Goal: Contribute content: Contribute content

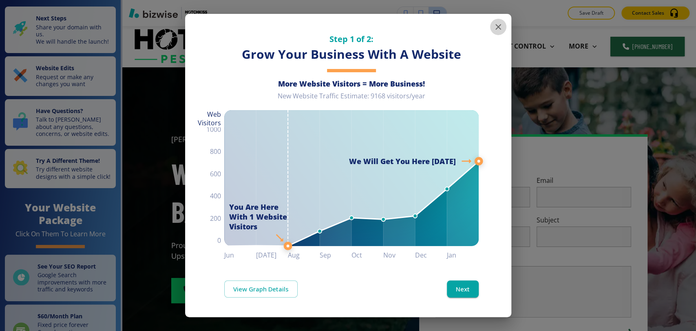
click at [499, 28] on icon "button" at bounding box center [498, 27] width 6 height 6
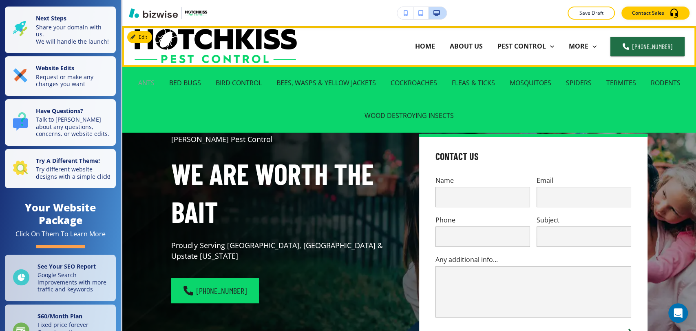
click at [141, 83] on p "ANTS" at bounding box center [146, 82] width 16 height 9
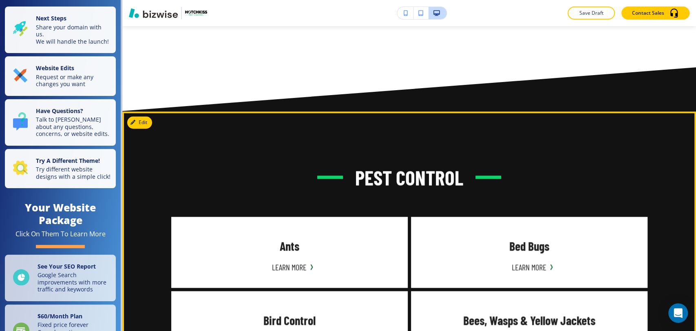
scroll to position [679, 0]
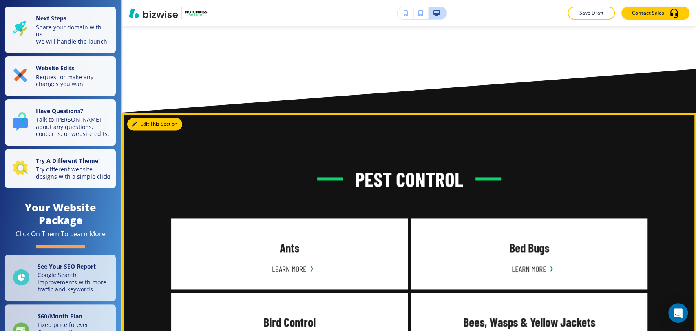
click at [145, 125] on button "Edit This Section" at bounding box center [154, 124] width 55 height 12
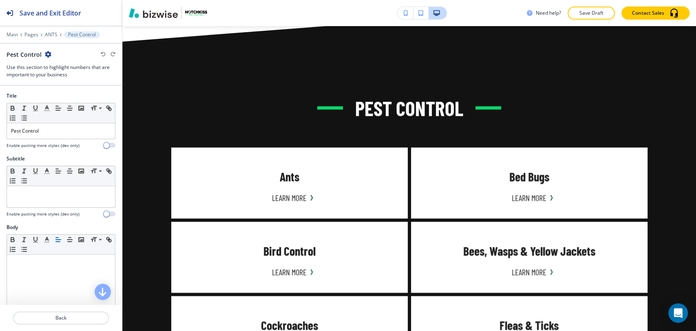
scroll to position [766, 0]
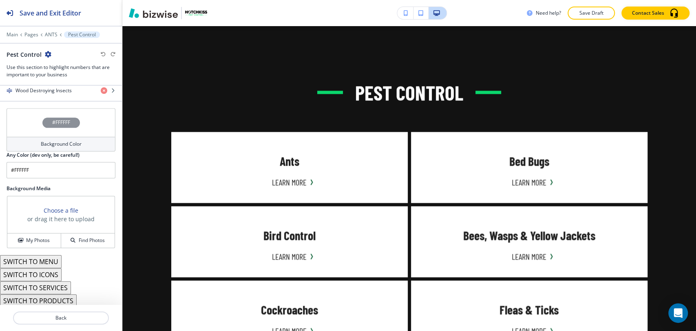
click at [69, 137] on div "Background Color" at bounding box center [61, 144] width 109 height 15
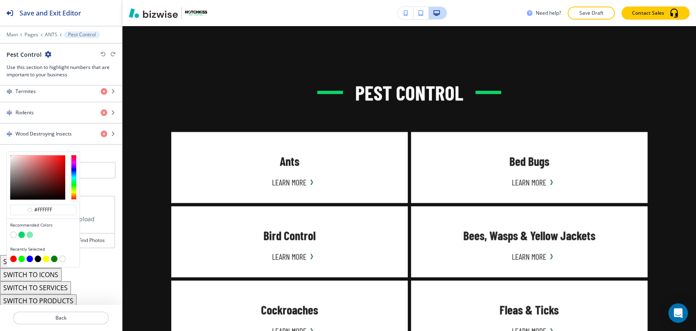
click at [28, 232] on button "button" at bounding box center [30, 234] width 7 height 7
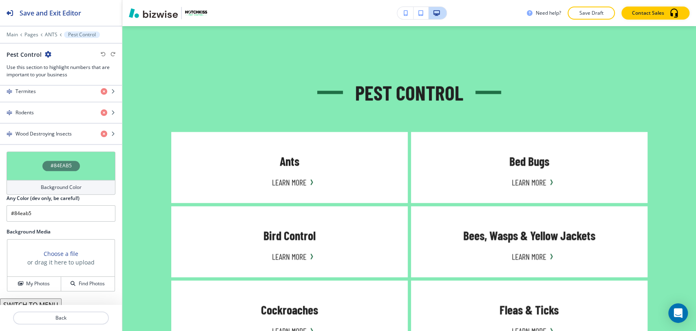
type input "#84eab5"
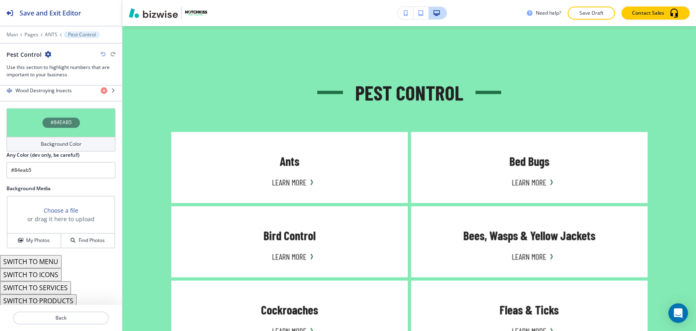
click at [53, 260] on button "SWITCH TO MENU" at bounding box center [31, 261] width 62 height 13
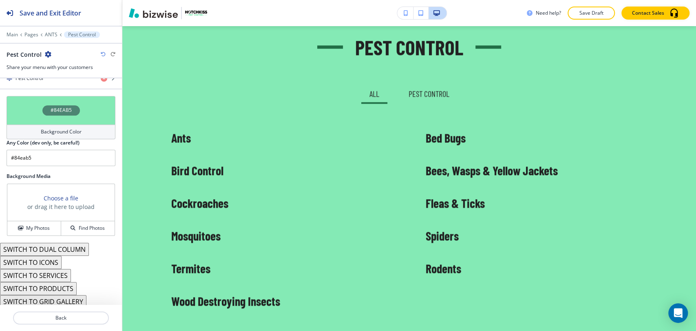
scroll to position [604, 0]
click at [65, 271] on button "SWITCH TO SERVICES" at bounding box center [35, 274] width 71 height 13
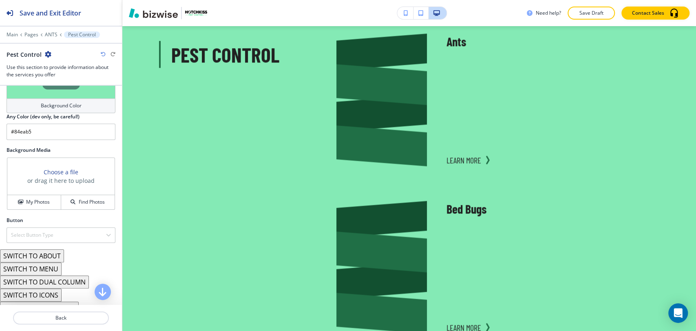
scroll to position [611, 0]
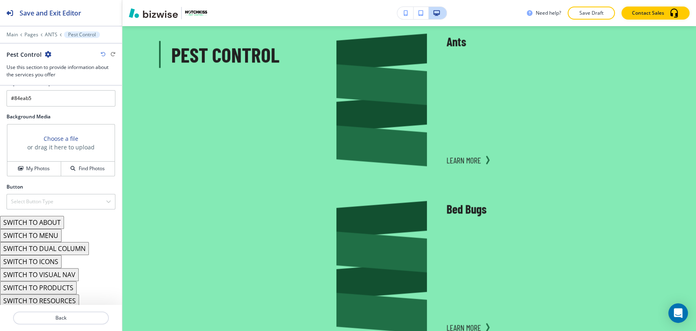
click at [67, 294] on button "SWITCH TO RESOURCES" at bounding box center [39, 300] width 79 height 13
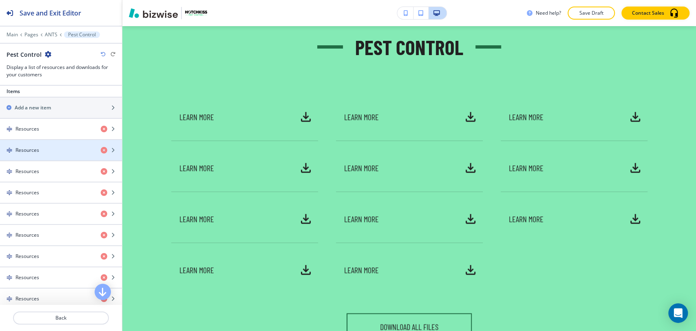
scroll to position [274, 0]
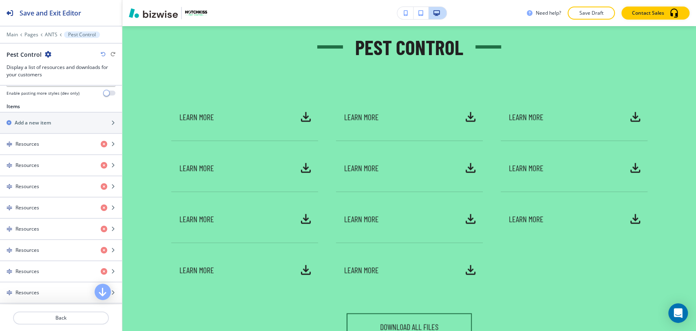
click at [104, 54] on icon "button" at bounding box center [103, 54] width 5 height 5
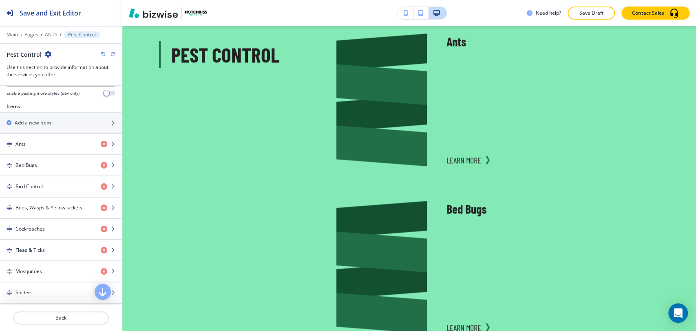
click at [104, 54] on icon "button" at bounding box center [103, 54] width 5 height 5
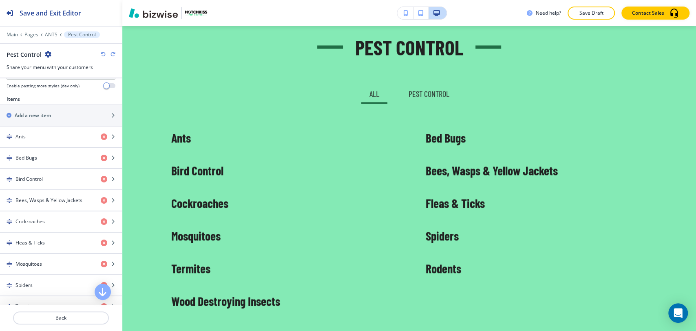
click at [104, 54] on icon "button" at bounding box center [103, 54] width 5 height 5
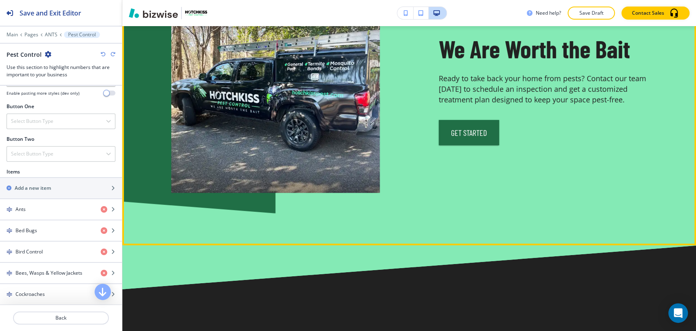
scroll to position [2125, 0]
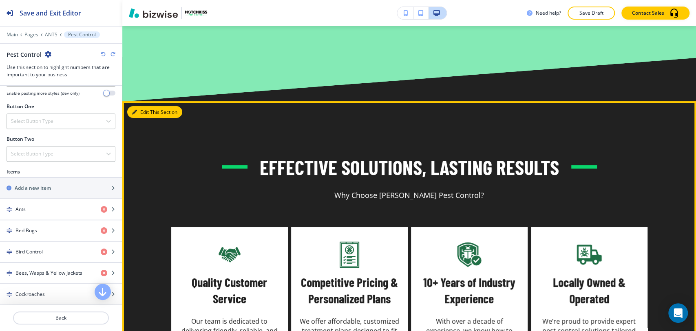
click at [148, 106] on button "Edit This Section" at bounding box center [154, 112] width 55 height 12
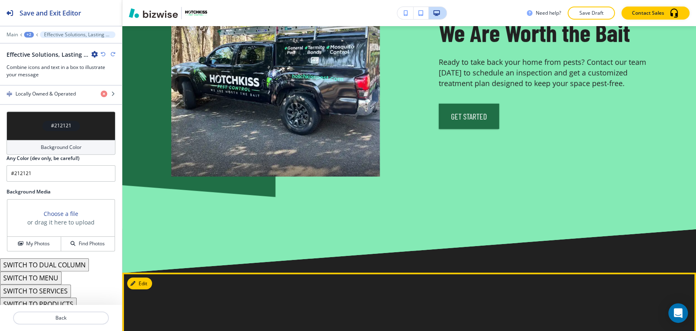
scroll to position [1861, 0]
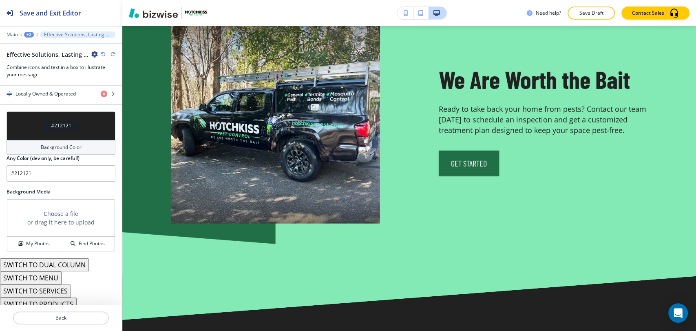
click at [62, 141] on div "Background Color" at bounding box center [61, 147] width 109 height 15
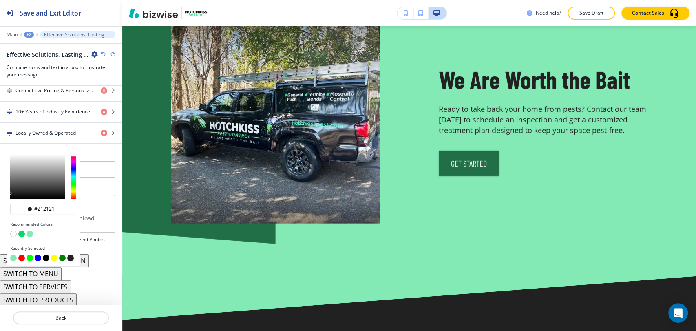
click at [64, 255] on button "button" at bounding box center [62, 257] width 7 height 7
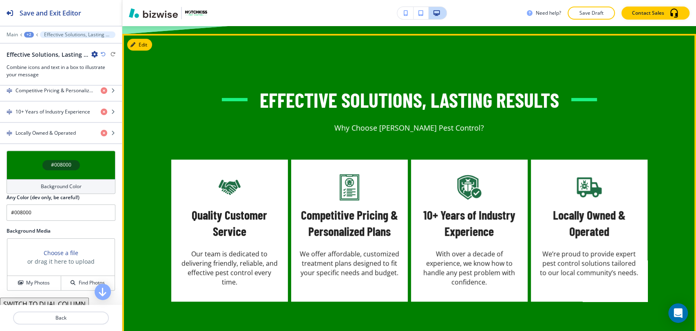
scroll to position [2178, 0]
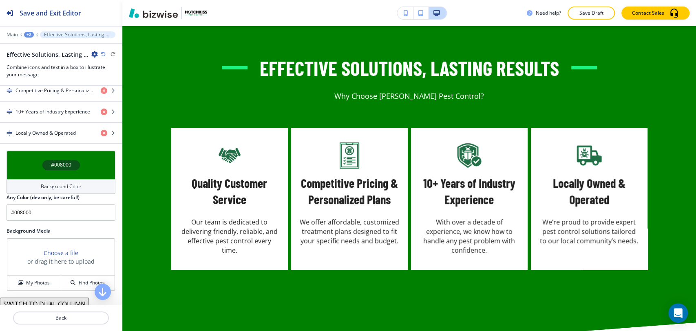
click at [73, 183] on h4 "Background Color" at bounding box center [61, 186] width 41 height 7
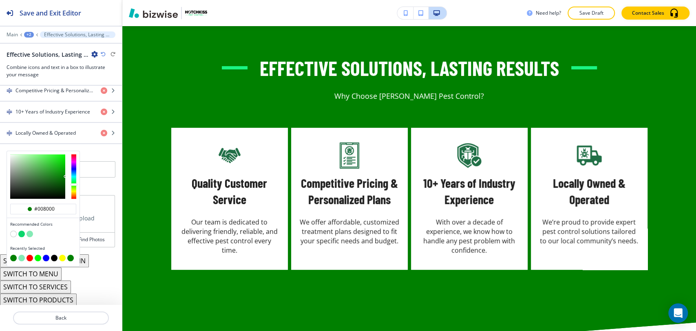
click at [23, 230] on button "button" at bounding box center [21, 233] width 7 height 7
type input "#0ad66c"
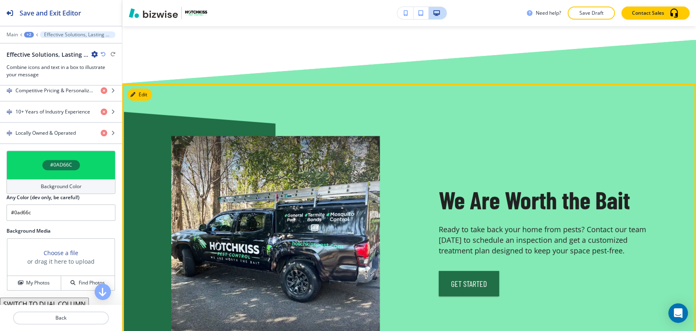
scroll to position [1725, 0]
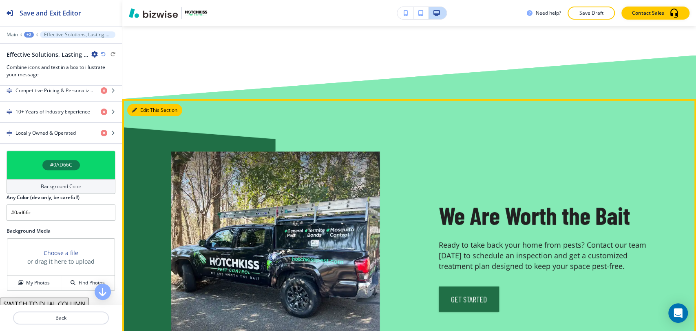
drag, startPoint x: 140, startPoint y: 90, endPoint x: 130, endPoint y: 92, distance: 10.8
click at [140, 104] on button "Edit This Section" at bounding box center [154, 110] width 55 height 12
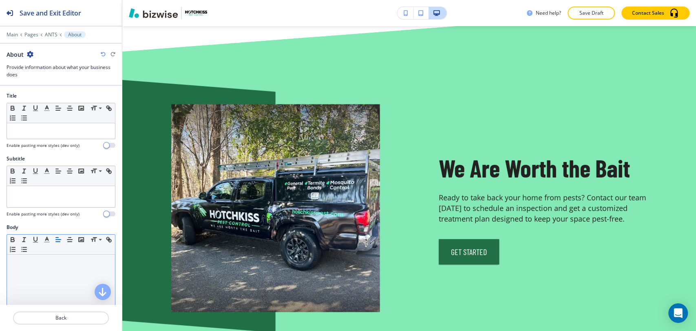
scroll to position [1777, 0]
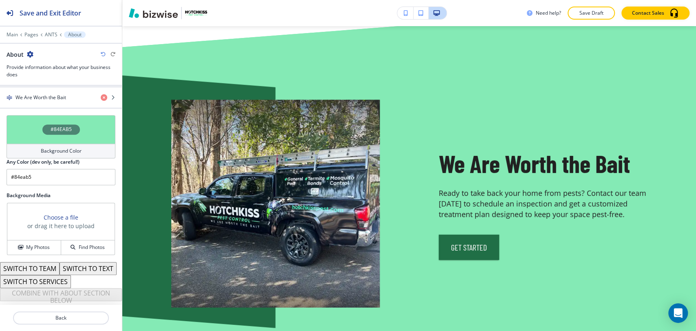
click at [46, 144] on div "Background Color" at bounding box center [61, 151] width 109 height 15
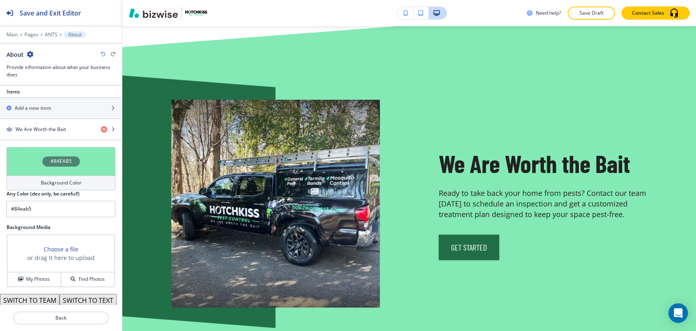
click at [94, 294] on div "SWITCH TO TEAM SWITCH TO TEXT SWITCH TO SERVICES COMBINE WITH ABOUT SECTION BEL…" at bounding box center [61, 315] width 122 height 42
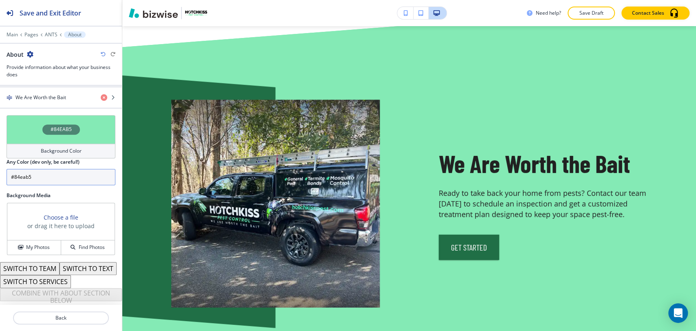
click at [69, 169] on input "#84eab5" at bounding box center [61, 177] width 109 height 16
paste input "#131313"
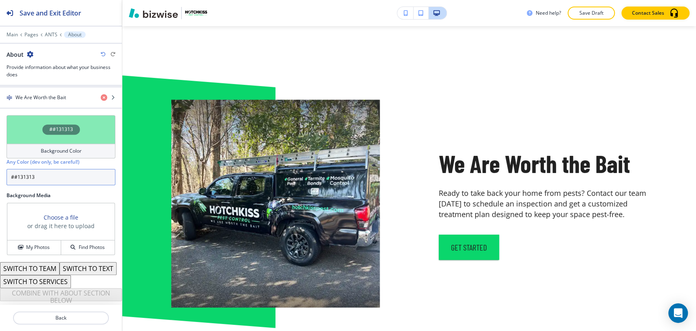
click at [15, 169] on input "##131313" at bounding box center [61, 177] width 109 height 16
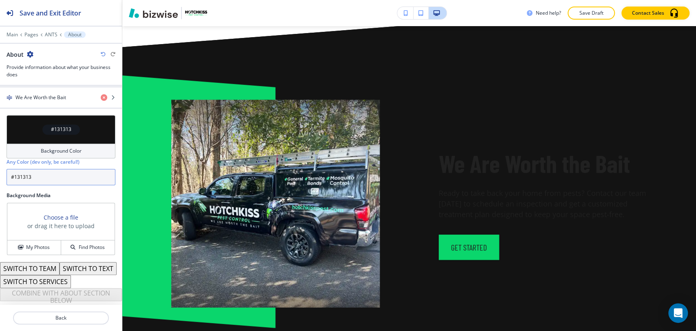
type input "#131313"
click at [72, 173] on div "#131313 Background Color Any Color (dev only, be careful!) #131313" at bounding box center [61, 153] width 122 height 77
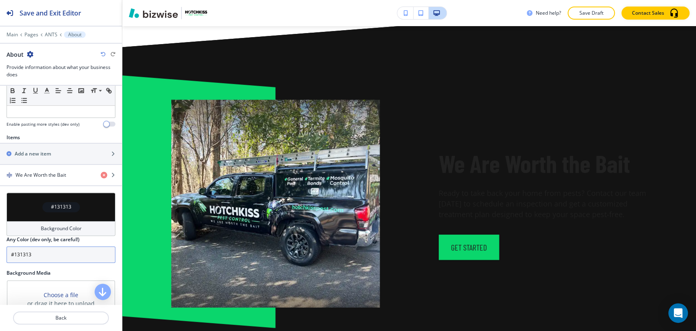
scroll to position [196, 0]
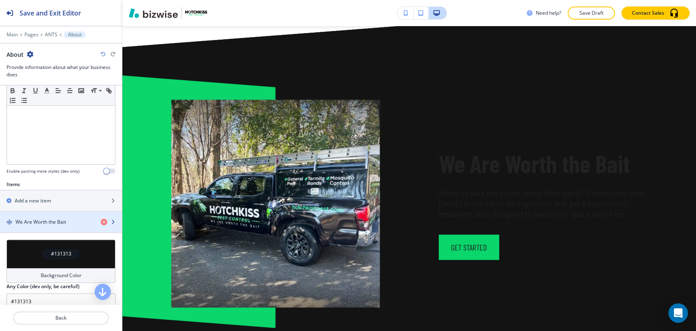
click at [51, 216] on div "button" at bounding box center [61, 215] width 122 height 7
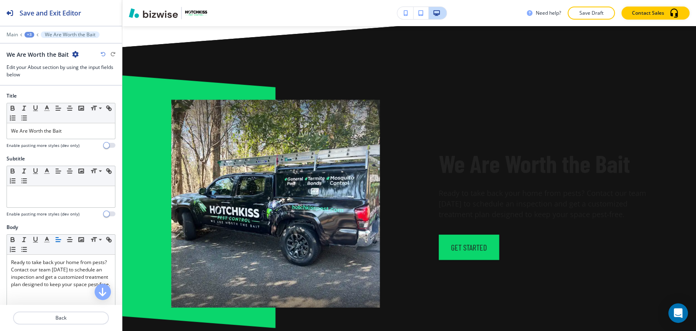
scroll to position [1790, 0]
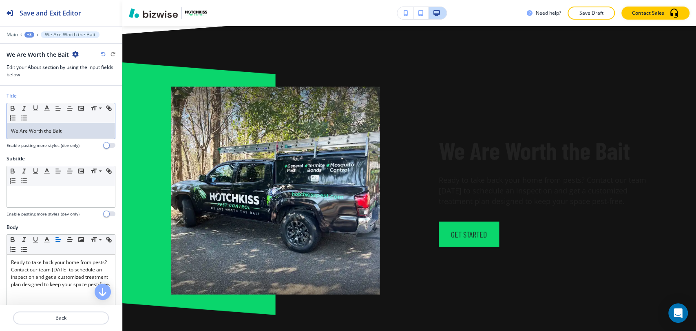
click at [64, 124] on div "We Are Worth the Bait" at bounding box center [61, 130] width 108 height 15
click at [65, 124] on div "We Are Worth the Bait" at bounding box center [61, 130] width 108 height 15
copy span "We Are Worth the Bait"
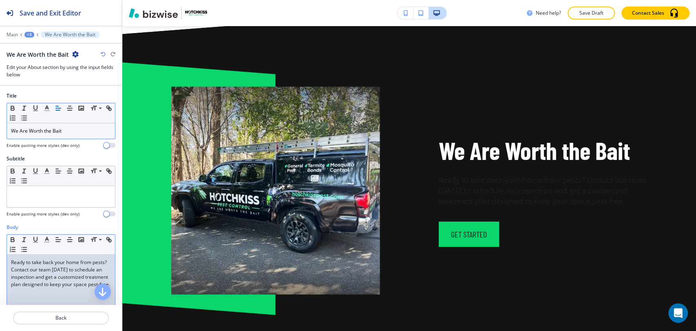
click at [65, 285] on span "Ready to take back your home from pests? Contact our team [DATE] to schedule an…" at bounding box center [60, 272] width 99 height 29
copy span "Ready to take back your home from pests? Contact our team [DATE] to schedule an…"
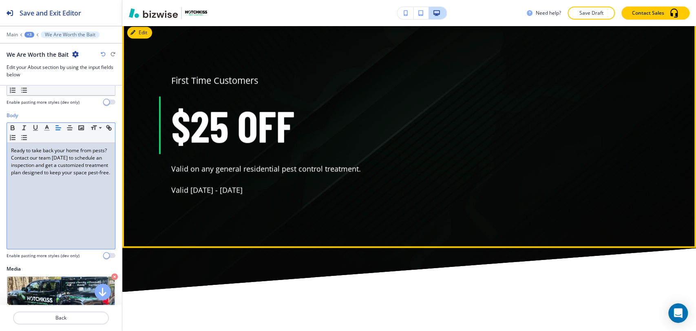
scroll to position [2832, 0]
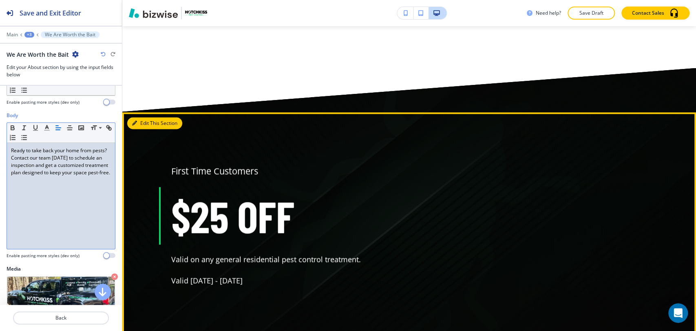
click at [138, 117] on button "Edit This Section" at bounding box center [154, 123] width 55 height 12
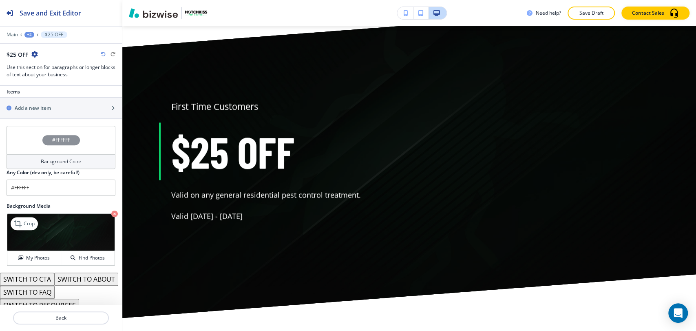
scroll to position [307, 0]
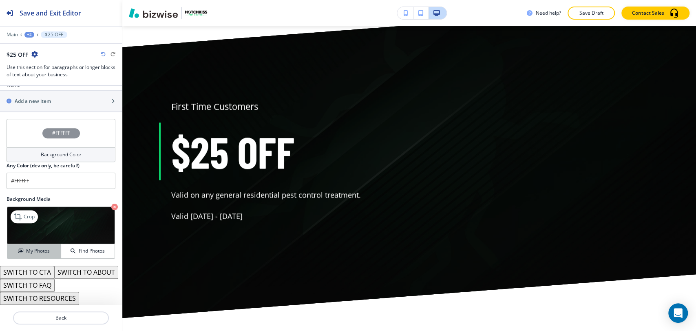
click at [44, 244] on button "My Photos" at bounding box center [34, 251] width 54 height 14
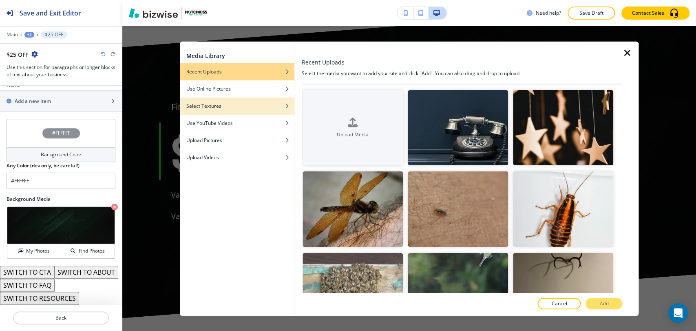
click at [219, 108] on h4 "Select Textures" at bounding box center [203, 105] width 35 height 7
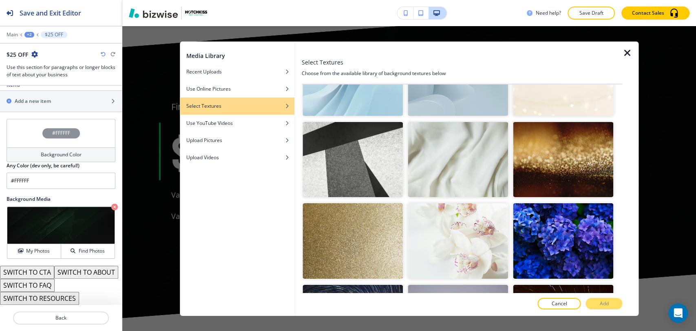
scroll to position [0, 0]
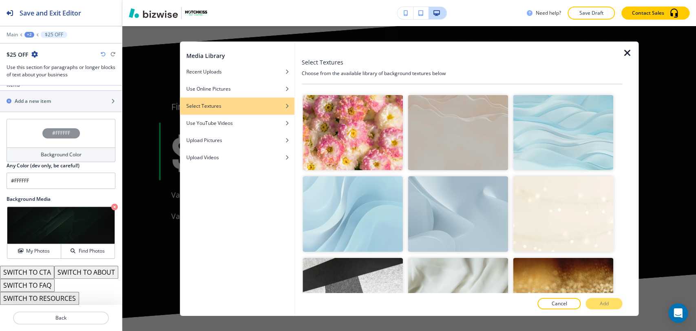
click at [385, 214] on img "button" at bounding box center [353, 213] width 100 height 75
click at [608, 304] on button "Add" at bounding box center [603, 303] width 37 height 11
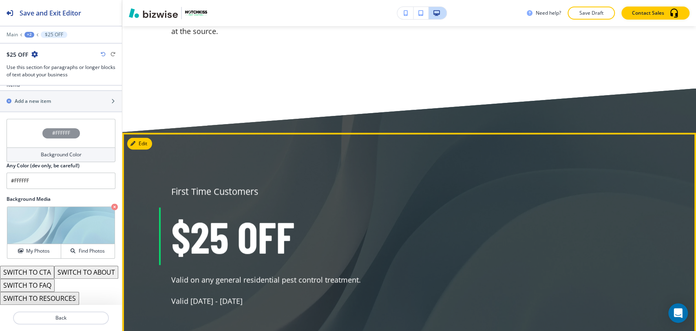
scroll to position [2806, 0]
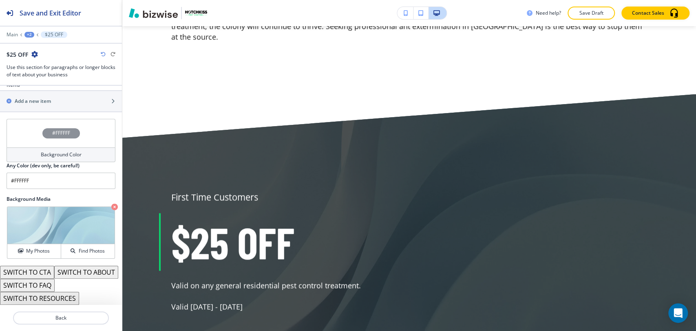
click at [91, 147] on div "Background Color" at bounding box center [61, 154] width 109 height 15
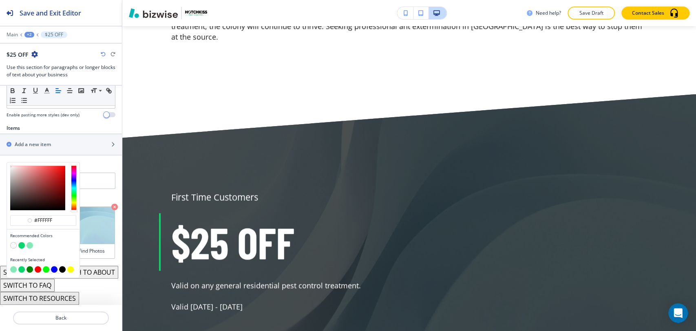
scroll to position [264, 0]
click at [13, 242] on button "button" at bounding box center [13, 245] width 7 height 7
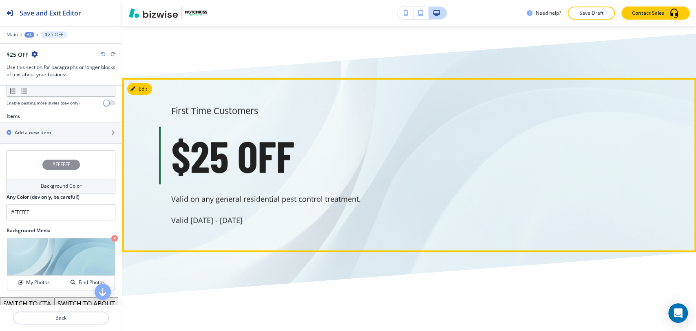
scroll to position [2896, 0]
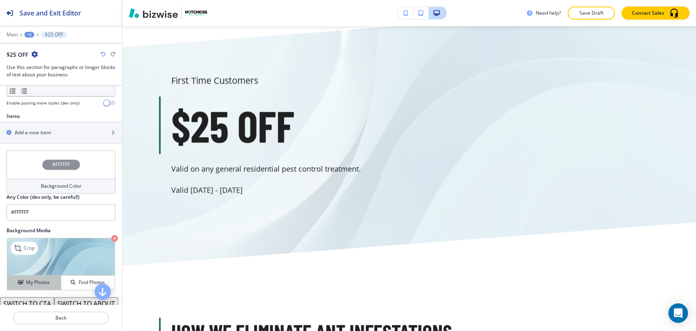
click at [34, 277] on button "My Photos" at bounding box center [34, 282] width 54 height 14
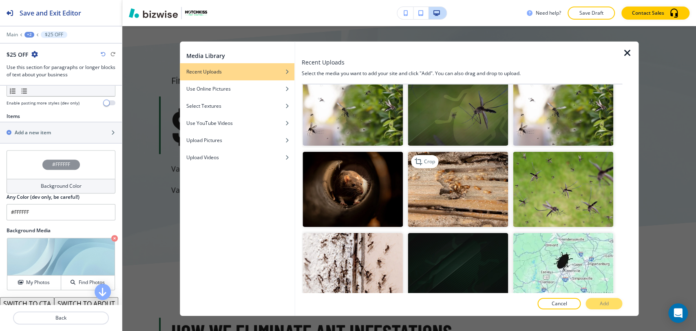
scroll to position [1314, 0]
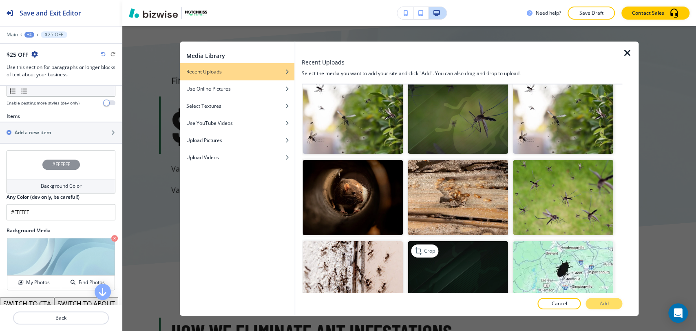
click at [457, 241] on img "button" at bounding box center [458, 278] width 100 height 75
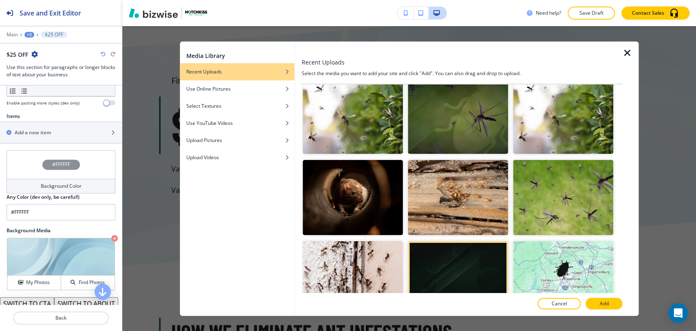
click at [599, 297] on div at bounding box center [462, 295] width 320 height 5
click at [604, 304] on p "Add" at bounding box center [603, 303] width 9 height 7
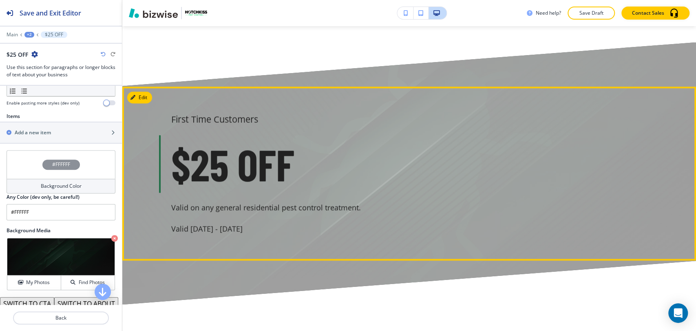
scroll to position [2806, 0]
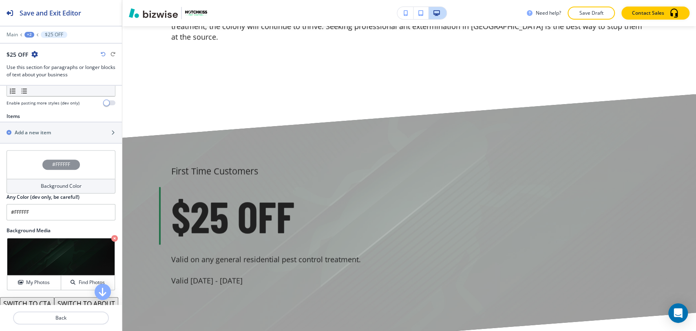
click at [69, 187] on h4 "Background Color" at bounding box center [61, 185] width 41 height 7
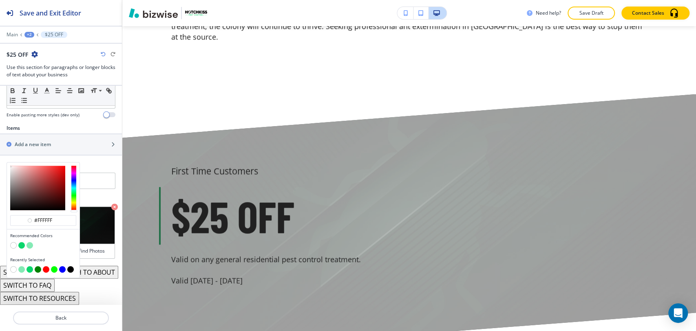
click at [71, 266] on button "button" at bounding box center [70, 269] width 7 height 7
type input "#000000"
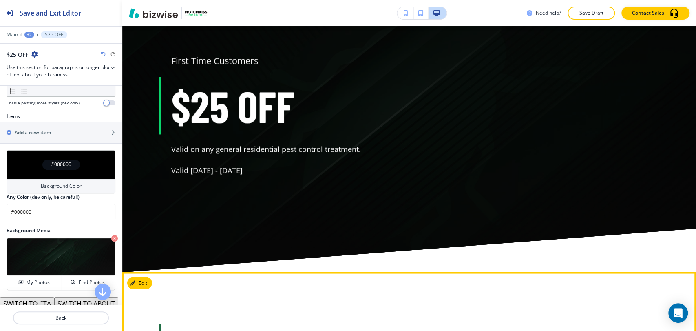
scroll to position [2896, 0]
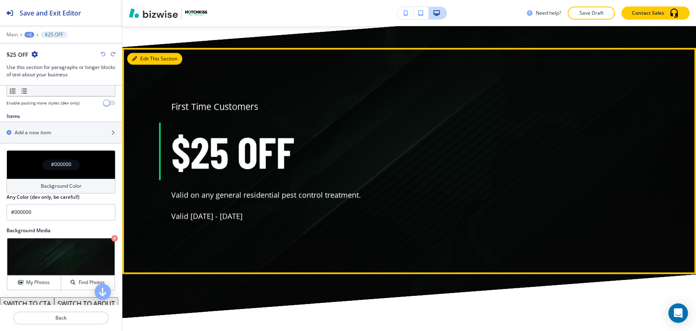
click at [148, 53] on button "Edit This Section" at bounding box center [154, 59] width 55 height 12
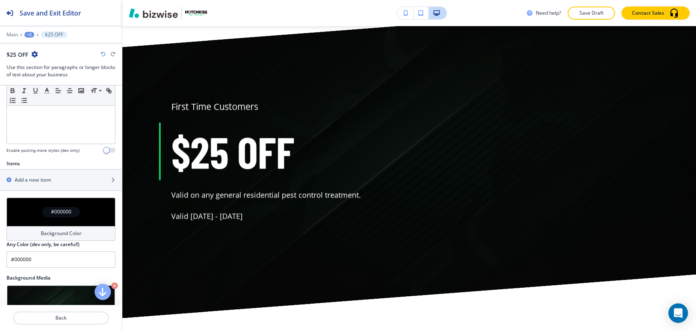
scroll to position [307, 0]
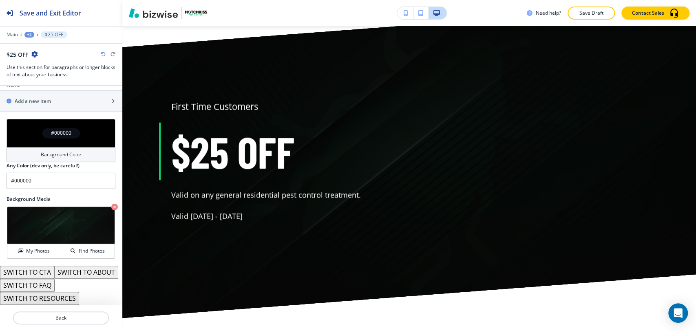
click at [42, 265] on button "SWITCH TO CTA" at bounding box center [27, 271] width 54 height 13
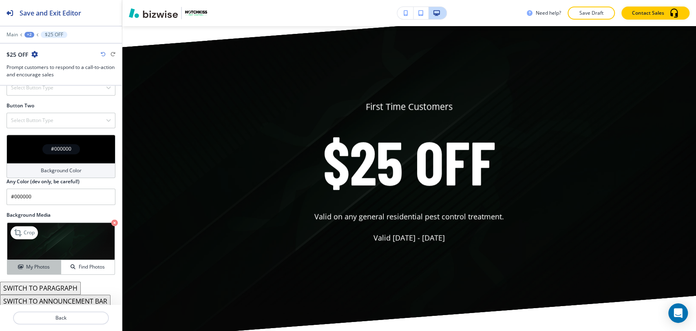
scroll to position [309, 0]
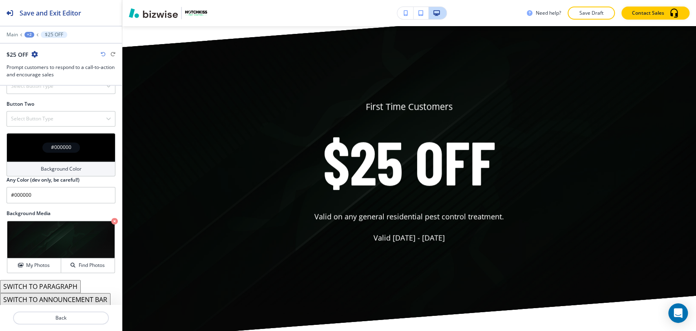
click at [56, 286] on button "SWITCH TO PARAGRAPH" at bounding box center [40, 286] width 81 height 13
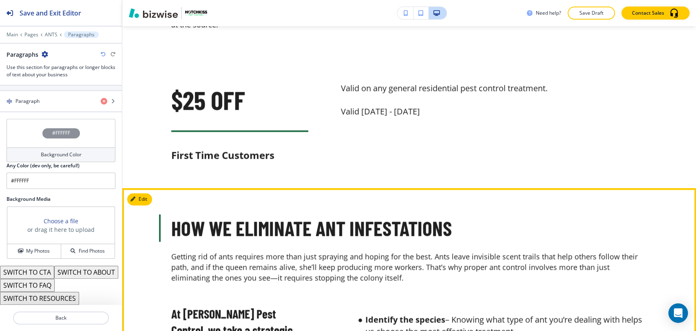
scroll to position [2761, 0]
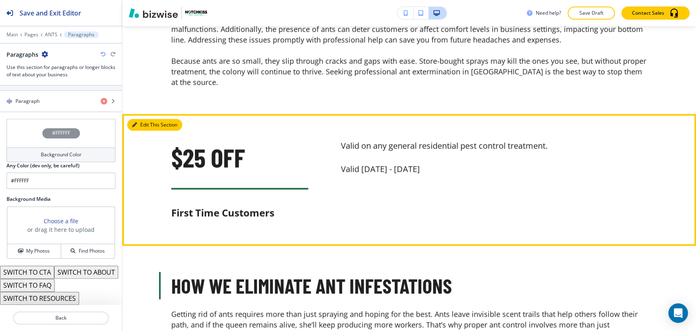
click at [144, 119] on button "Edit This Section" at bounding box center [154, 125] width 55 height 12
click at [148, 119] on button "Edit This Section" at bounding box center [154, 125] width 55 height 12
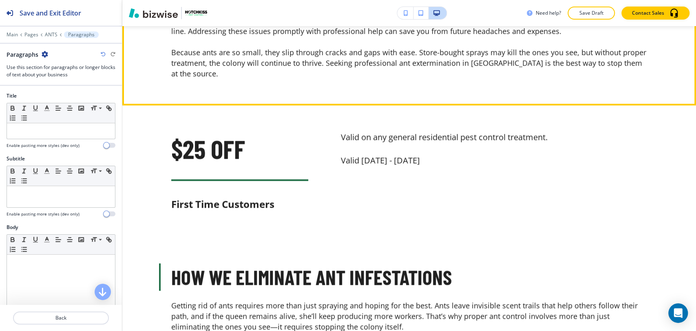
scroll to position [2715, 0]
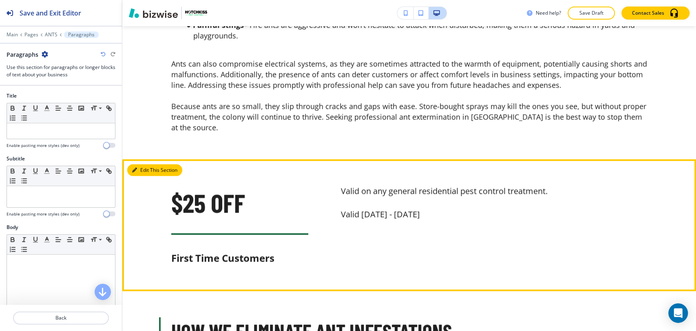
click at [148, 164] on button "Edit This Section" at bounding box center [154, 170] width 55 height 12
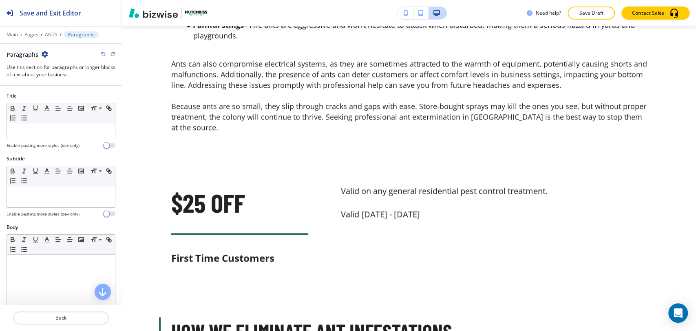
click at [104, 55] on icon "button" at bounding box center [103, 54] width 5 height 5
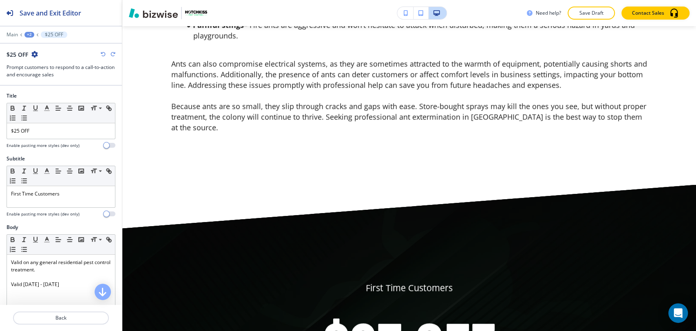
click at [104, 55] on icon "button" at bounding box center [103, 54] width 5 height 5
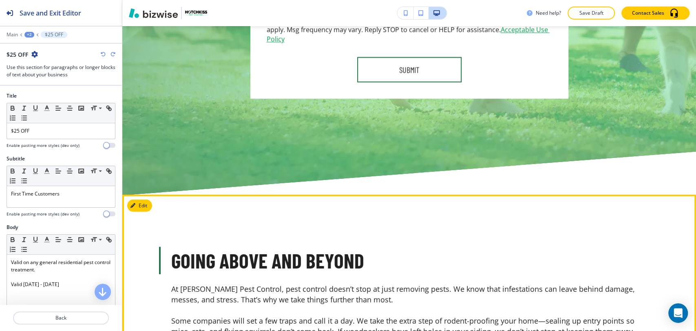
scroll to position [5687, 0]
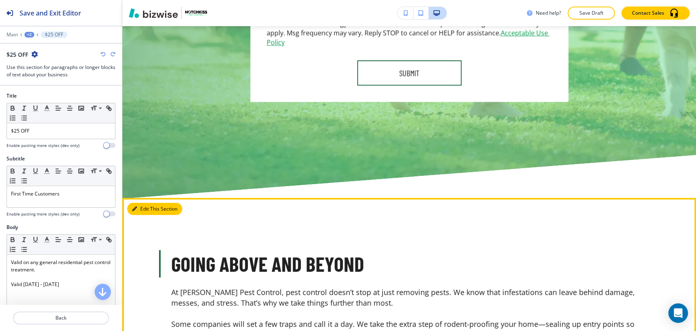
drag, startPoint x: 146, startPoint y: 116, endPoint x: 155, endPoint y: 115, distance: 8.2
click at [147, 203] on button "Edit This Section" at bounding box center [154, 209] width 55 height 12
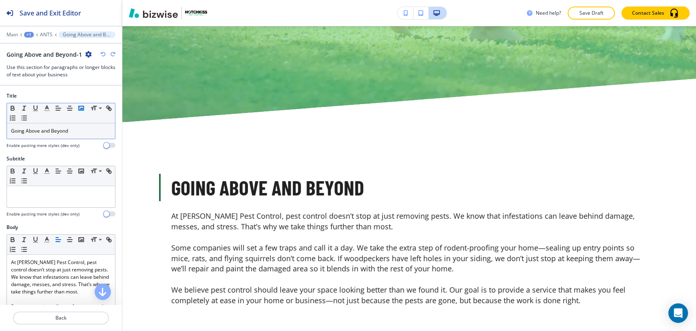
scroll to position [5764, 0]
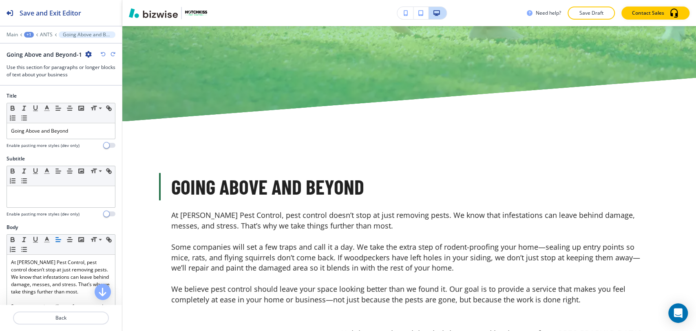
click at [86, 53] on icon "button" at bounding box center [88, 54] width 7 height 7
click at [119, 98] on p "Delete Section" at bounding box center [110, 96] width 42 height 7
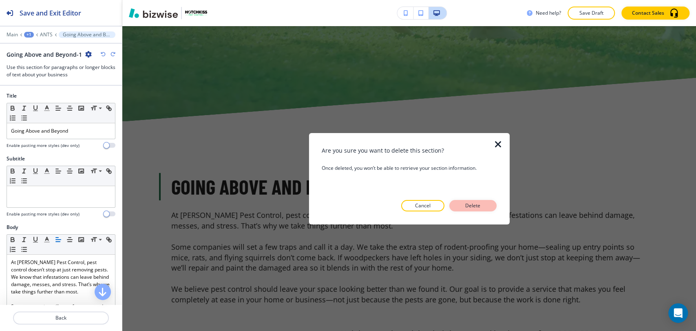
click at [471, 203] on p "Delete" at bounding box center [473, 205] width 20 height 7
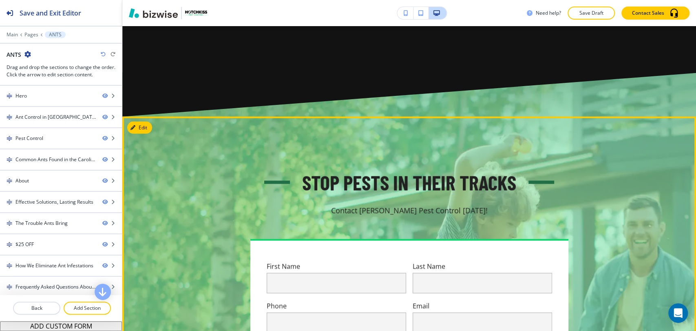
scroll to position [5093, 0]
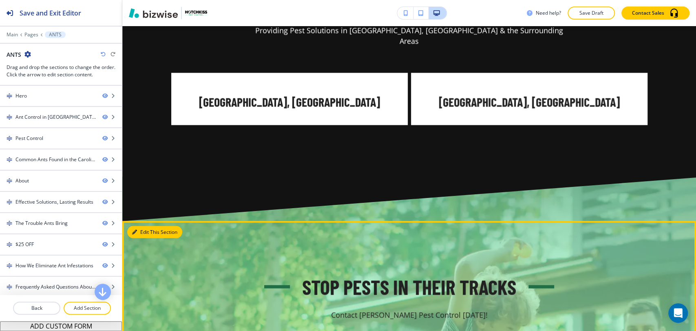
click at [140, 225] on button "Edit This Section" at bounding box center [154, 231] width 55 height 12
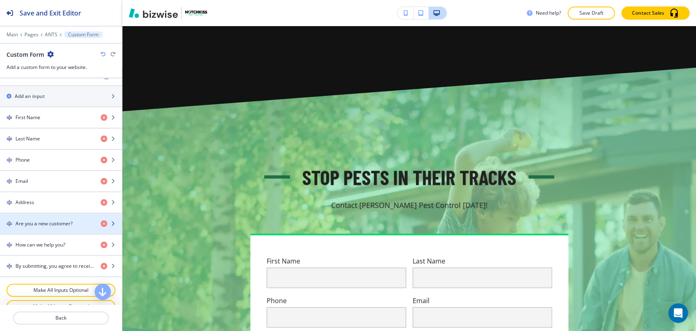
scroll to position [506, 0]
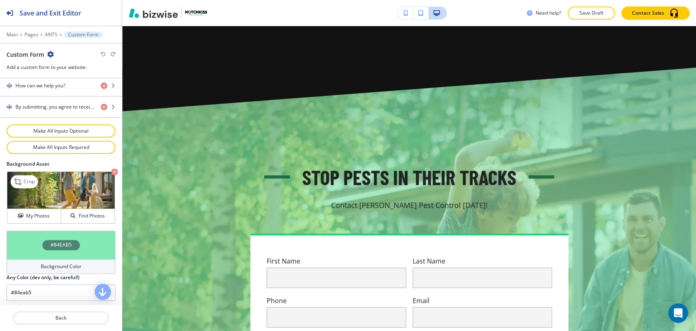
click at [111, 170] on icon "button" at bounding box center [114, 171] width 7 height 7
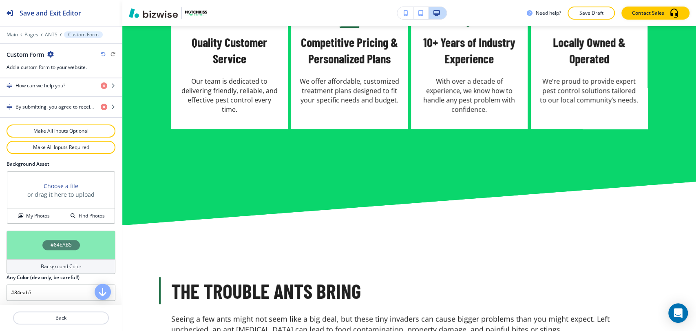
scroll to position [2310, 0]
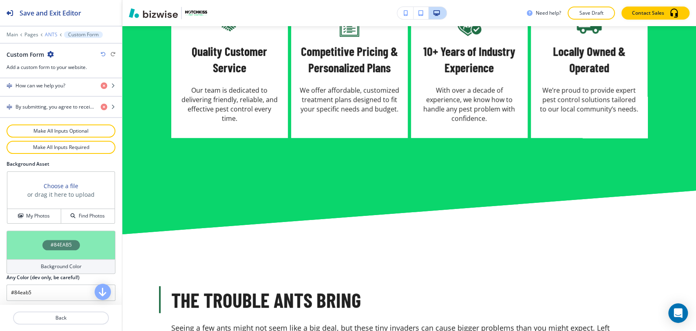
click at [55, 34] on p "ANTS" at bounding box center [51, 35] width 13 height 6
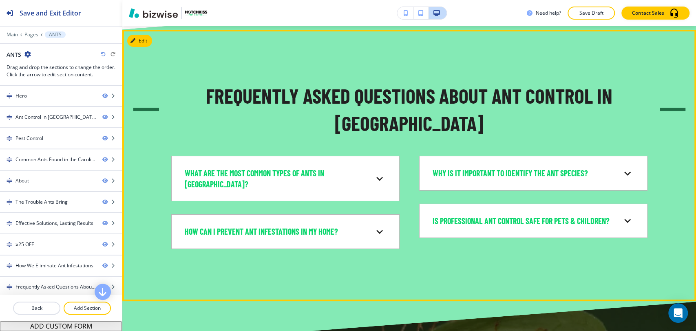
scroll to position [3900, 0]
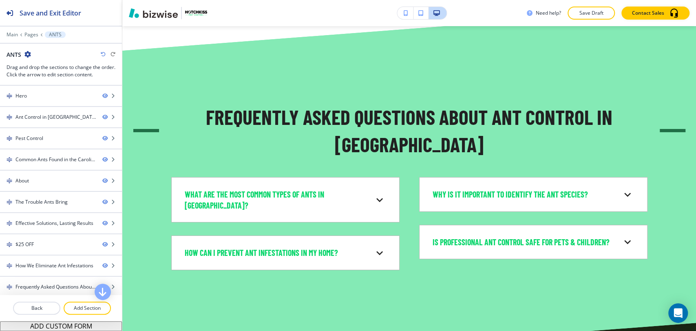
click at [148, 24] on div "Need help? Save Draft Contact Sales" at bounding box center [409, 13] width 574 height 26
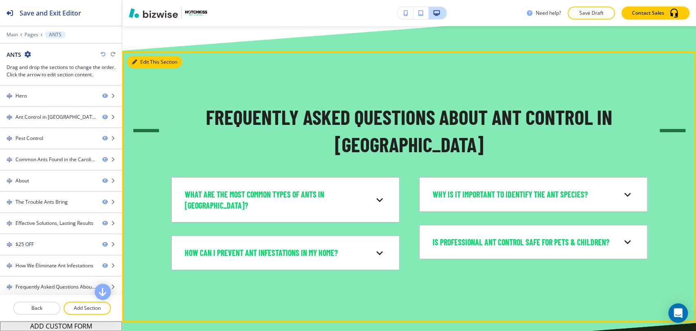
click at [150, 56] on button "Edit This Section" at bounding box center [154, 62] width 55 height 12
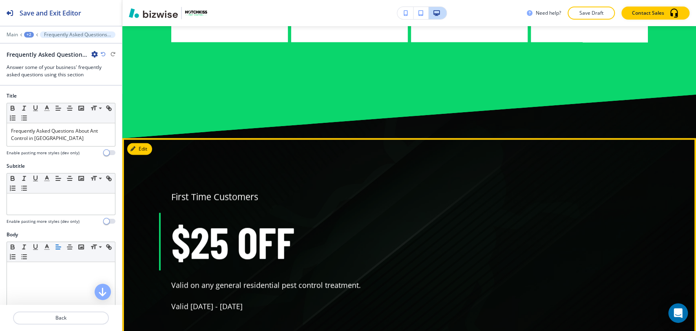
scroll to position [2850, 0]
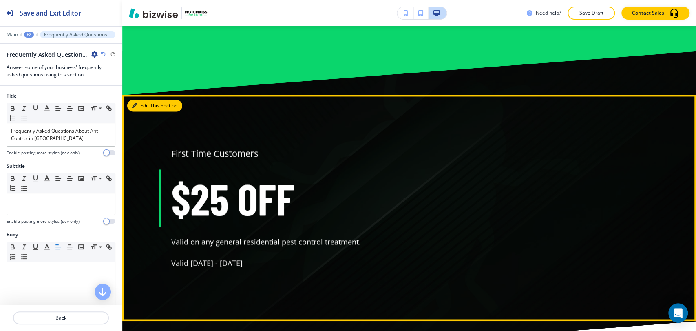
click at [139, 99] on button "Edit This Section" at bounding box center [154, 105] width 55 height 12
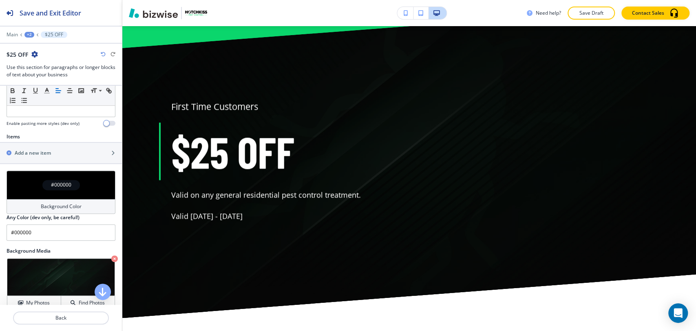
scroll to position [307, 0]
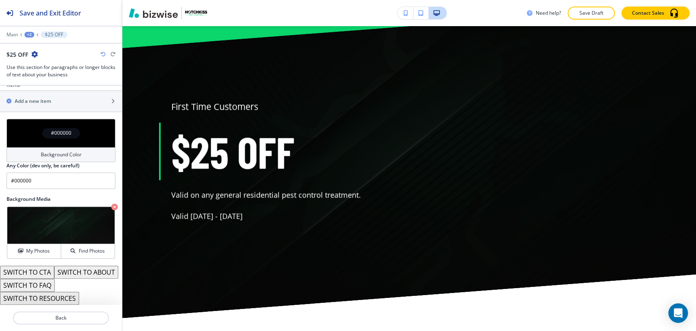
click at [51, 265] on button "SWITCH TO CTA" at bounding box center [27, 271] width 54 height 13
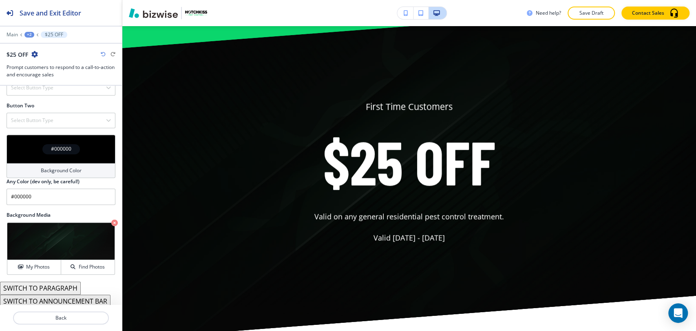
scroll to position [309, 0]
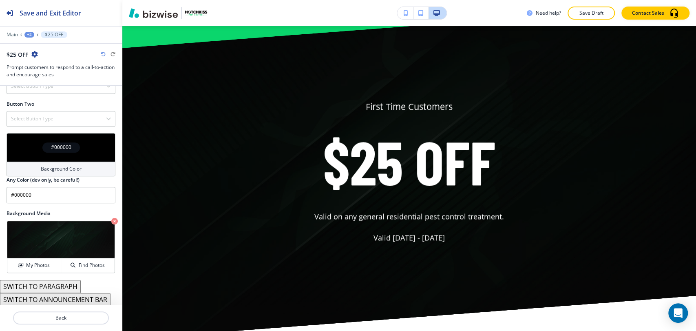
click at [64, 283] on button "SWITCH TO PARAGRAPH" at bounding box center [40, 286] width 81 height 13
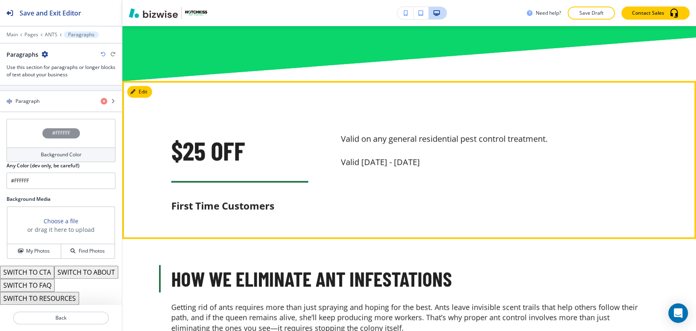
scroll to position [2806, 0]
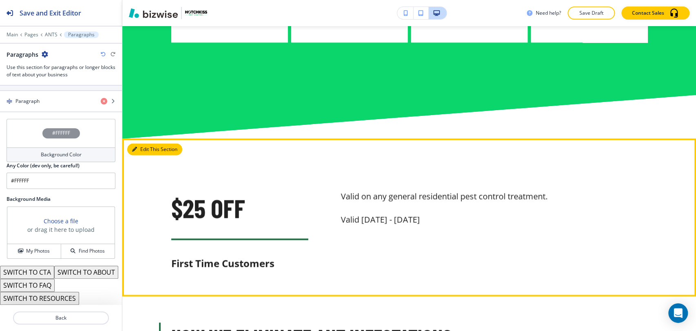
click at [146, 143] on button "Edit This Section" at bounding box center [154, 149] width 55 height 12
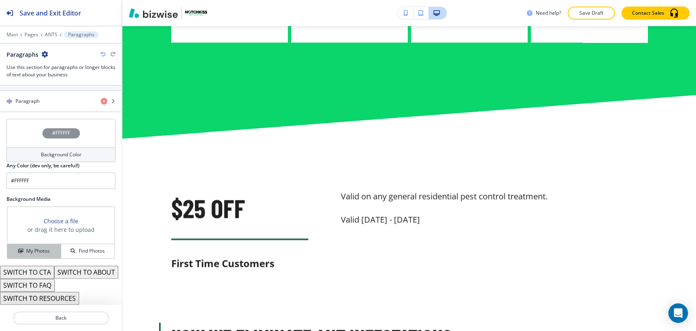
click at [47, 247] on h4 "My Photos" at bounding box center [38, 250] width 24 height 7
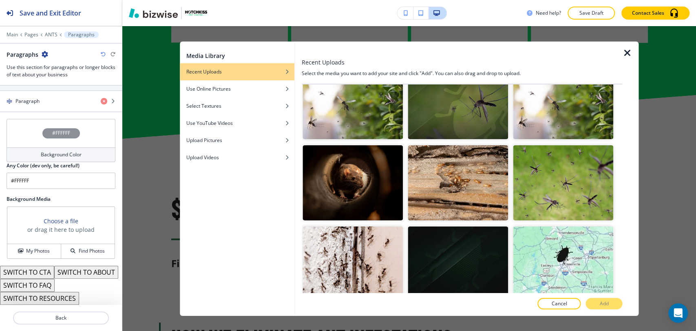
scroll to position [1449, 0]
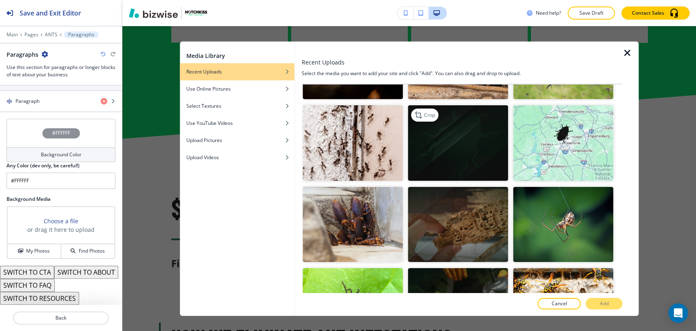
click at [459, 118] on img "button" at bounding box center [458, 142] width 100 height 75
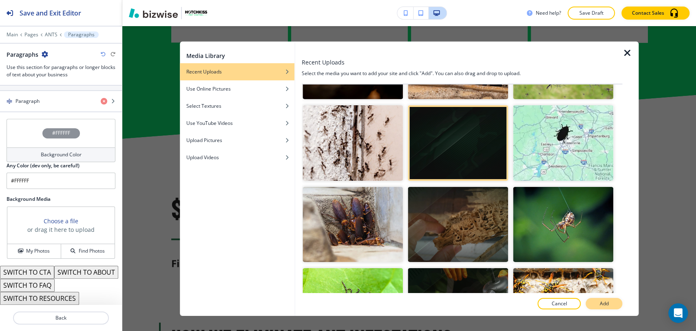
click at [607, 300] on p "Add" at bounding box center [603, 303] width 9 height 7
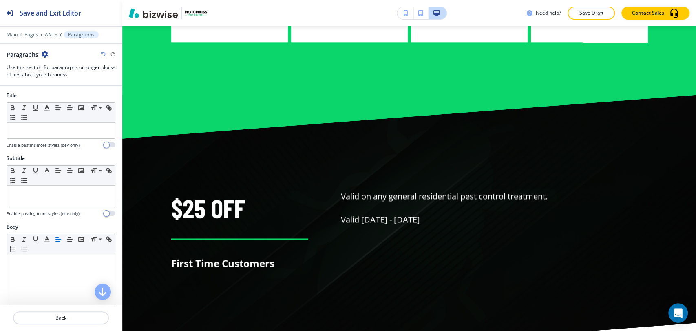
scroll to position [0, 0]
click at [54, 127] on p at bounding box center [61, 130] width 100 height 7
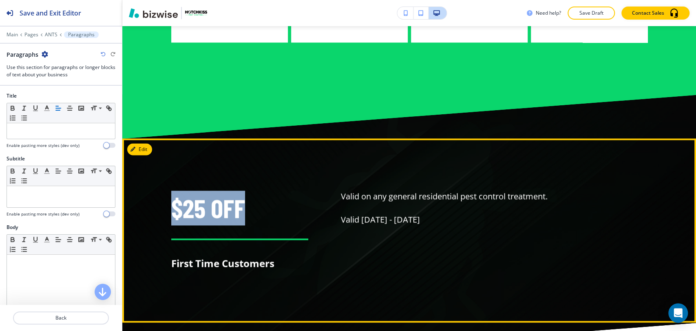
drag, startPoint x: 167, startPoint y: 188, endPoint x: 255, endPoint y: 187, distance: 88.5
click at [255, 187] on div "$25 OFF First Time Customers" at bounding box center [224, 226] width 170 height 90
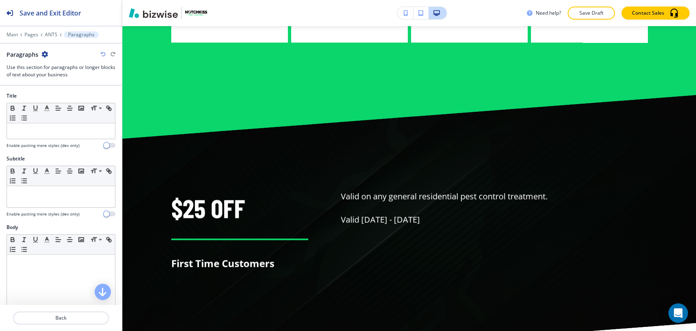
click at [57, 216] on div "Subtitle Small Normal Large Huge Enable pasting more styles (dev only)" at bounding box center [61, 189] width 122 height 68
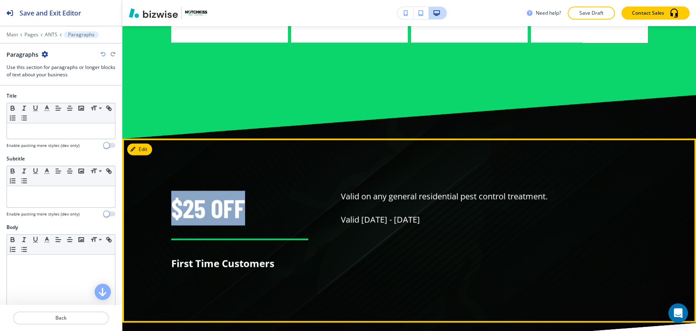
drag, startPoint x: 161, startPoint y: 190, endPoint x: 258, endPoint y: 190, distance: 97.4
click at [258, 190] on div "$25 OFF First Time Customers" at bounding box center [224, 226] width 170 height 90
copy span "$25 OFF"
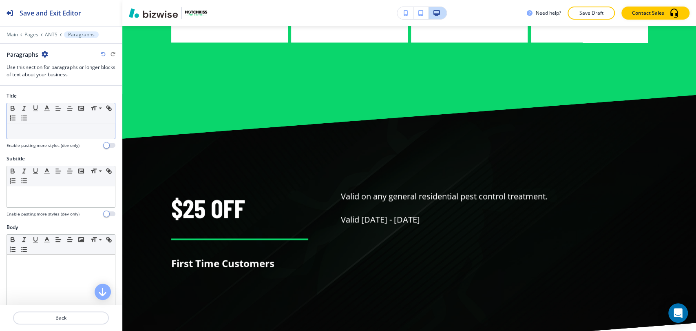
click at [39, 132] on p at bounding box center [61, 130] width 100 height 7
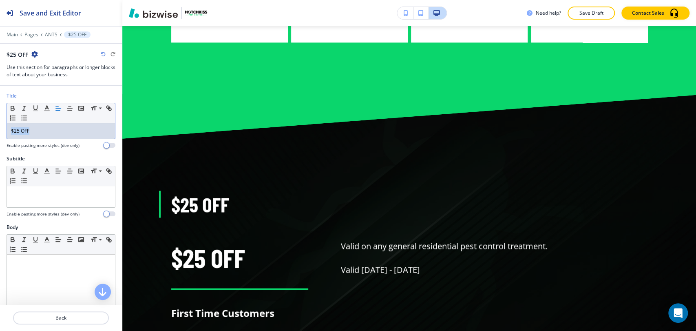
drag, startPoint x: 53, startPoint y: 131, endPoint x: 6, endPoint y: 125, distance: 48.1
click at [6, 125] on div "Title Small Normal Large Huge $25 OFF Enable pasting more styles (dev only)" at bounding box center [61, 123] width 122 height 63
click at [98, 141] on span at bounding box center [100, 139] width 18 height 10
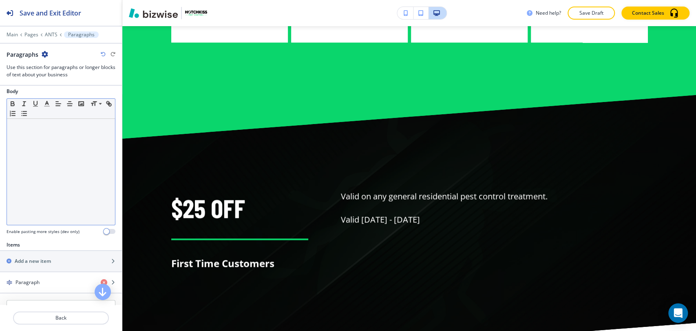
scroll to position [181, 0]
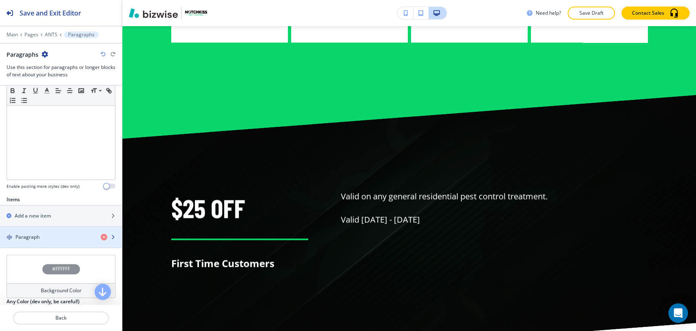
click at [53, 236] on div "Paragraph" at bounding box center [47, 236] width 94 height 7
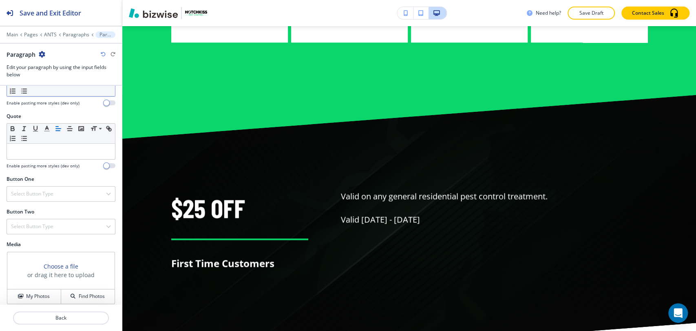
scroll to position [269, 0]
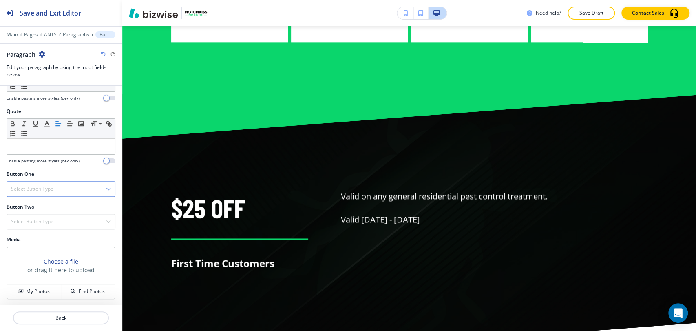
click at [62, 192] on div "Select Button Type" at bounding box center [61, 188] width 108 height 15
click at [51, 269] on h4 "Internal Link" at bounding box center [61, 272] width 100 height 7
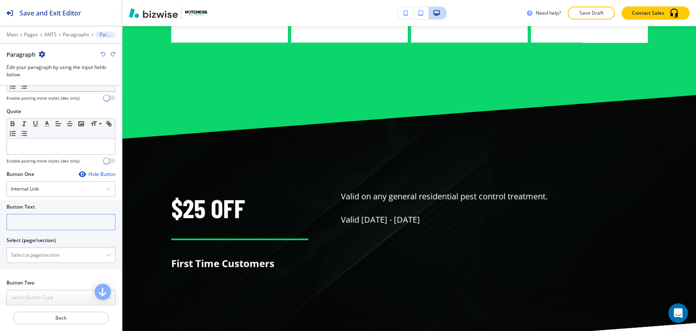
click at [61, 220] on input "text" at bounding box center [61, 222] width 109 height 16
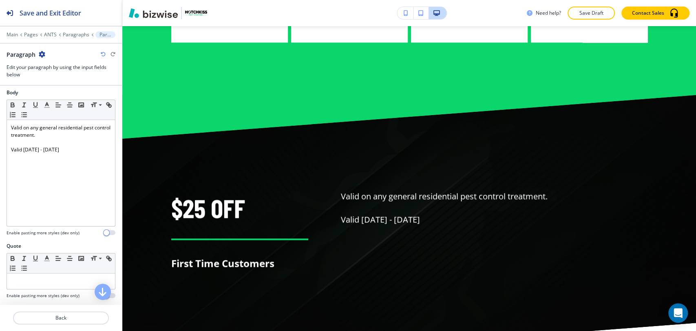
scroll to position [133, 0]
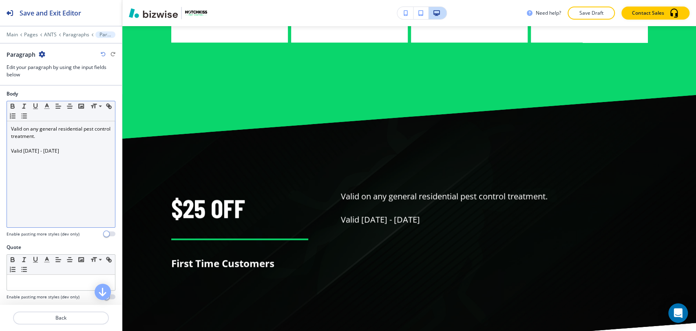
click at [26, 170] on div "Valid on any general residential pest control treatment. Valid [DATE] - [DATE]" at bounding box center [61, 174] width 108 height 106
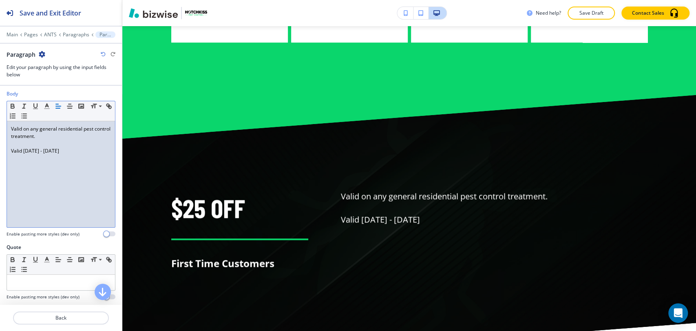
click at [90, 151] on p "Valid [DATE] - [DATE]" at bounding box center [61, 150] width 100 height 7
drag, startPoint x: 43, startPoint y: 200, endPoint x: 8, endPoint y: 161, distance: 52.6
click at [8, 158] on div "Valid on any general residential pest control treatment. Valid [DATE] - [DATE] …" at bounding box center [61, 174] width 108 height 106
click at [10, 173] on div "Valid on any general residential pest control treatment. Valid [DATE] - [DATE] …" at bounding box center [61, 174] width 108 height 106
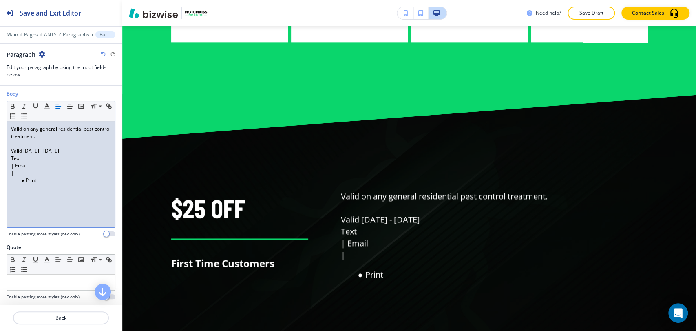
click at [11, 166] on p "| Email" at bounding box center [61, 165] width 100 height 7
click at [25, 173] on li "Print" at bounding box center [64, 172] width 93 height 7
click at [11, 166] on p "| Print" at bounding box center [61, 165] width 100 height 7
click at [95, 151] on p "Valid [DATE] - [DATE]" at bounding box center [61, 150] width 100 height 7
drag, startPoint x: 78, startPoint y: 171, endPoint x: 43, endPoint y: 193, distance: 41.4
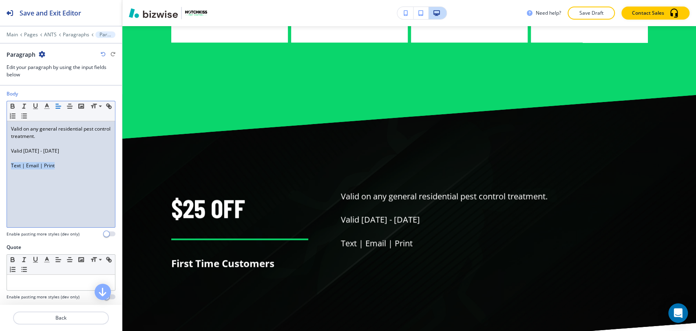
click at [0, 0] on html "Save and Exit Editor Main Pages ANTS Paragraphs Paragraph Paragraph Edit your p…" at bounding box center [348, 0] width 696 height 0
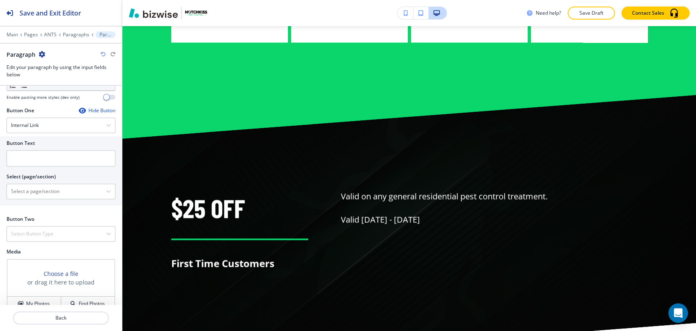
scroll to position [345, 0]
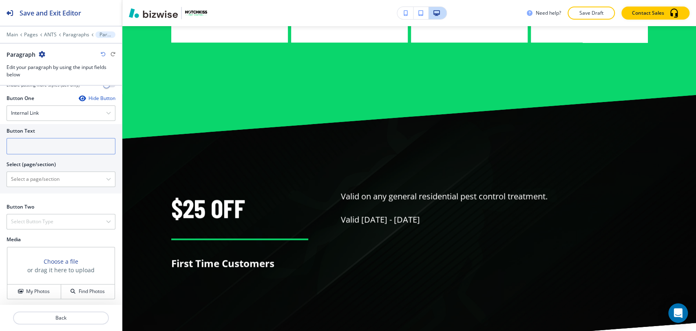
click at [56, 140] on input "text" at bounding box center [61, 146] width 109 height 16
type input "Print"
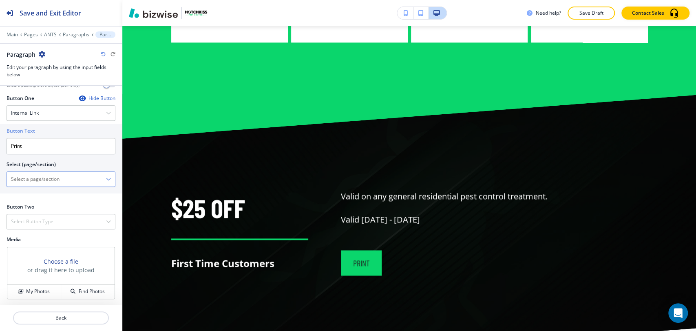
click at [56, 180] on \(page\/section\) "Manual Input" at bounding box center [56, 179] width 99 height 14
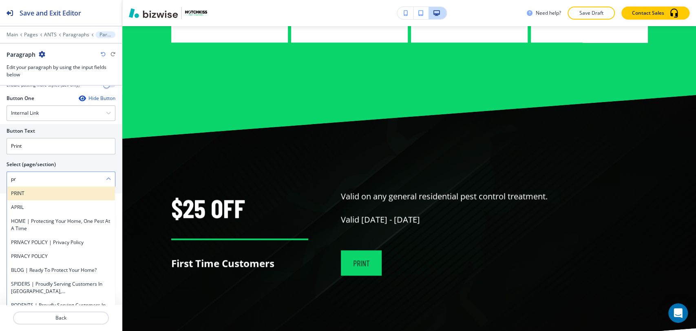
click at [42, 190] on h4 "PRINT" at bounding box center [61, 193] width 100 height 7
type \(page\/section\) "PRINT"
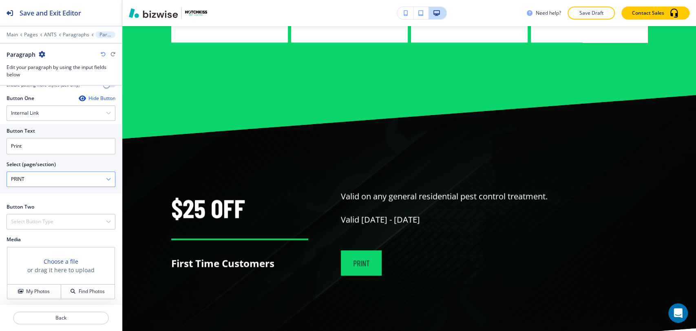
click at [89, 177] on \(page\/section\) "PRINT" at bounding box center [56, 179] width 99 height 14
click at [106, 177] on icon "button" at bounding box center [108, 179] width 5 height 5
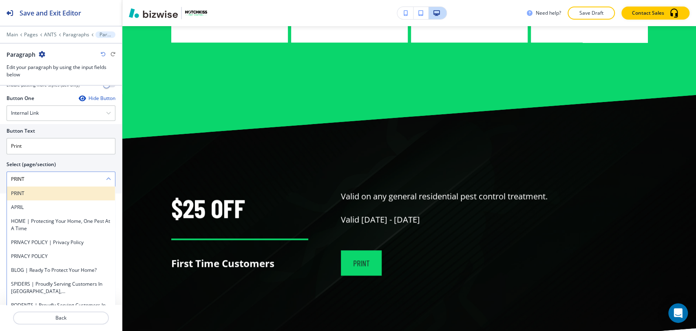
click at [52, 190] on h4 "PRINT" at bounding box center [61, 193] width 100 height 7
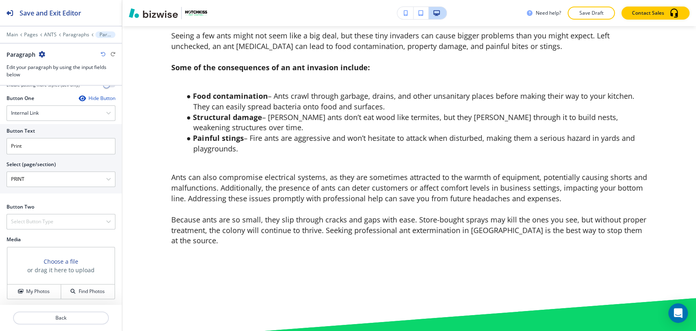
scroll to position [2172, 0]
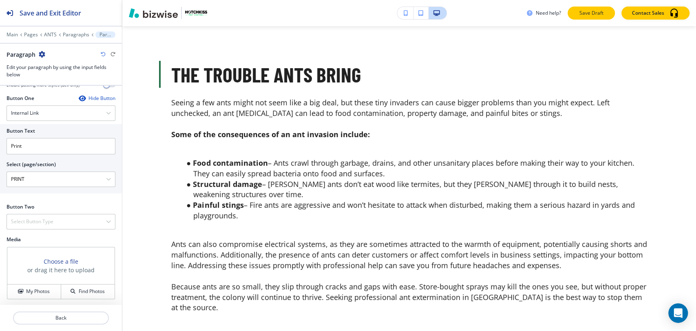
click at [575, 13] on button "Save Draft" at bounding box center [591, 13] width 47 height 13
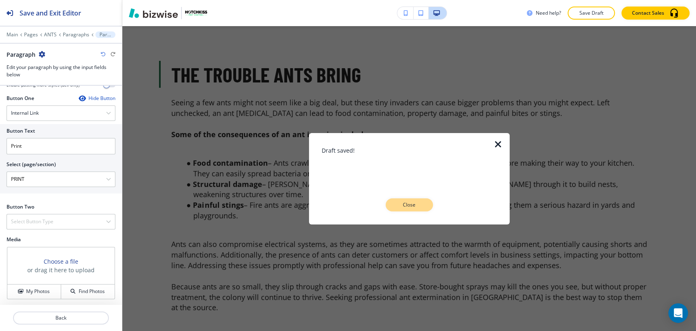
click at [400, 203] on p "Close" at bounding box center [409, 204] width 26 height 7
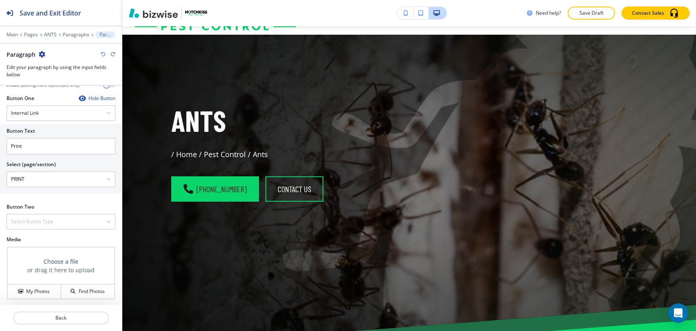
scroll to position [0, 0]
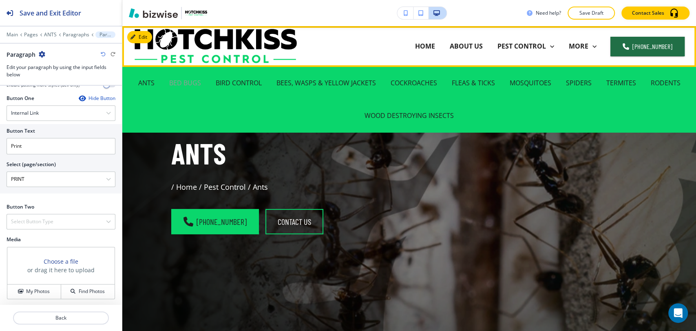
click at [187, 83] on p "BED BUGS" at bounding box center [185, 82] width 32 height 9
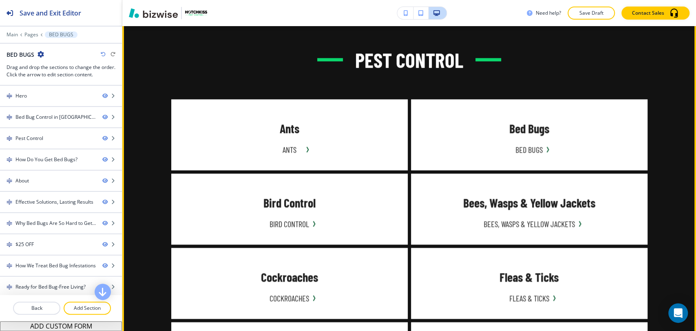
scroll to position [679, 0]
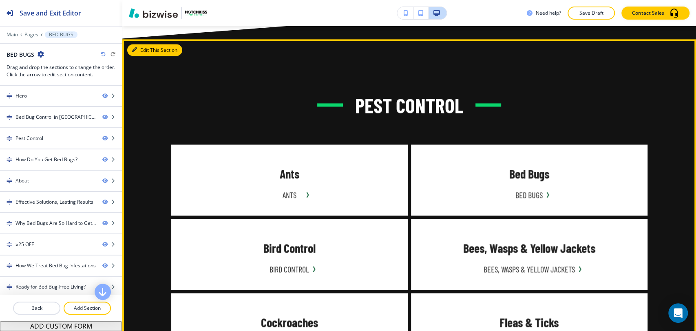
click at [146, 52] on button "Edit This Section" at bounding box center [154, 50] width 55 height 12
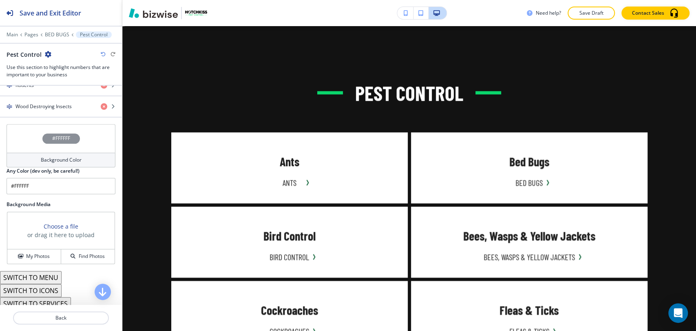
scroll to position [605, 0]
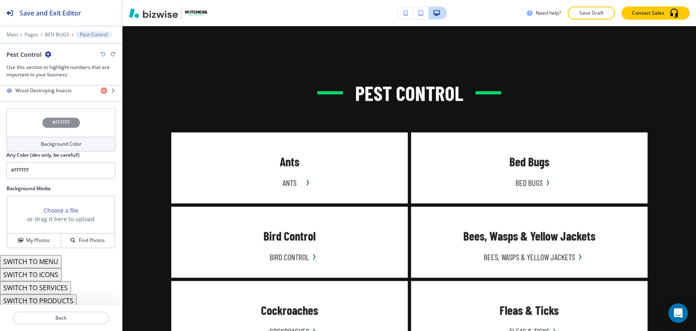
click at [59, 141] on h4 "Background Color" at bounding box center [61, 143] width 41 height 7
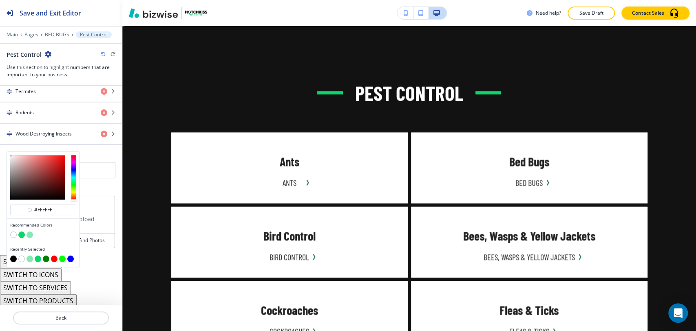
click at [31, 231] on button "button" at bounding box center [30, 234] width 7 height 7
type input "#84eab5"
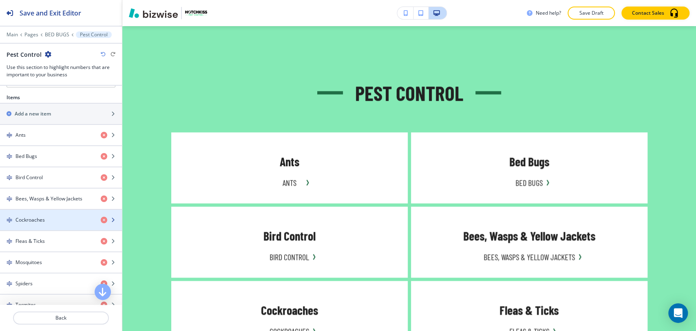
scroll to position [290, 0]
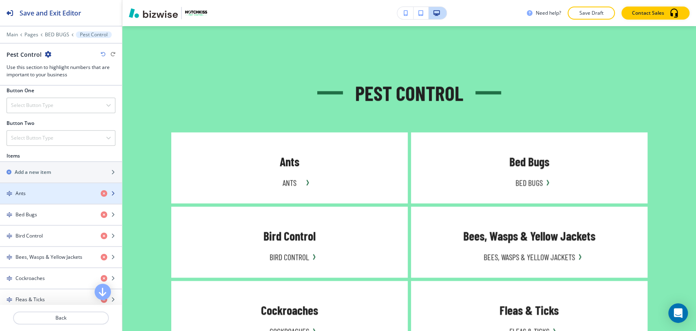
click at [53, 192] on div "Ants" at bounding box center [47, 193] width 94 height 7
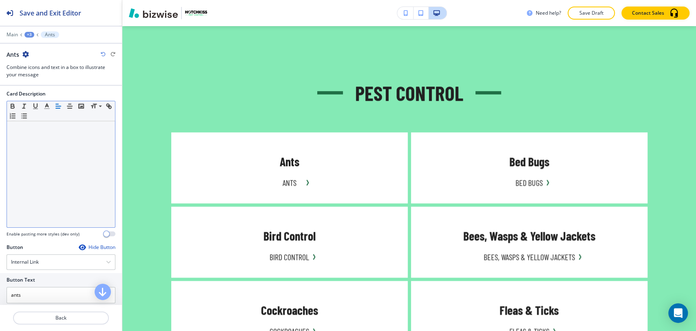
scroll to position [272, 0]
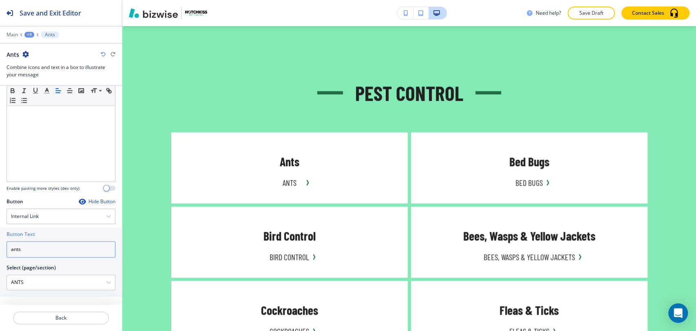
click at [46, 254] on input "ants" at bounding box center [61, 249] width 109 height 16
click at [46, 253] on input "ants" at bounding box center [61, 249] width 109 height 16
click at [45, 252] on input "ants" at bounding box center [61, 249] width 109 height 16
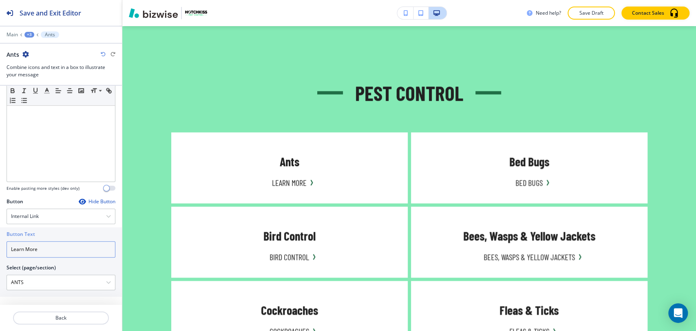
click at [64, 245] on input "Learn More" at bounding box center [61, 249] width 109 height 16
type input "Learn More"
click at [26, 33] on div "+3" at bounding box center [29, 35] width 10 height 6
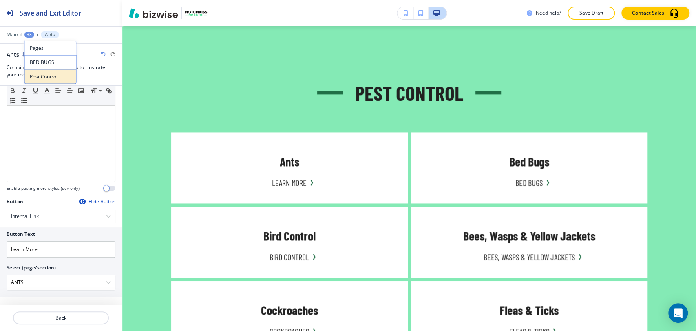
click at [37, 75] on p "Pest Control" at bounding box center [51, 76] width 42 height 7
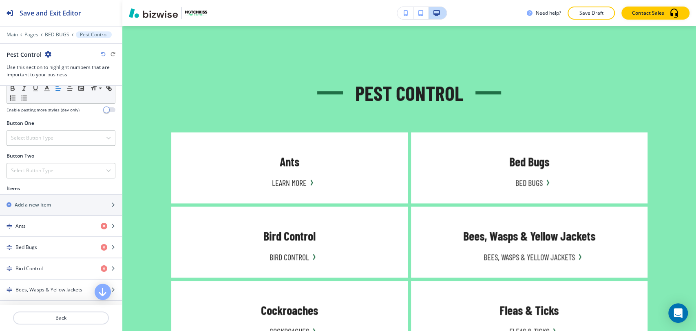
scroll to position [272, 0]
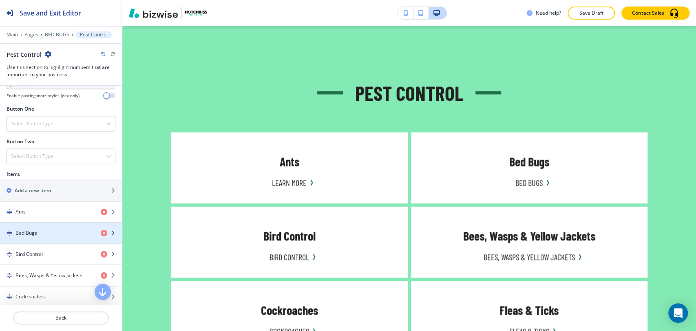
click at [40, 232] on div "Bed Bugs" at bounding box center [47, 232] width 94 height 7
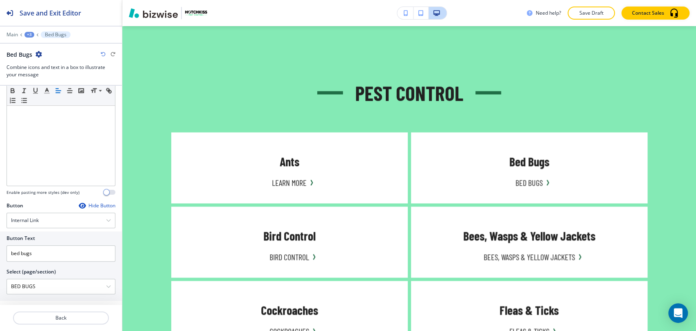
scroll to position [272, 0]
click at [43, 248] on input "bed bugs" at bounding box center [61, 249] width 109 height 16
paste input "Learn More"
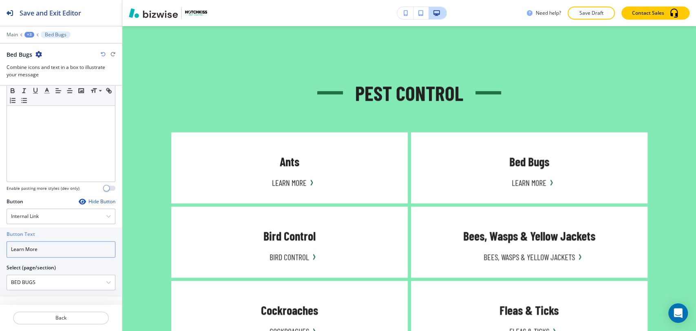
type input "Learn More"
click at [30, 34] on div "+3" at bounding box center [29, 35] width 10 height 6
click at [40, 79] on p "Pest Control" at bounding box center [51, 76] width 42 height 7
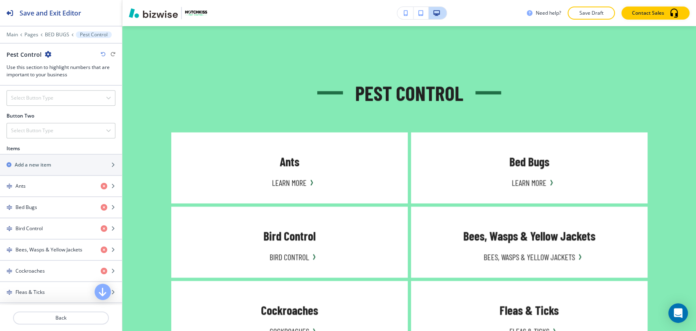
scroll to position [317, 0]
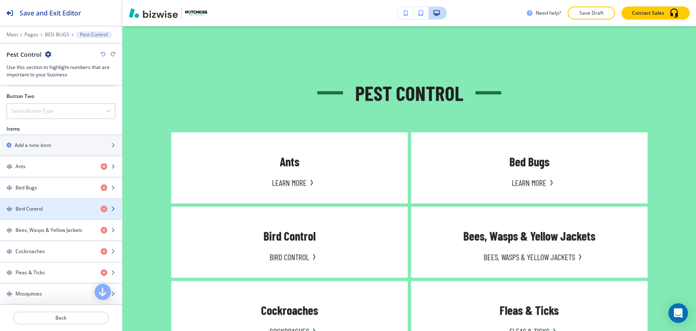
click at [65, 212] on div "button" at bounding box center [61, 215] width 122 height 7
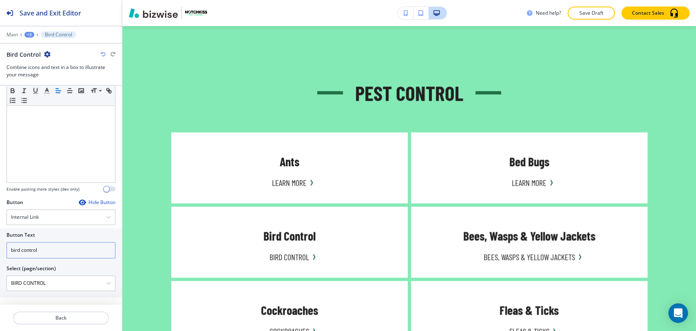
scroll to position [272, 0]
click at [52, 252] on input "bird control" at bounding box center [61, 249] width 109 height 16
paste input "Learn More"
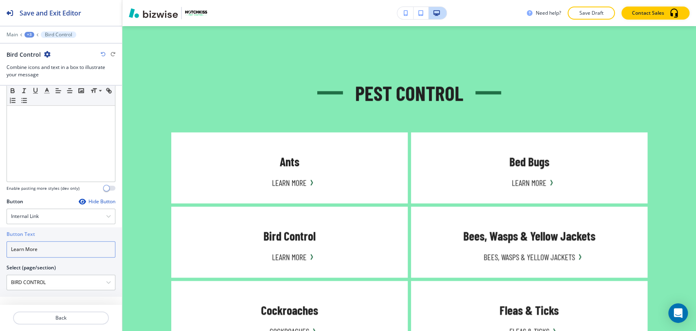
click at [50, 246] on input "Learn More" at bounding box center [61, 249] width 109 height 16
paste input "text"
type input "Learn More"
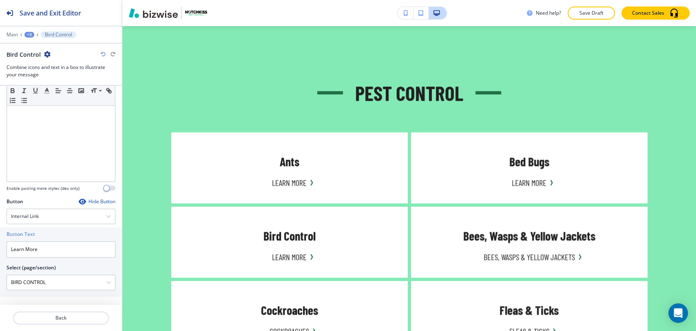
click at [28, 36] on div "+3" at bounding box center [29, 35] width 10 height 6
click at [40, 76] on p "Pest Control" at bounding box center [51, 76] width 42 height 7
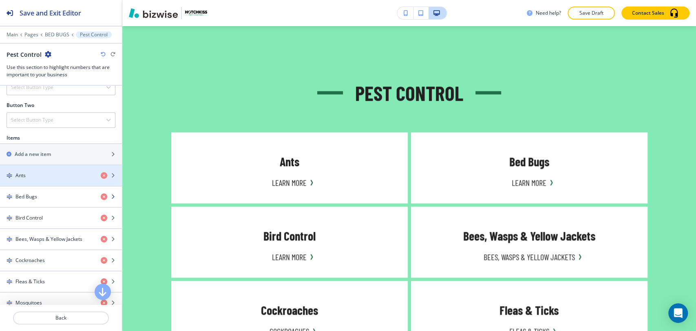
scroll to position [317, 0]
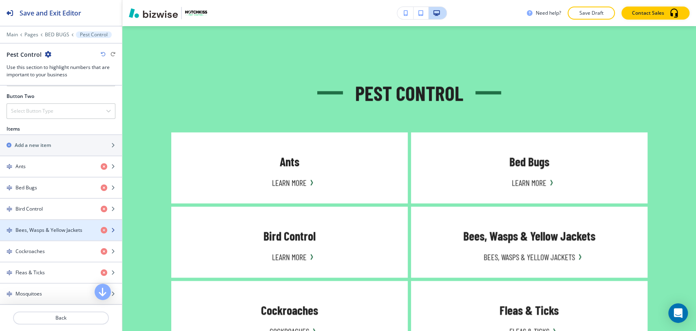
click at [33, 229] on h4 "Bees, Wasps & Yellow Jackets" at bounding box center [48, 229] width 67 height 7
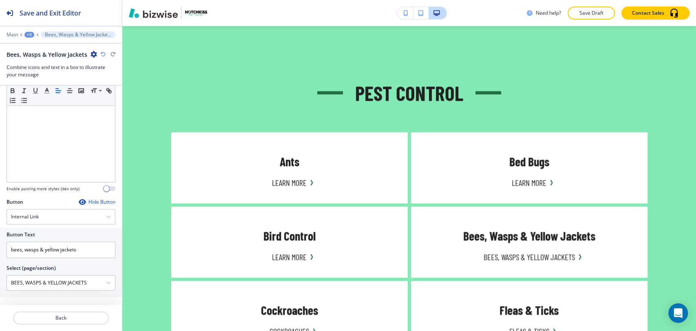
scroll to position [272, 0]
click at [88, 248] on input "bees, wasps & yellow jackets" at bounding box center [61, 249] width 109 height 16
paste input "Learn More"
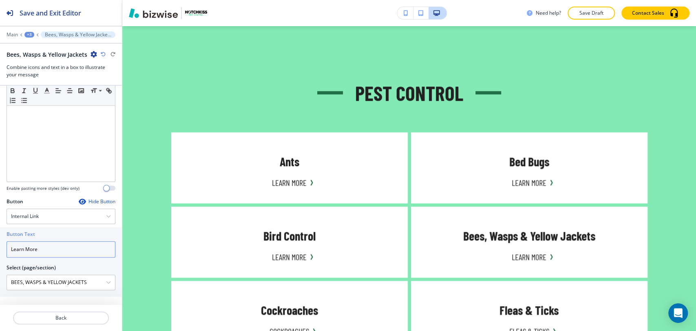
type input "Learn More"
click at [27, 32] on div "+3" at bounding box center [29, 35] width 10 height 6
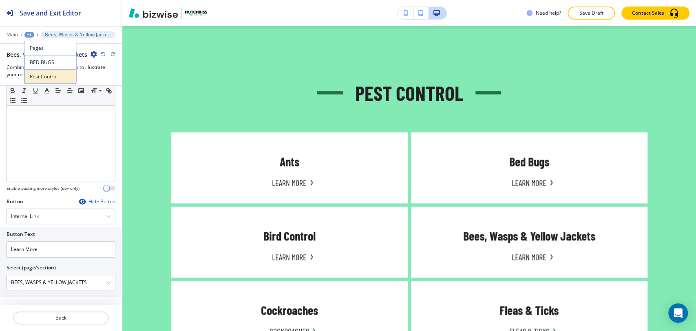
click at [44, 76] on p "Pest Control" at bounding box center [51, 76] width 42 height 7
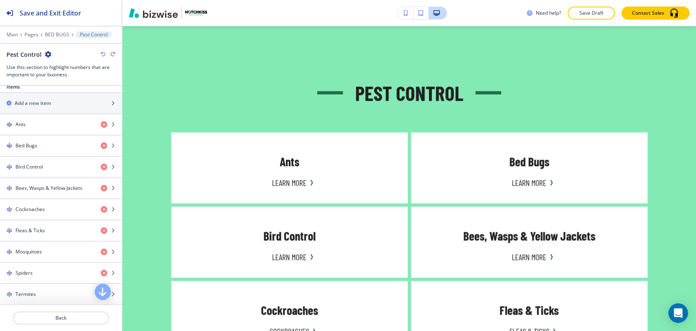
scroll to position [408, 0]
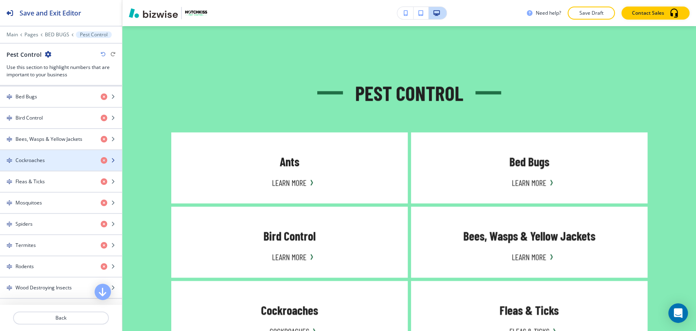
click at [59, 165] on div "button" at bounding box center [61, 167] width 122 height 7
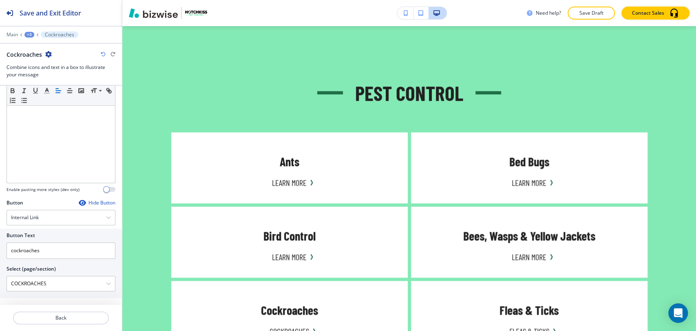
scroll to position [272, 0]
click at [60, 247] on input "cockroaches" at bounding box center [61, 249] width 109 height 16
paste input "Learn More"
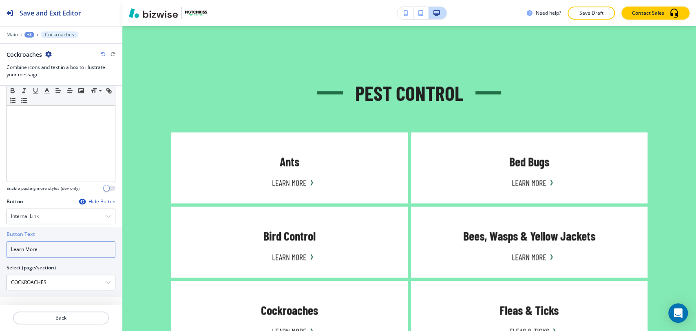
type input "Learn More"
click at [30, 35] on div "+3" at bounding box center [29, 35] width 10 height 6
click at [41, 78] on p "Pest Control" at bounding box center [51, 76] width 42 height 7
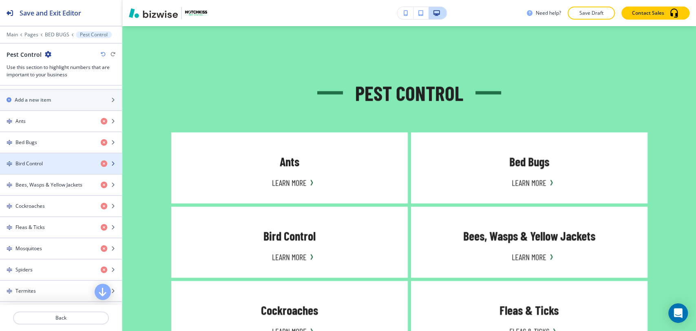
scroll to position [408, 0]
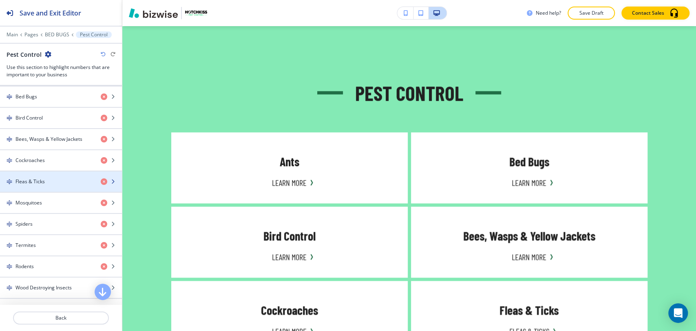
click at [48, 175] on div "button" at bounding box center [61, 174] width 122 height 7
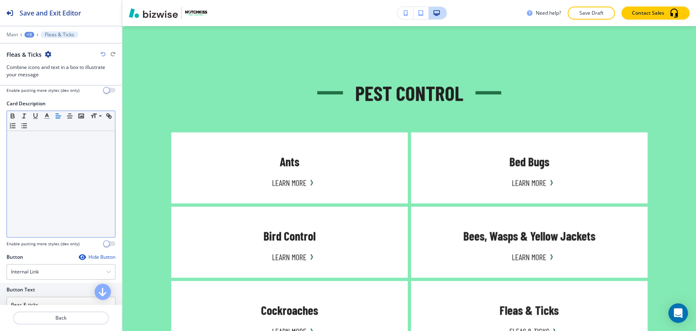
scroll to position [272, 0]
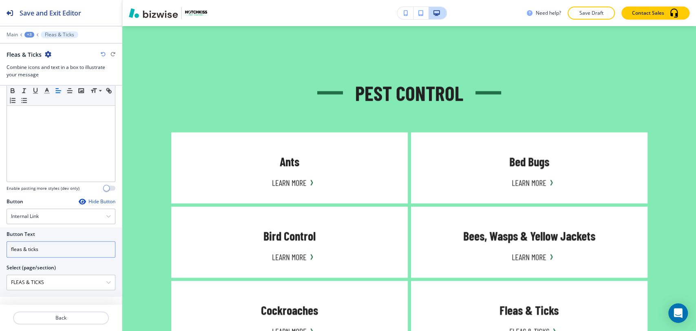
click at [56, 256] on div "Button Text fleas & ticks Select (page/section) FLEAS & TICKS HOME HOME | Hero …" at bounding box center [61, 258] width 109 height 63
click at [56, 255] on input "fleas & ticks" at bounding box center [61, 249] width 109 height 16
click at [56, 254] on input "fleas & ticks" at bounding box center [61, 249] width 109 height 16
click at [56, 252] on input "fleas & ticks" at bounding box center [61, 249] width 109 height 16
click at [56, 251] on input "fleas & ticks" at bounding box center [61, 249] width 109 height 16
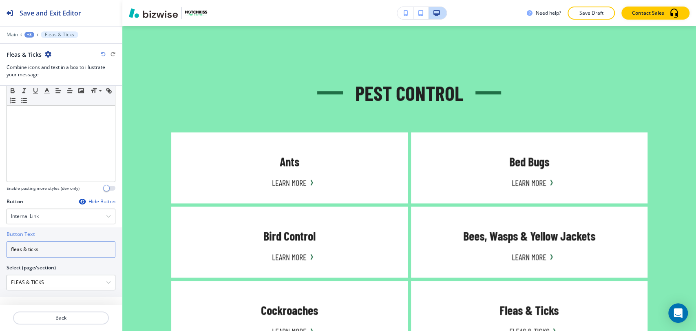
click at [56, 251] on input "fleas & ticks" at bounding box center [61, 249] width 109 height 16
paste input "Learn More"
type input "Learn More"
click at [27, 35] on div "+3" at bounding box center [29, 35] width 10 height 6
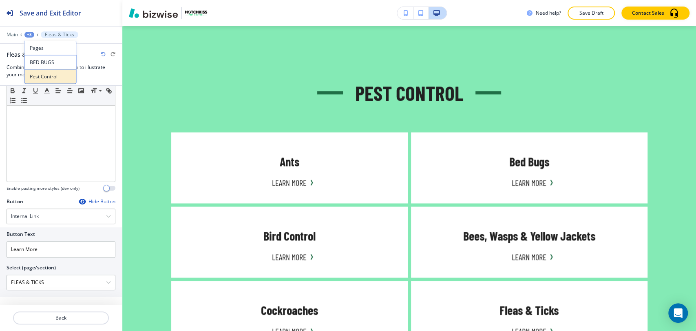
click at [42, 80] on p "Pest Control" at bounding box center [51, 76] width 42 height 7
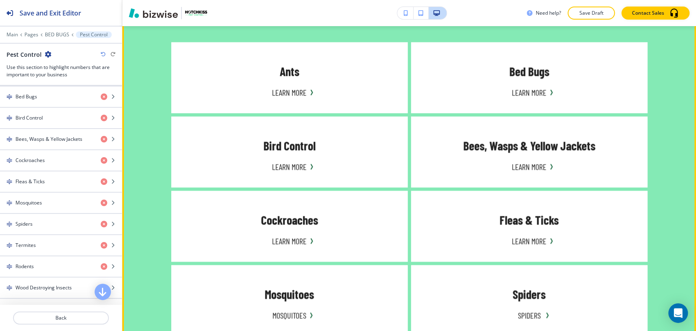
scroll to position [782, 0]
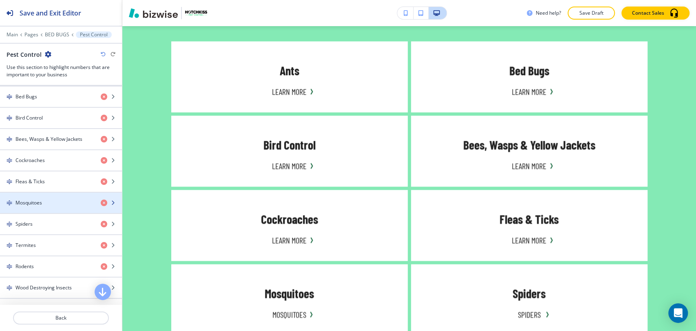
click at [55, 197] on div "button" at bounding box center [61, 195] width 122 height 7
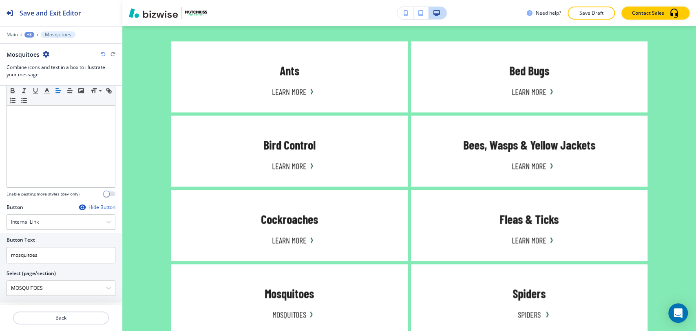
scroll to position [272, 0]
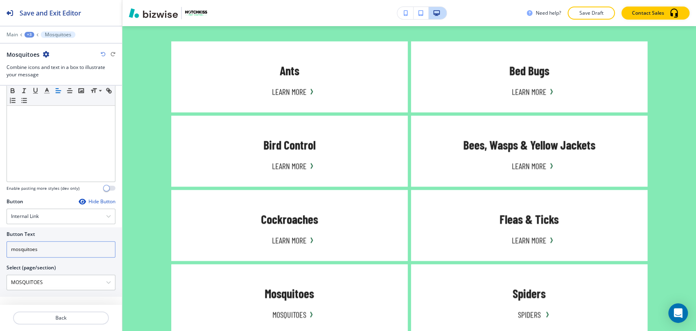
click at [71, 248] on input "mosquitoes" at bounding box center [61, 249] width 109 height 16
click at [72, 249] on input "mosquitoes" at bounding box center [61, 249] width 109 height 16
paste input "Learn More"
type input "Learn More"
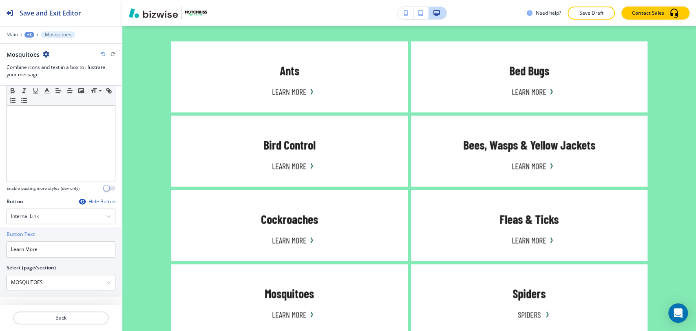
click at [30, 33] on div "+3" at bounding box center [29, 35] width 10 height 6
click at [39, 78] on p "Pest Control" at bounding box center [51, 76] width 42 height 7
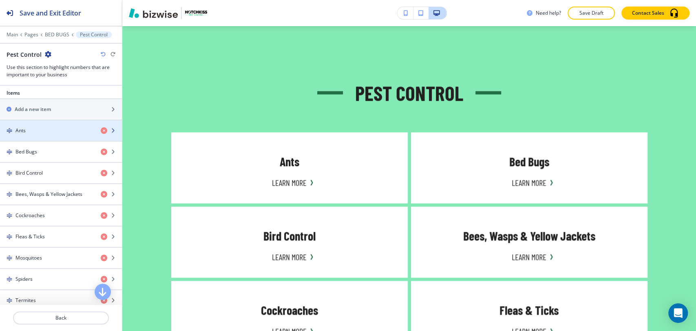
scroll to position [453, 0]
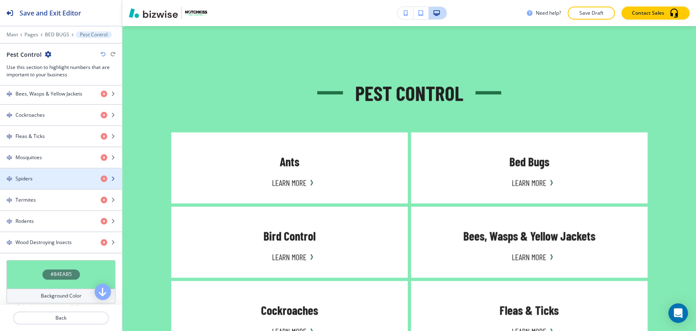
click at [49, 182] on div "button" at bounding box center [61, 185] width 122 height 7
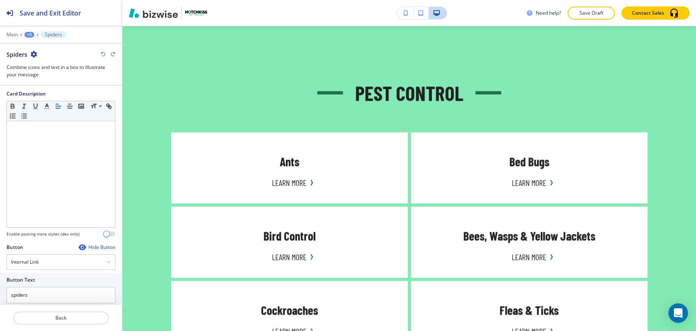
scroll to position [272, 0]
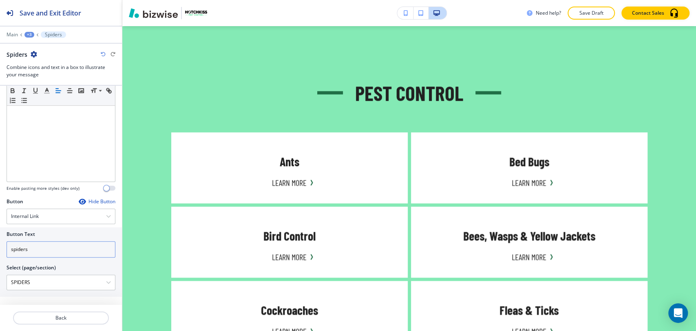
click at [55, 250] on input "spiders" at bounding box center [61, 249] width 109 height 16
click at [55, 251] on input "spiders" at bounding box center [61, 249] width 109 height 16
paste input "Learn More"
type input "Learn More"
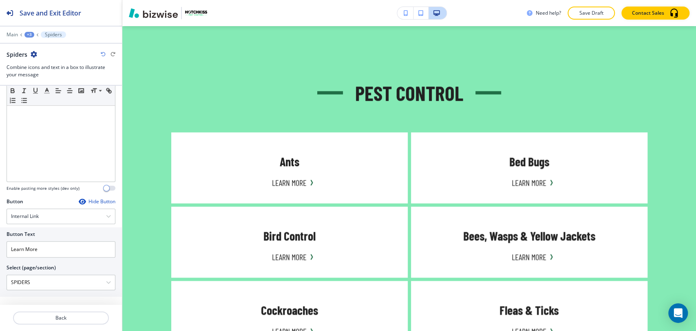
click at [29, 32] on div "+3" at bounding box center [29, 35] width 10 height 6
click at [38, 82] on button "Pest Control" at bounding box center [50, 76] width 52 height 15
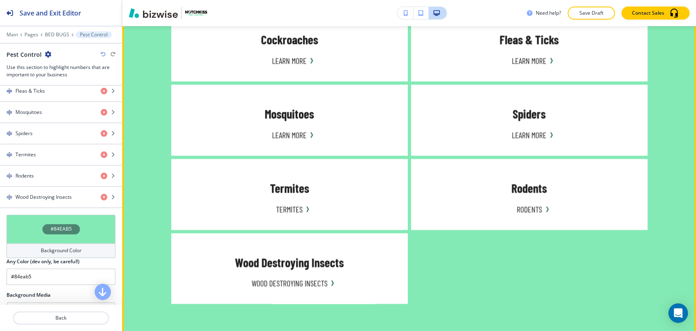
scroll to position [963, 0]
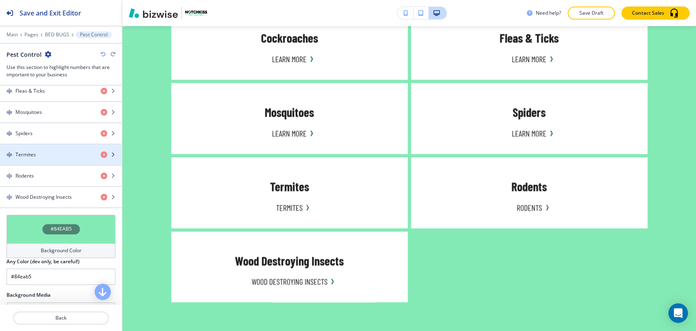
click at [56, 158] on div "button" at bounding box center [61, 161] width 122 height 7
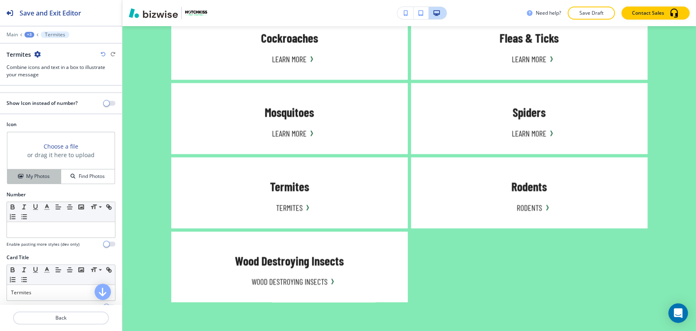
scroll to position [272, 0]
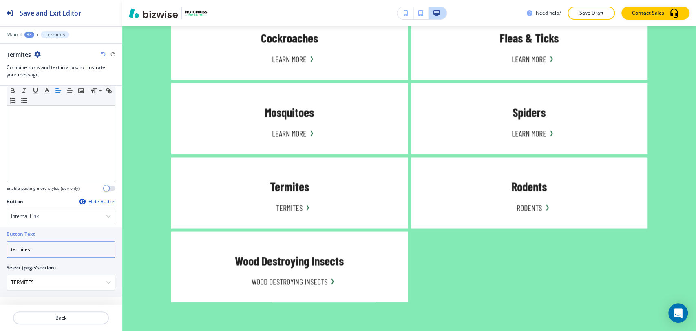
click at [56, 247] on input "termites" at bounding box center [61, 249] width 109 height 16
paste input "Learn More"
type input "Learn More"
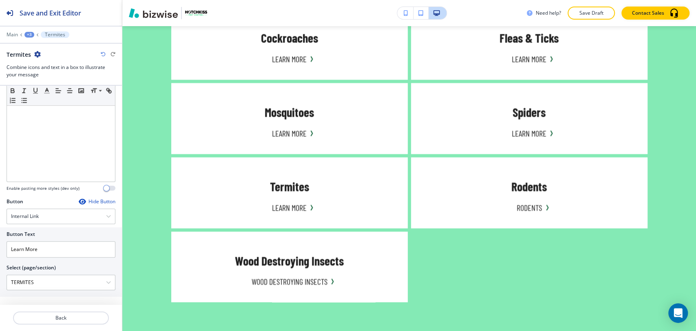
click at [31, 32] on div "+3" at bounding box center [29, 35] width 10 height 6
click at [39, 79] on p "Pest Control" at bounding box center [51, 76] width 42 height 7
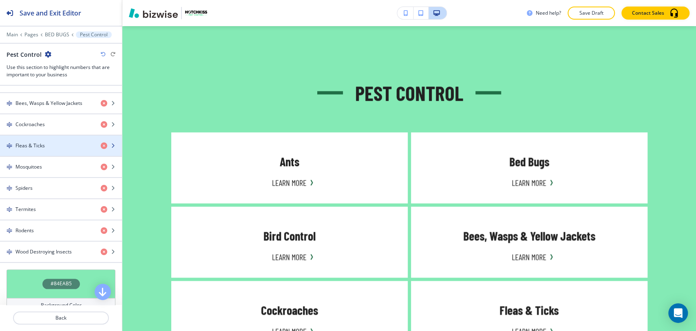
scroll to position [453, 0]
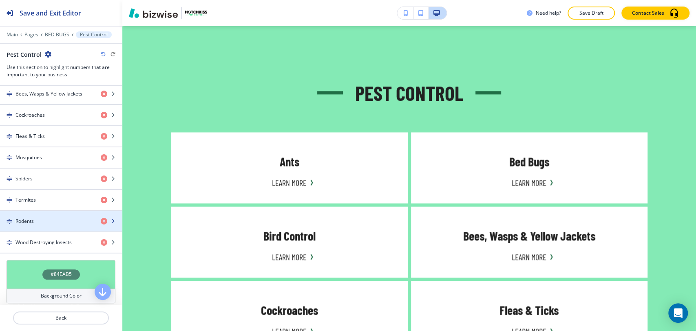
click at [57, 226] on div "button" at bounding box center [61, 228] width 122 height 7
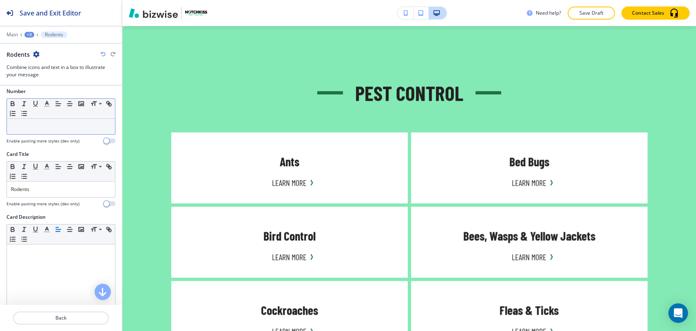
scroll to position [272, 0]
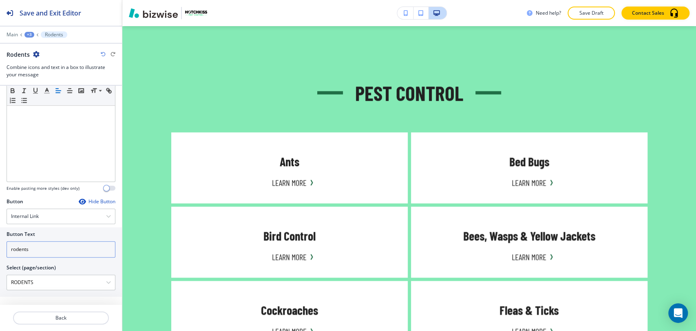
click at [57, 249] on input "rodents" at bounding box center [61, 249] width 109 height 16
click at [57, 250] on input "rodents" at bounding box center [61, 249] width 109 height 16
paste input "Learn More"
type input "Learn More"
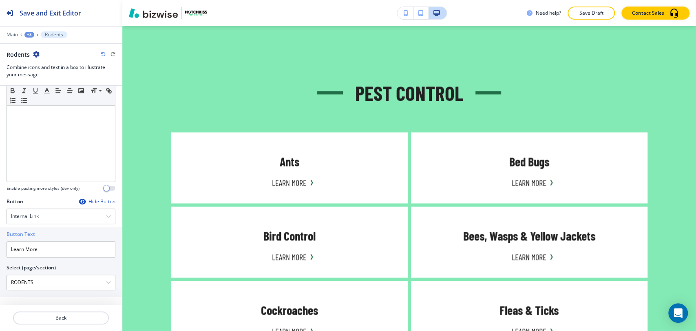
click at [29, 34] on div "+3" at bounding box center [29, 35] width 10 height 6
click at [47, 79] on p "Pest Control" at bounding box center [51, 76] width 42 height 7
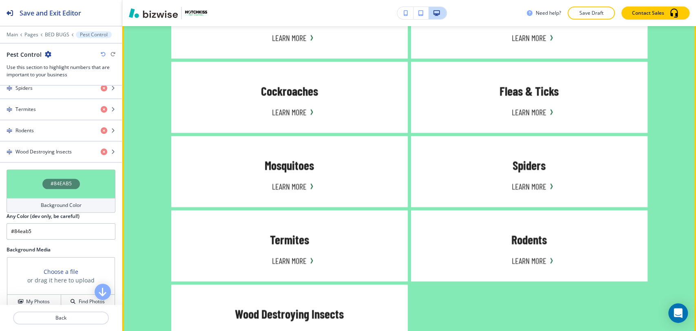
scroll to position [918, 0]
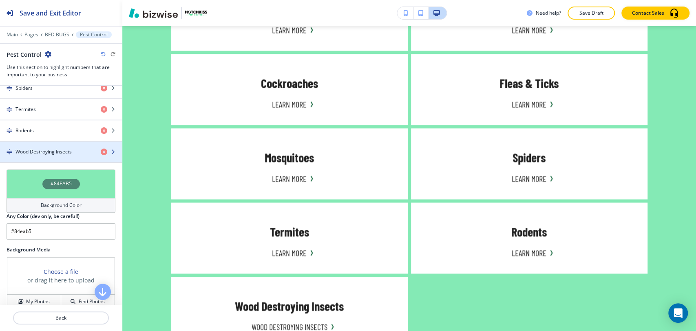
click at [57, 150] on h4 "Wood Destroying Insects" at bounding box center [43, 151] width 56 height 7
click at [57, 158] on div "button" at bounding box center [61, 158] width 122 height 7
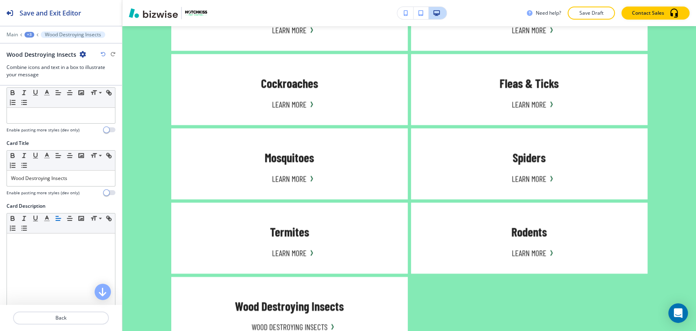
scroll to position [272, 0]
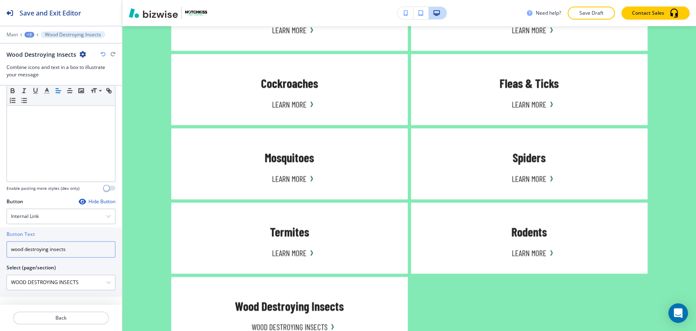
click at [80, 252] on input "wood destroying insects" at bounding box center [61, 249] width 109 height 16
paste input "Learn More"
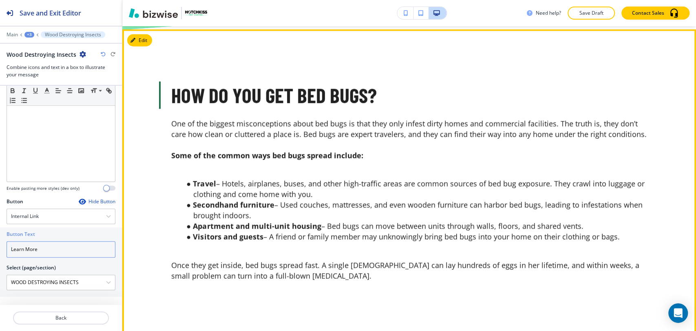
scroll to position [1371, 0]
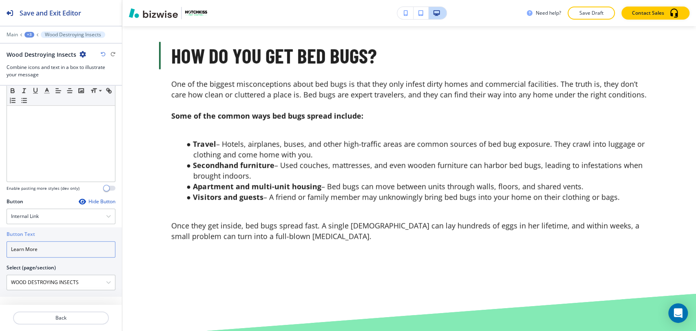
type input "Learn More"
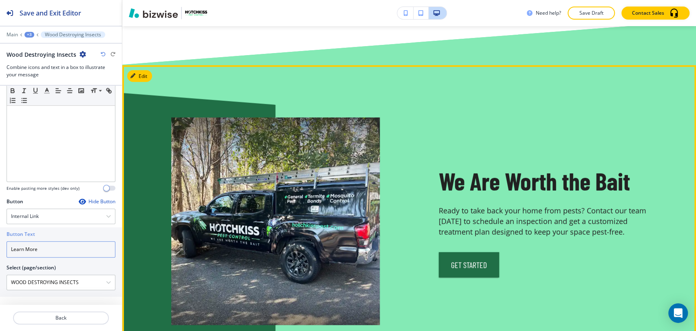
scroll to position [1643, 0]
click at [147, 76] on button "Edit This Section" at bounding box center [154, 77] width 55 height 12
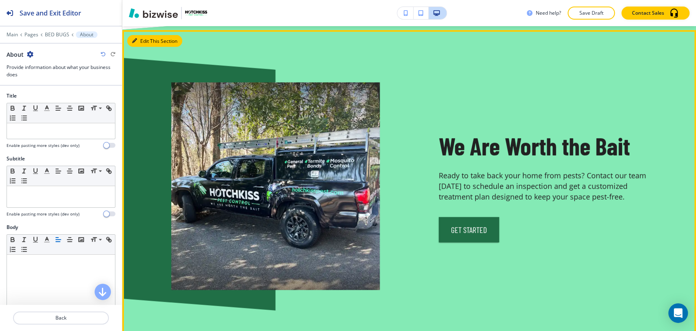
scroll to position [1682, 0]
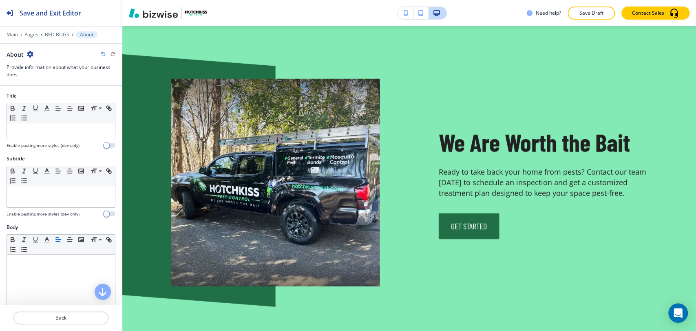
click at [32, 53] on icon "button" at bounding box center [30, 54] width 7 height 7
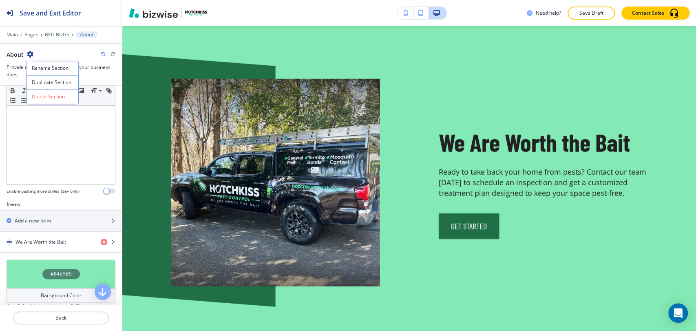
scroll to position [332, 0]
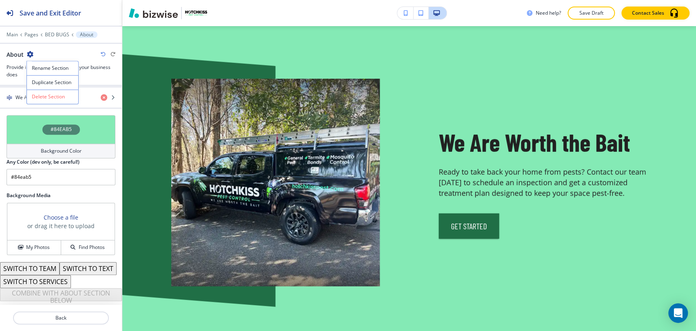
click at [57, 147] on h4 "Background Color" at bounding box center [61, 150] width 41 height 7
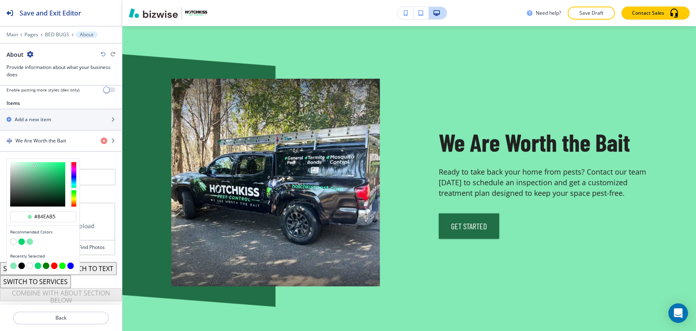
click at [23, 262] on button "button" at bounding box center [21, 265] width 7 height 7
type input "#000000"
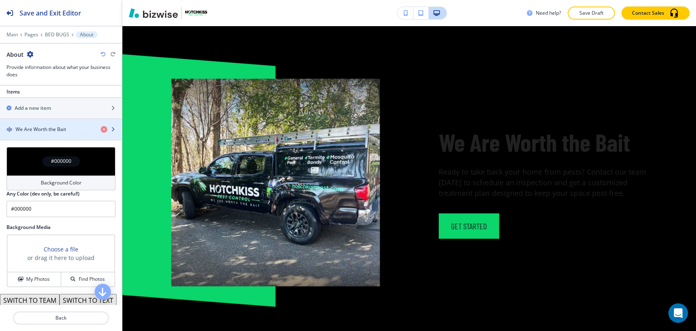
click at [58, 129] on h4 "We Are Worth the Bait" at bounding box center [40, 129] width 51 height 7
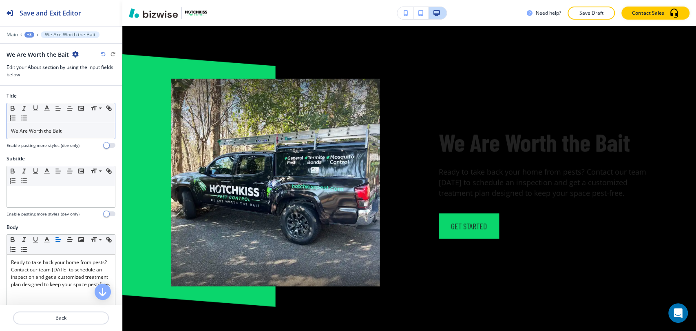
scroll to position [1695, 0]
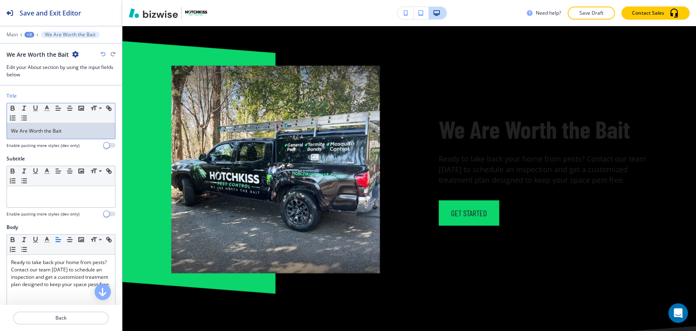
click at [64, 130] on p "We Are Worth the Bait" at bounding box center [61, 130] width 100 height 7
click at [73, 130] on p "We Are Worth the Bait" at bounding box center [61, 130] width 100 height 7
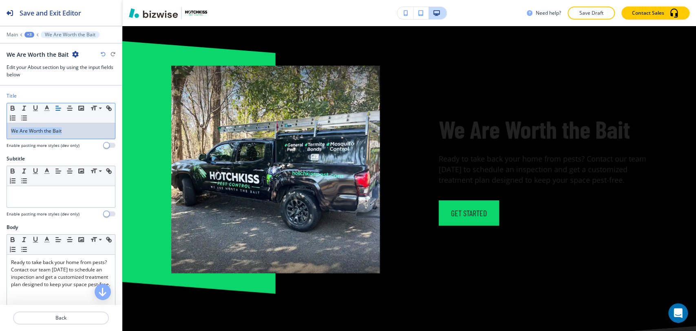
click at [73, 130] on p "We Are Worth the Bait" at bounding box center [61, 130] width 100 height 7
copy span "We Are Worth the Bait"
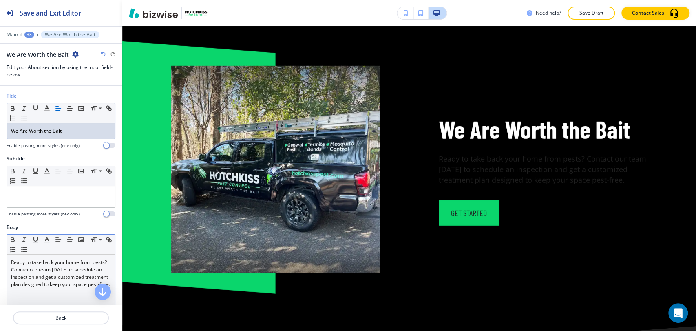
click at [55, 274] on span "Ready to take back your home from pests? Contact our team [DATE] to schedule an…" at bounding box center [60, 272] width 99 height 29
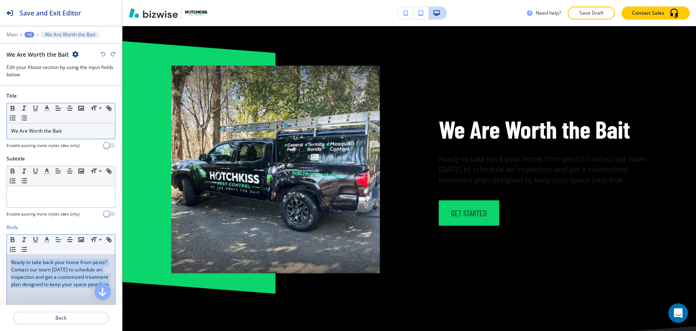
copy span "Ready to take back your home from pests? Contact our team [DATE] to schedule an…"
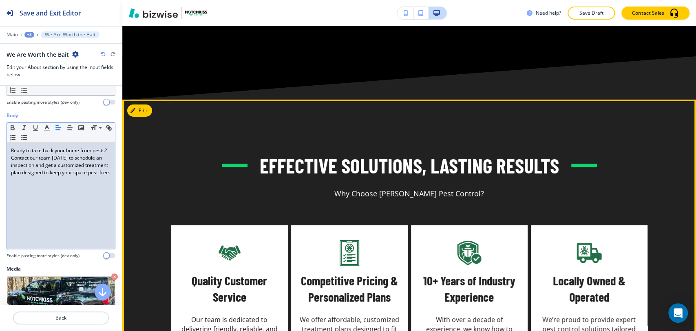
scroll to position [1967, 0]
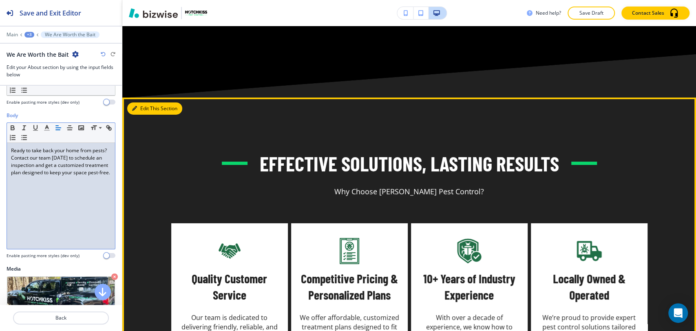
click at [144, 108] on button "Edit This Section" at bounding box center [154, 108] width 55 height 12
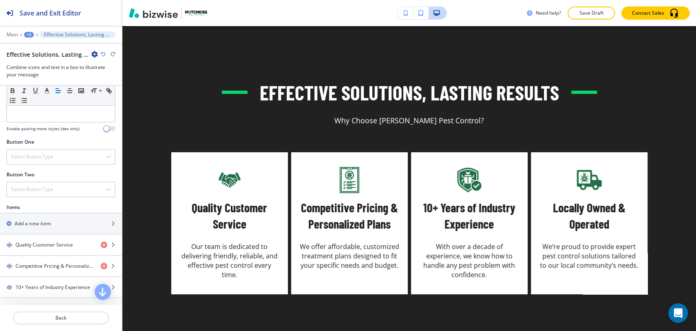
scroll to position [362, 0]
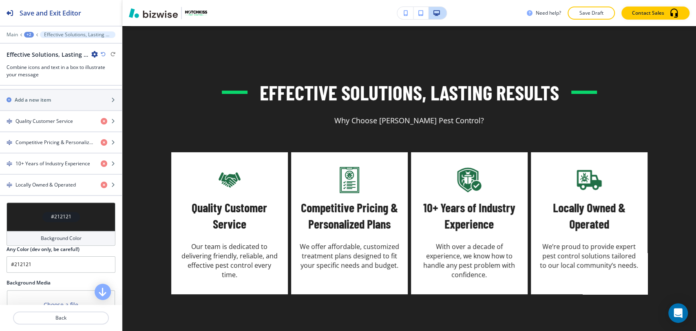
click at [52, 234] on h4 "Background Color" at bounding box center [61, 237] width 41 height 7
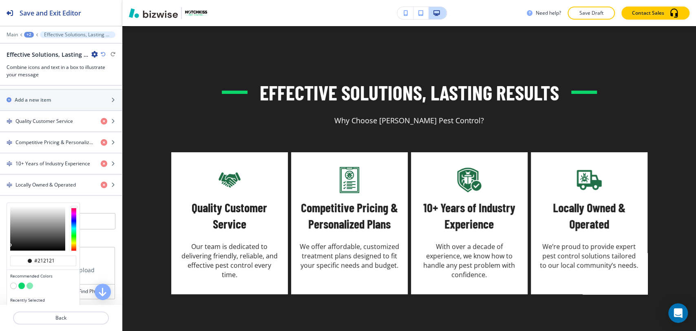
click at [32, 283] on button "button" at bounding box center [30, 285] width 7 height 7
type input "#84eab5"
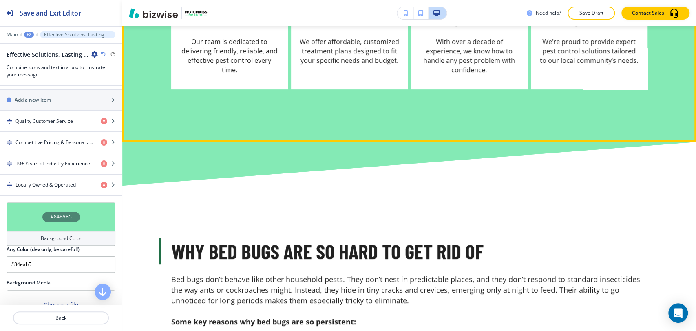
scroll to position [2309, 0]
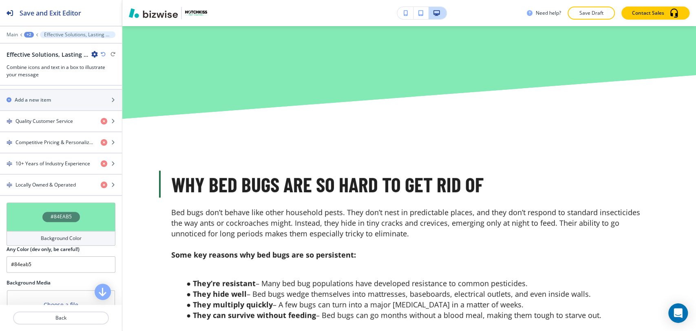
click at [27, 33] on div "+2" at bounding box center [29, 35] width 10 height 6
click at [41, 65] on p "BED BUGS" at bounding box center [50, 62] width 42 height 7
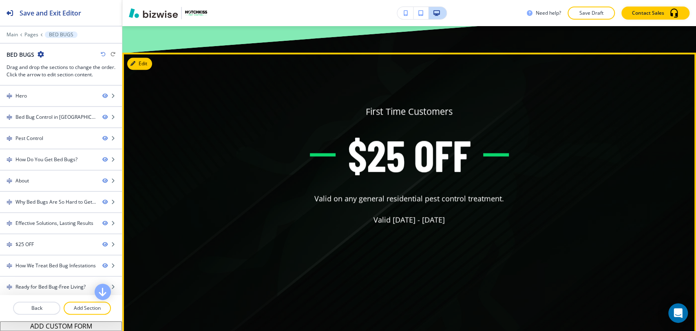
scroll to position [2717, 0]
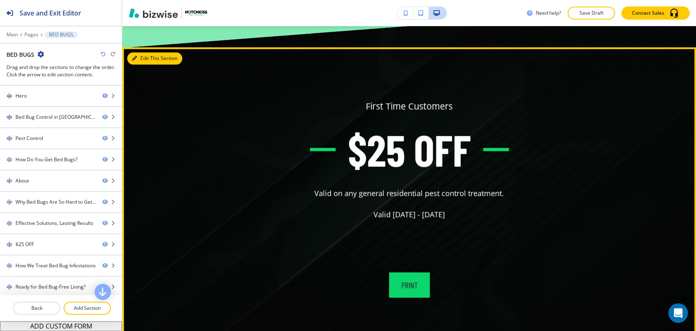
click at [138, 58] on button "Edit This Section" at bounding box center [154, 58] width 55 height 12
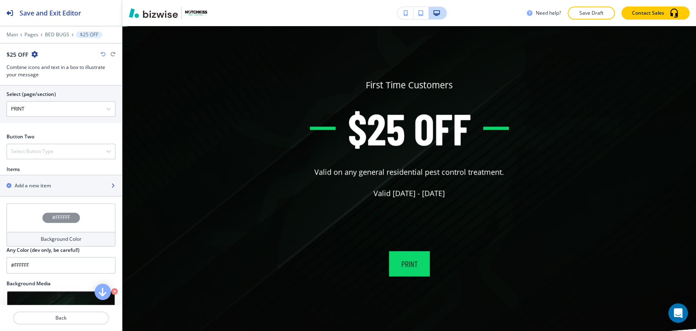
scroll to position [448, 0]
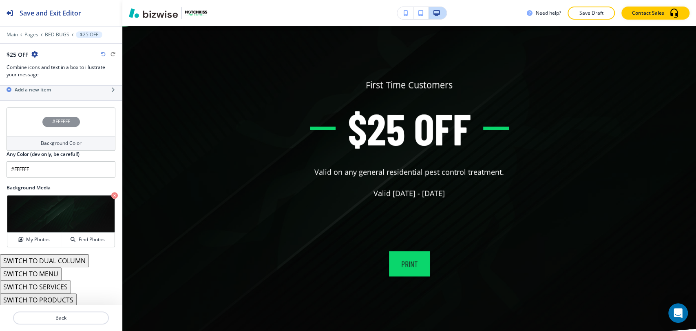
click at [68, 262] on button "SWITCH TO DUAL COLUMN" at bounding box center [44, 260] width 89 height 13
click at [56, 273] on button "SWITCH TO ICONS" at bounding box center [31, 273] width 62 height 13
click at [57, 288] on button "SWITCH TO SERVICES" at bounding box center [35, 286] width 71 height 13
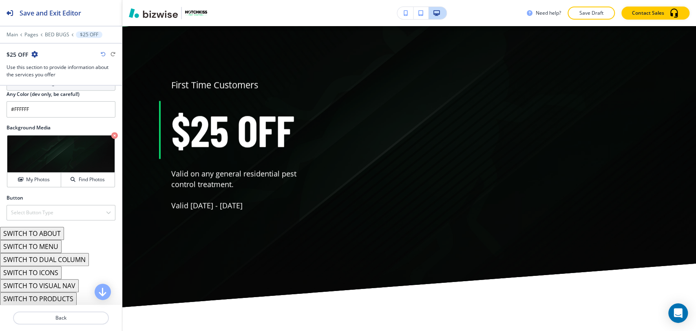
scroll to position [379, 0]
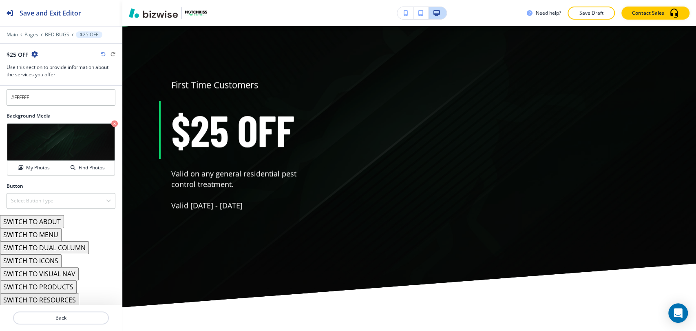
click at [70, 273] on button "SWITCH TO VISUAL NAV" at bounding box center [39, 273] width 79 height 13
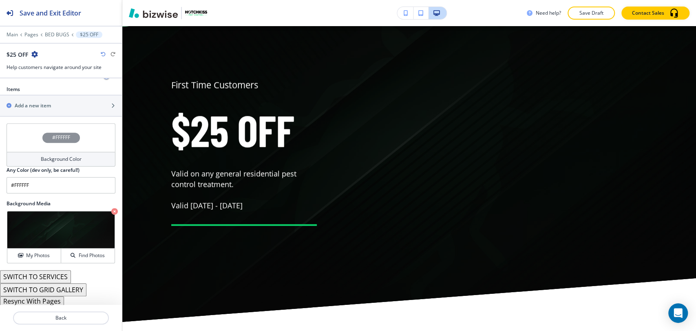
click at [57, 276] on button "SWITCH TO SERVICES" at bounding box center [35, 276] width 71 height 13
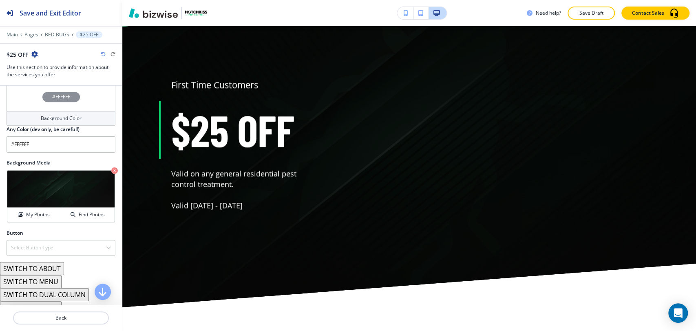
scroll to position [379, 0]
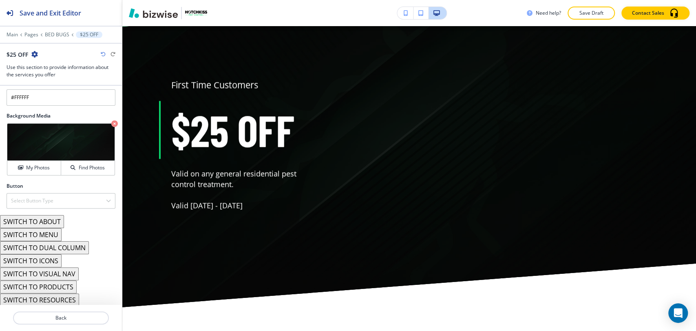
click at [66, 247] on button "SWITCH TO DUAL COLUMN" at bounding box center [44, 247] width 89 height 13
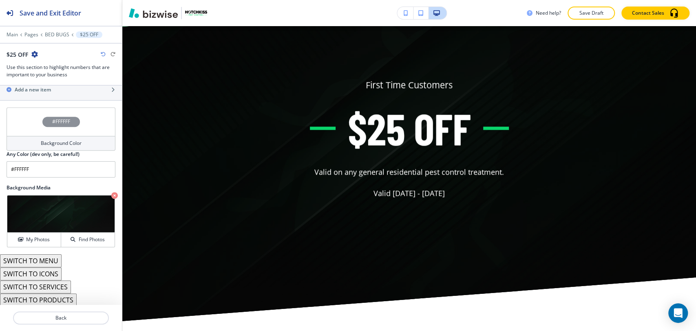
click at [54, 272] on button "SWITCH TO ICONS" at bounding box center [31, 273] width 62 height 13
click at [56, 272] on button "SWITCH TO MENU" at bounding box center [31, 273] width 62 height 13
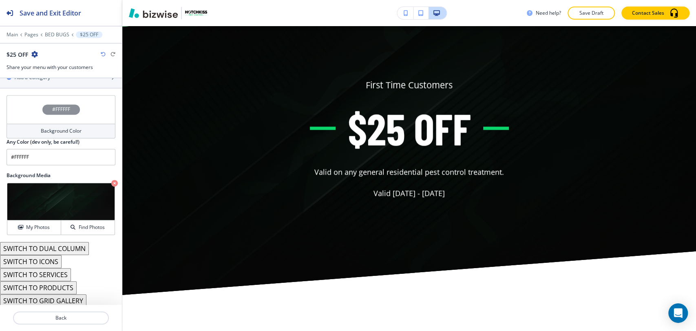
scroll to position [351, 0]
click at [66, 282] on button "SWITCH TO PRODUCTS" at bounding box center [38, 286] width 77 height 13
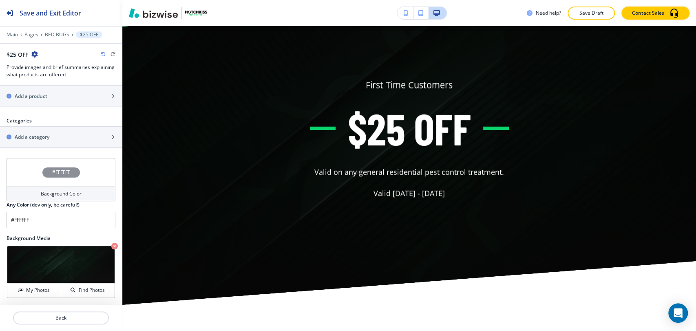
scroll to position [299, 0]
click at [102, 52] on icon "button" at bounding box center [103, 54] width 5 height 5
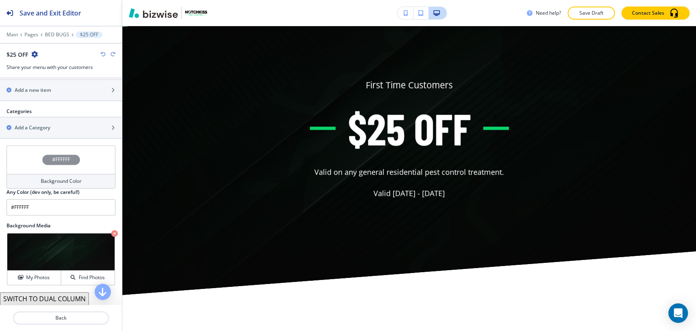
click at [103, 53] on icon "button" at bounding box center [103, 54] width 5 height 5
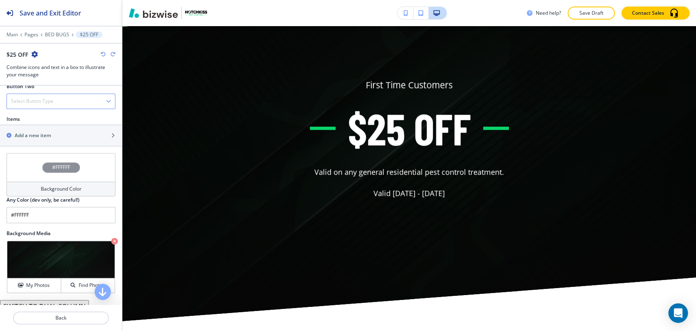
scroll to position [372, 0]
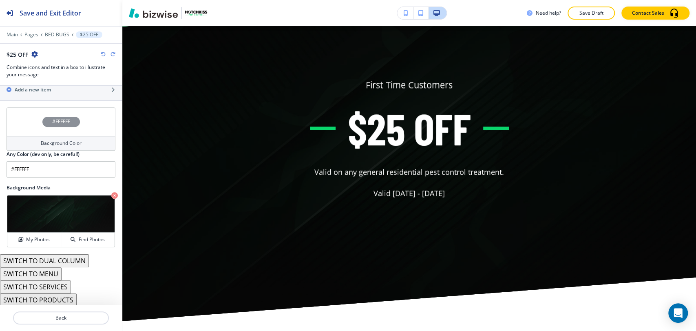
click at [68, 298] on button "SWITCH TO PRODUCTS" at bounding box center [38, 299] width 77 height 13
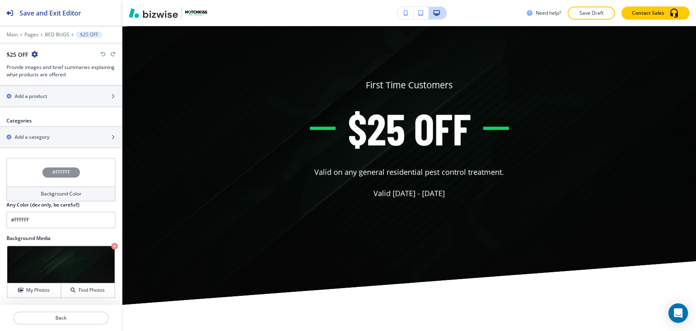
scroll to position [299, 0]
click at [104, 57] on div "$25 OFF" at bounding box center [61, 54] width 109 height 9
click at [104, 53] on icon "button" at bounding box center [103, 54] width 5 height 5
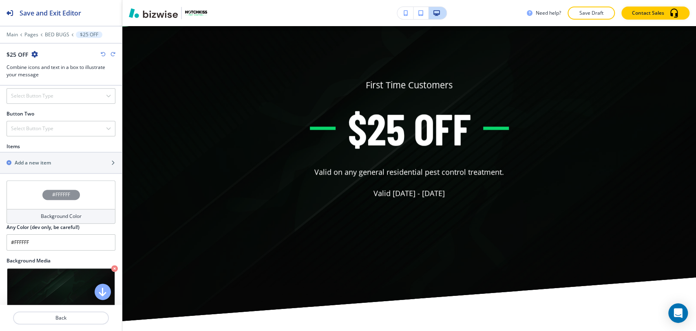
click at [104, 53] on icon "button" at bounding box center [103, 54] width 5 height 5
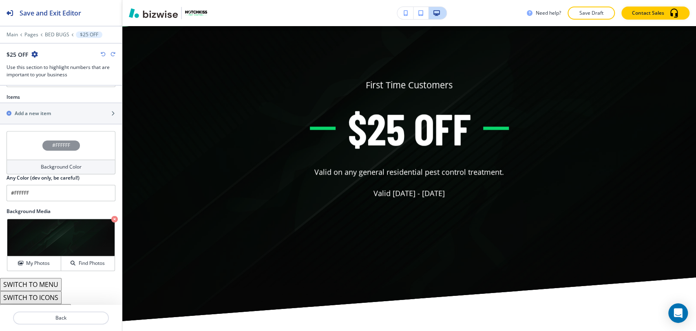
scroll to position [372, 0]
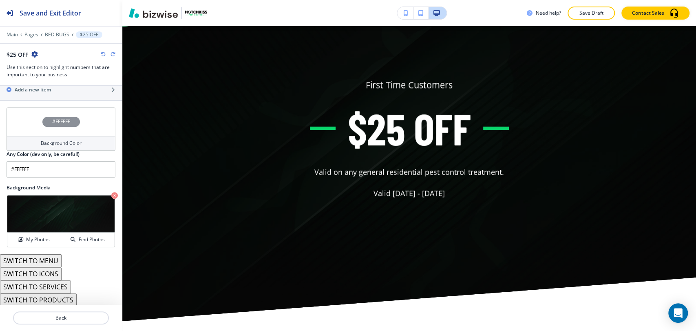
click at [51, 284] on button "SWITCH TO SERVICES" at bounding box center [35, 286] width 71 height 13
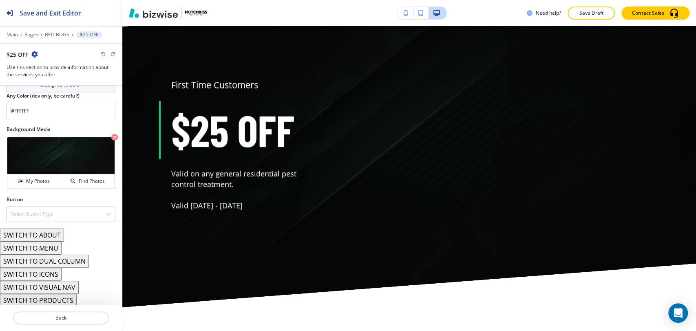
scroll to position [379, 0]
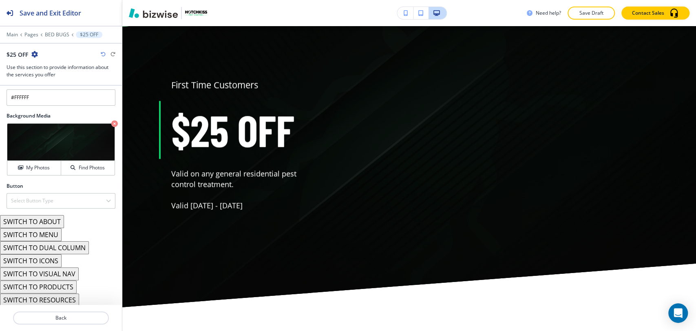
click at [64, 294] on button "SWITCH TO RESOURCES" at bounding box center [39, 299] width 79 height 13
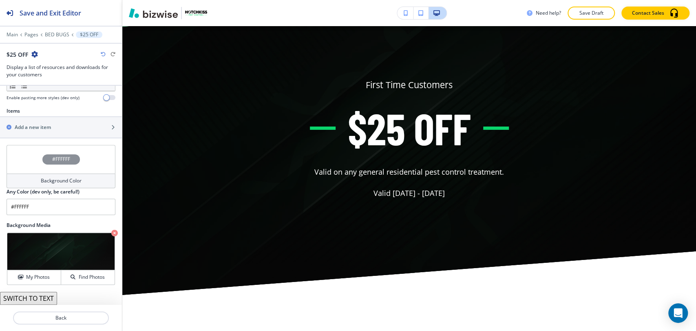
scroll to position [268, 0]
click at [49, 299] on button "SWITCH TO TEXT" at bounding box center [28, 299] width 57 height 13
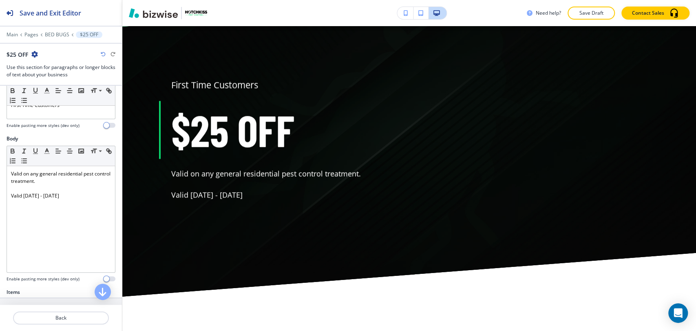
scroll to position [307, 0]
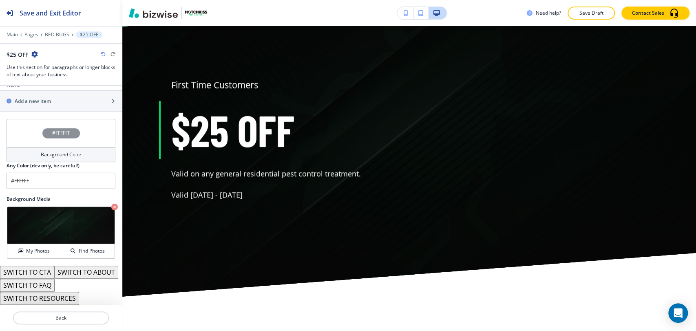
click at [55, 272] on button "SWITCH TO ABOUT" at bounding box center [86, 271] width 64 height 13
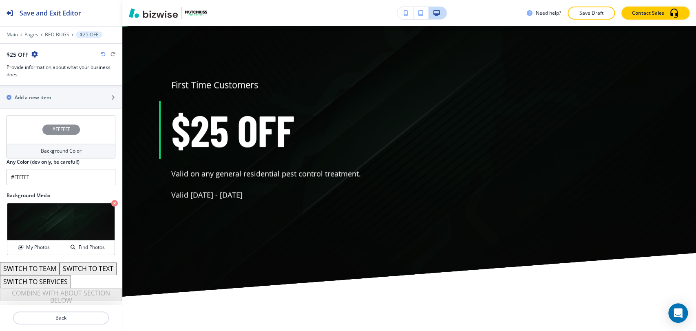
click at [60, 273] on button "SWITCH TO TEXT" at bounding box center [88, 268] width 57 height 13
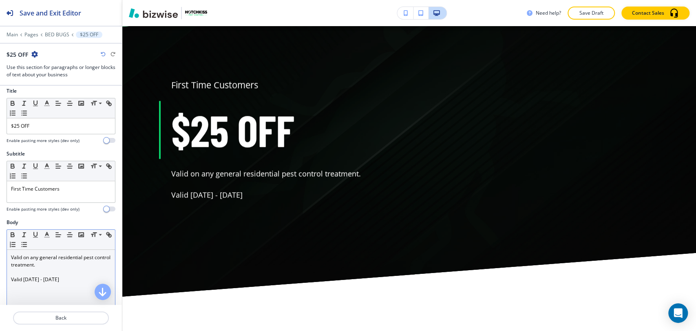
scroll to position [0, 0]
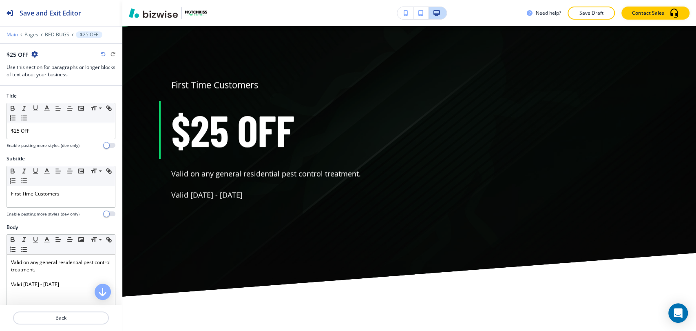
click at [13, 33] on p "Main" at bounding box center [12, 35] width 11 height 6
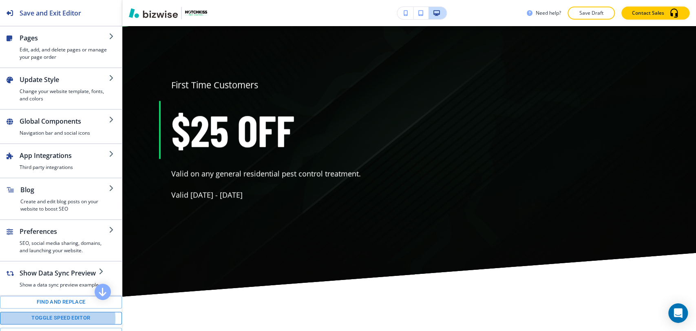
click at [55, 317] on button "Toggle speed editor" at bounding box center [61, 317] width 122 height 13
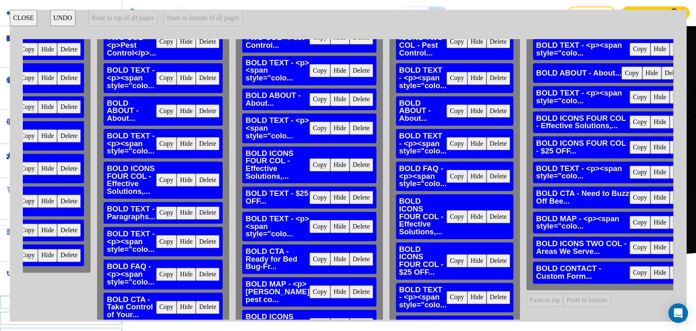
scroll to position [136, 379]
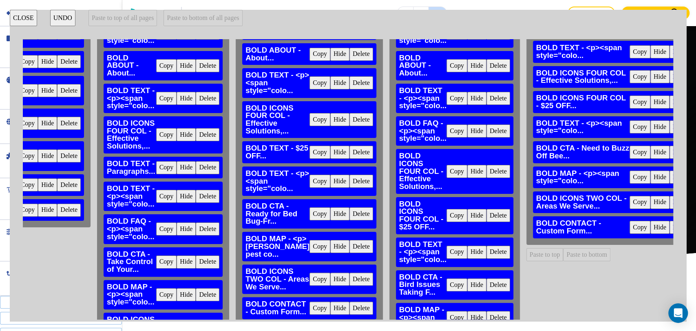
click at [168, 194] on button "Copy" at bounding box center [166, 196] width 21 height 13
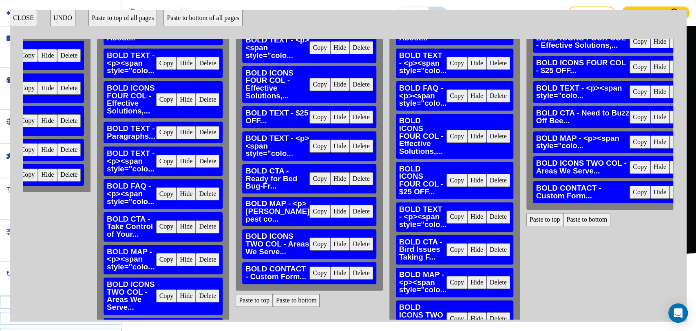
scroll to position [307, 379]
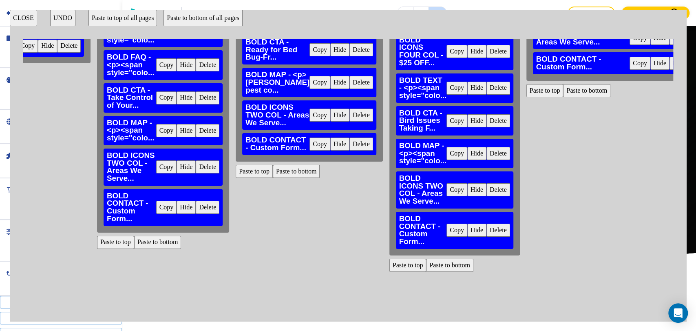
click at [308, 178] on button "Paste to bottom" at bounding box center [296, 171] width 47 height 13
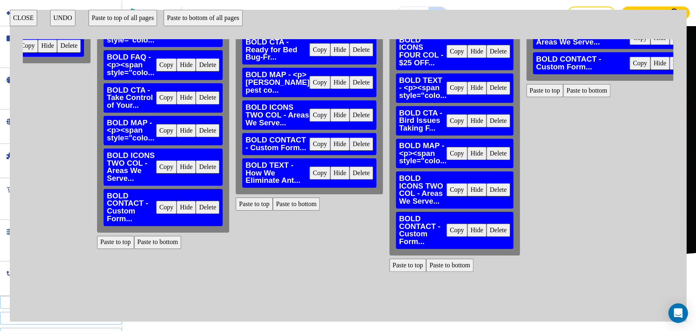
click at [349, 179] on button "Delete" at bounding box center [361, 172] width 24 height 13
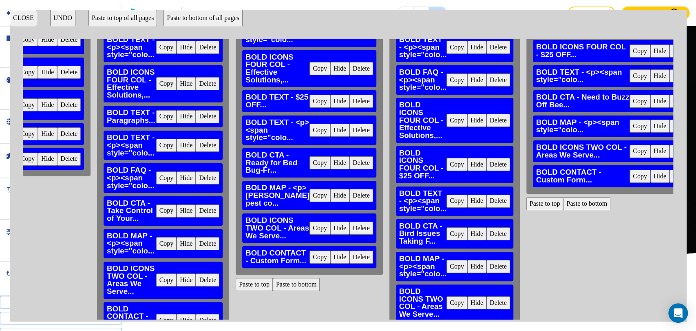
scroll to position [171, 379]
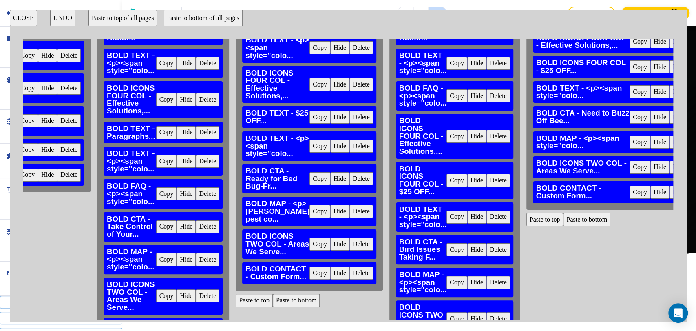
click at [169, 133] on button "Copy" at bounding box center [166, 132] width 21 height 13
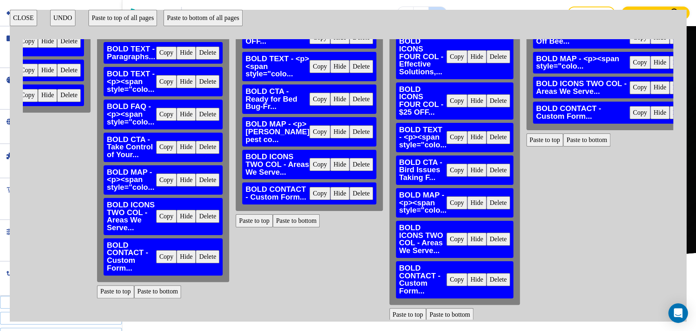
scroll to position [307, 379]
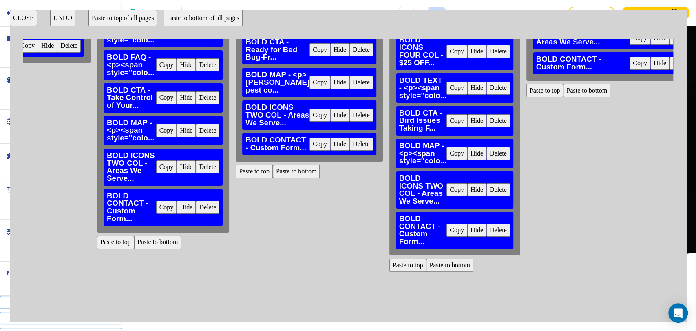
click at [307, 178] on button "Paste to bottom" at bounding box center [296, 171] width 47 height 13
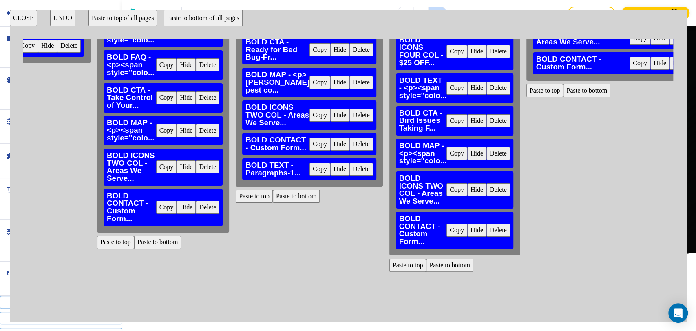
click at [349, 176] on button "Delete" at bounding box center [361, 169] width 24 height 13
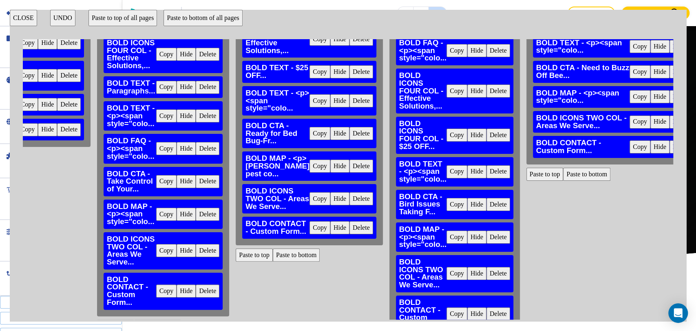
scroll to position [171, 379]
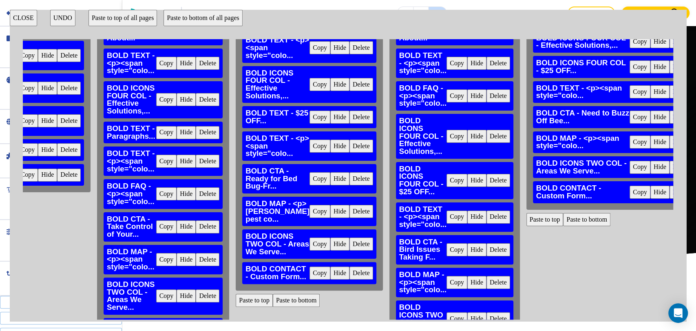
click at [173, 132] on button "Copy" at bounding box center [166, 132] width 21 height 13
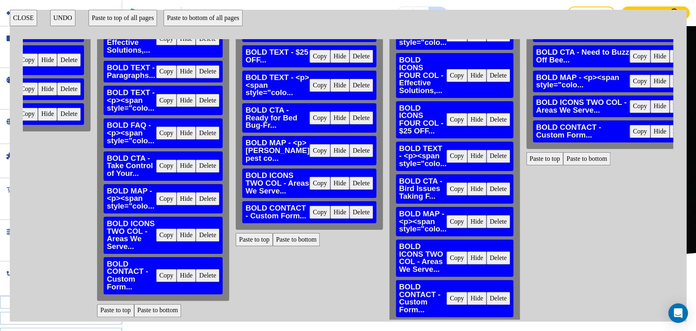
scroll to position [307, 379]
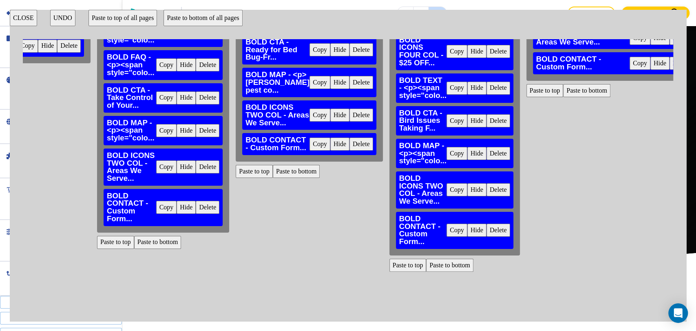
click at [293, 178] on button "Paste to bottom" at bounding box center [296, 171] width 47 height 13
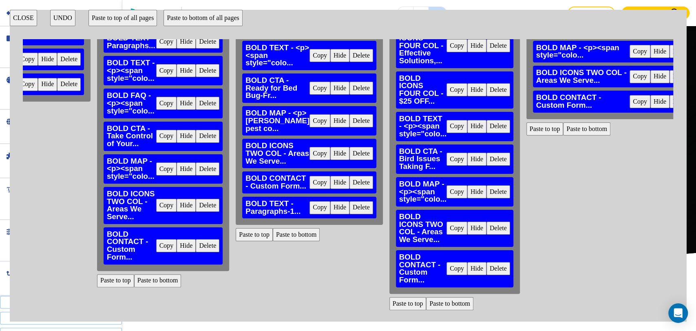
scroll to position [216, 379]
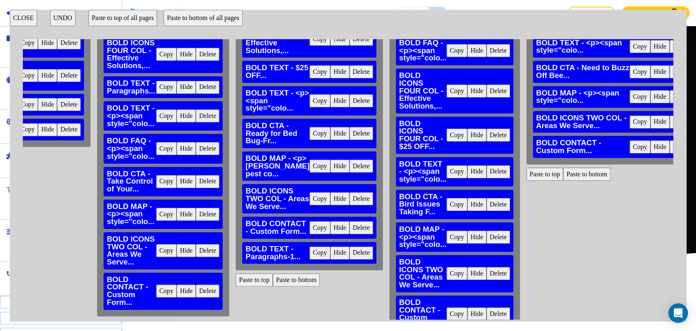
click at [168, 149] on button "Copy" at bounding box center [166, 148] width 21 height 13
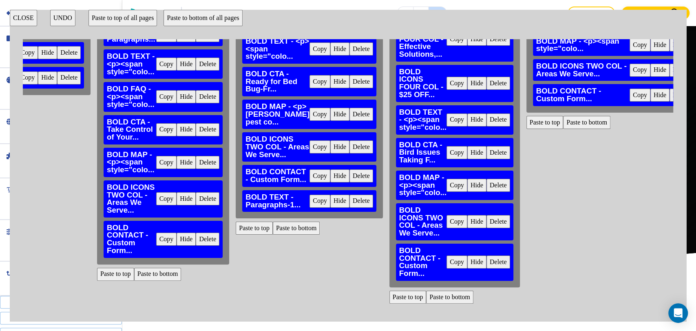
scroll to position [307, 379]
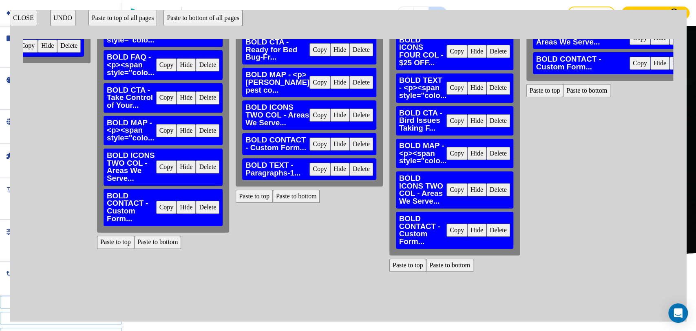
click at [298, 203] on button "Paste to bottom" at bounding box center [296, 196] width 47 height 13
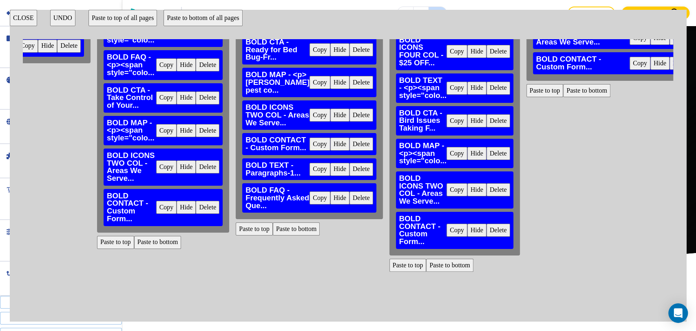
click at [21, 19] on button "CLOSE" at bounding box center [23, 18] width 27 height 16
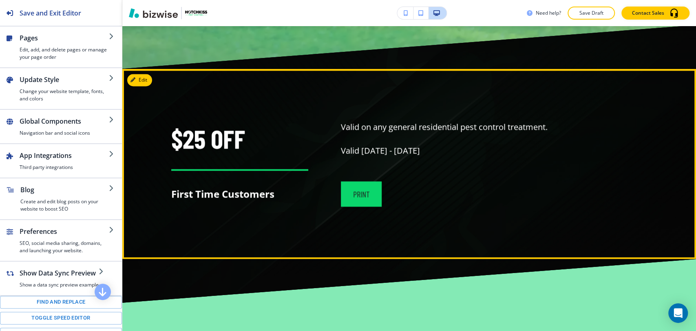
scroll to position [5049, 0]
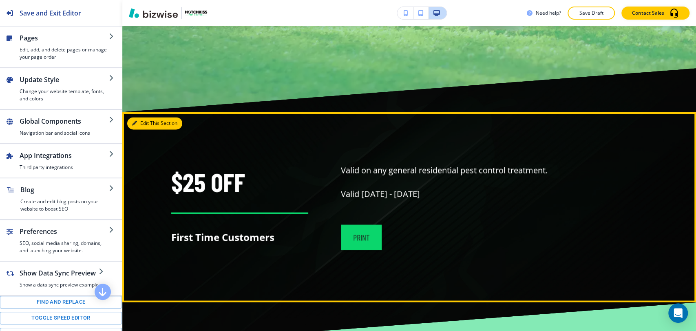
drag, startPoint x: 144, startPoint y: 63, endPoint x: 133, endPoint y: 62, distance: 10.6
click at [144, 117] on button "Edit This Section" at bounding box center [154, 123] width 55 height 12
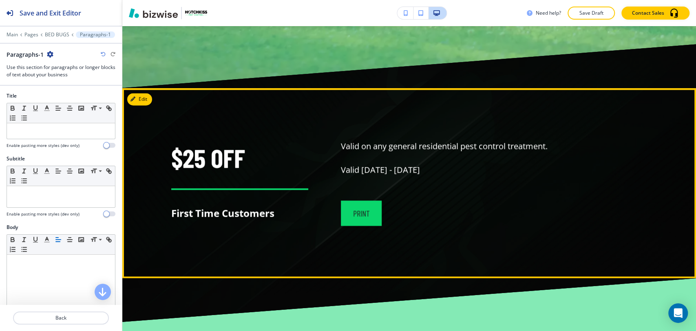
scroll to position [5028, 0]
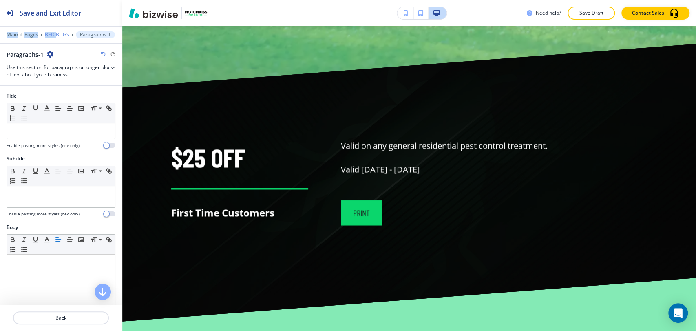
click at [55, 32] on div "Save and Exit Editor Main Pages BED BUGS Paragraphs-1 Paragraphs-1 Use this sec…" at bounding box center [61, 43] width 122 height 86
click at [56, 37] on p "BED BUGS" at bounding box center [57, 35] width 24 height 6
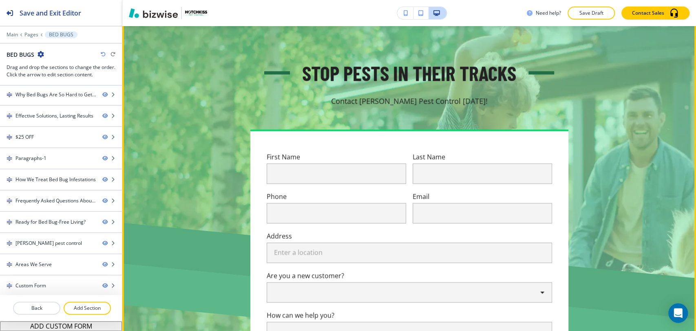
scroll to position [4995, 0]
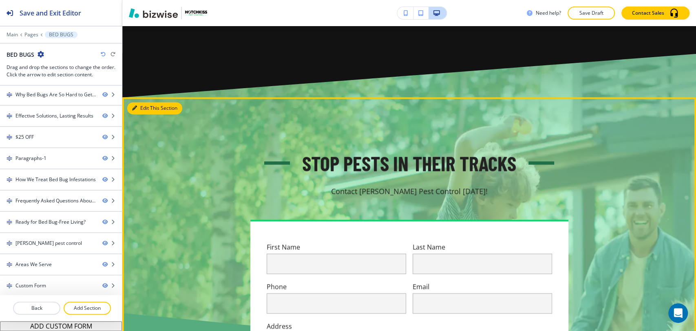
click at [143, 102] on button "Edit This Section" at bounding box center [154, 108] width 55 height 12
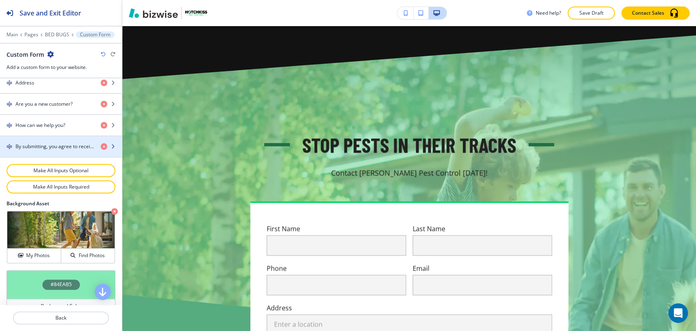
scroll to position [506, 0]
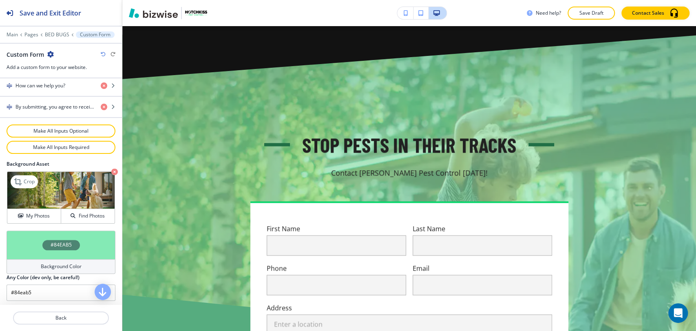
click at [111, 170] on icon "button" at bounding box center [114, 171] width 7 height 7
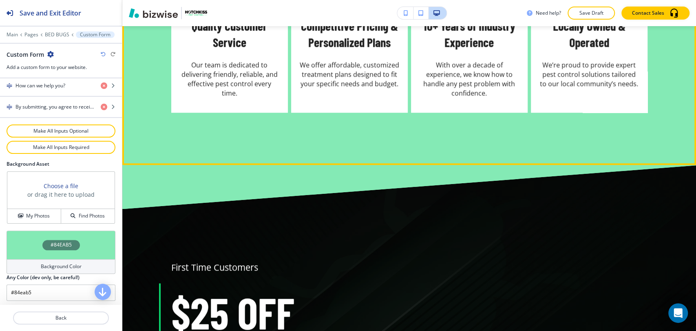
scroll to position [2567, 0]
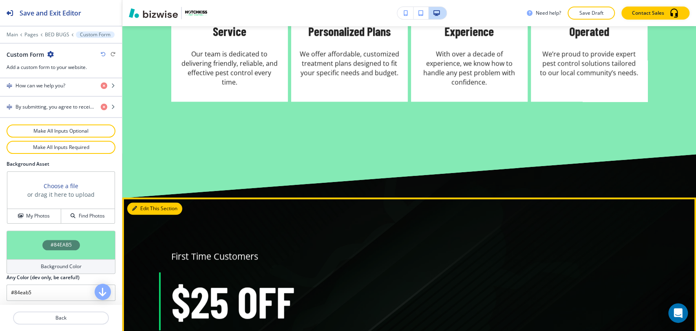
click at [147, 207] on button "Edit This Section" at bounding box center [154, 208] width 55 height 12
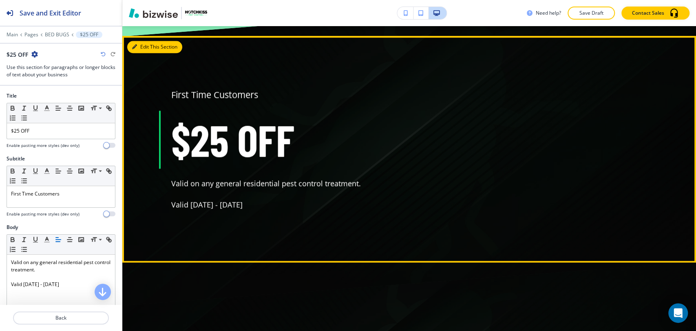
scroll to position [2738, 0]
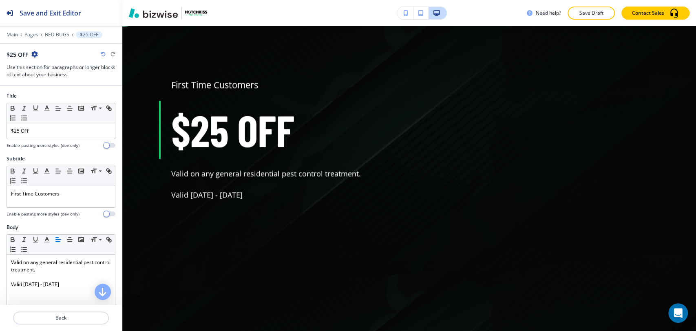
click at [36, 54] on icon "button" at bounding box center [34, 54] width 7 height 7
click at [66, 99] on p "Delete Section" at bounding box center [58, 96] width 42 height 7
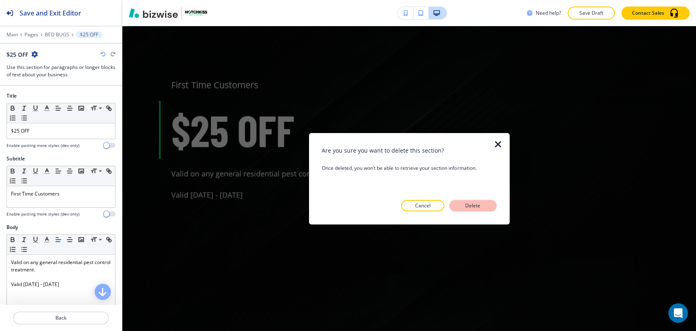
click at [465, 203] on p "Delete" at bounding box center [473, 205] width 20 height 7
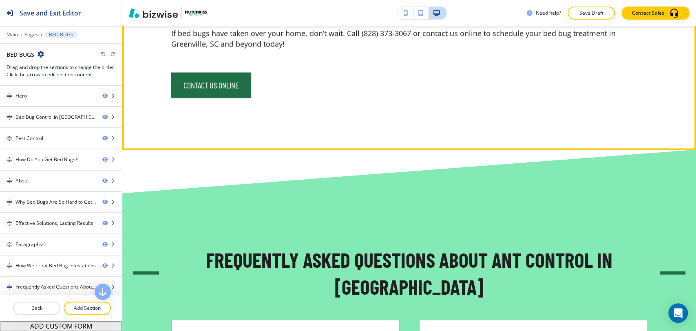
scroll to position [3327, 0]
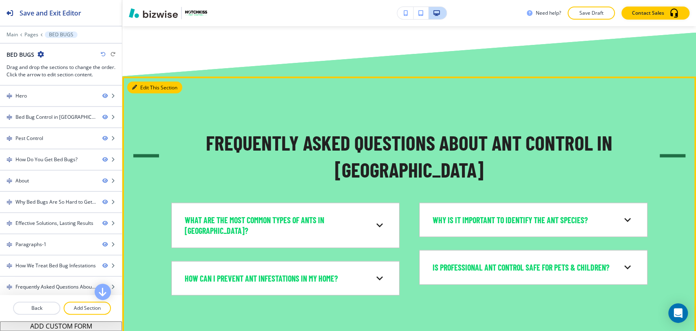
click at [144, 86] on button "Edit This Section" at bounding box center [154, 88] width 55 height 12
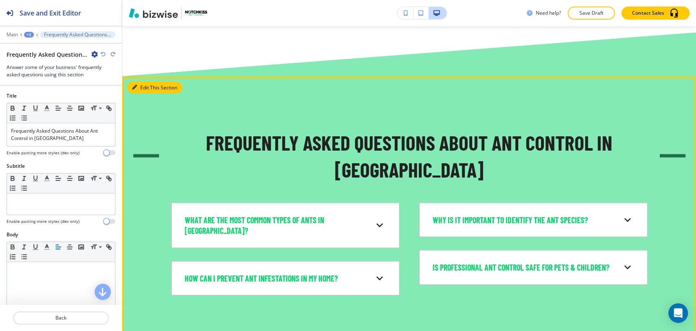
scroll to position [3377, 0]
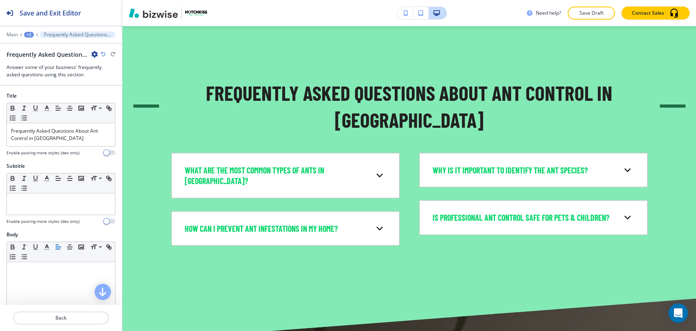
click at [92, 51] on icon "button" at bounding box center [94, 54] width 7 height 7
click at [124, 101] on button "Delete Section" at bounding box center [117, 96] width 52 height 15
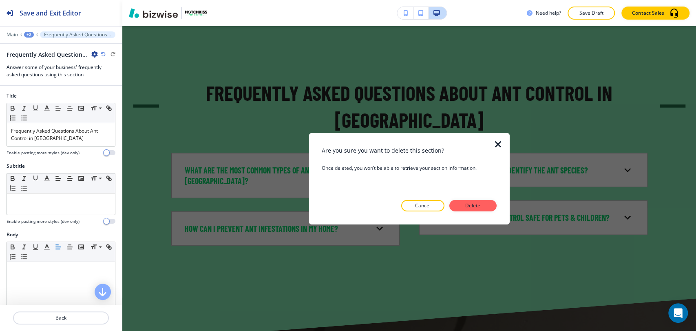
click at [469, 204] on p "Delete" at bounding box center [473, 205] width 20 height 7
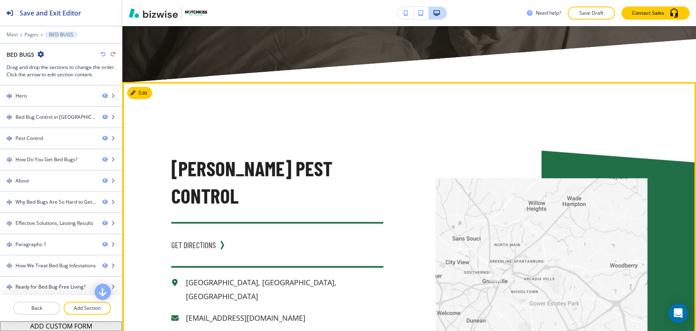
scroll to position [3513, 0]
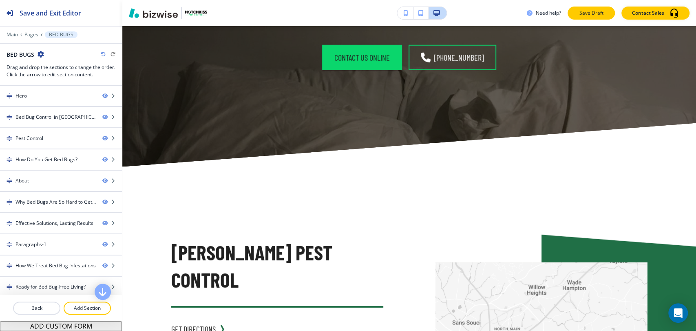
click at [597, 14] on p "Save Draft" at bounding box center [591, 12] width 26 height 7
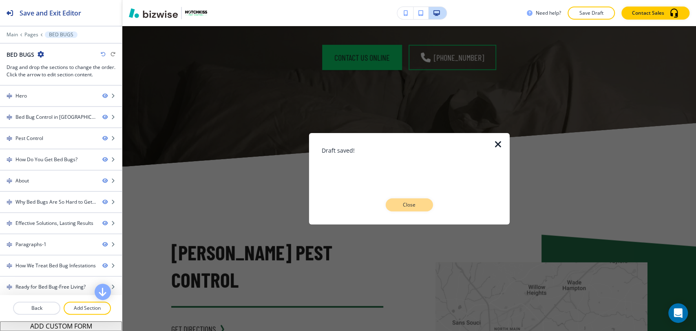
click at [405, 201] on p "Close" at bounding box center [409, 204] width 26 height 7
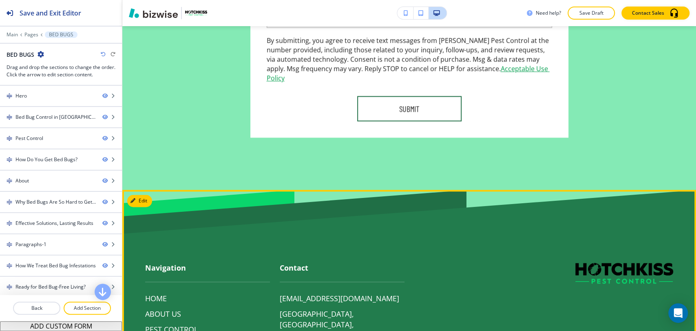
scroll to position [4864, 0]
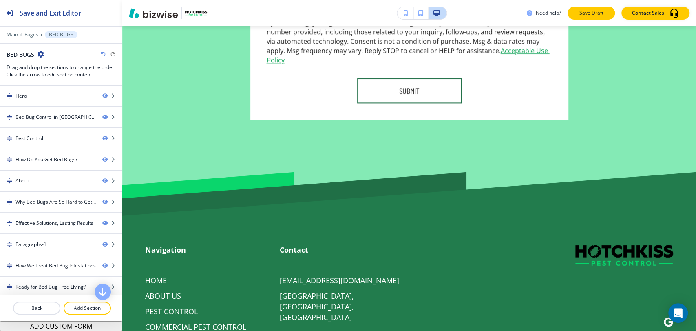
click at [601, 15] on p "Save Draft" at bounding box center [591, 12] width 26 height 7
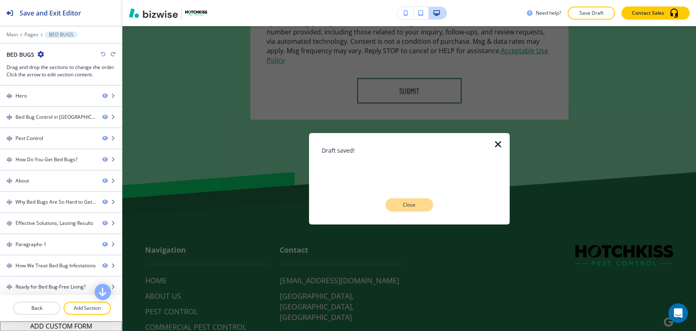
click at [422, 199] on button "Close" at bounding box center [409, 204] width 47 height 13
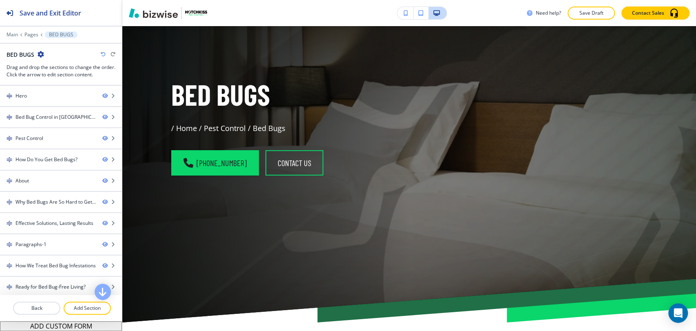
scroll to position [0, 0]
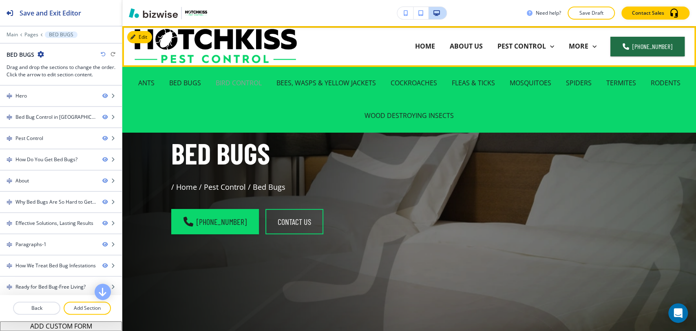
click at [240, 83] on p "BIRD CONTROL" at bounding box center [239, 82] width 46 height 9
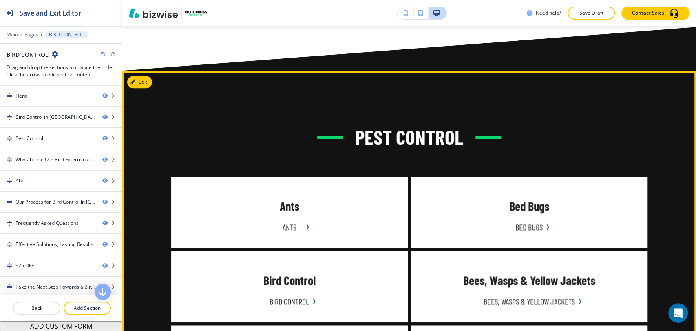
scroll to position [679, 0]
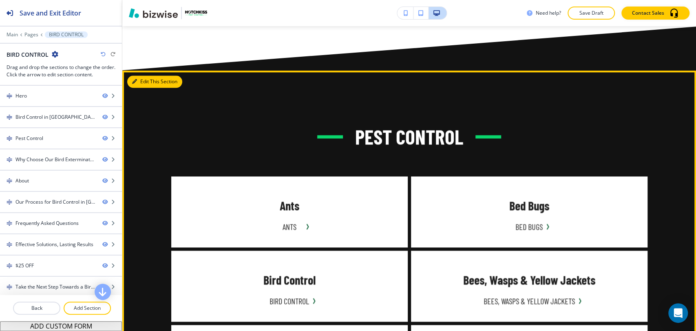
click at [146, 75] on button "Edit This Section" at bounding box center [154, 81] width 55 height 12
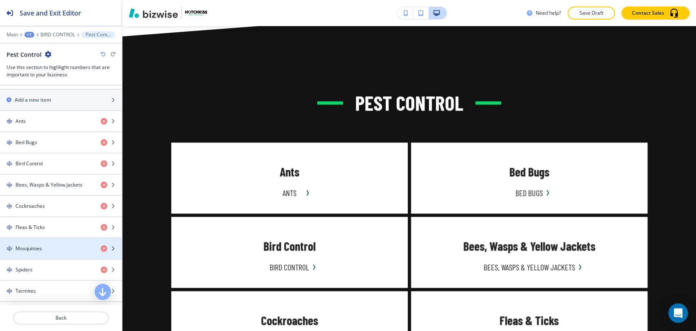
scroll to position [605, 0]
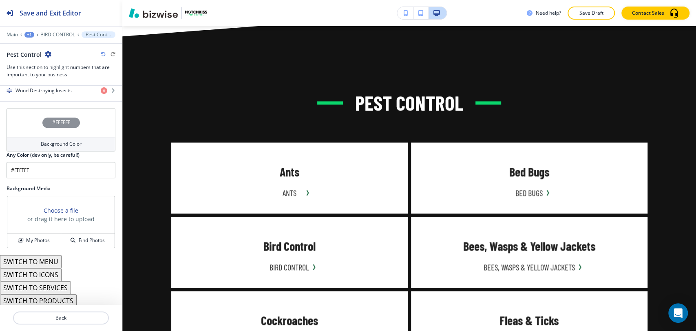
click at [63, 140] on h4 "Background Color" at bounding box center [61, 143] width 41 height 7
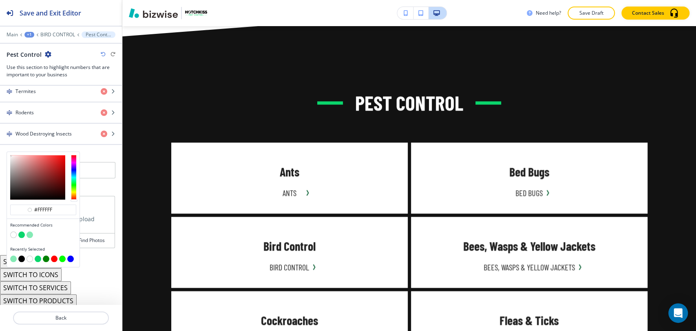
click at [29, 231] on button "button" at bounding box center [30, 234] width 7 height 7
type input "#84eab5"
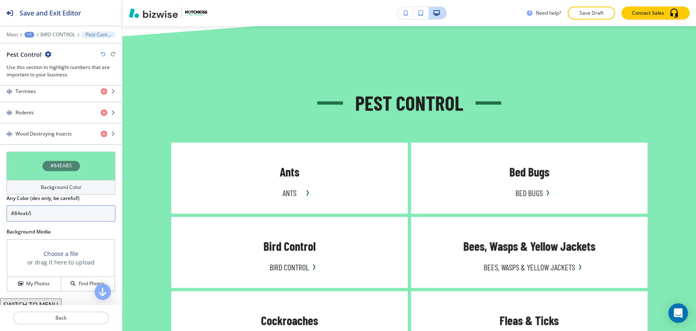
scroll to position [290, 0]
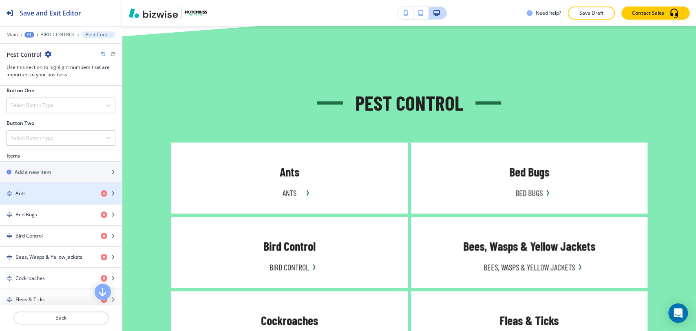
click at [56, 194] on div "Ants" at bounding box center [47, 193] width 94 height 7
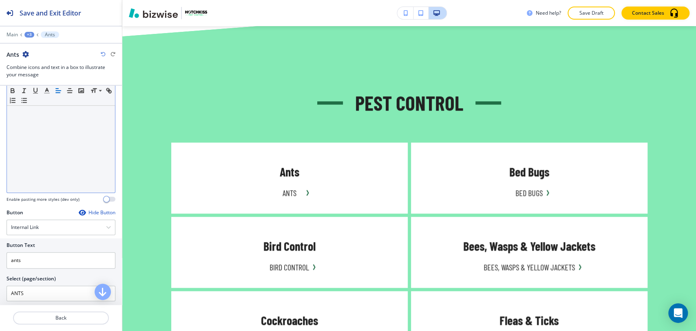
scroll to position [272, 0]
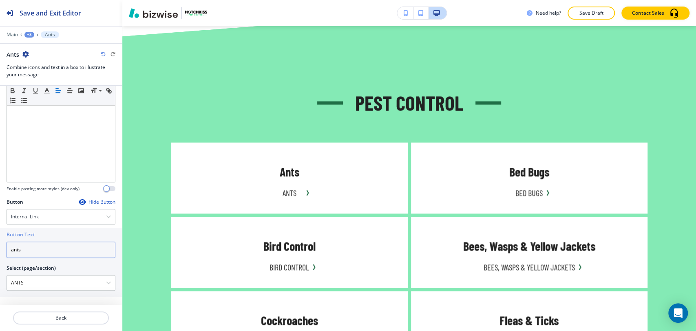
click at [53, 248] on input "ants" at bounding box center [61, 249] width 109 height 16
click at [52, 248] on input "ants" at bounding box center [61, 249] width 109 height 16
type input "a"
click at [57, 247] on input "Learn More" at bounding box center [61, 249] width 109 height 16
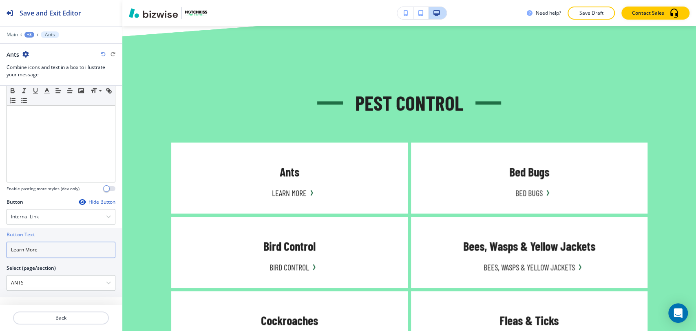
click at [57, 247] on input "Learn More" at bounding box center [61, 249] width 109 height 16
type input "Learn More"
click at [29, 32] on div "+3" at bounding box center [29, 35] width 10 height 6
click at [34, 74] on p "Pest Control" at bounding box center [51, 76] width 42 height 7
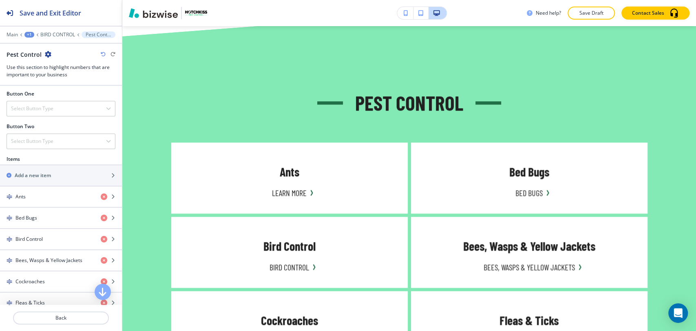
scroll to position [317, 0]
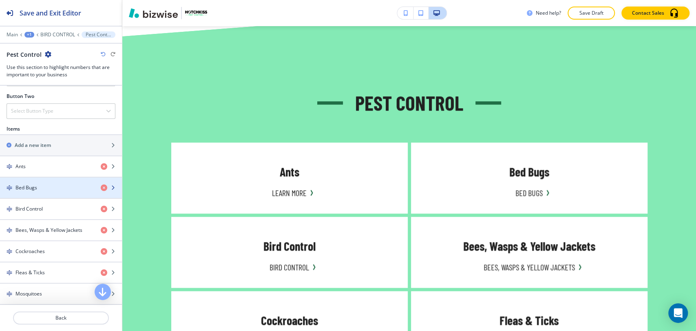
click at [33, 193] on div "button" at bounding box center [61, 194] width 122 height 7
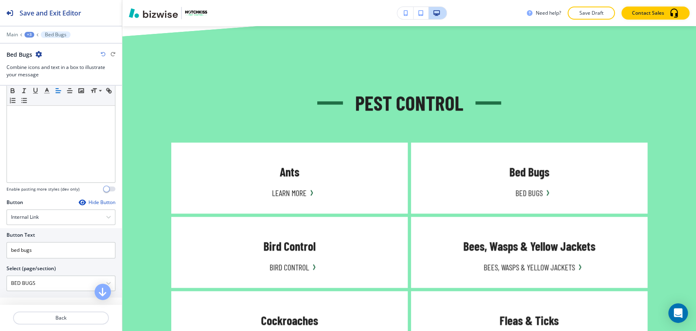
scroll to position [272, 0]
click at [43, 250] on input "bed bugs" at bounding box center [61, 249] width 109 height 16
paste input "Learn More"
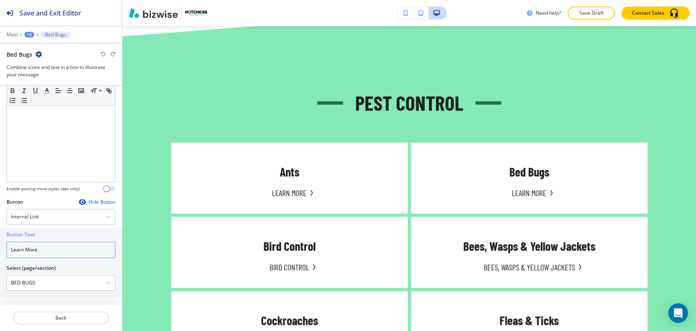
type input "Learn More"
click at [29, 32] on div "+3" at bounding box center [29, 35] width 10 height 6
click at [35, 72] on button "Pest Control" at bounding box center [50, 76] width 52 height 15
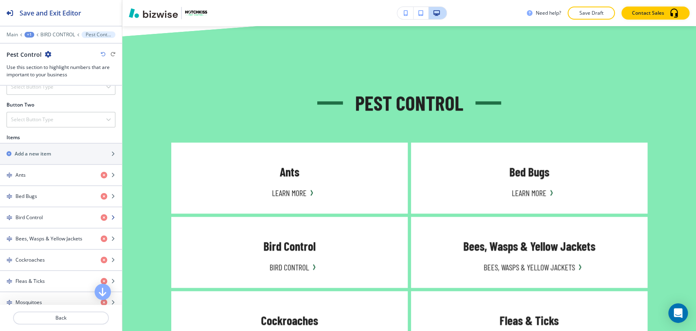
scroll to position [317, 0]
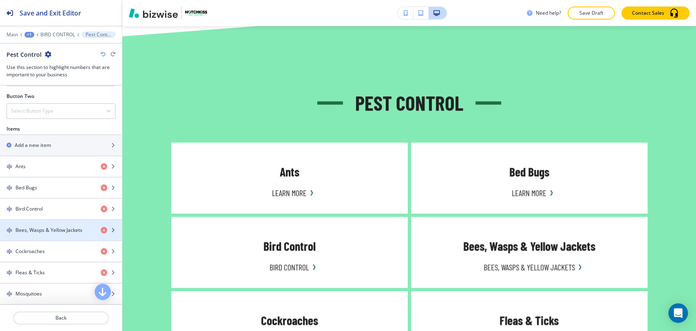
click at [57, 236] on div "button" at bounding box center [61, 237] width 122 height 7
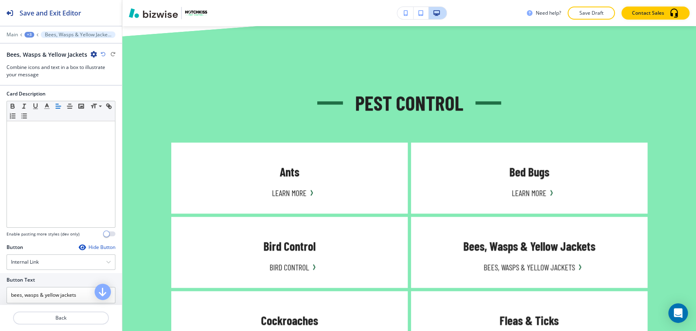
scroll to position [272, 0]
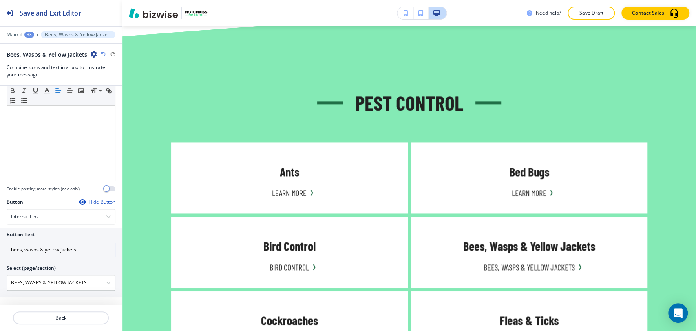
click at [80, 250] on input "bees, wasps & yellow jackets" at bounding box center [61, 249] width 109 height 16
paste input "Learn More"
type input "Learn More"
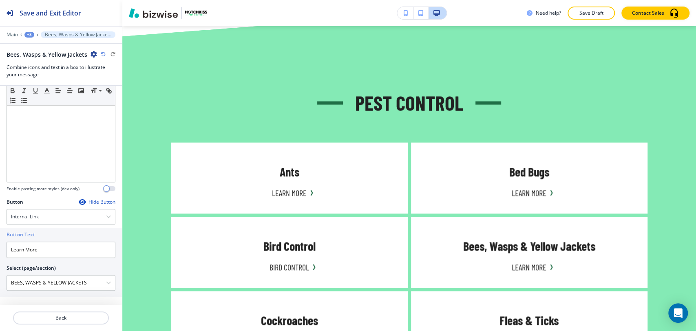
click at [29, 33] on div "+3" at bounding box center [29, 35] width 10 height 6
click at [53, 71] on button "Pest Control" at bounding box center [50, 76] width 52 height 15
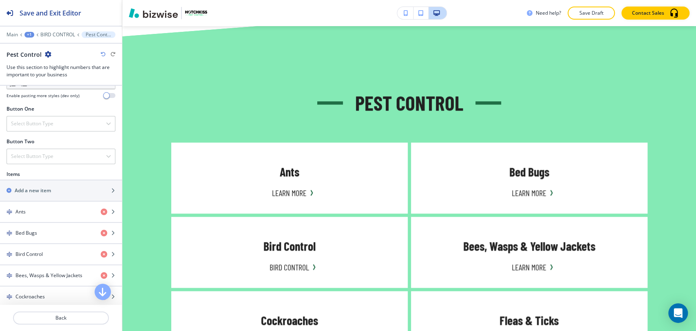
scroll to position [317, 0]
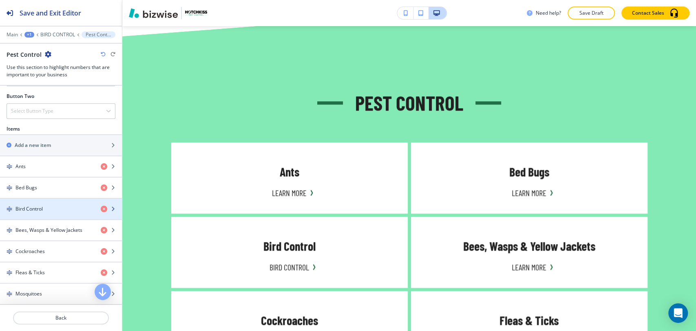
click at [46, 207] on div "Bird Control" at bounding box center [47, 208] width 94 height 7
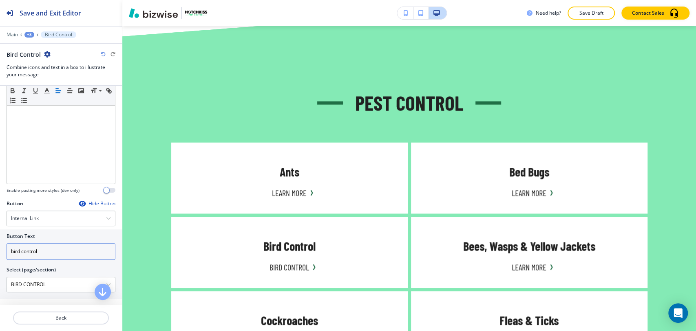
scroll to position [272, 0]
click at [62, 246] on input "bird control" at bounding box center [61, 249] width 109 height 16
paste input "Learn More"
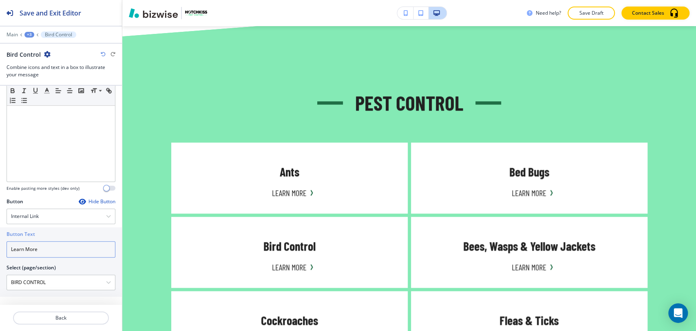
type input "Learn More"
click at [25, 33] on div "+3" at bounding box center [29, 35] width 10 height 6
click at [31, 79] on p "Pest Control" at bounding box center [51, 76] width 42 height 7
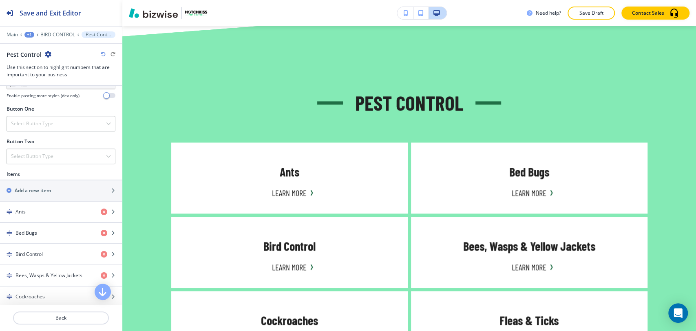
scroll to position [317, 0]
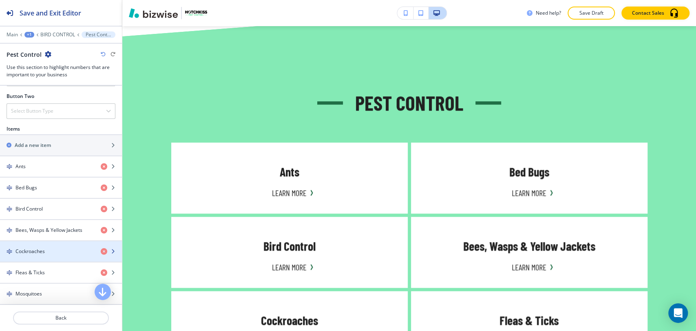
click at [52, 247] on div "Cockroaches" at bounding box center [47, 250] width 94 height 7
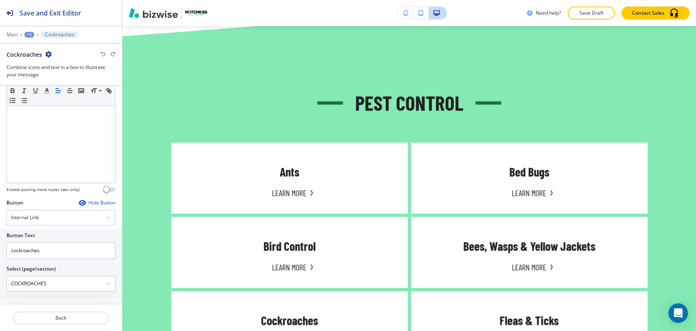
scroll to position [272, 0]
click at [53, 245] on input "cockroaches" at bounding box center [61, 249] width 109 height 16
paste input "Learn More"
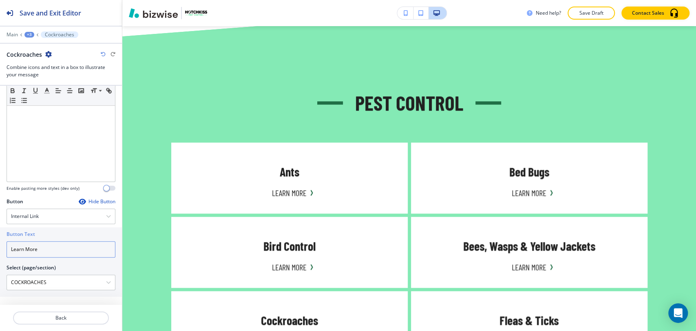
type input "Learn More"
click at [26, 35] on div "+3" at bounding box center [29, 35] width 10 height 6
click at [40, 80] on button "Pest Control" at bounding box center [50, 76] width 52 height 15
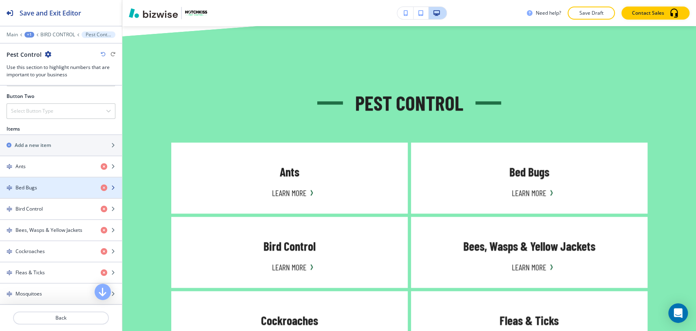
scroll to position [362, 0]
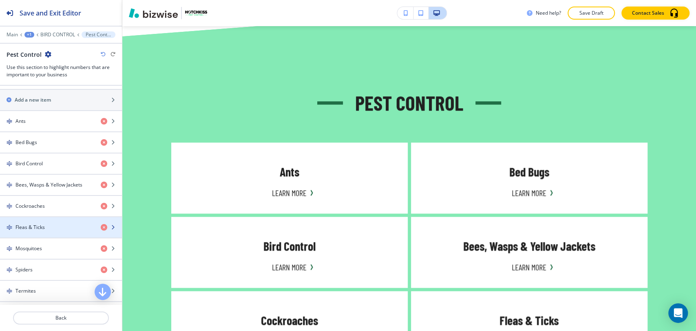
click at [66, 226] on div "Fleas & Ticks" at bounding box center [47, 226] width 94 height 7
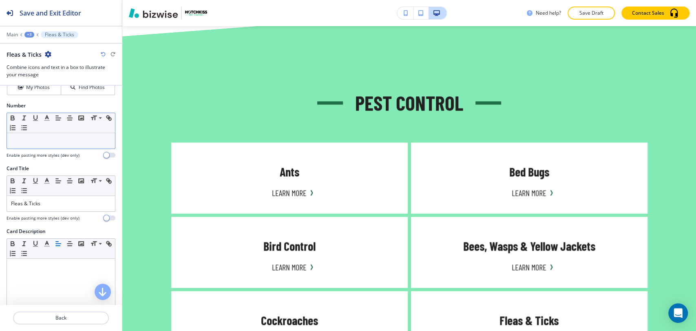
scroll to position [272, 0]
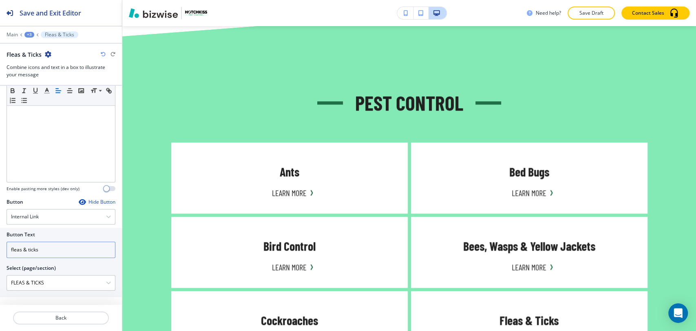
click at [62, 241] on input "fleas & ticks" at bounding box center [61, 249] width 109 height 16
paste input "Learn More"
type input "Learn More"
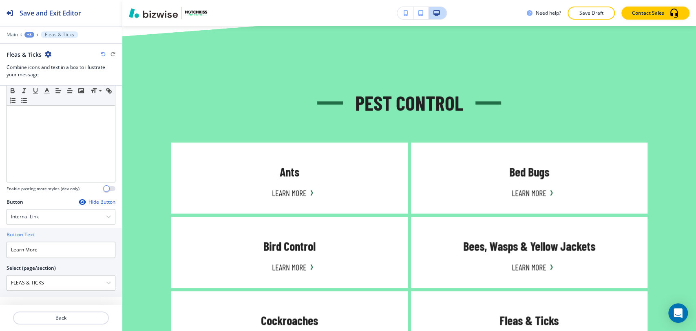
click at [29, 35] on div "+3" at bounding box center [29, 35] width 10 height 6
click at [37, 73] on p "Pest Control" at bounding box center [51, 76] width 42 height 7
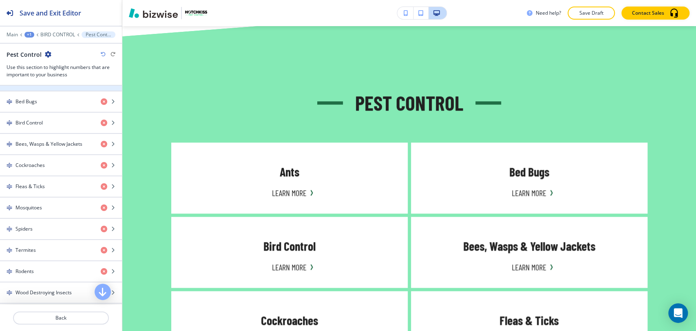
scroll to position [408, 0]
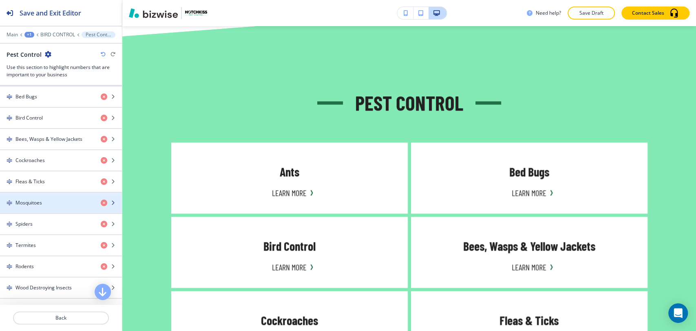
click at [49, 202] on div "Mosquitoes" at bounding box center [47, 202] width 94 height 7
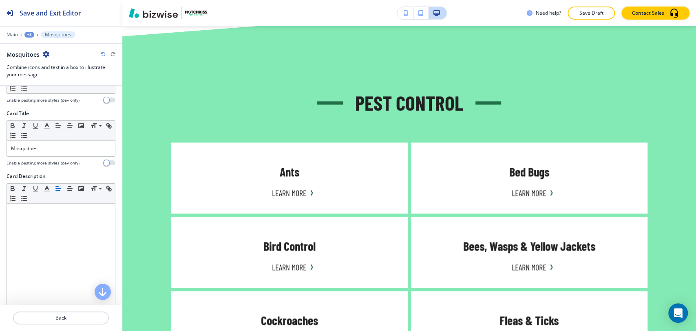
scroll to position [272, 0]
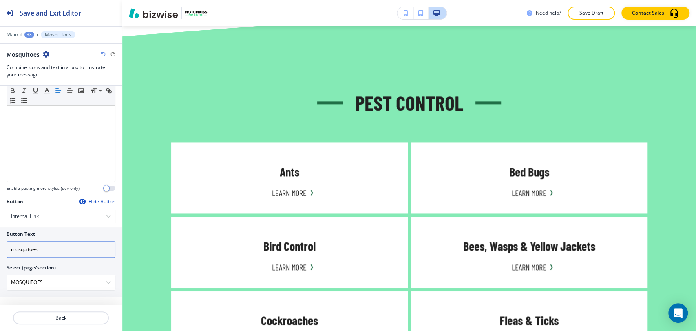
click at [51, 243] on input "mosquitoes" at bounding box center [61, 249] width 109 height 16
paste input "Learn More"
type input "Learn More"
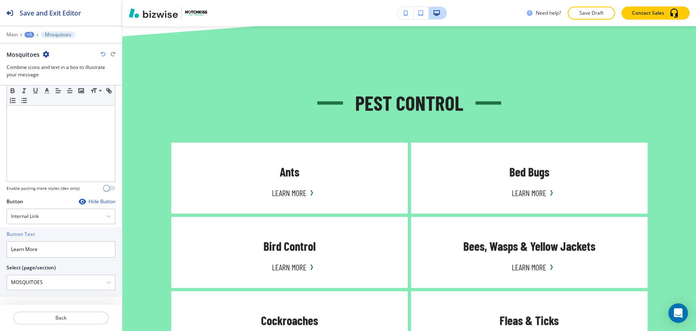
click at [31, 32] on div "+3" at bounding box center [29, 35] width 10 height 6
click at [44, 78] on p "Pest Control" at bounding box center [51, 76] width 42 height 7
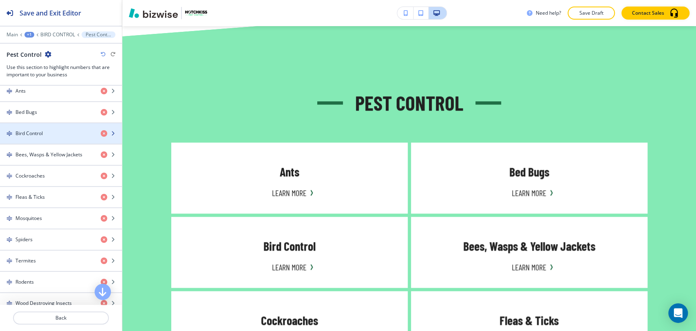
scroll to position [453, 0]
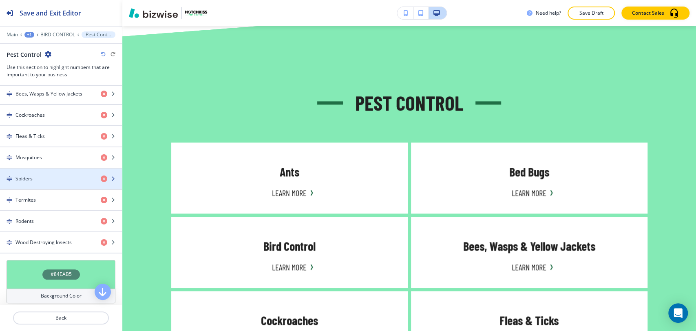
click at [54, 182] on div "button" at bounding box center [61, 185] width 122 height 7
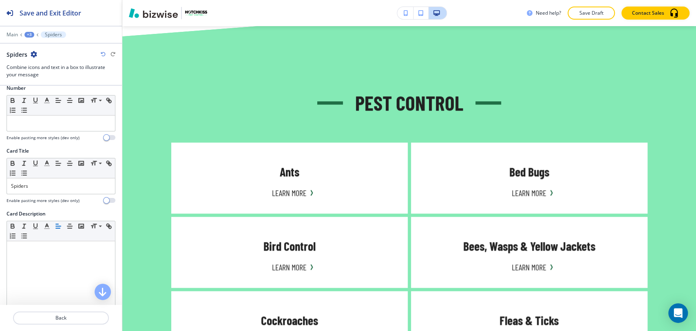
scroll to position [272, 0]
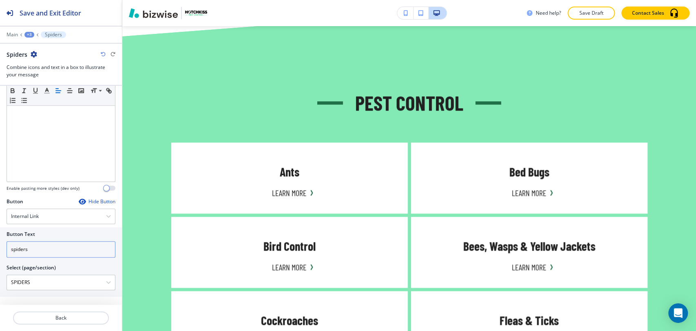
click at [55, 249] on input "spiders" at bounding box center [61, 249] width 109 height 16
paste input "Learn More"
type input "Learn More"
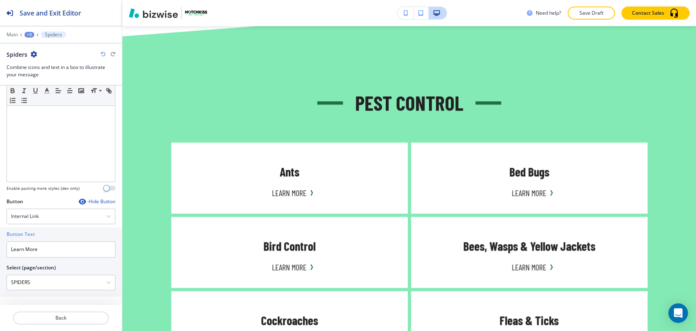
click at [25, 33] on div "+3" at bounding box center [29, 35] width 10 height 6
click at [36, 74] on p "Pest Control" at bounding box center [51, 76] width 42 height 7
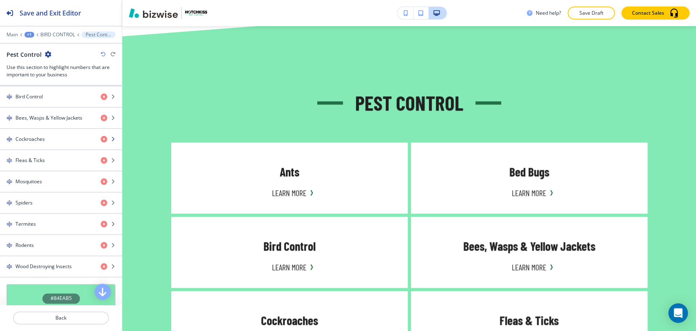
scroll to position [424, 0]
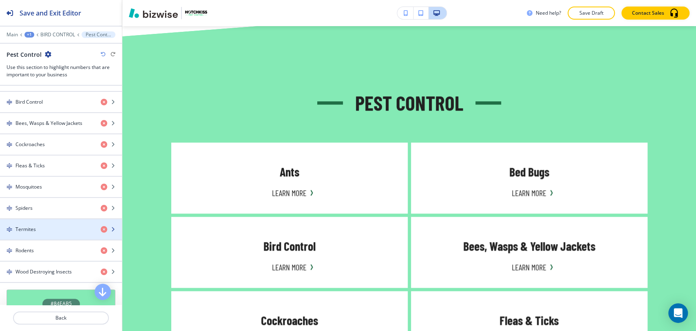
click at [62, 233] on div "button" at bounding box center [61, 236] width 122 height 7
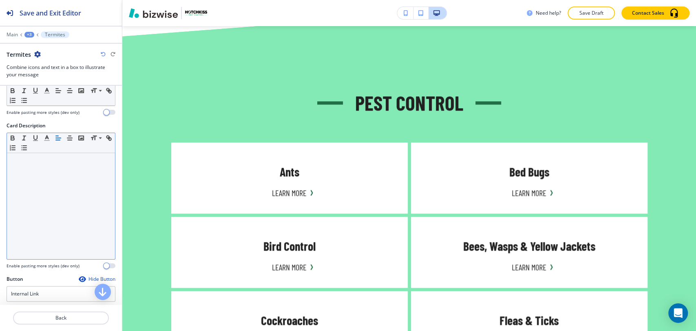
scroll to position [272, 0]
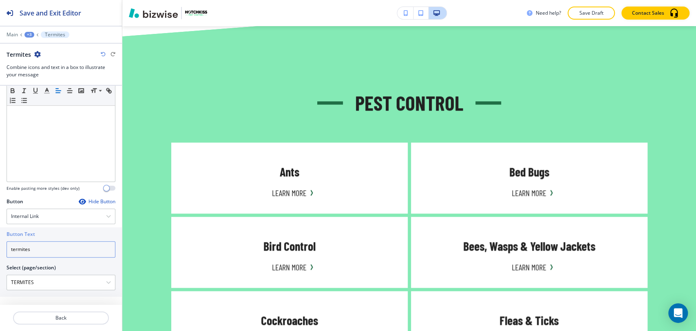
click at [60, 252] on input "termites" at bounding box center [61, 249] width 109 height 16
paste input "Learn More"
type input "Learn More"
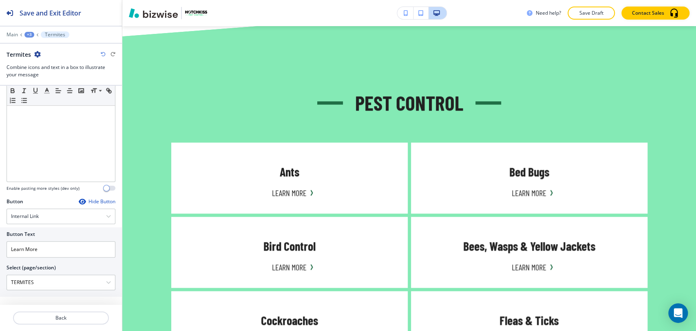
click at [28, 35] on div "+3" at bounding box center [29, 35] width 10 height 6
click at [39, 76] on p "Pest Control" at bounding box center [51, 76] width 42 height 7
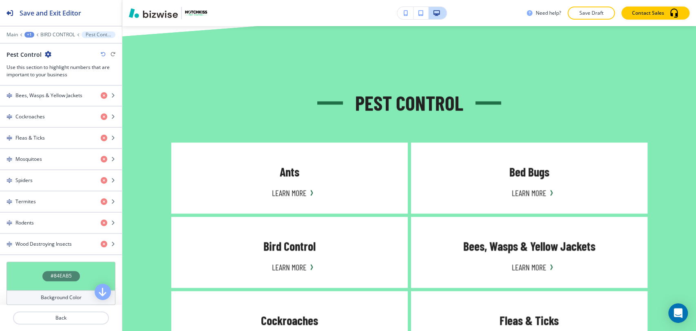
scroll to position [453, 0]
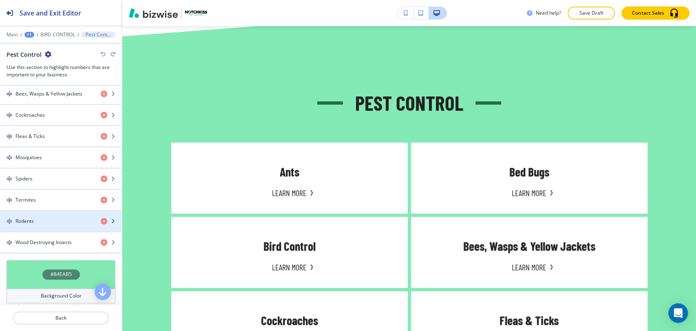
click at [50, 220] on div "Rodents" at bounding box center [47, 220] width 94 height 7
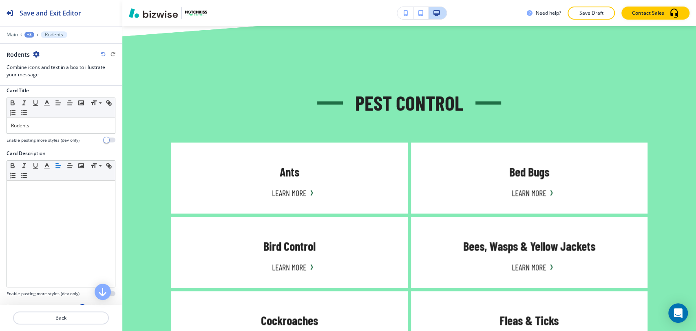
scroll to position [272, 0]
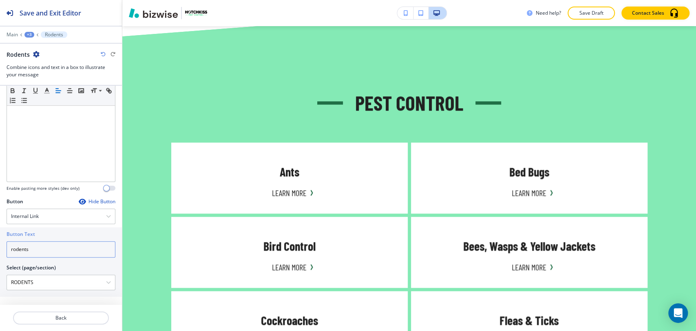
click at [50, 250] on input "rodents" at bounding box center [61, 249] width 109 height 16
paste input "Learn More"
type input "Learn More"
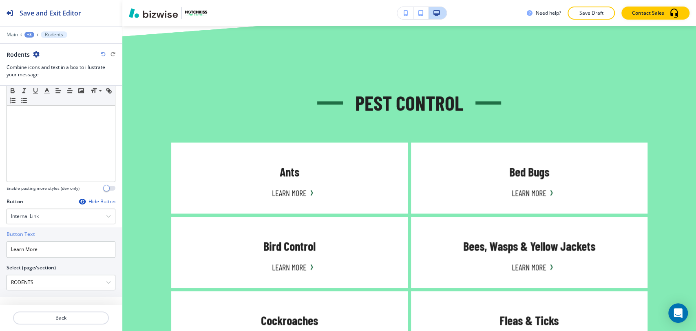
click at [28, 35] on div "+3" at bounding box center [29, 35] width 10 height 6
click at [43, 77] on p "Pest Control" at bounding box center [51, 76] width 42 height 7
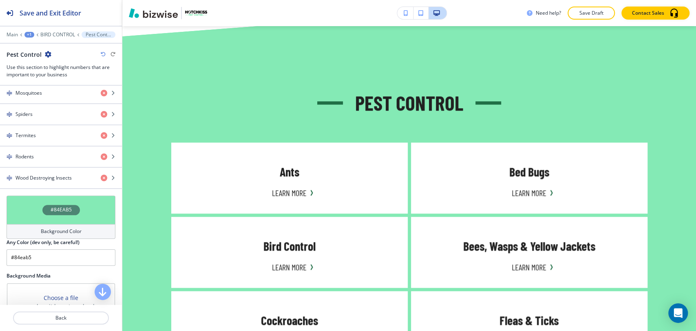
scroll to position [543, 0]
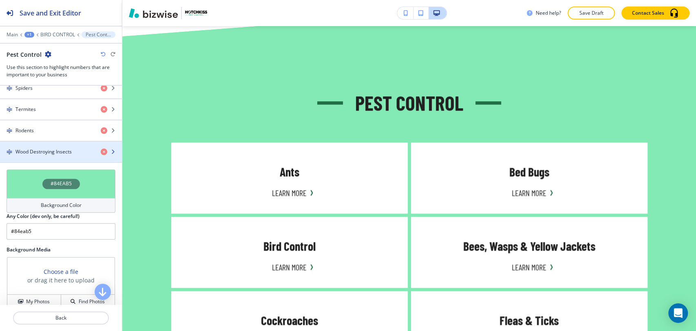
click at [62, 148] on h4 "Wood Destroying Insects" at bounding box center [43, 151] width 56 height 7
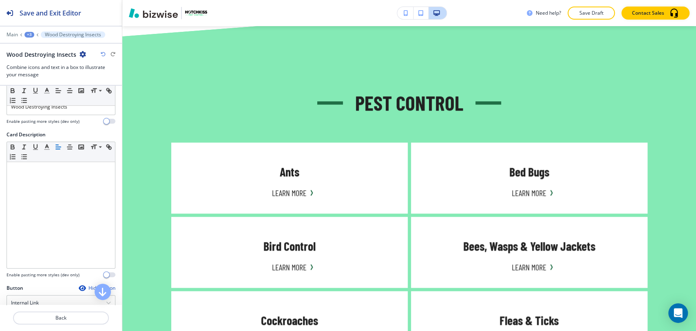
scroll to position [272, 0]
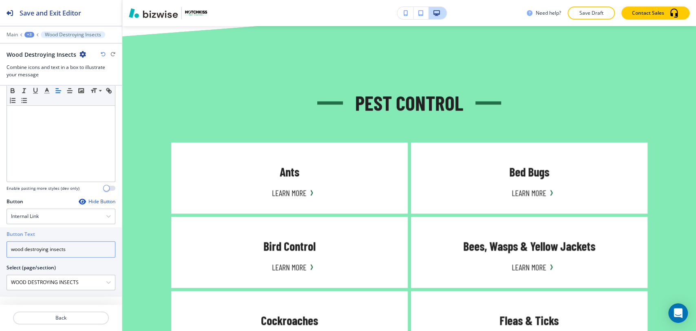
click at [75, 243] on input "wood destroying insects" at bounding box center [61, 249] width 109 height 16
paste input "Learn More"
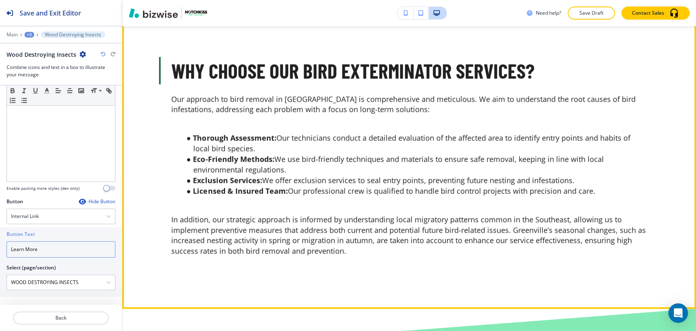
scroll to position [1393, 0]
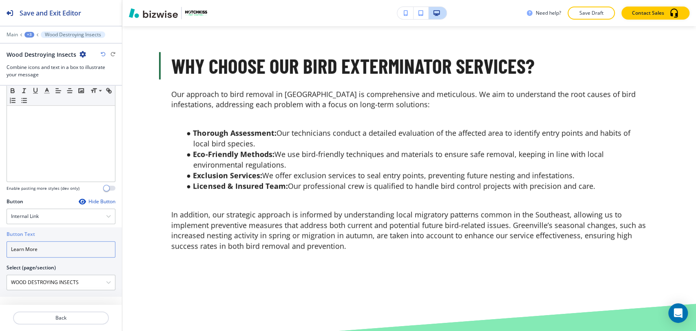
type input "Learn More"
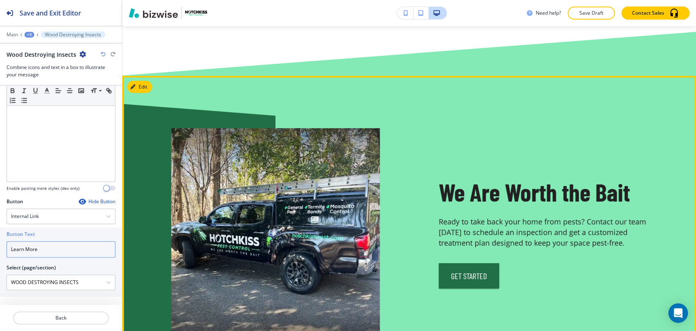
scroll to position [1981, 0]
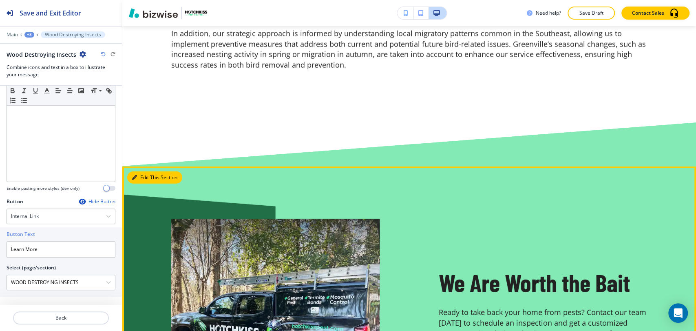
click at [147, 171] on button "Edit This Section" at bounding box center [154, 177] width 55 height 12
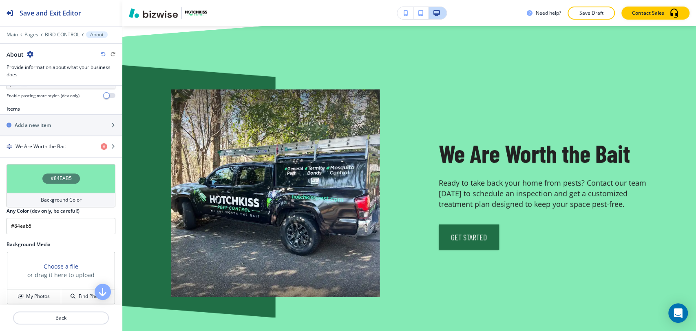
scroll to position [332, 0]
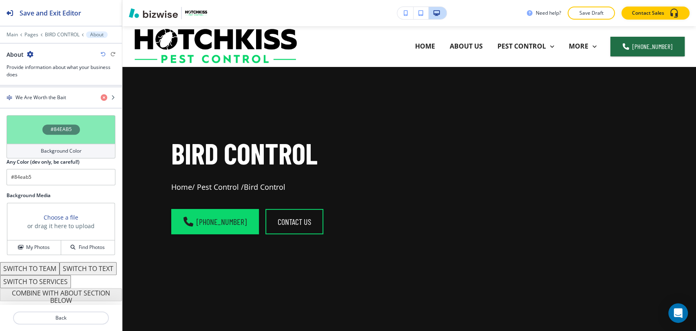
scroll to position [1703, 0]
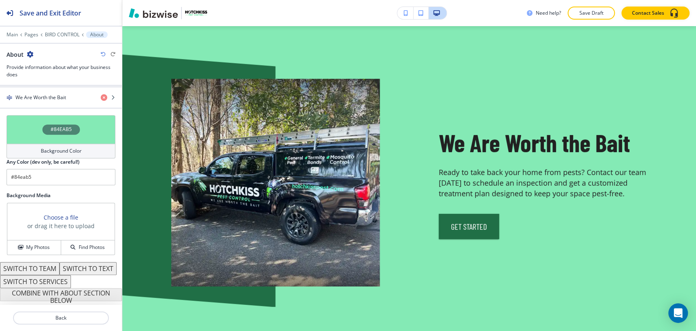
click at [64, 147] on h4 "Background Color" at bounding box center [61, 150] width 41 height 7
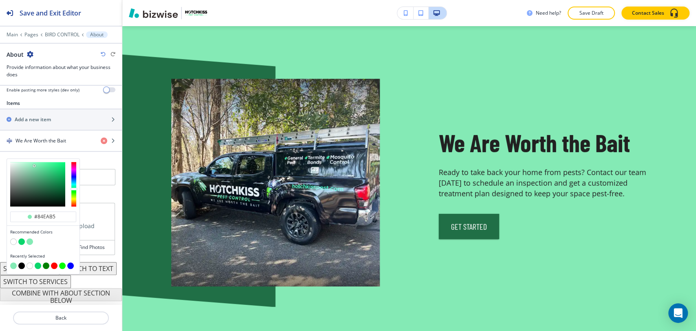
scroll to position [289, 0]
click at [24, 262] on button "button" at bounding box center [21, 265] width 7 height 7
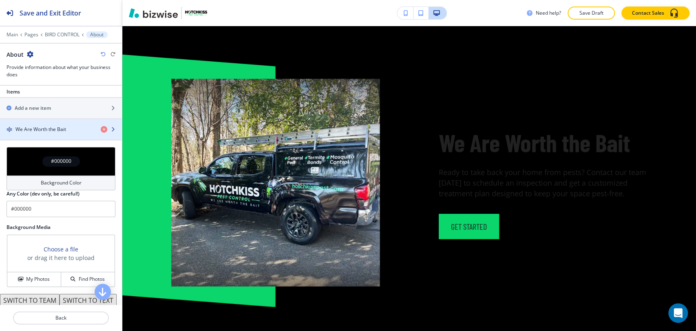
click at [63, 130] on h4 "We Are Worth the Bait" at bounding box center [40, 129] width 51 height 7
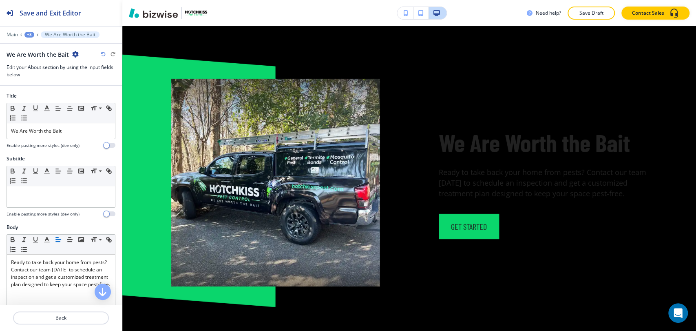
scroll to position [1716, 0]
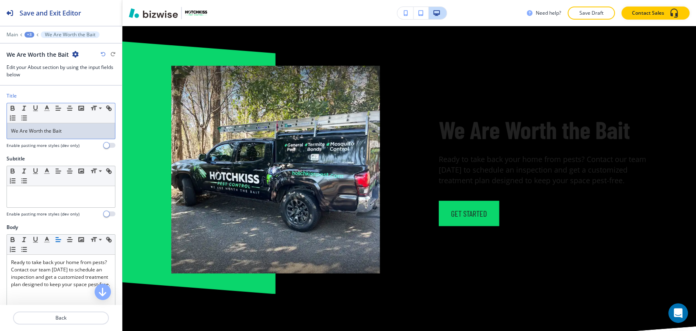
click at [83, 133] on p "We Are Worth the Bait" at bounding box center [61, 130] width 100 height 7
copy span "We Are Worth the Bait"
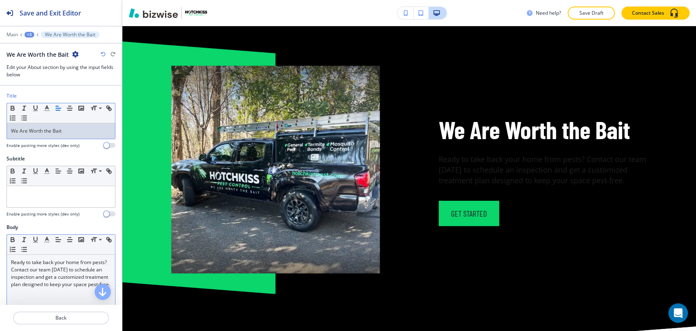
click at [75, 279] on p "Ready to take back your home from pests? Contact our team [DATE] to schedule an…" at bounding box center [61, 272] width 100 height 29
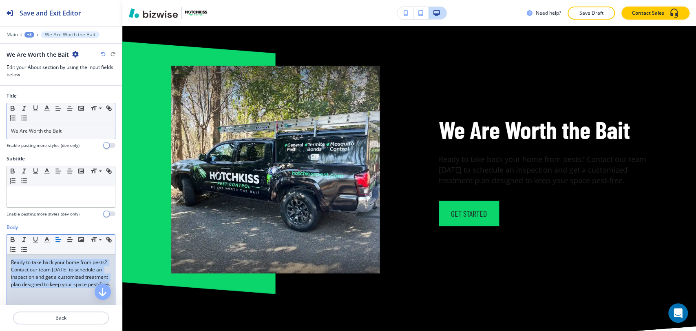
copy span "Ready to take back your home from pests? Contact our team [DATE] to schedule an…"
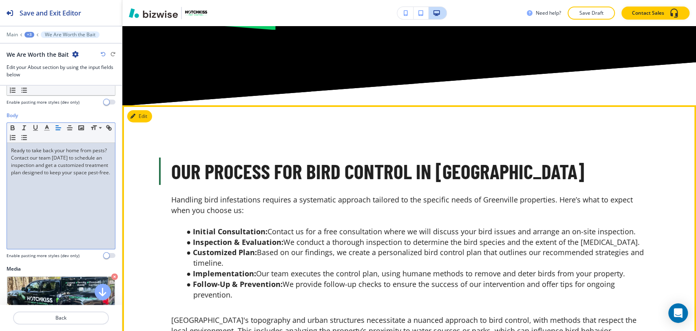
scroll to position [1988, 0]
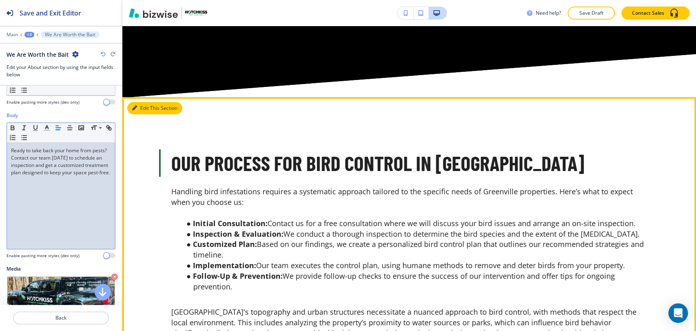
click at [146, 106] on button "Edit This Section" at bounding box center [154, 108] width 55 height 12
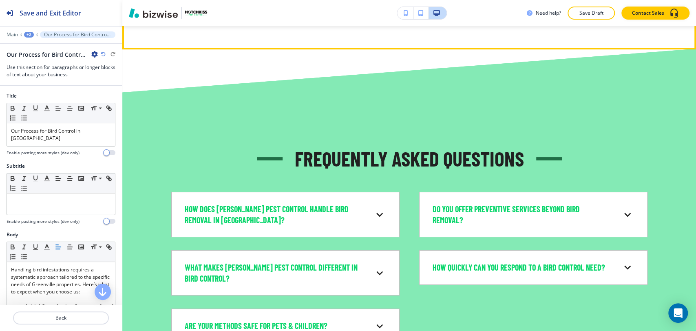
scroll to position [2376, 0]
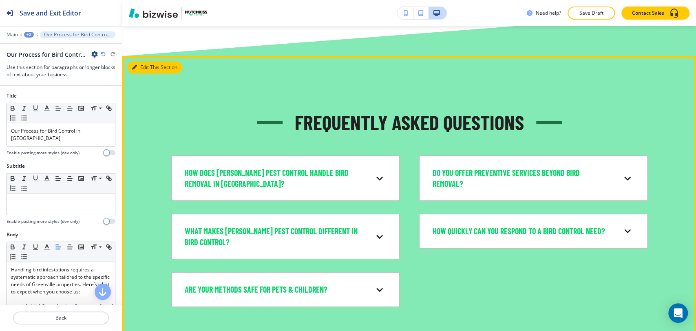
click at [140, 73] on button "Edit This Section" at bounding box center [154, 67] width 55 height 12
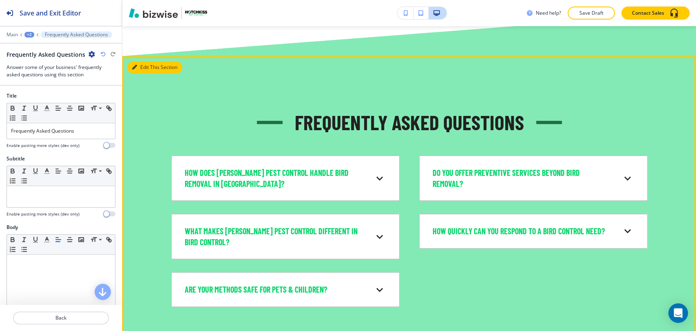
scroll to position [2417, 0]
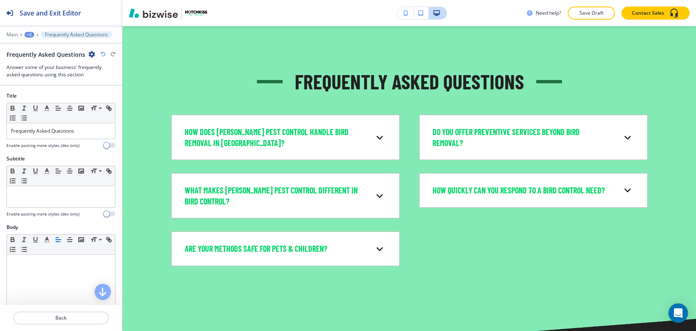
click at [31, 34] on div "+2" at bounding box center [29, 35] width 10 height 6
click at [50, 63] on p "BIRD CONTROL" at bounding box center [51, 62] width 42 height 7
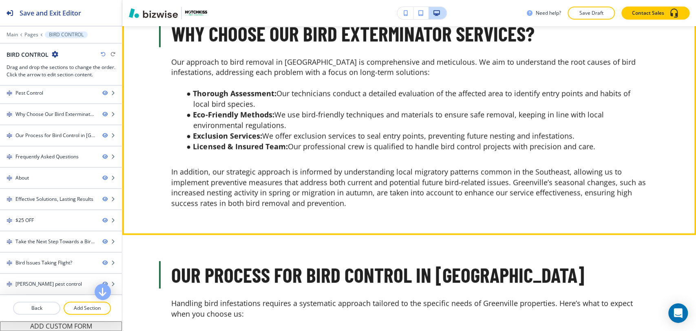
scroll to position [1362, 0]
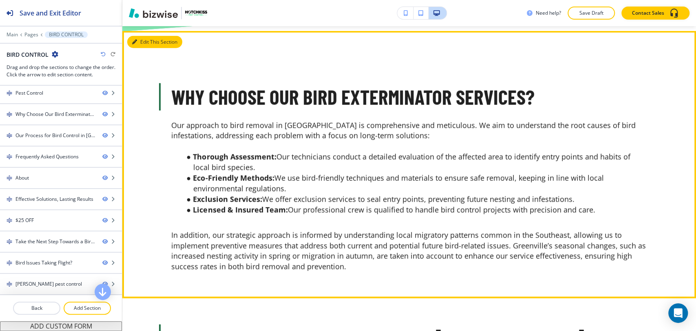
click at [138, 36] on button "Edit This Section" at bounding box center [154, 42] width 55 height 12
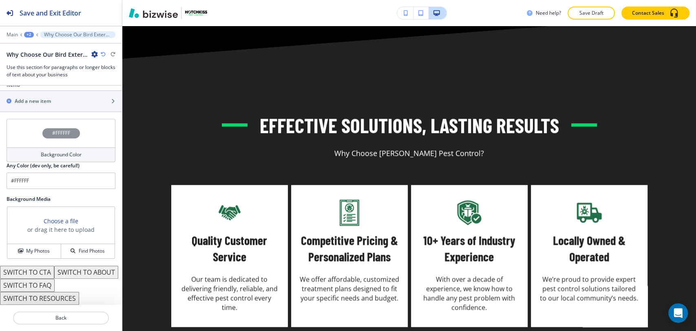
scroll to position [2624, 0]
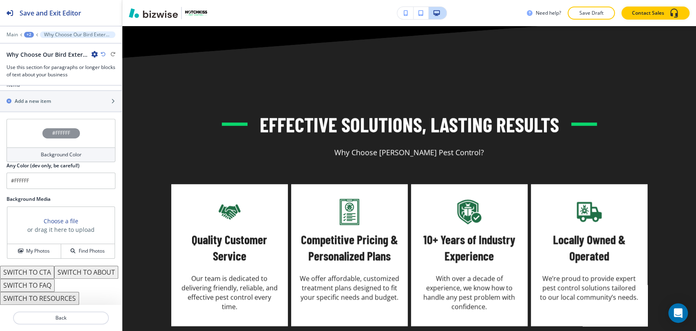
click at [32, 37] on div "+2" at bounding box center [29, 35] width 10 height 6
click at [40, 62] on p "BIRD CONTROL" at bounding box center [50, 62] width 42 height 7
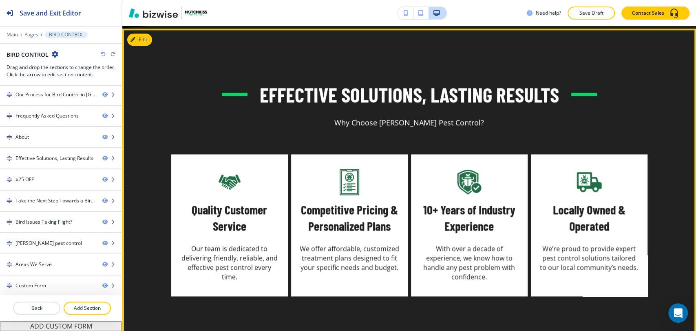
scroll to position [2670, 0]
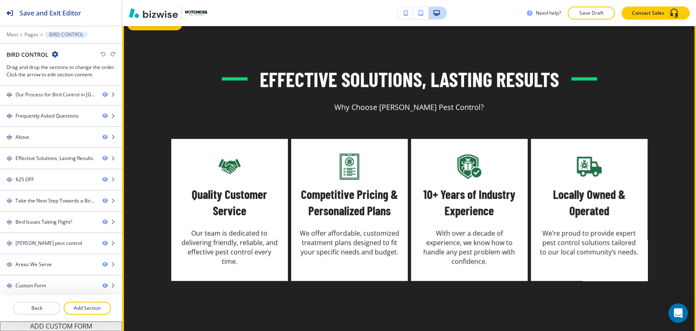
click at [143, 30] on button "Edit This Section" at bounding box center [154, 24] width 55 height 12
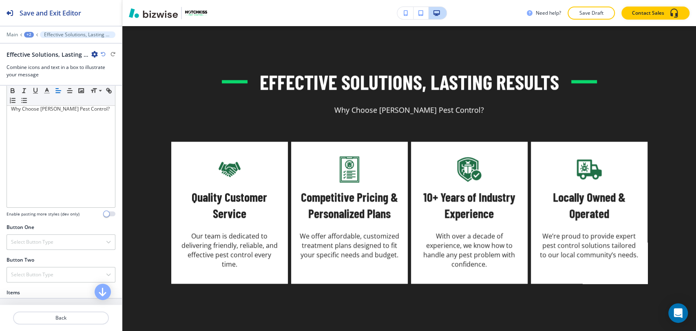
scroll to position [362, 0]
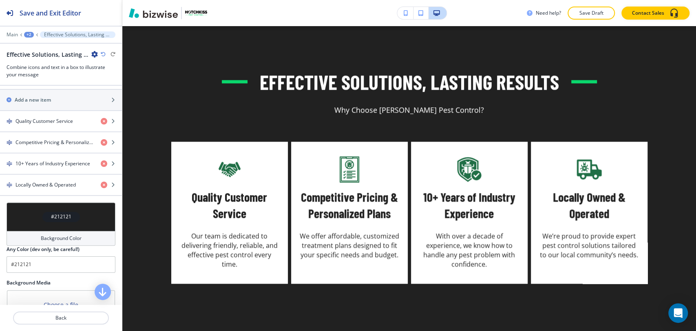
click at [58, 237] on h4 "Background Color" at bounding box center [61, 237] width 41 height 7
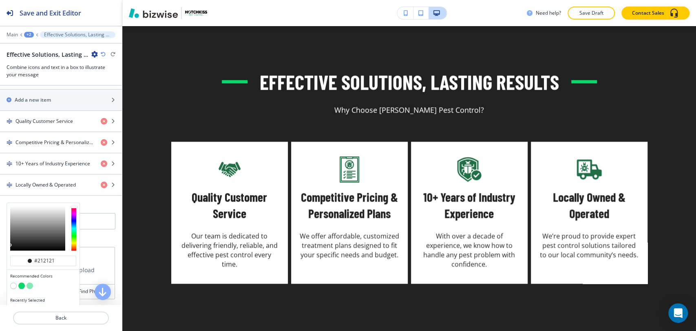
click at [29, 283] on button "button" at bounding box center [30, 285] width 7 height 7
type input "#84eab5"
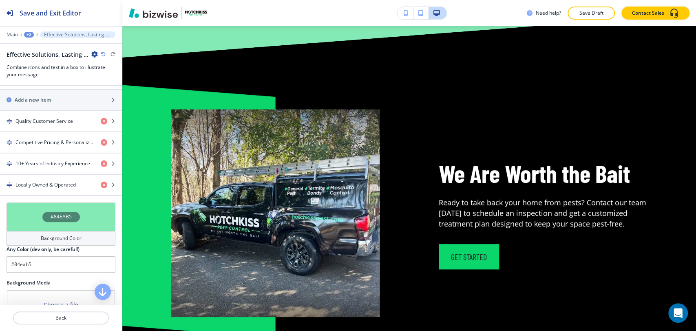
scroll to position [2304, 0]
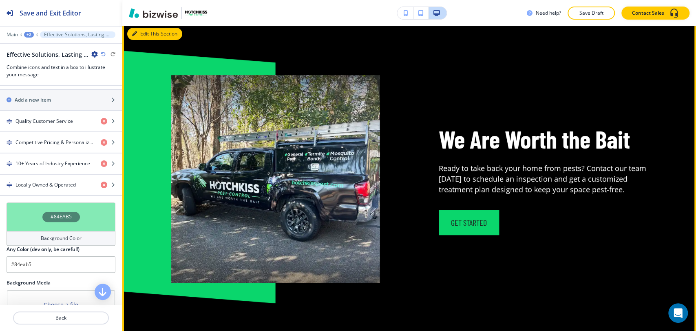
click at [138, 40] on button "Edit This Section" at bounding box center [154, 34] width 55 height 12
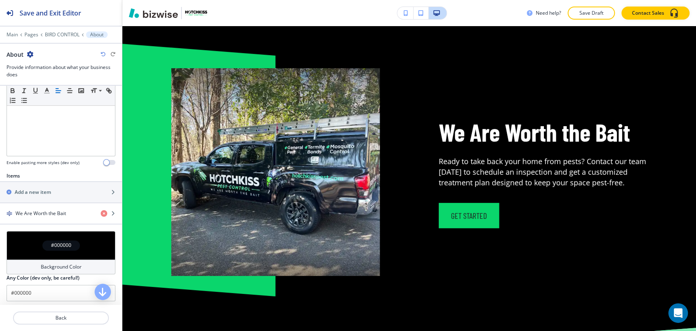
scroll to position [332, 0]
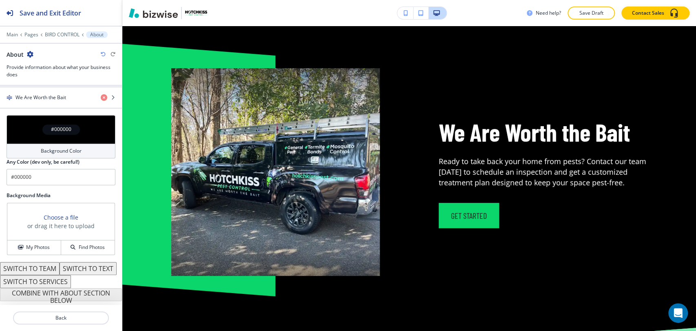
click at [78, 144] on div "Background Color" at bounding box center [61, 151] width 109 height 15
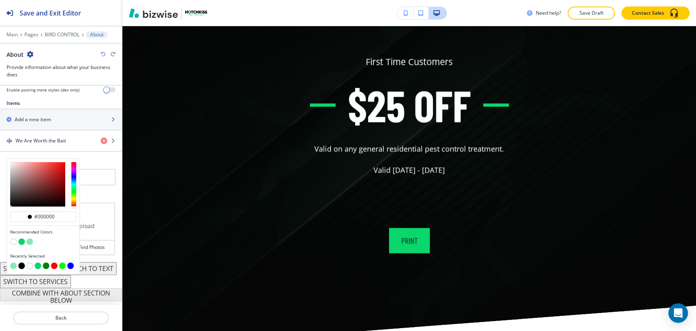
scroll to position [3036, 0]
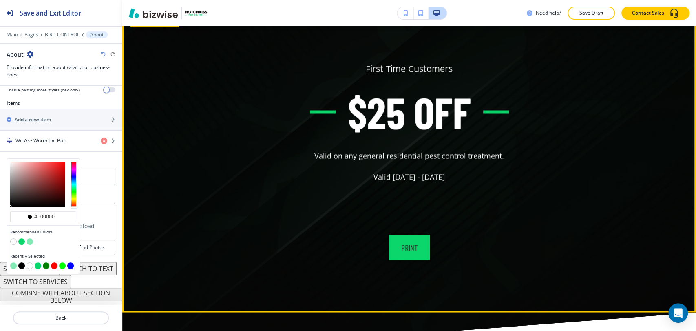
click at [134, 23] on icon "button" at bounding box center [134, 20] width 5 height 5
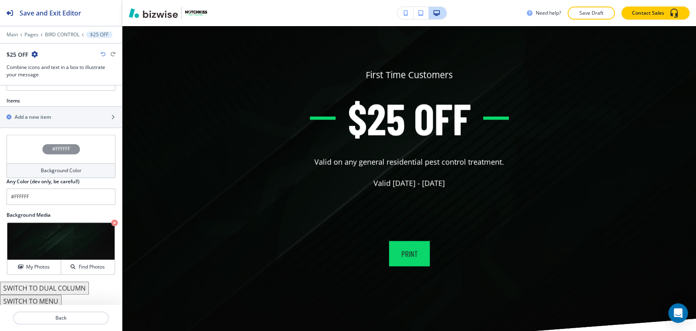
scroll to position [448, 0]
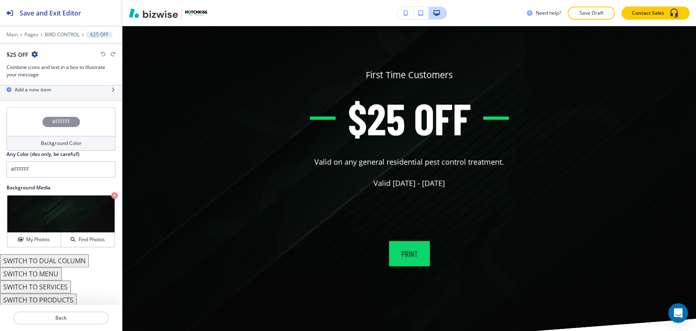
click at [53, 283] on button "SWITCH TO SERVICES" at bounding box center [35, 286] width 71 height 13
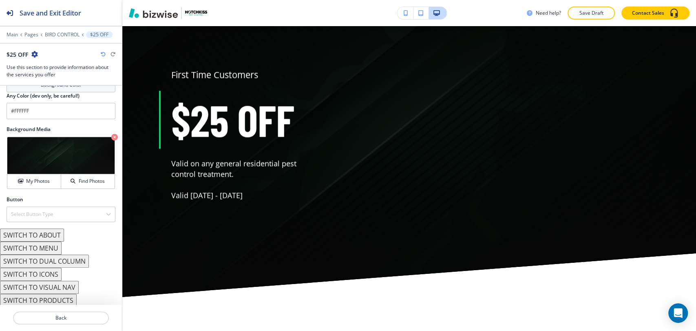
scroll to position [379, 0]
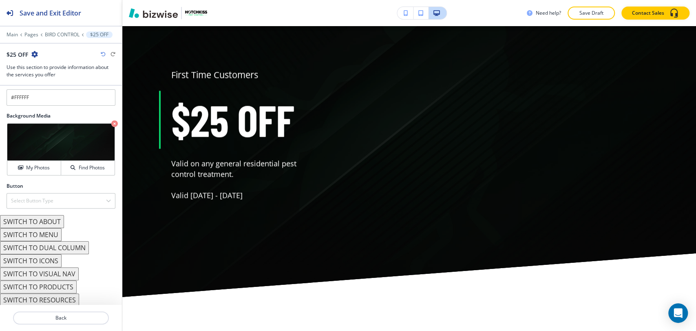
click at [67, 297] on button "SWITCH TO RESOURCES" at bounding box center [39, 299] width 79 height 13
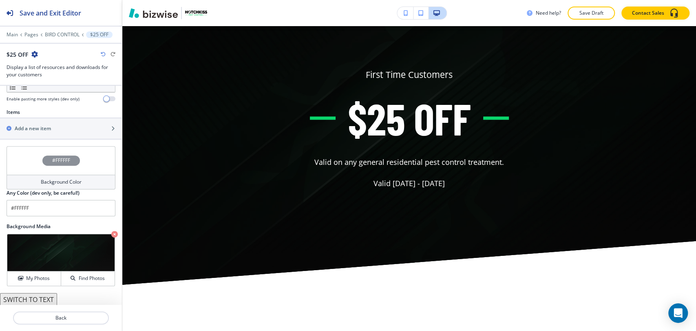
click at [46, 297] on button "SWITCH TO TEXT" at bounding box center [28, 299] width 57 height 13
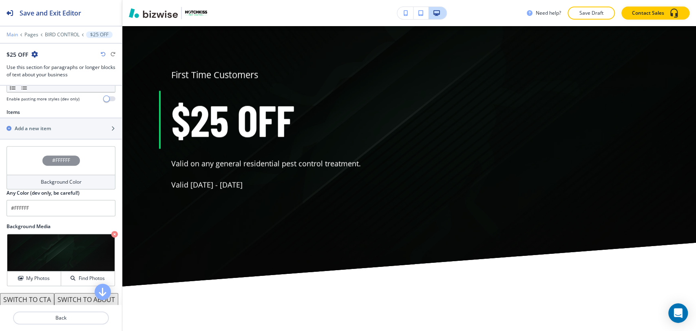
click at [15, 34] on p "Main" at bounding box center [12, 35] width 11 height 6
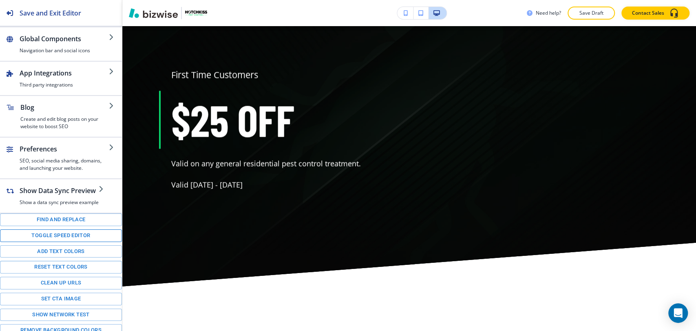
scroll to position [102, 0]
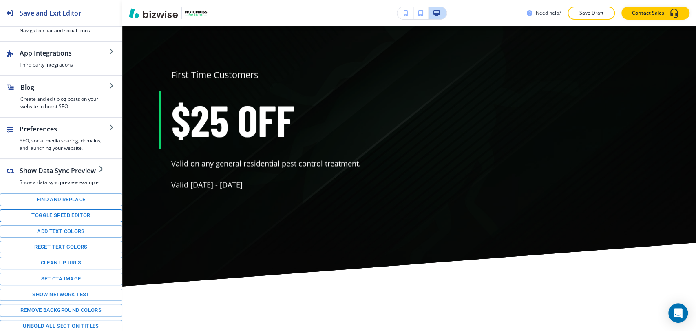
click at [77, 216] on button "Toggle speed editor" at bounding box center [61, 215] width 122 height 13
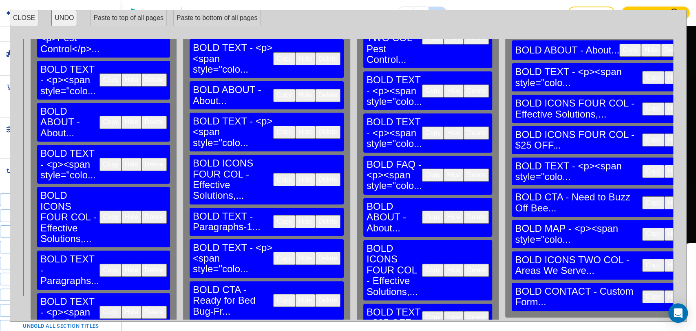
scroll to position [181, 503]
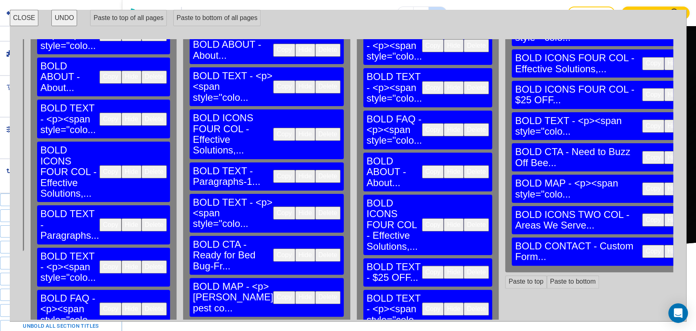
click at [30, 20] on button "CLOSE" at bounding box center [24, 18] width 29 height 16
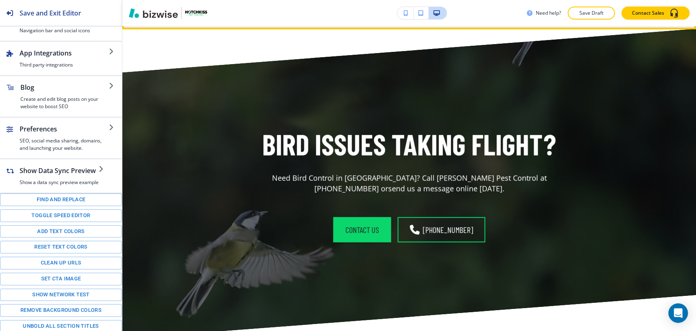
scroll to position [3393, 0]
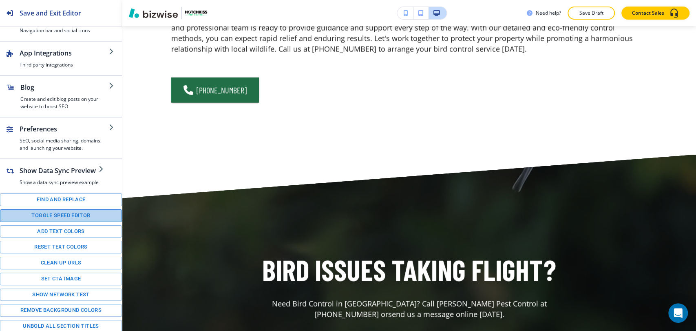
click at [75, 219] on button "Toggle speed editor" at bounding box center [61, 215] width 122 height 13
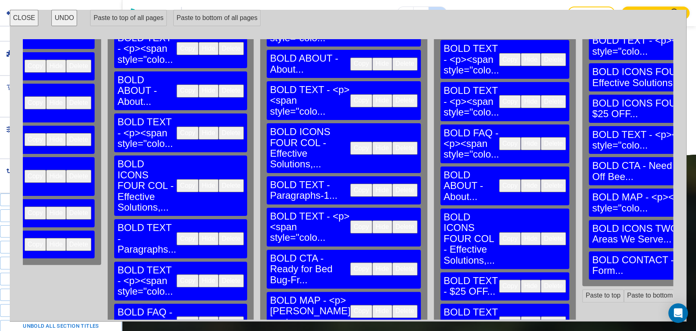
scroll to position [181, 426]
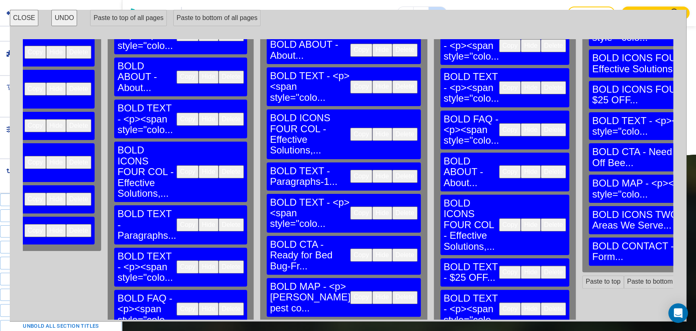
click at [350, 170] on button "Copy" at bounding box center [361, 176] width 22 height 13
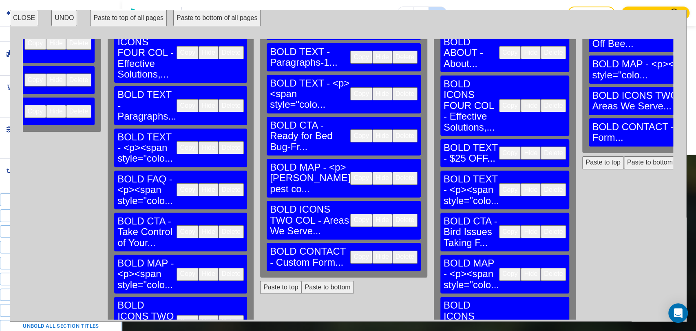
scroll to position [307, 426]
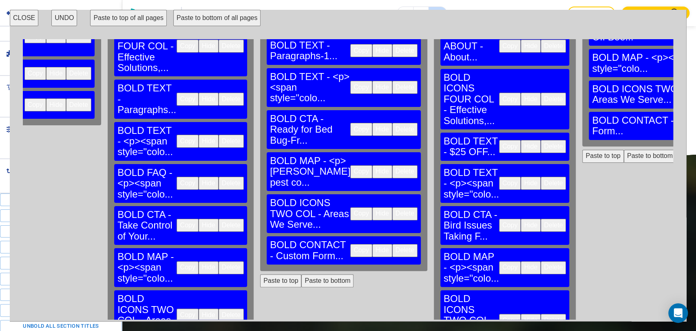
drag, startPoint x: 26, startPoint y: 20, endPoint x: 166, endPoint y: 126, distance: 174.7
click at [26, 20] on button "CLOSE" at bounding box center [24, 18] width 29 height 16
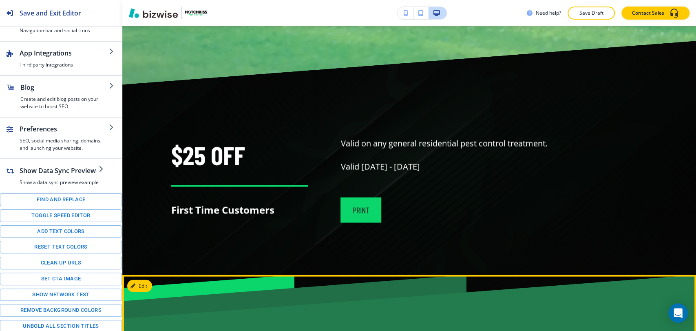
scroll to position [5068, 0]
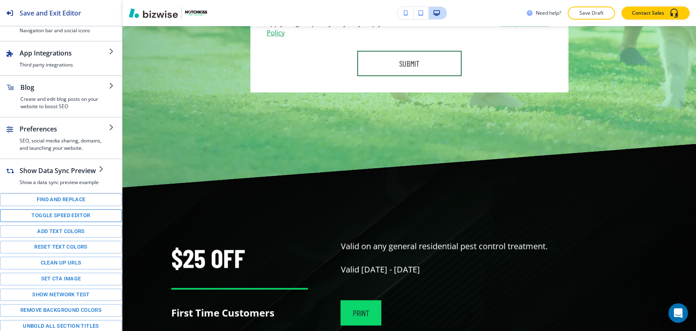
click at [57, 212] on button "Toggle speed editor" at bounding box center [61, 215] width 122 height 13
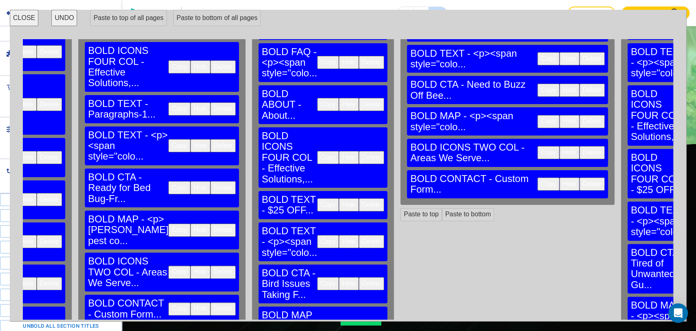
scroll to position [307, 608]
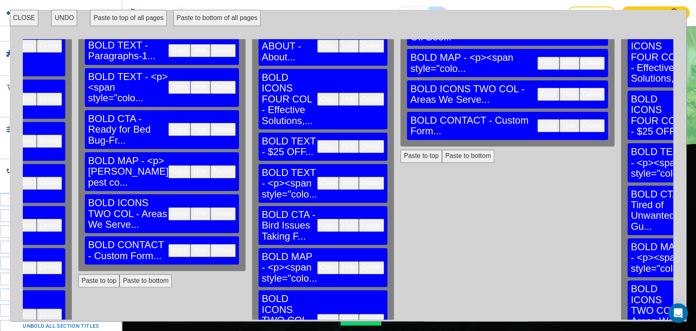
click at [442, 150] on button "Paste to bottom" at bounding box center [468, 156] width 52 height 13
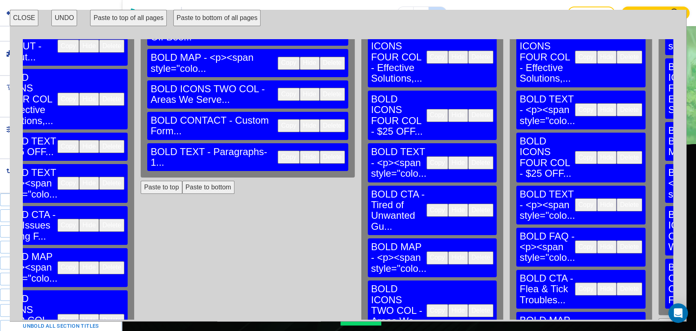
scroll to position [307, 939]
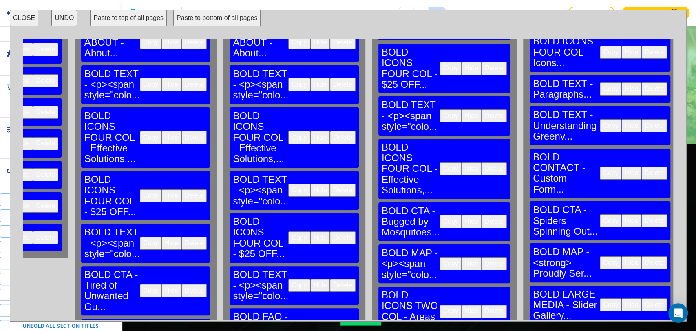
scroll to position [272, 1154]
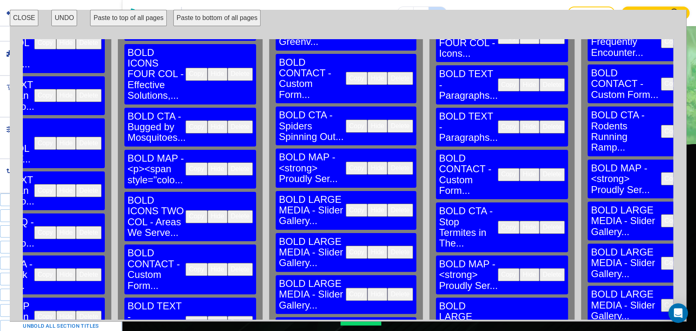
scroll to position [332, 1408]
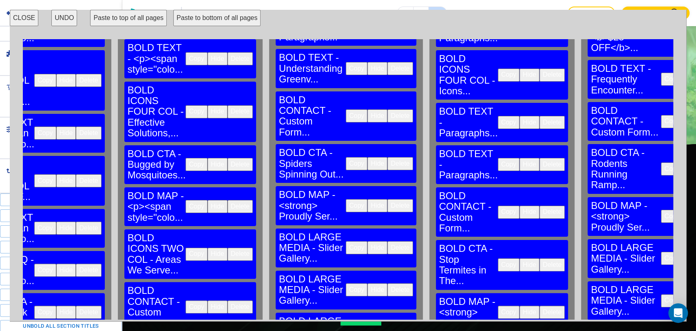
scroll to position [317, 1408]
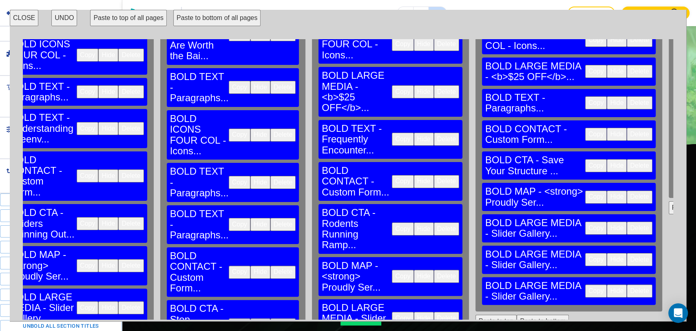
scroll to position [226, 1677]
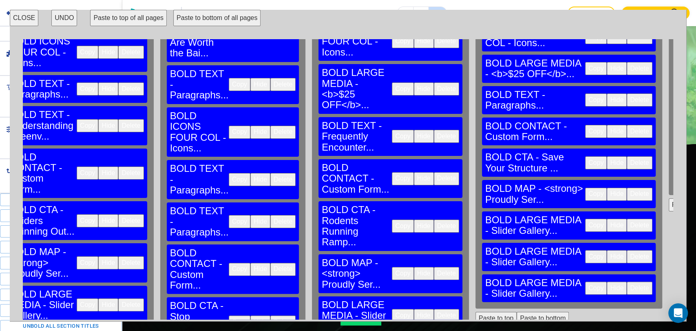
click at [517, 311] on button "Paste to bottom" at bounding box center [543, 317] width 52 height 13
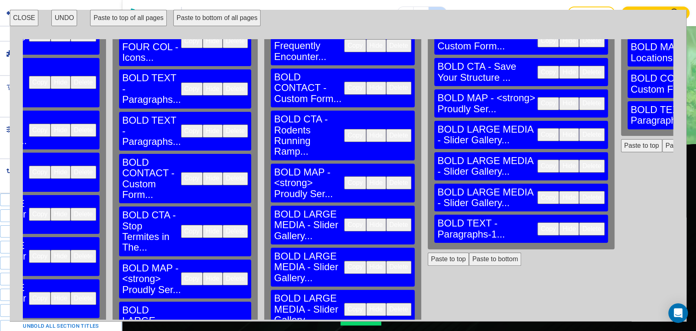
scroll to position [226, 1725]
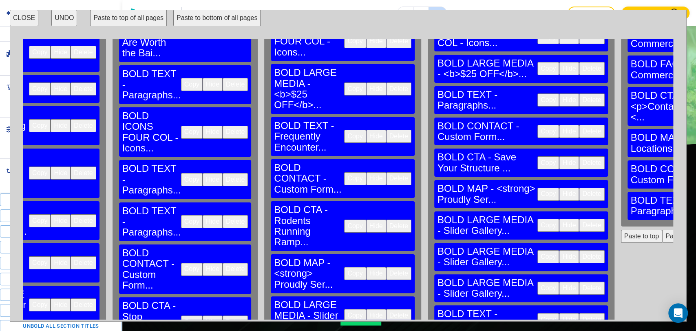
click at [662, 198] on button "Paste to bottom" at bounding box center [688, 204] width 52 height 13
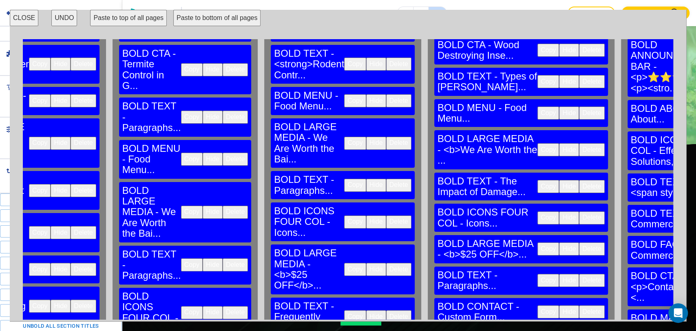
scroll to position [91, 1725]
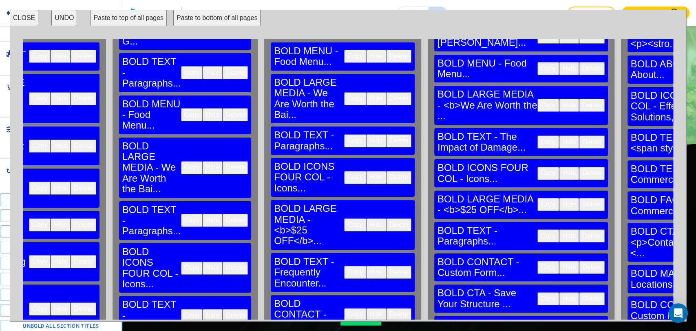
click at [23, 16] on button "CLOSE" at bounding box center [24, 18] width 29 height 16
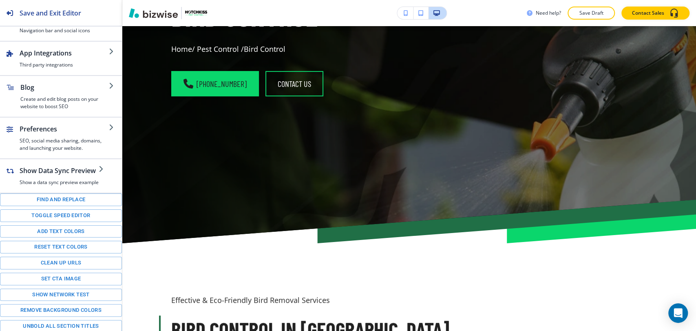
scroll to position [0, 0]
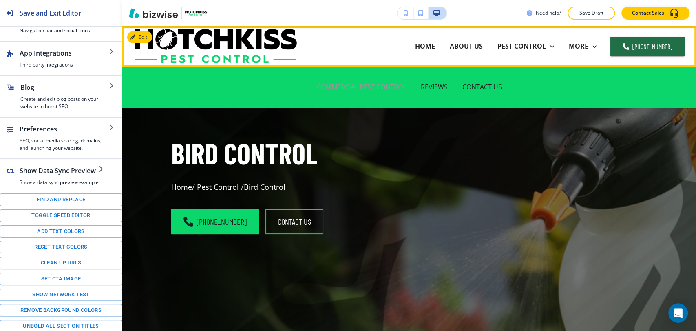
click at [356, 86] on p "COMMERCIAL PEST CONTROL" at bounding box center [361, 86] width 89 height 9
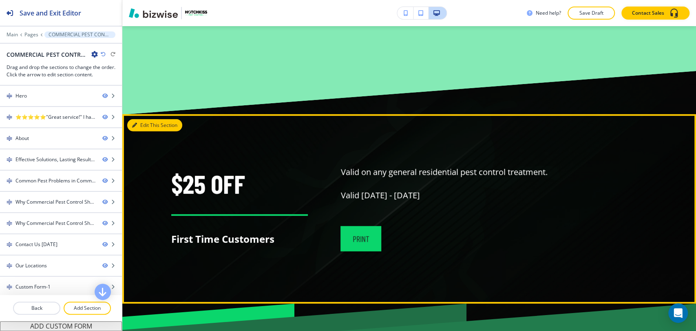
click at [131, 119] on button "Edit This Section" at bounding box center [154, 125] width 55 height 12
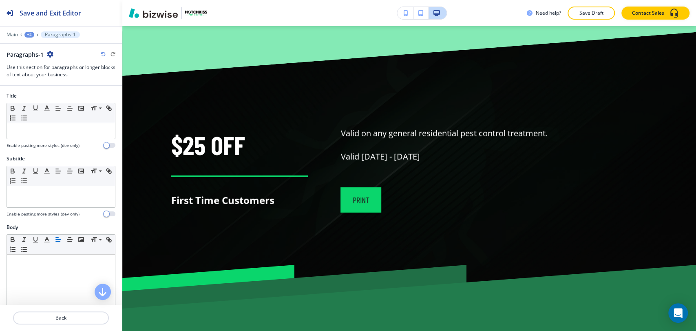
scroll to position [3665, 0]
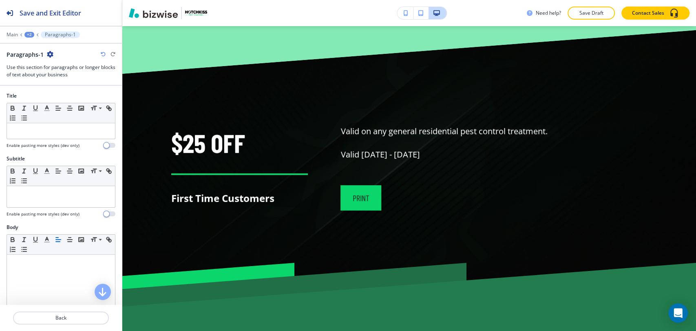
click at [48, 53] on icon "button" at bounding box center [50, 54] width 7 height 7
click at [77, 95] on p "Delete Section" at bounding box center [73, 96] width 42 height 7
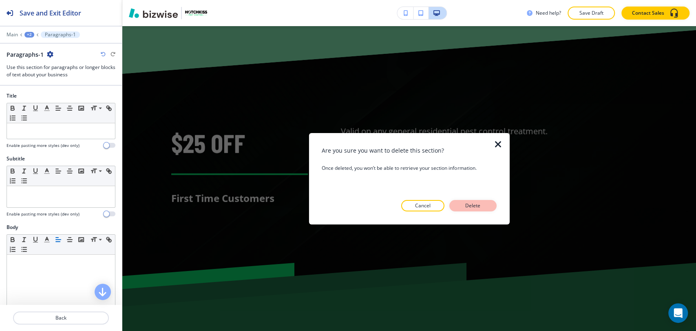
click at [487, 205] on button "Delete" at bounding box center [472, 205] width 47 height 11
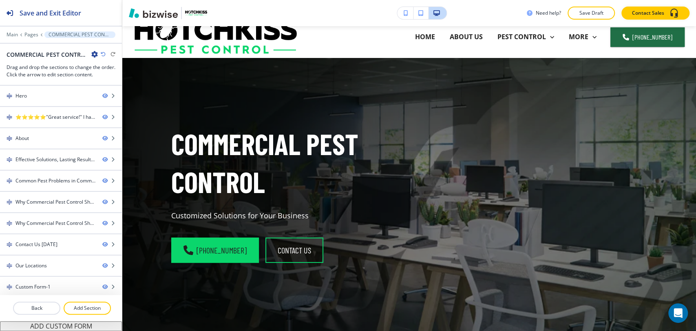
scroll to position [0, 0]
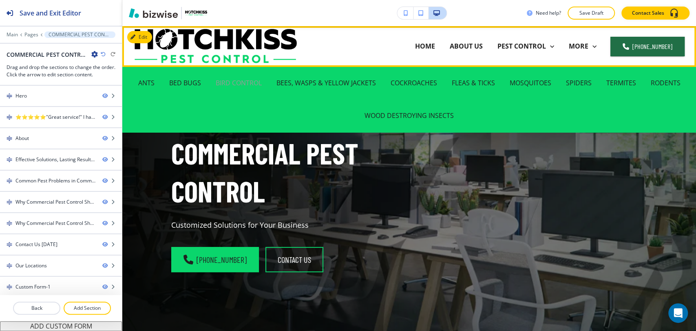
click at [232, 82] on p "BIRD CONTROL" at bounding box center [239, 82] width 46 height 9
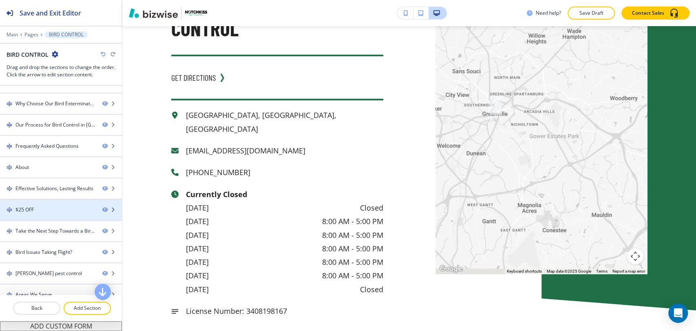
scroll to position [107, 0]
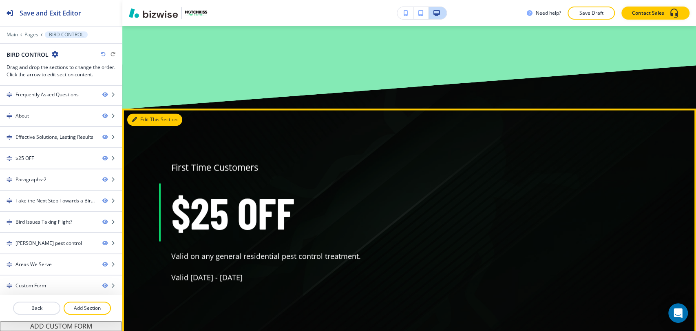
click at [145, 126] on button "Edit This Section" at bounding box center [154, 119] width 55 height 12
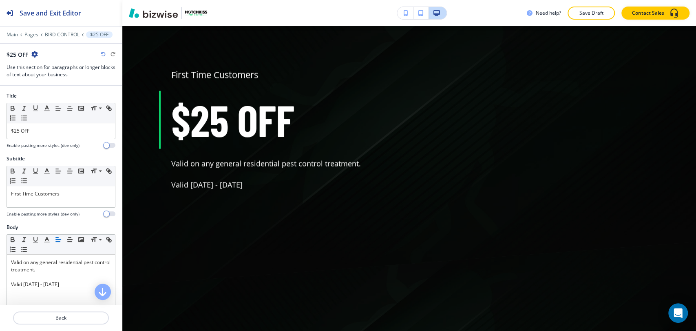
scroll to position [3030, 0]
click at [35, 54] on icon "button" at bounding box center [34, 54] width 7 height 7
click at [56, 99] on p "Delete Section" at bounding box center [58, 96] width 42 height 7
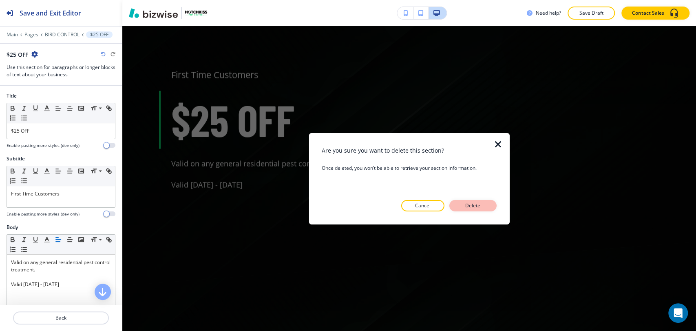
click at [459, 202] on button "Delete" at bounding box center [472, 205] width 47 height 11
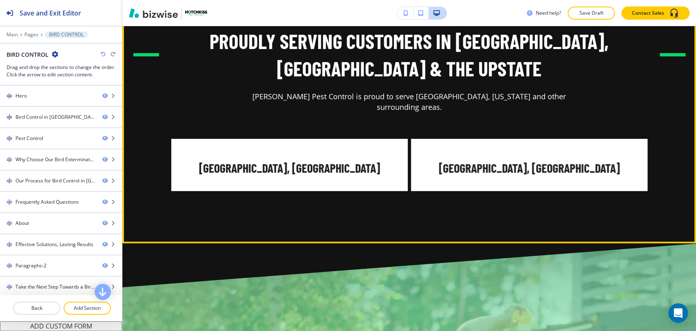
scroll to position [4345, 0]
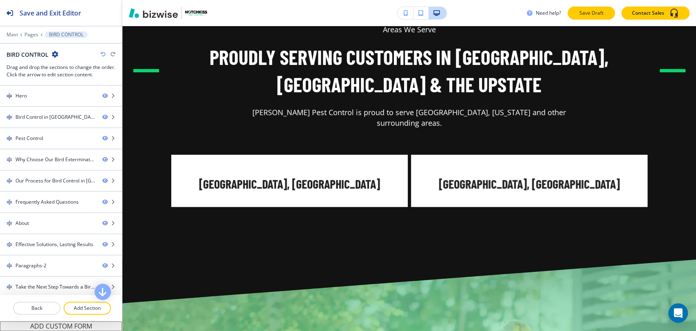
click at [588, 11] on p "Save Draft" at bounding box center [591, 12] width 26 height 7
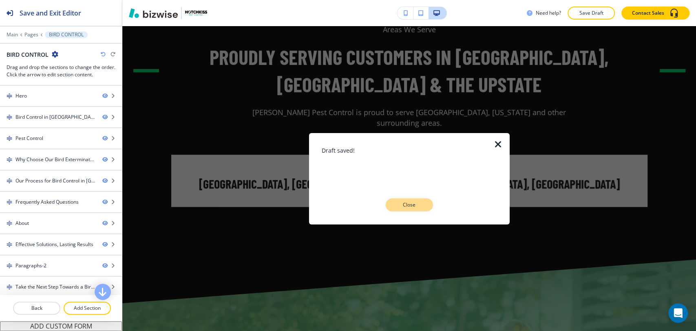
click at [417, 205] on p "Close" at bounding box center [409, 204] width 26 height 7
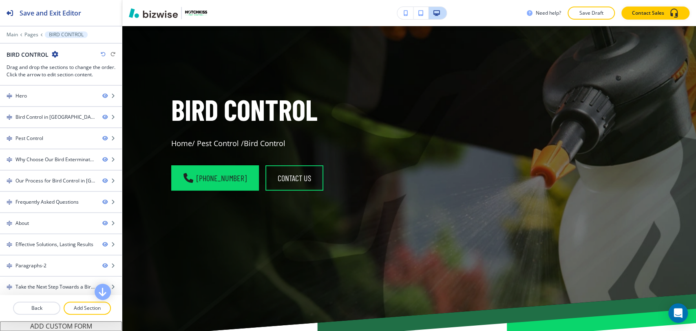
scroll to position [0, 0]
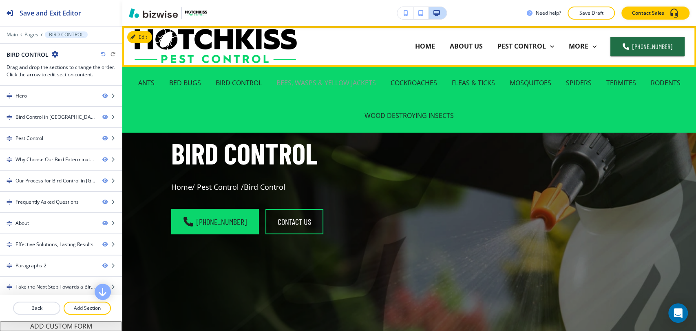
click at [343, 81] on p "BEES, WASPS & YELLOW JACKETS" at bounding box center [325, 82] width 99 height 9
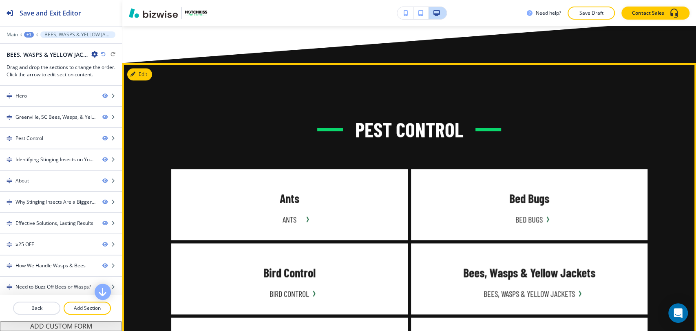
scroll to position [679, 0]
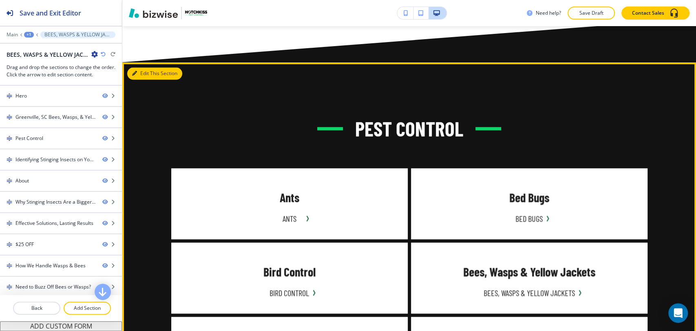
click at [144, 75] on button "Edit This Section" at bounding box center [154, 73] width 55 height 12
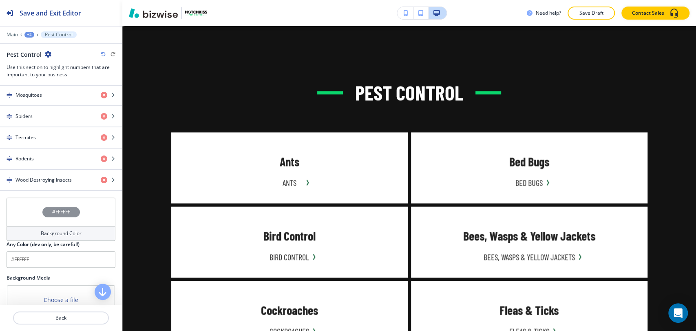
scroll to position [605, 0]
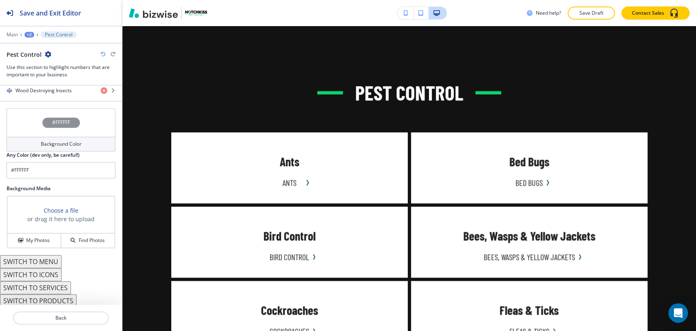
click at [34, 140] on div "Background Color" at bounding box center [61, 144] width 109 height 15
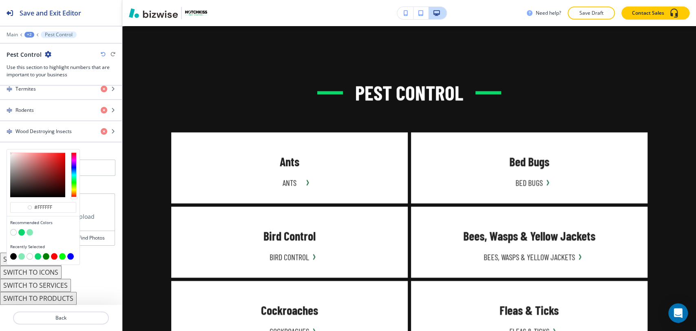
scroll to position [561, 0]
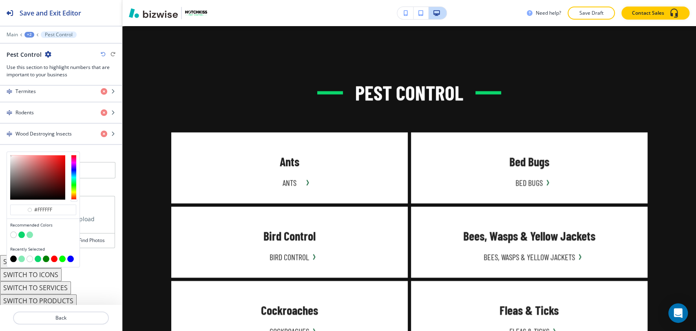
click at [31, 231] on button "button" at bounding box center [30, 234] width 7 height 7
type input "#84eab5"
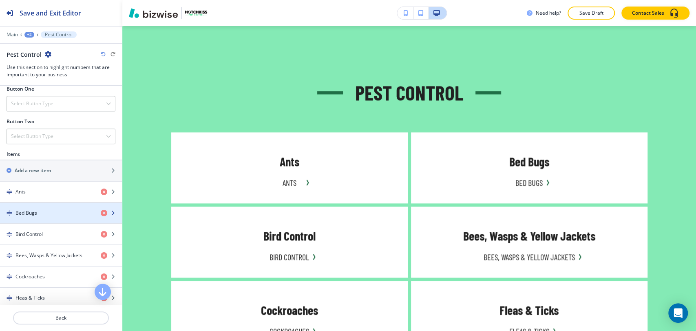
scroll to position [290, 0]
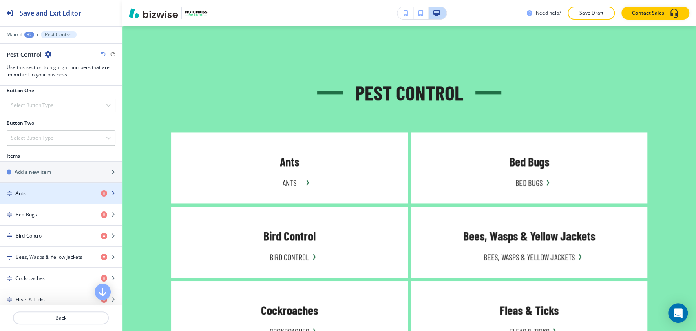
click at [55, 194] on div "Ants" at bounding box center [47, 193] width 94 height 7
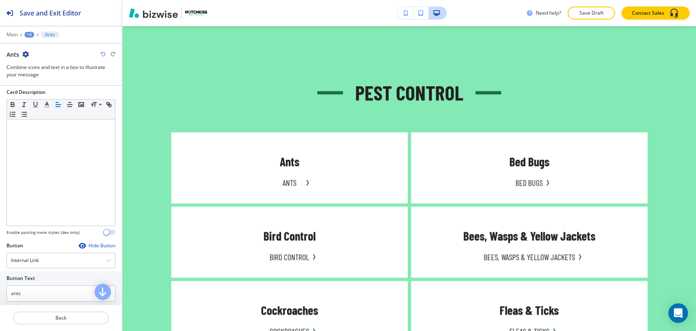
scroll to position [272, 0]
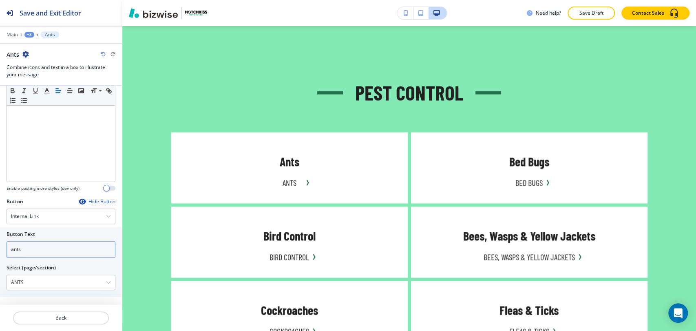
click at [48, 248] on input "ants" at bounding box center [61, 249] width 109 height 16
click at [53, 246] on input "Learn More" at bounding box center [61, 249] width 109 height 16
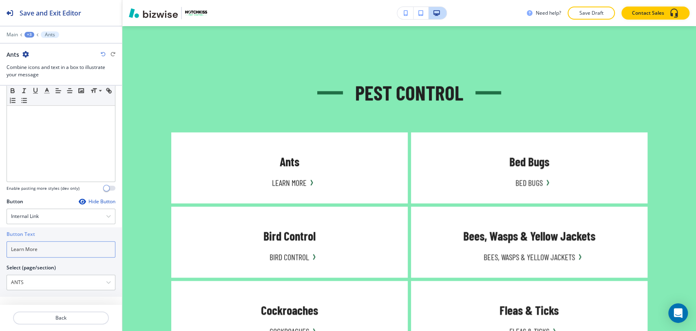
click at [54, 247] on input "Learn More" at bounding box center [61, 249] width 109 height 16
type input "Learn More"
click at [31, 35] on div "+3" at bounding box center [29, 35] width 10 height 6
click at [46, 75] on p "Pest Control" at bounding box center [51, 76] width 42 height 7
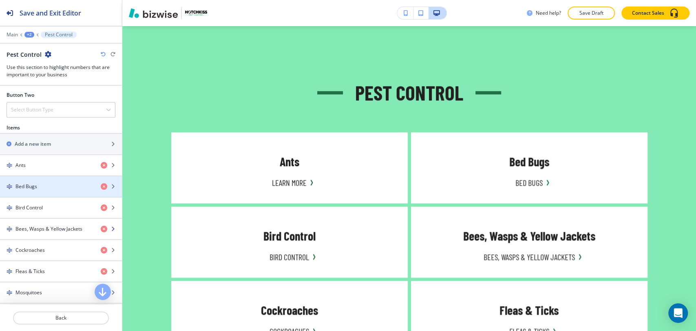
scroll to position [362, 0]
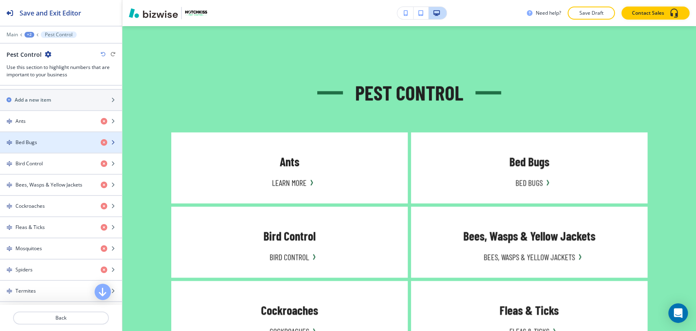
click at [57, 140] on div "Bed Bugs" at bounding box center [47, 142] width 94 height 7
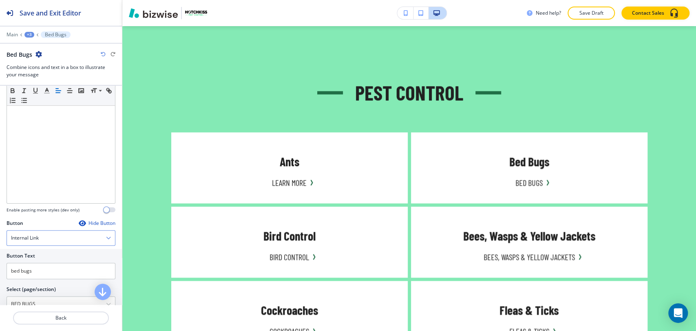
scroll to position [272, 0]
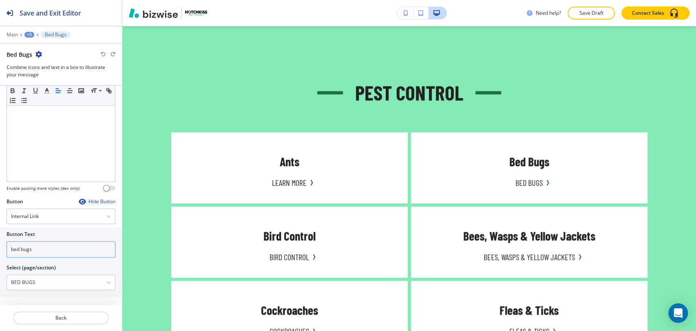
click at [54, 257] on div at bounding box center [61, 260] width 109 height 7
click at [55, 252] on input "bed bugs" at bounding box center [61, 249] width 109 height 16
paste input "Learn More"
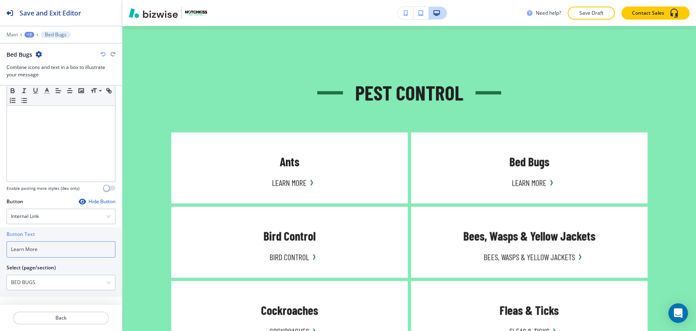
type input "Learn More"
click at [30, 33] on div "+3" at bounding box center [29, 35] width 10 height 6
click at [40, 76] on p "Pest Control" at bounding box center [51, 76] width 42 height 7
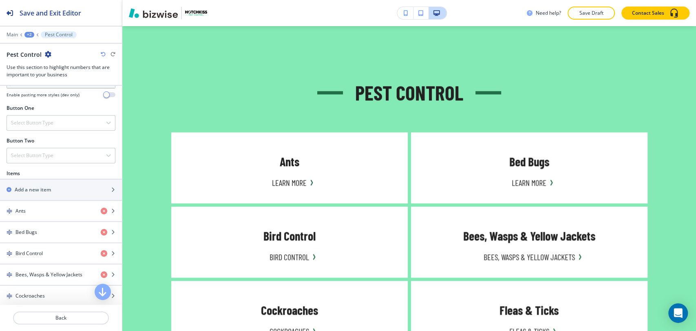
scroll to position [317, 0]
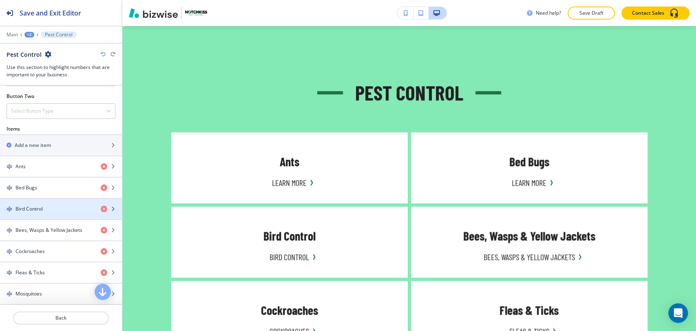
click at [55, 210] on div "Bird Control" at bounding box center [47, 208] width 94 height 7
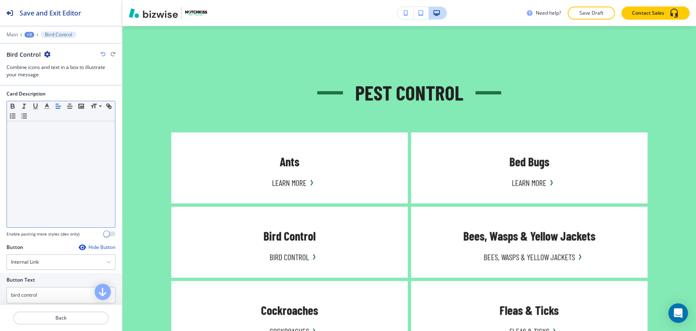
scroll to position [272, 0]
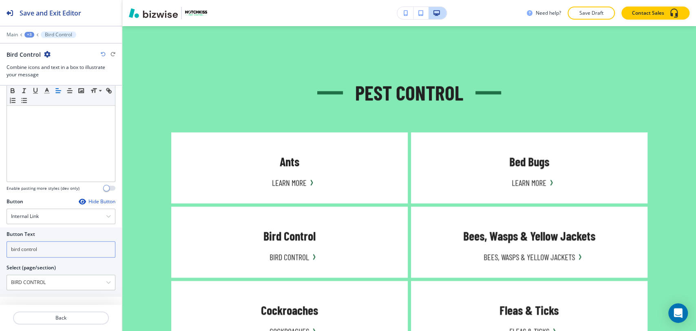
click at [55, 251] on input "bird control" at bounding box center [61, 249] width 109 height 16
click at [55, 252] on input "bird control" at bounding box center [61, 249] width 109 height 16
paste input "Learn More"
type input "Learn More"
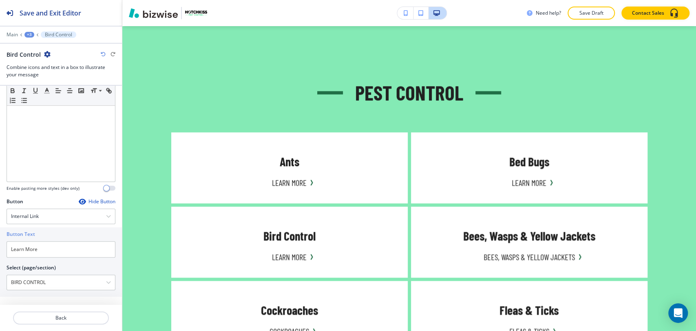
click at [31, 33] on div "+3" at bounding box center [29, 35] width 10 height 6
click at [43, 73] on p "Pest Control" at bounding box center [51, 76] width 42 height 7
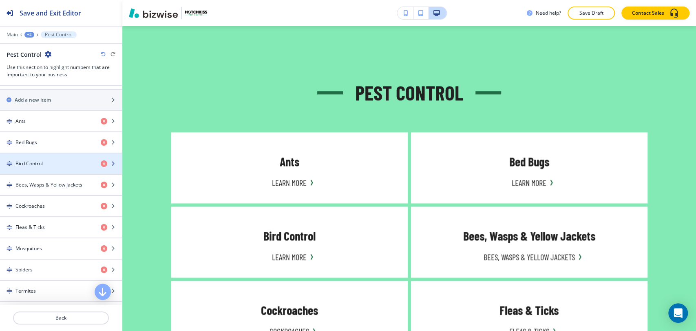
scroll to position [408, 0]
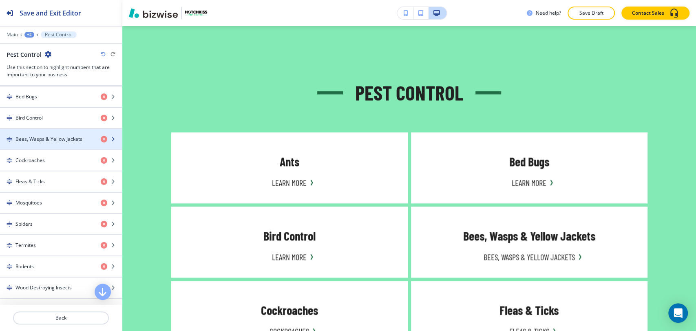
click at [55, 144] on div "button" at bounding box center [61, 146] width 122 height 7
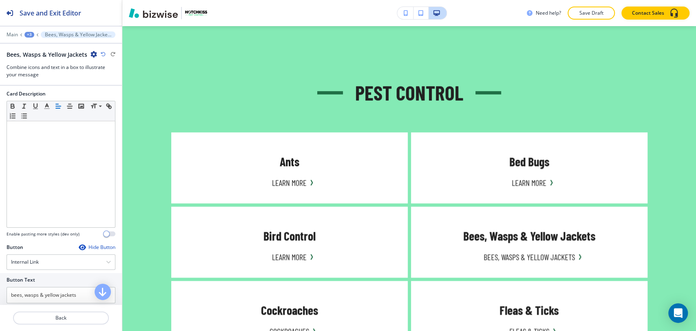
scroll to position [272, 0]
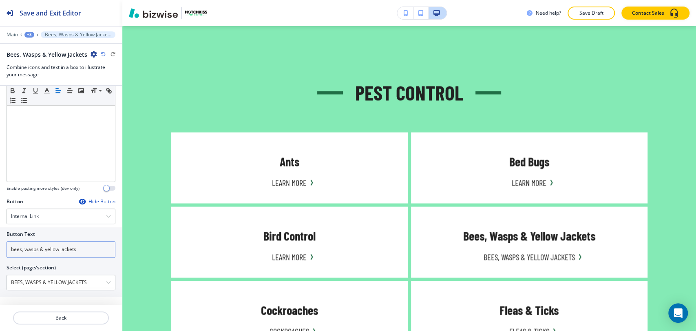
click at [87, 248] on input "bees, wasps & yellow jackets" at bounding box center [61, 249] width 109 height 16
paste input "Learn More"
type input "Learn More"
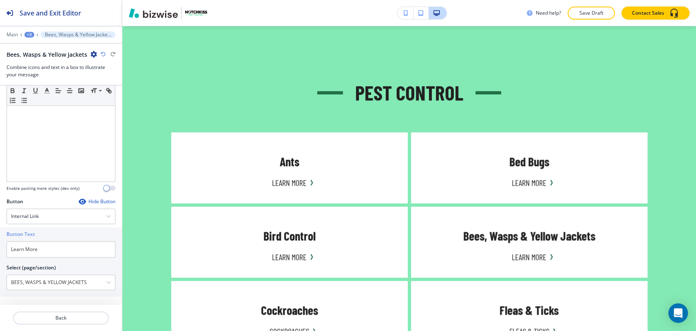
click at [29, 37] on div "+3" at bounding box center [29, 35] width 10 height 6
click at [39, 73] on p "Pest Control" at bounding box center [51, 76] width 42 height 7
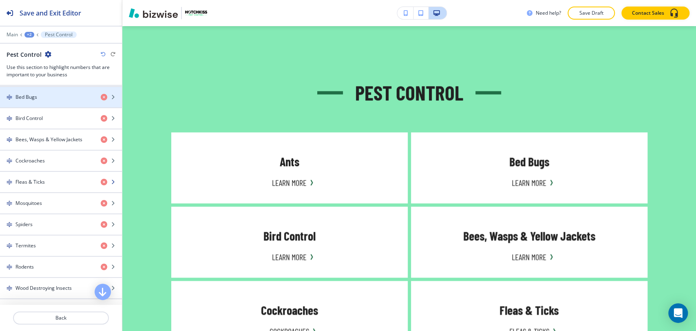
scroll to position [408, 0]
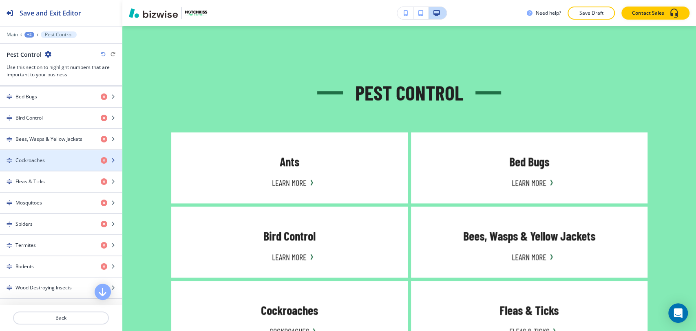
click at [68, 154] on div "button" at bounding box center [61, 153] width 122 height 7
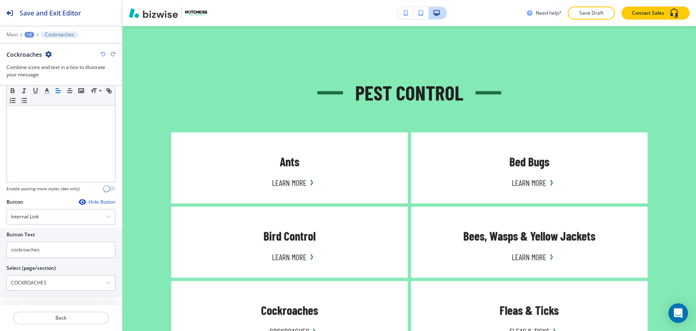
scroll to position [272, 0]
click at [49, 250] on input "cockroaches" at bounding box center [61, 249] width 109 height 16
paste input "Learn More"
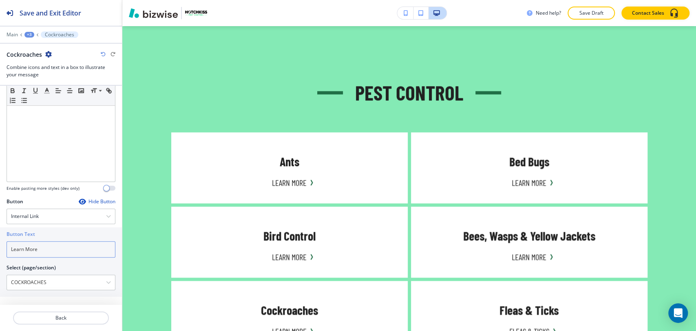
type input "Learn More"
click at [32, 35] on div "+3" at bounding box center [29, 35] width 10 height 6
click at [44, 77] on p "Pest Control" at bounding box center [51, 76] width 42 height 7
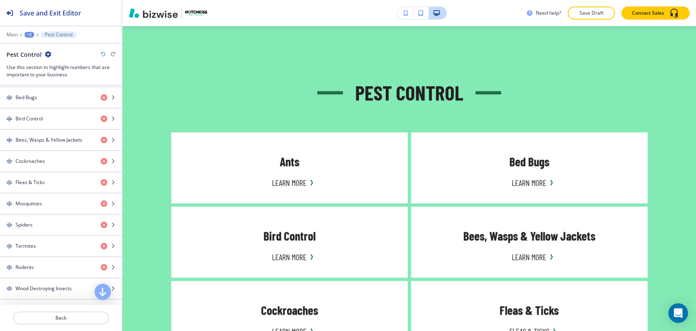
scroll to position [408, 0]
click at [49, 178] on div "Fleas & Ticks" at bounding box center [47, 181] width 94 height 7
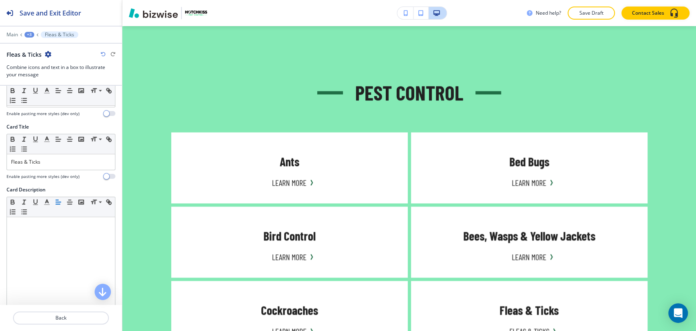
scroll to position [272, 0]
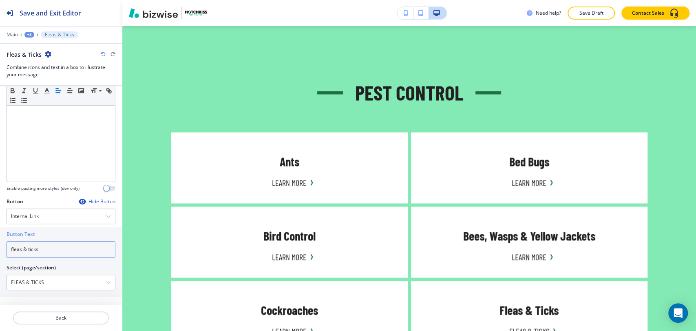
click at [49, 254] on input "fleas & ticks" at bounding box center [61, 249] width 109 height 16
paste input "Learn More"
type input "Learn More"
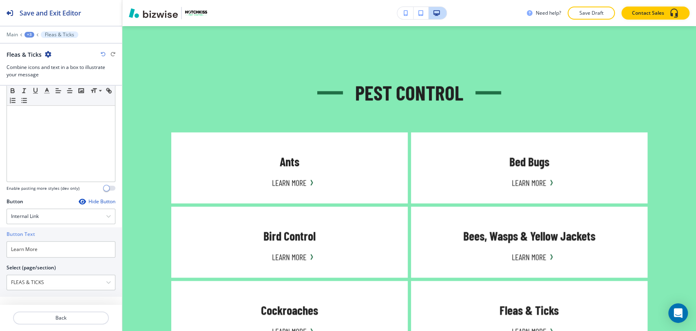
click at [30, 33] on div "+3" at bounding box center [29, 35] width 10 height 6
click at [48, 75] on p "Pest Control" at bounding box center [51, 76] width 42 height 7
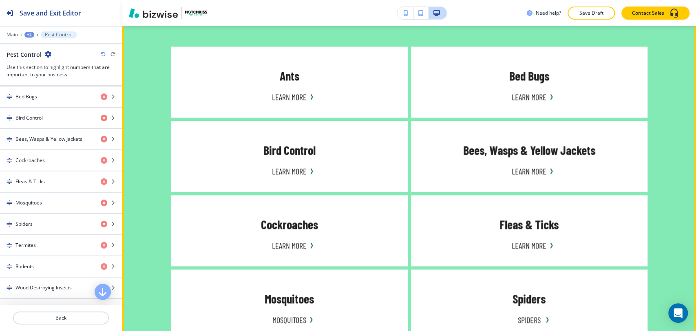
scroll to position [897, 0]
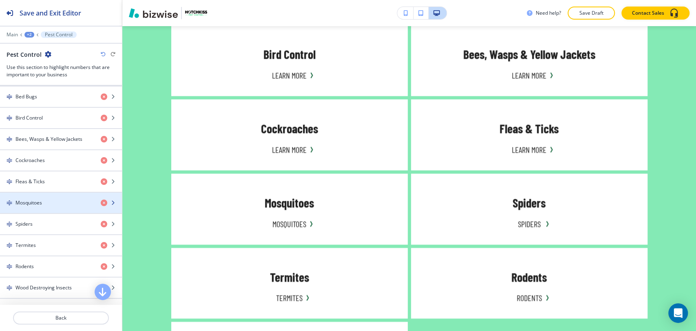
click at [51, 196] on div "button" at bounding box center [61, 195] width 122 height 7
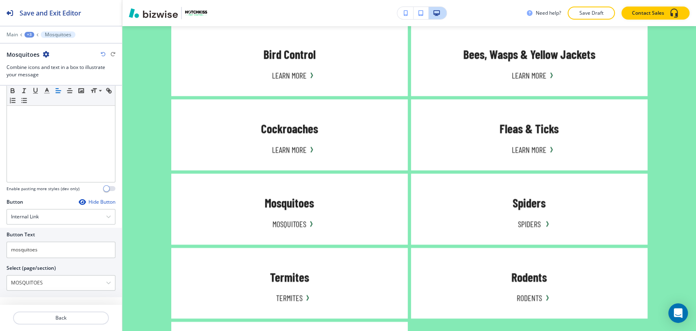
scroll to position [272, 0]
click at [58, 246] on input "mosquitoes" at bounding box center [61, 249] width 109 height 16
paste input "Learn More"
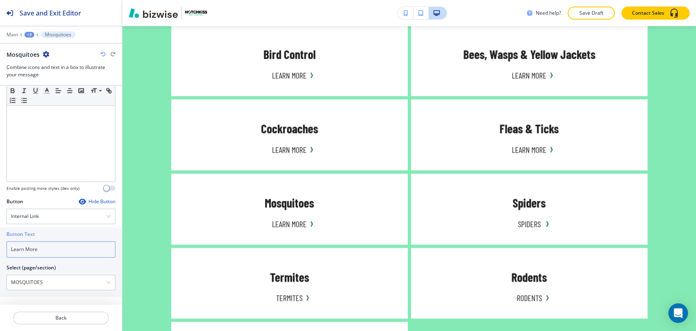
type input "Learn More"
click at [31, 34] on div "+3" at bounding box center [29, 35] width 10 height 6
click at [43, 79] on p "Pest Control" at bounding box center [51, 76] width 42 height 7
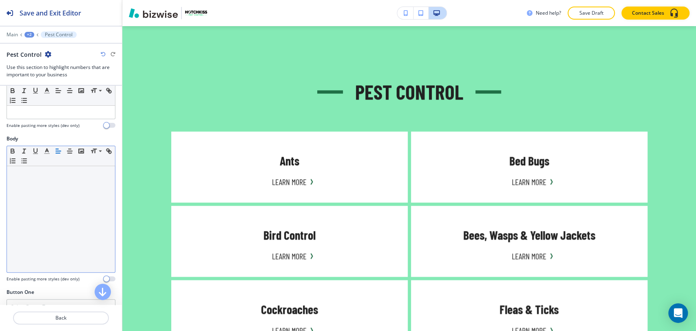
scroll to position [715, 0]
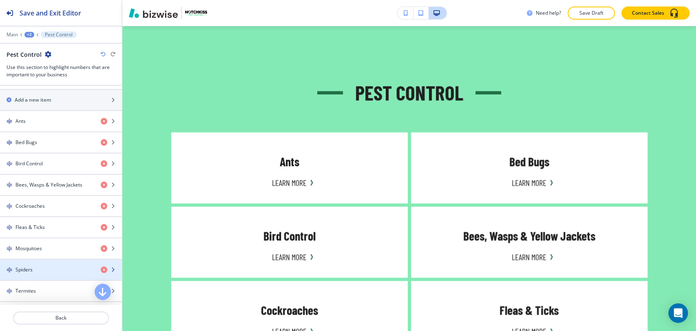
click at [57, 263] on div "button" at bounding box center [61, 262] width 122 height 7
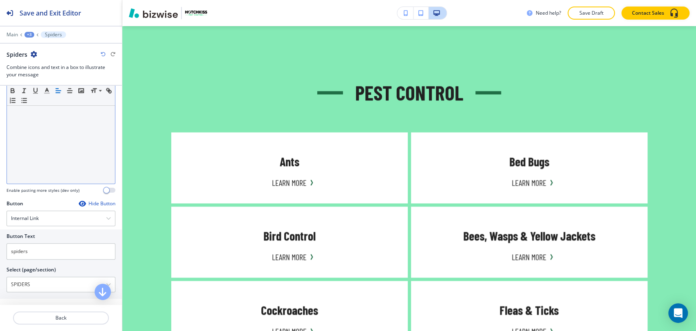
scroll to position [272, 0]
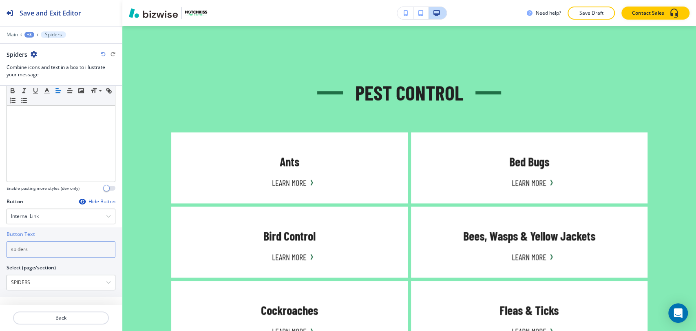
click at [55, 250] on input "spiders" at bounding box center [61, 249] width 109 height 16
paste input "Learn More"
type input "Learn More"
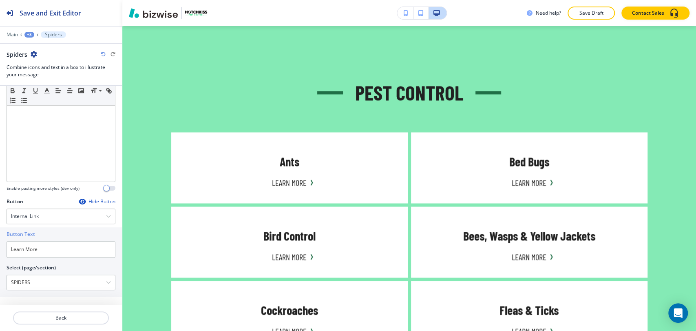
click at [29, 33] on div "+3" at bounding box center [29, 35] width 10 height 6
click at [38, 76] on p "Pest Control" at bounding box center [51, 76] width 42 height 7
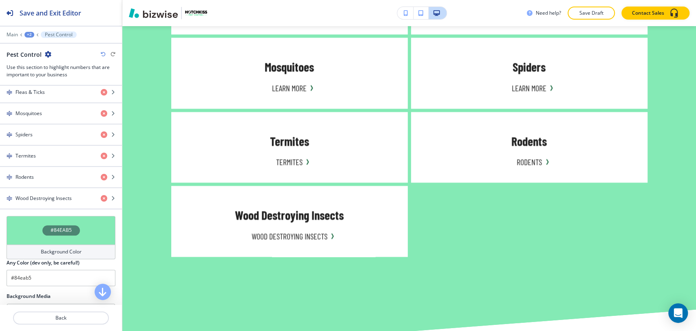
scroll to position [498, 0]
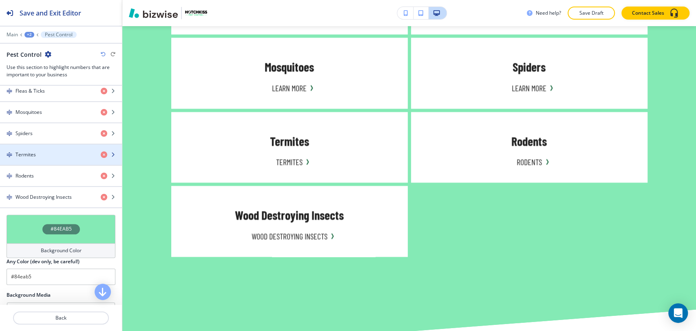
click at [61, 162] on div "button" at bounding box center [61, 161] width 122 height 7
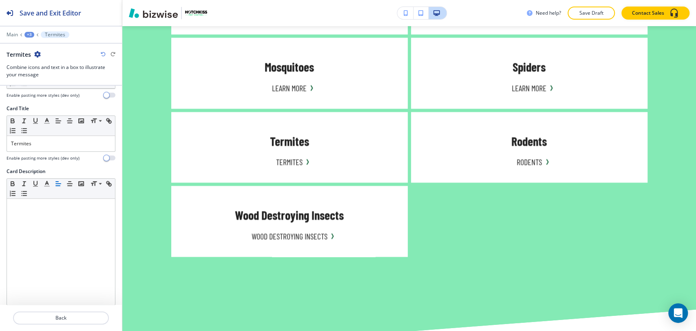
scroll to position [272, 0]
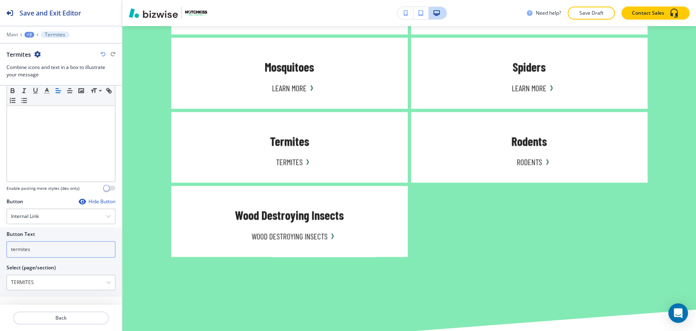
click at [49, 248] on input "termites" at bounding box center [61, 249] width 109 height 16
click at [49, 249] on input "termites" at bounding box center [61, 249] width 109 height 16
paste input "Learn More"
type input "Learn More"
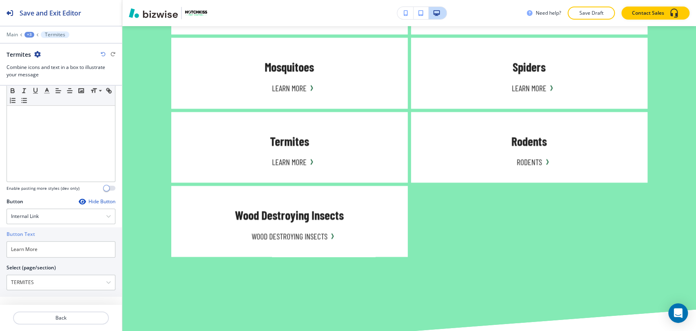
click at [31, 33] on div "+3" at bounding box center [29, 35] width 10 height 6
click at [46, 74] on p "Pest Control" at bounding box center [51, 76] width 42 height 7
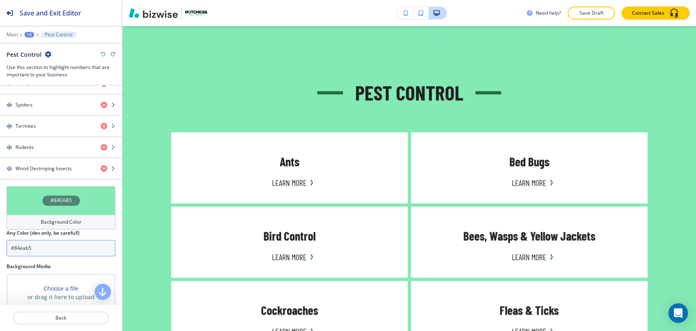
scroll to position [543, 0]
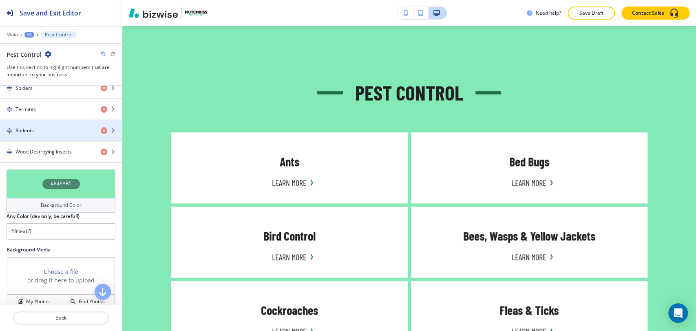
click at [59, 134] on div "button" at bounding box center [61, 137] width 122 height 7
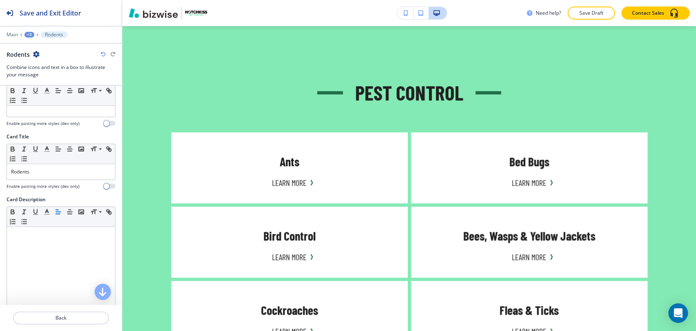
scroll to position [272, 0]
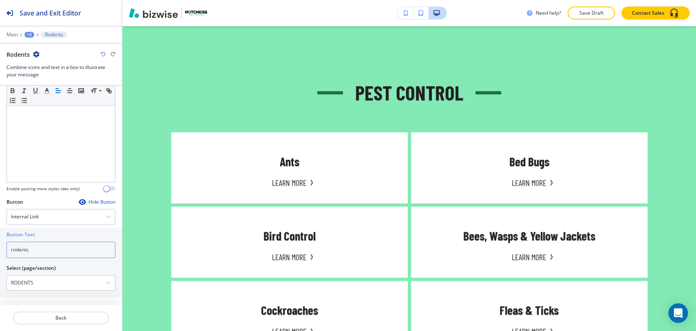
click at [57, 250] on input "rodents" at bounding box center [61, 249] width 109 height 16
paste input "Learn More"
type input "Learn More"
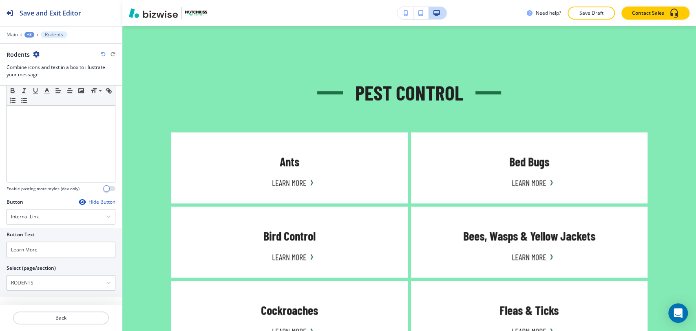
click at [33, 32] on div "+3" at bounding box center [29, 35] width 10 height 6
click at [47, 73] on p "Pest Control" at bounding box center [51, 76] width 42 height 7
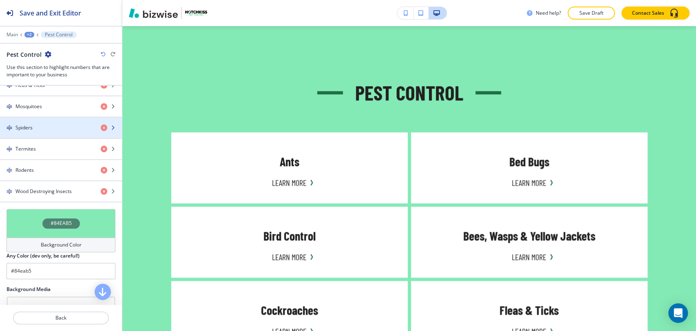
scroll to position [498, 0]
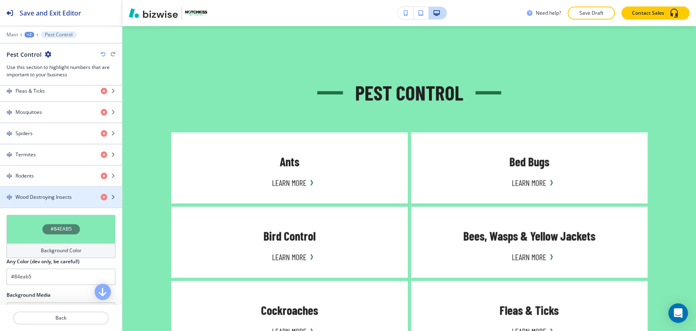
click at [49, 197] on h4 "Wood Destroying Insects" at bounding box center [43, 196] width 56 height 7
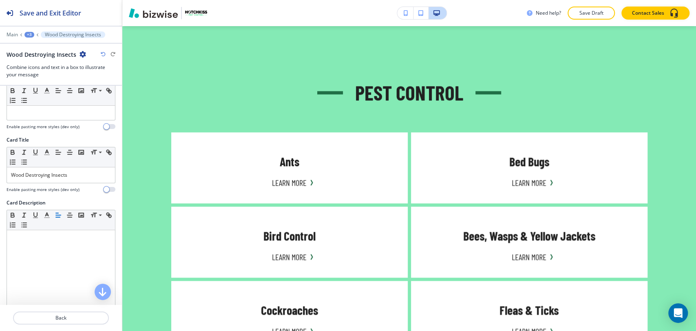
scroll to position [272, 0]
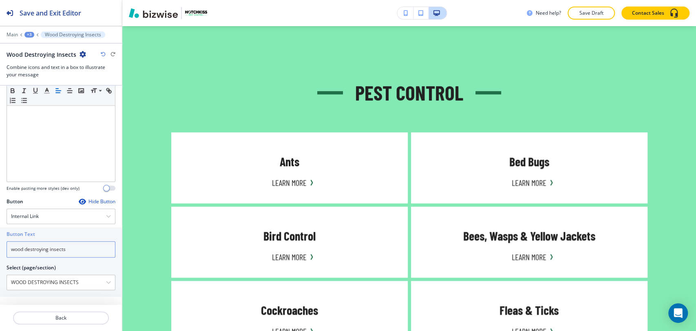
click at [78, 248] on input "wood destroying insects" at bounding box center [61, 249] width 109 height 16
paste input "Learn More"
type input "Learn More"
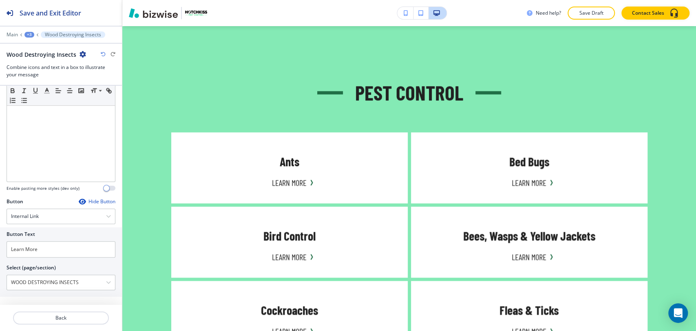
click at [31, 34] on div "+3" at bounding box center [29, 35] width 10 height 6
click at [46, 73] on p "Pest Control" at bounding box center [51, 76] width 42 height 7
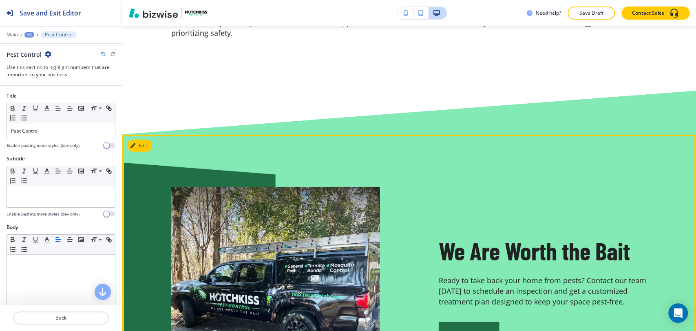
scroll to position [1621, 0]
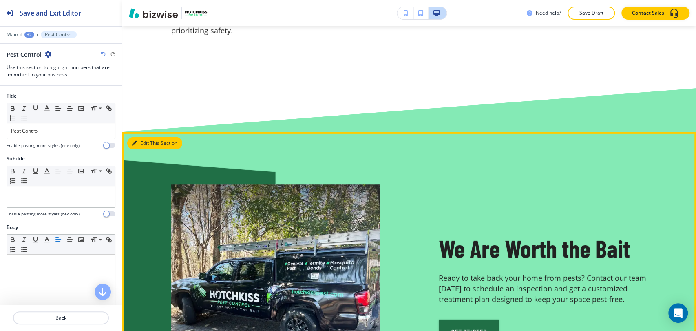
click at [146, 149] on button "Edit This Section" at bounding box center [154, 143] width 55 height 12
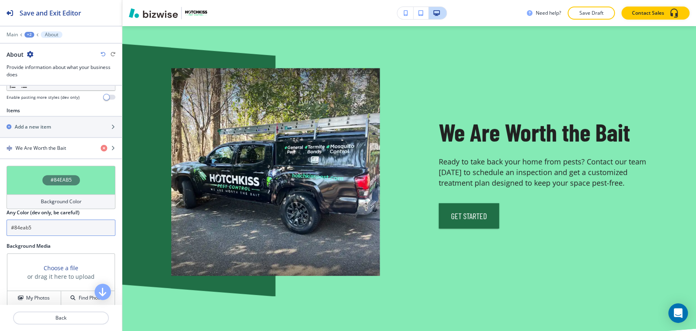
scroll to position [317, 0]
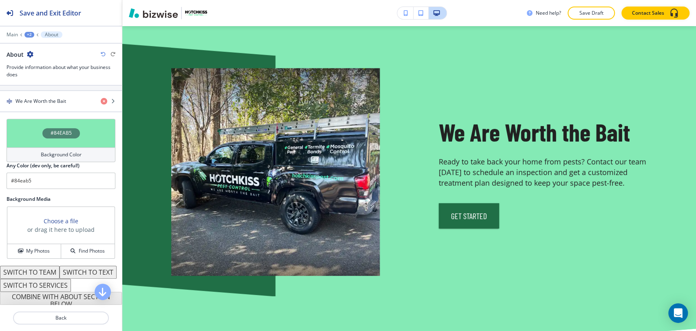
click at [68, 152] on h4 "Background Color" at bounding box center [61, 154] width 41 height 7
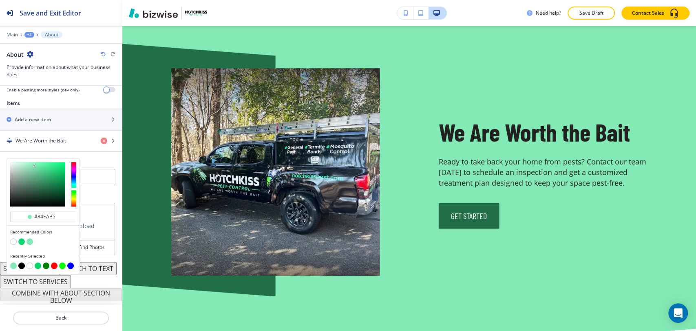
click at [22, 262] on button "button" at bounding box center [21, 265] width 7 height 7
type input "#000000"
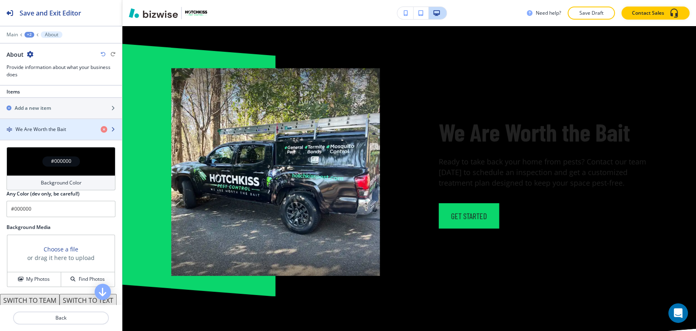
click at [52, 126] on h4 "We Are Worth the Bait" at bounding box center [40, 129] width 51 height 7
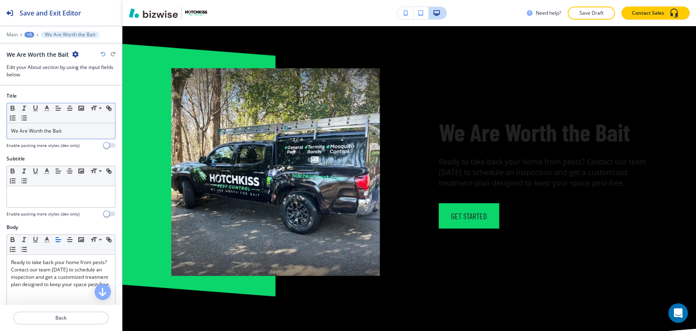
scroll to position [1750, 0]
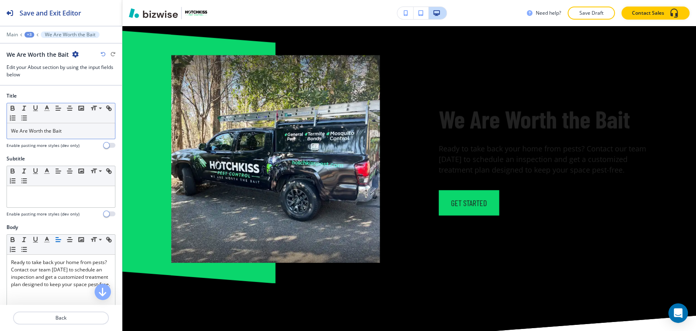
click at [82, 130] on p "We Are Worth the Bait" at bounding box center [61, 130] width 100 height 7
copy span "We Are Worth the Bait"
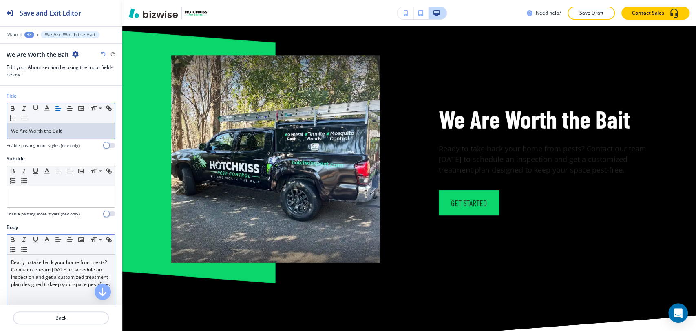
scroll to position [45, 0]
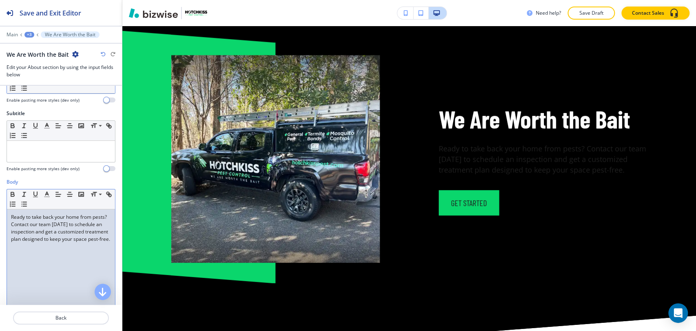
click at [60, 267] on div "Ready to take back your home from pests? Contact our team [DATE] to schedule an…" at bounding box center [61, 262] width 108 height 106
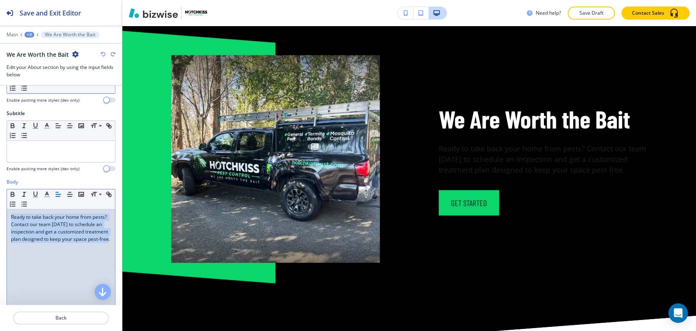
copy span "Ready to take back your home from pests? Contact our team [DATE] to schedule an…"
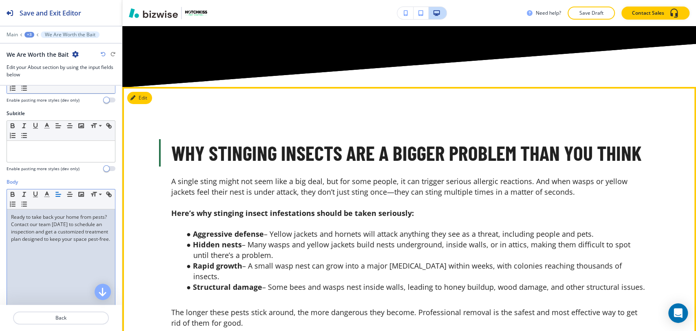
scroll to position [2022, 0]
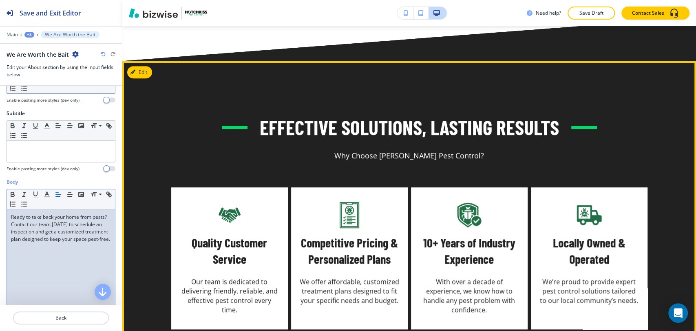
click at [150, 78] on button "Edit" at bounding box center [139, 72] width 25 height 12
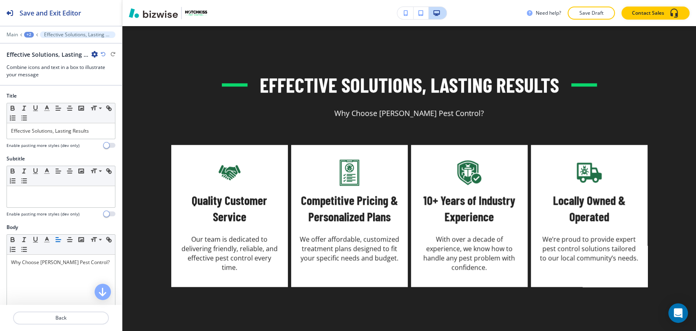
scroll to position [2430, 0]
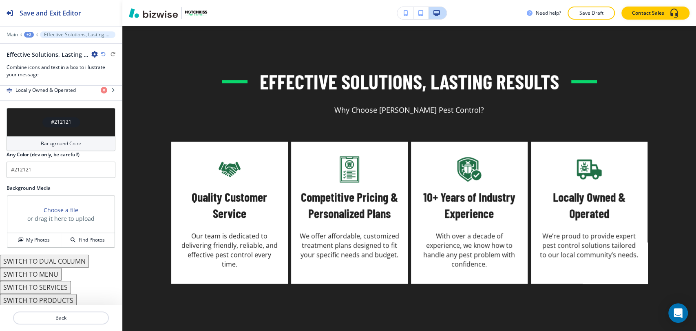
click at [66, 136] on div "Background Color" at bounding box center [61, 143] width 109 height 15
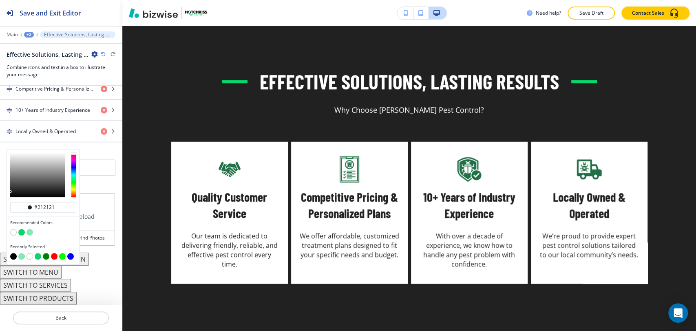
scroll to position [414, 0]
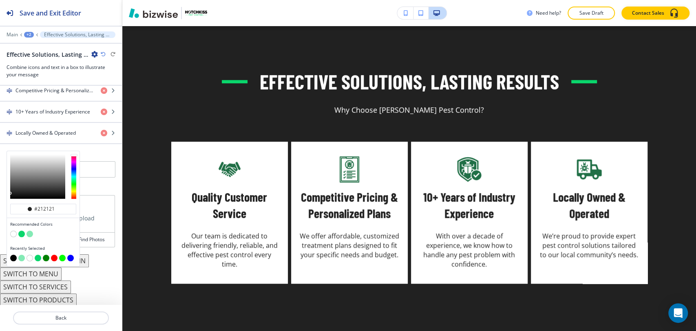
click at [15, 256] on button "button" at bounding box center [13, 257] width 7 height 7
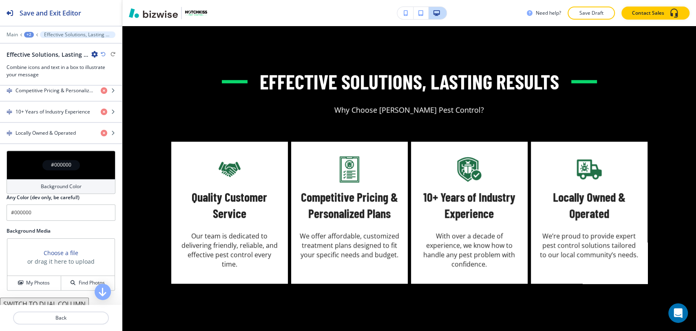
click at [66, 190] on div "Background Color" at bounding box center [61, 186] width 109 height 15
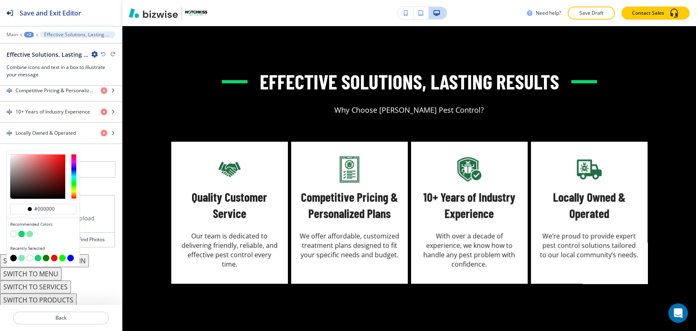
click at [29, 232] on button "button" at bounding box center [30, 233] width 7 height 7
type input "#84eab5"
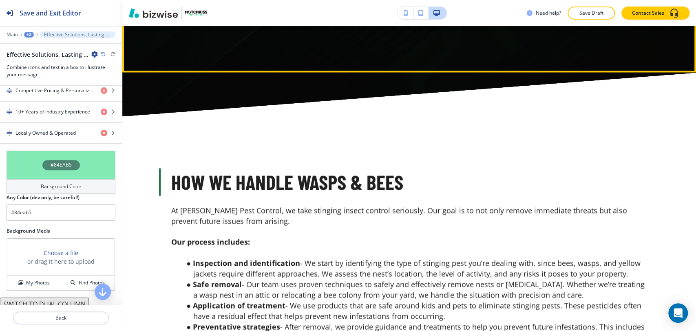
scroll to position [3064, 0]
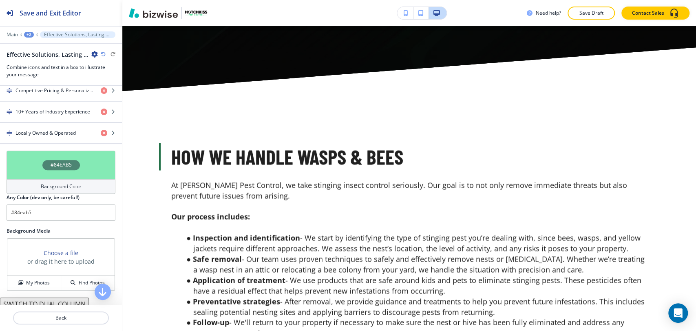
click at [28, 34] on div "+2" at bounding box center [29, 35] width 10 height 6
click at [43, 64] on p "BEES, WASPS & YELLOW JACKETS" at bounding box center [50, 62] width 42 height 7
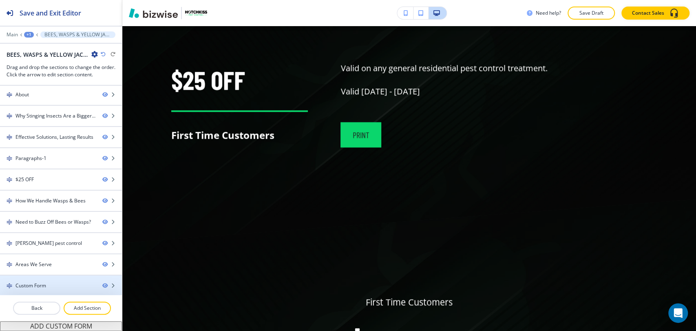
scroll to position [2793, 0]
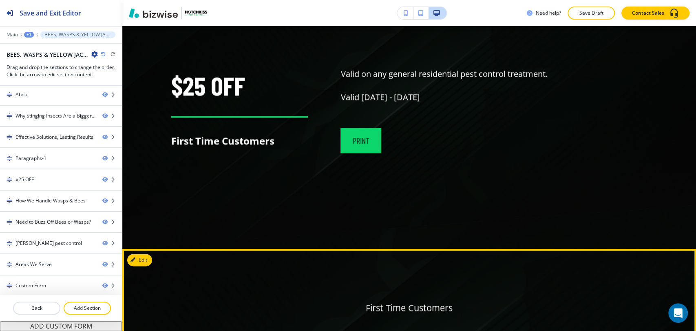
click at [142, 266] on button "Edit This Section" at bounding box center [154, 260] width 55 height 12
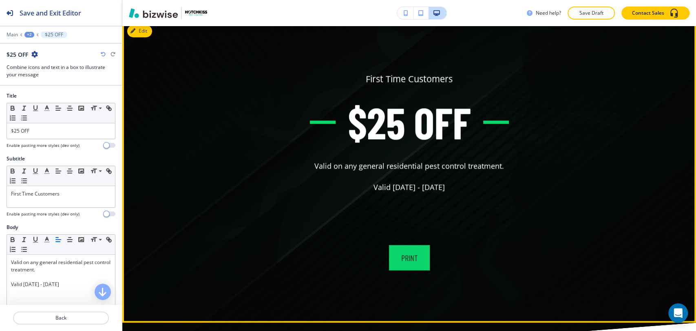
scroll to position [3026, 0]
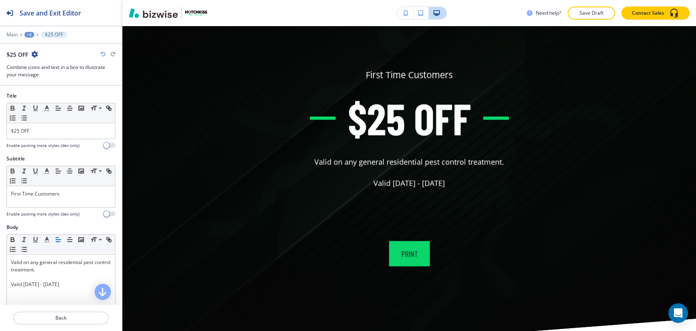
click at [36, 53] on icon "button" at bounding box center [34, 54] width 7 height 7
click at [73, 97] on p "Delete Section" at bounding box center [58, 96] width 42 height 7
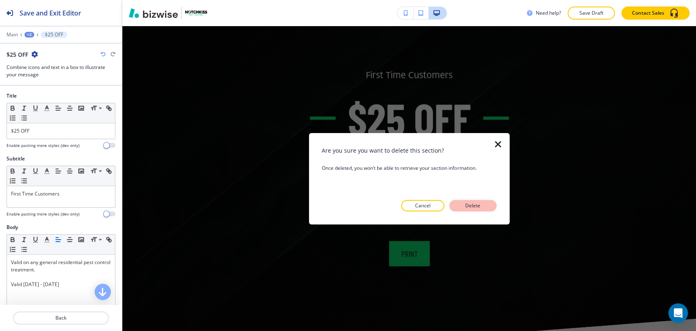
click at [463, 208] on p "Delete" at bounding box center [473, 205] width 20 height 7
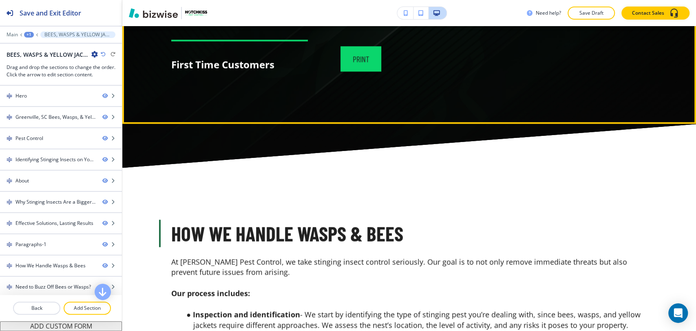
scroll to position [2890, 0]
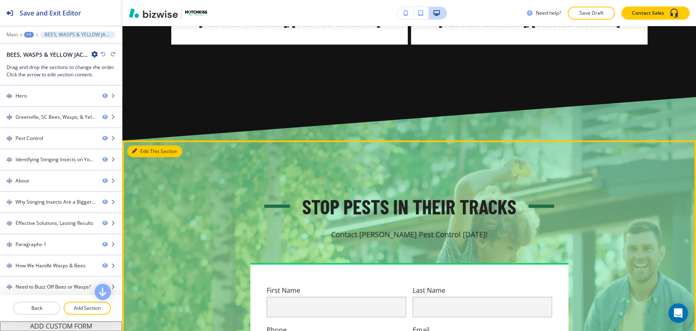
click at [143, 145] on button "Edit This Section" at bounding box center [154, 151] width 55 height 12
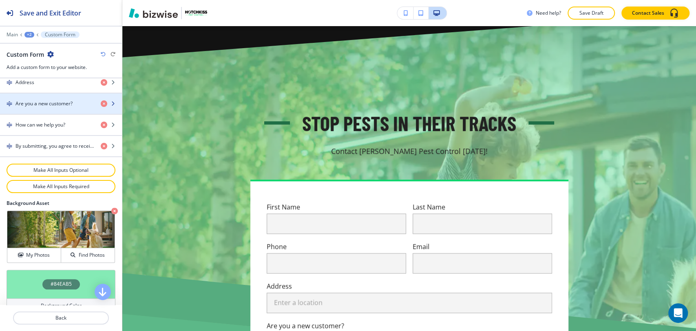
scroll to position [506, 0]
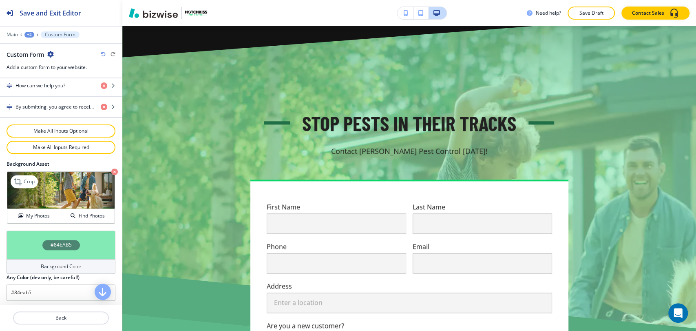
click at [111, 170] on icon "button" at bounding box center [114, 171] width 7 height 7
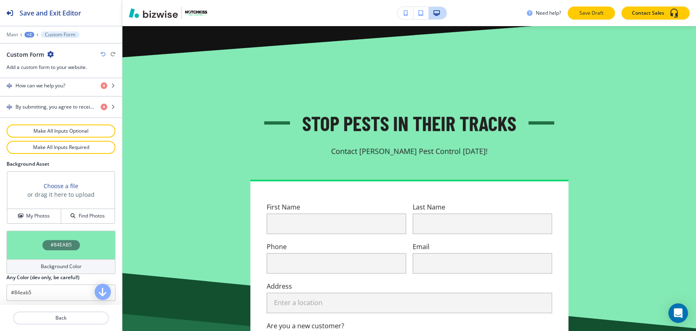
click at [603, 14] on p "Save Draft" at bounding box center [591, 12] width 26 height 7
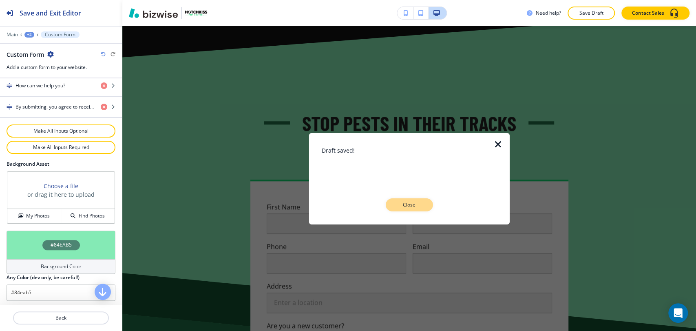
click at [400, 206] on p "Close" at bounding box center [409, 204] width 26 height 7
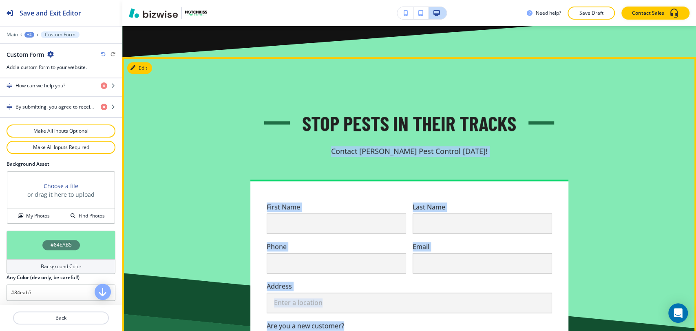
drag, startPoint x: 695, startPoint y: 294, endPoint x: 688, endPoint y: 120, distance: 173.8
click at [688, 120] on div "Edit HOME ABOUT US PEST CONTROL ANTS BED BUGS BIRD CONTROL BEES, WASPS & YELLOW…" at bounding box center [409, 178] width 574 height 305
click at [656, 242] on div "Stop Pests in Their Tracks Contact Hotchkiss Pest Control Today! First Name Las…" at bounding box center [409, 321] width 522 height 424
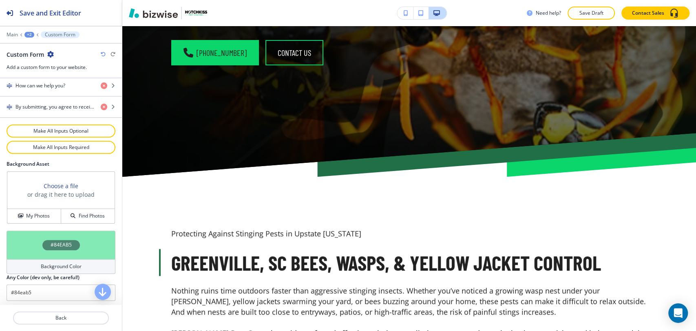
scroll to position [0, 0]
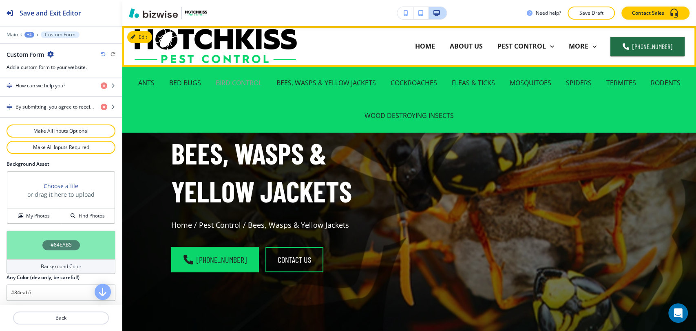
click at [236, 82] on p "BIRD CONTROL" at bounding box center [239, 82] width 46 height 9
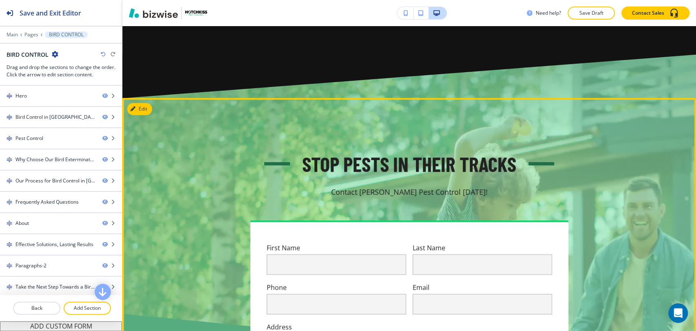
click at [148, 103] on button "Edit" at bounding box center [139, 109] width 25 height 12
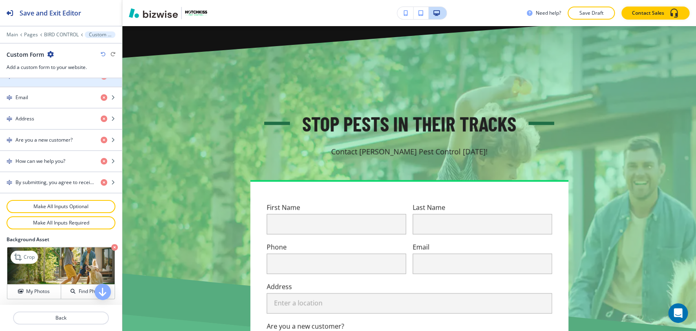
scroll to position [506, 0]
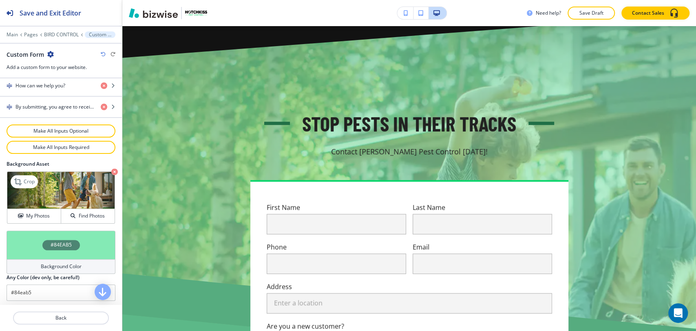
click at [111, 168] on icon "button" at bounding box center [114, 171] width 7 height 7
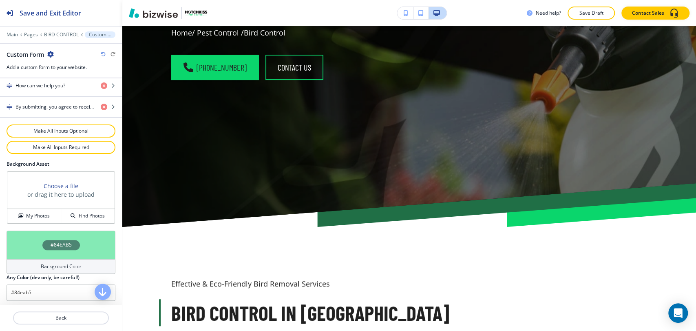
scroll to position [0, 0]
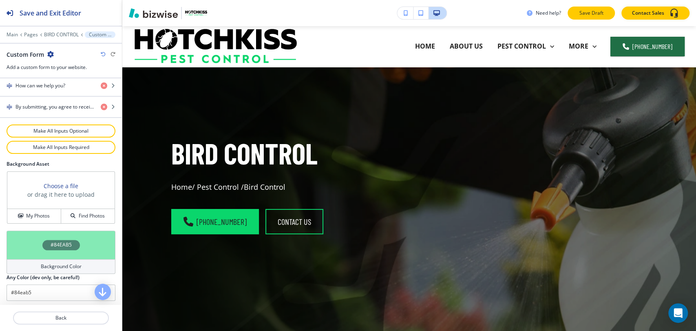
click at [612, 13] on button "Save Draft" at bounding box center [591, 13] width 47 height 13
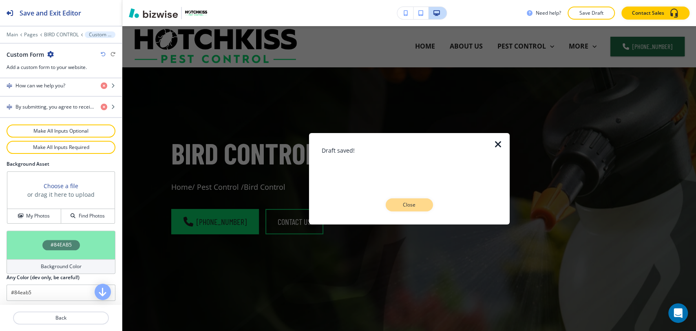
click at [397, 201] on p "Close" at bounding box center [409, 204] width 26 height 7
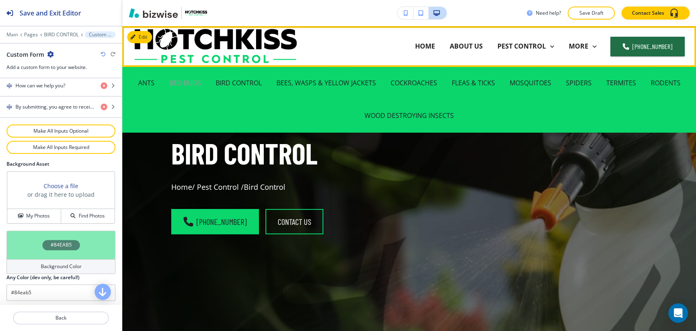
click at [185, 86] on p "BED BUGS" at bounding box center [185, 82] width 32 height 9
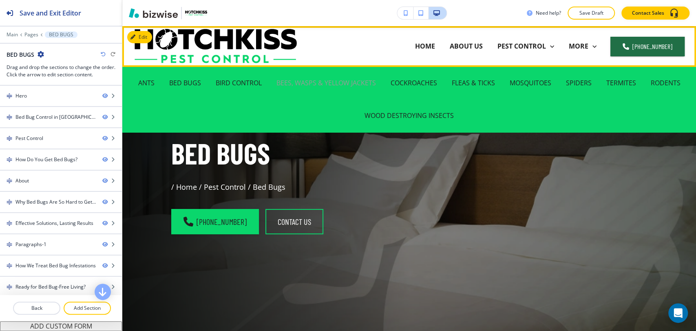
click at [300, 79] on p "BEES, WASPS & YELLOW JACKETS" at bounding box center [325, 82] width 99 height 9
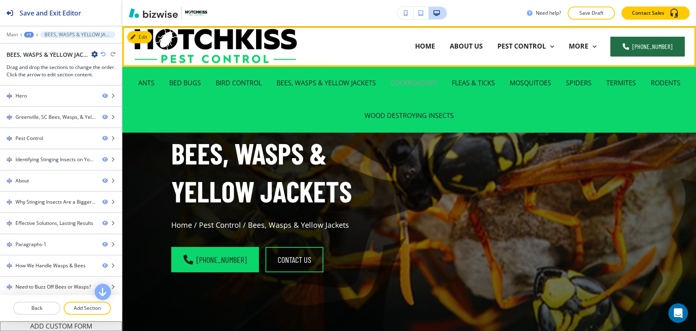
click at [430, 82] on p "COCKROACHES" at bounding box center [414, 82] width 46 height 9
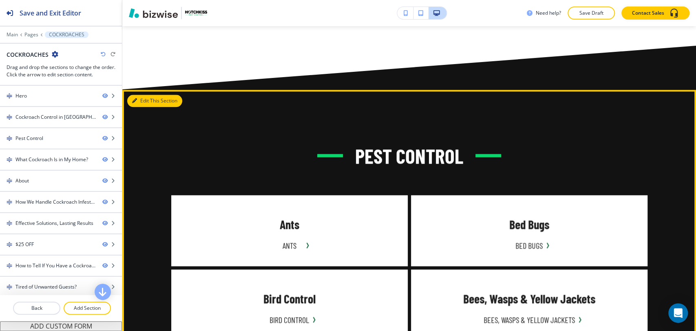
click at [148, 95] on button "Edit This Section" at bounding box center [154, 101] width 55 height 12
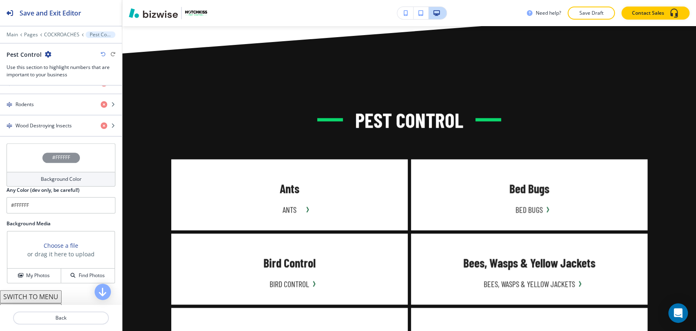
scroll to position [559, 0]
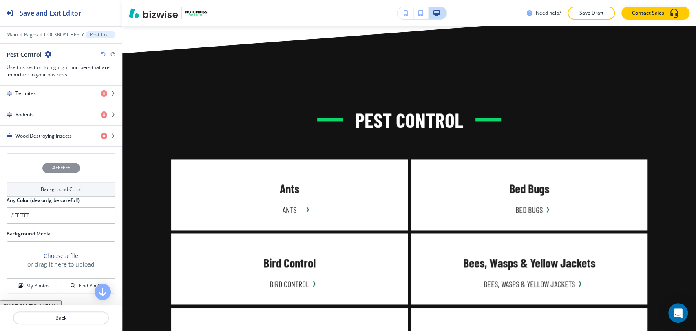
click at [67, 188] on h4 "Background Color" at bounding box center [61, 189] width 41 height 7
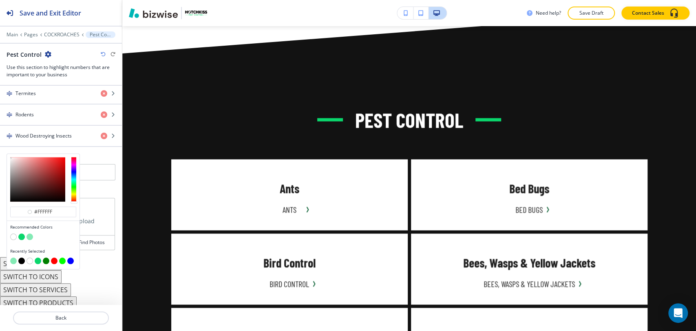
click at [29, 235] on button "button" at bounding box center [30, 236] width 7 height 7
type input "#84eab5"
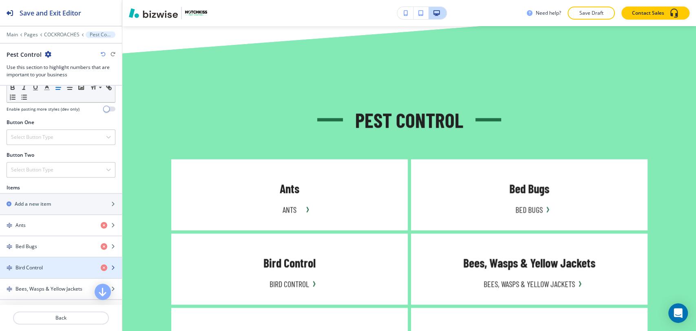
scroll to position [242, 0]
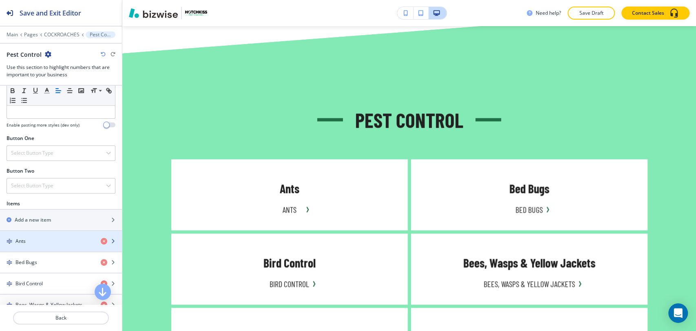
click at [49, 245] on div "button" at bounding box center [61, 248] width 122 height 7
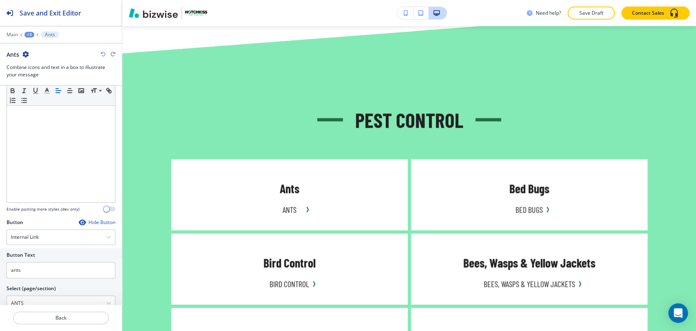
scroll to position [272, 0]
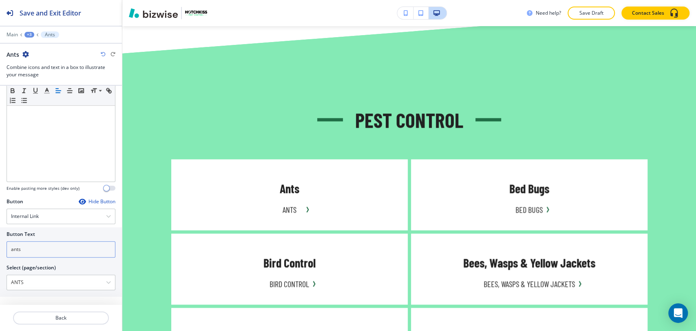
click at [44, 245] on input "ants" at bounding box center [61, 249] width 109 height 16
click at [44, 242] on input "ants" at bounding box center [61, 249] width 109 height 16
click at [50, 247] on input "Learn More" at bounding box center [61, 249] width 109 height 16
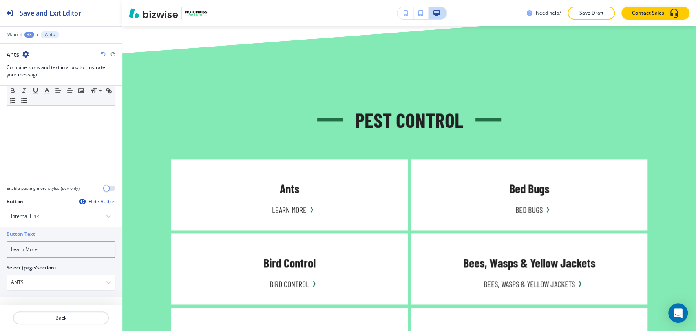
type input "Learn More"
click at [29, 33] on div "+3" at bounding box center [29, 35] width 10 height 6
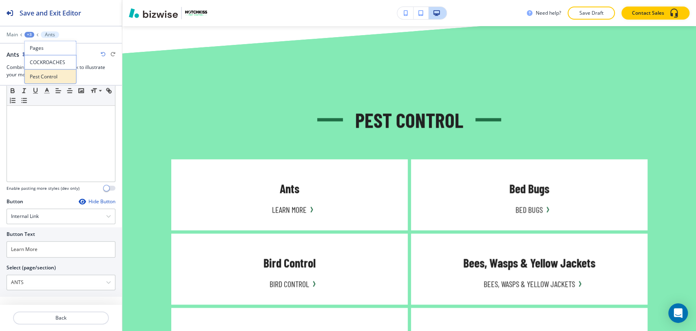
click at [39, 75] on p "Pest Control" at bounding box center [51, 76] width 42 height 7
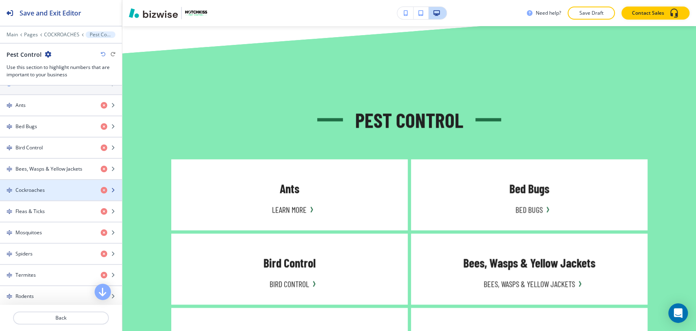
scroll to position [362, 0]
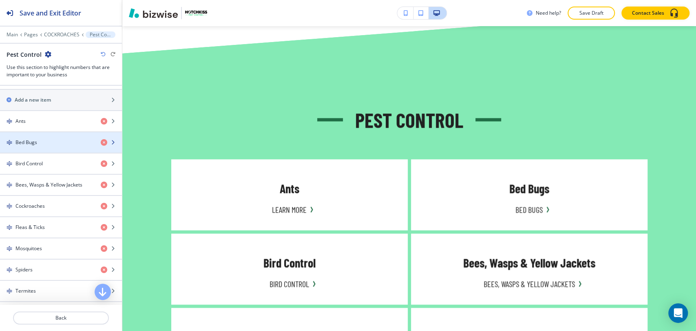
click at [53, 146] on div "button" at bounding box center [61, 149] width 122 height 7
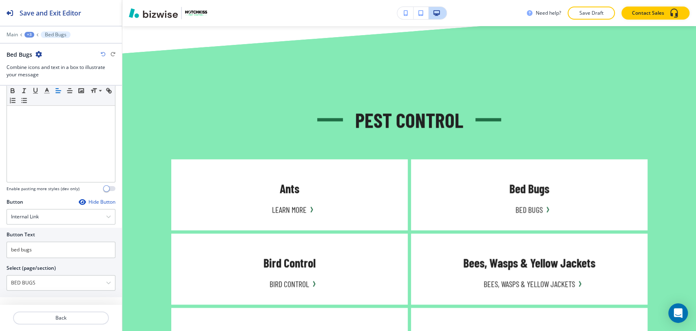
scroll to position [272, 0]
click at [62, 250] on input "bed bugs" at bounding box center [61, 249] width 109 height 16
paste input "Learn More"
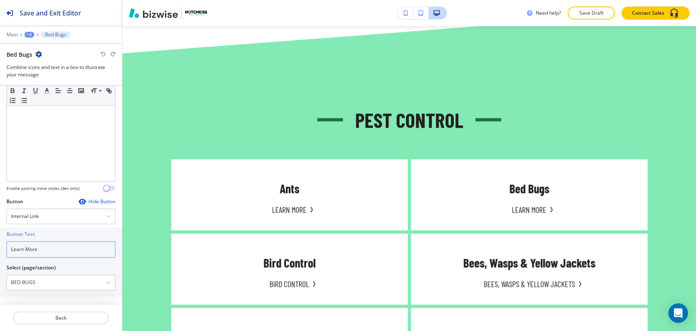
type input "Learn More"
click at [29, 33] on div "+3" at bounding box center [29, 35] width 10 height 6
click at [52, 80] on button "Pest Control" at bounding box center [50, 76] width 52 height 15
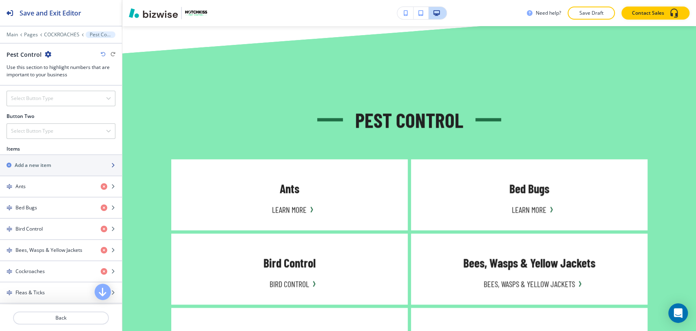
scroll to position [362, 0]
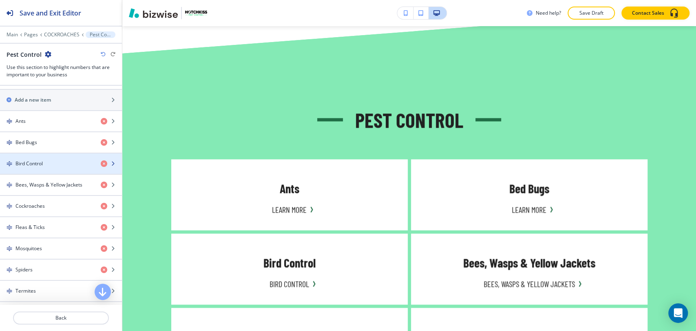
click at [45, 161] on div "Bird Control" at bounding box center [47, 163] width 94 height 7
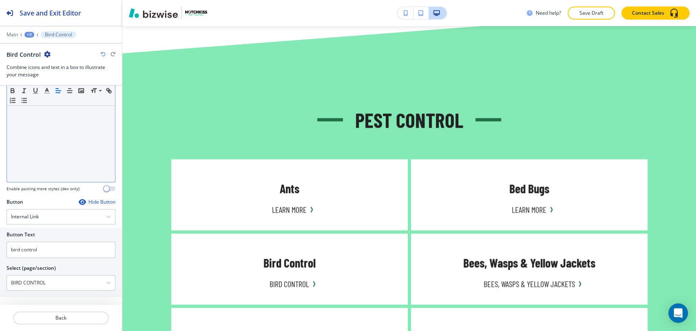
scroll to position [272, 0]
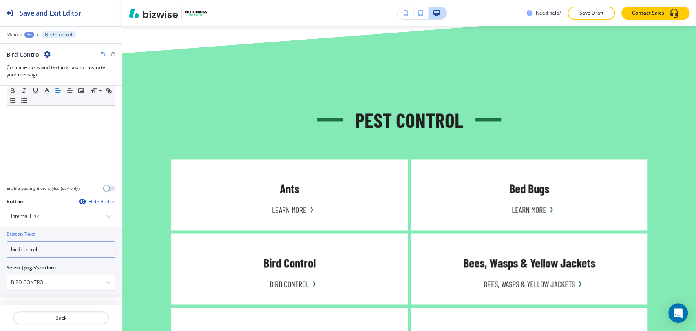
click at [49, 250] on input "bird control" at bounding box center [61, 249] width 109 height 16
paste input "Learn More"
type input "Learn More"
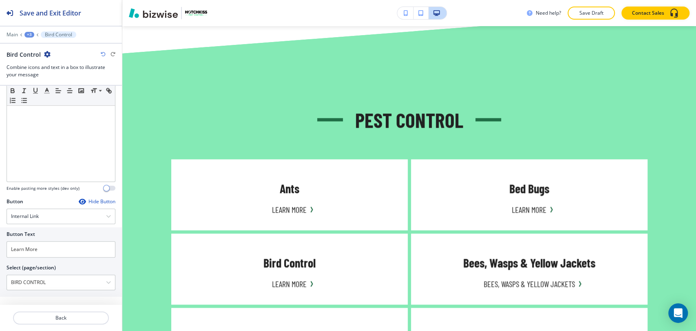
click at [31, 33] on div "+3" at bounding box center [29, 35] width 10 height 6
click at [42, 72] on button "Pest Control" at bounding box center [50, 76] width 52 height 15
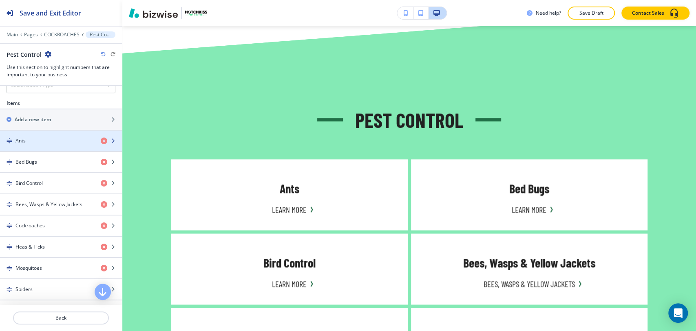
scroll to position [362, 0]
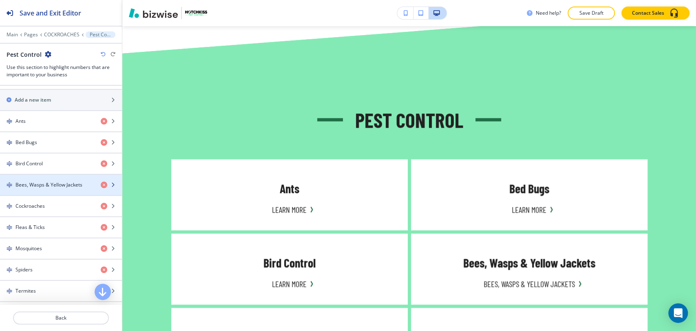
click at [62, 186] on h4 "Bees, Wasps & Yellow Jackets" at bounding box center [48, 184] width 67 height 7
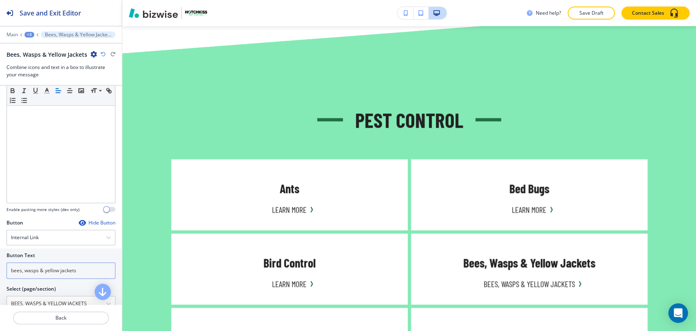
scroll to position [272, 0]
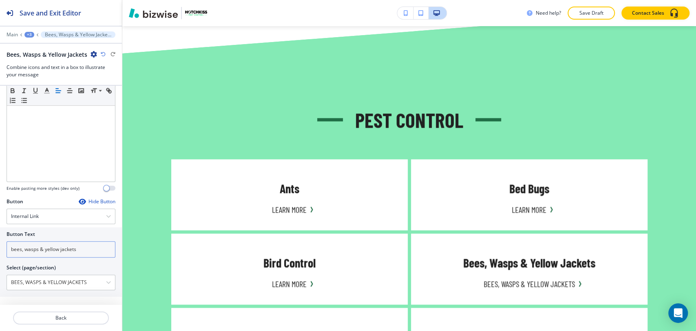
click at [85, 246] on input "bees, wasps & yellow jackets" at bounding box center [61, 249] width 109 height 16
paste input "Learn More"
type input "Learn More"
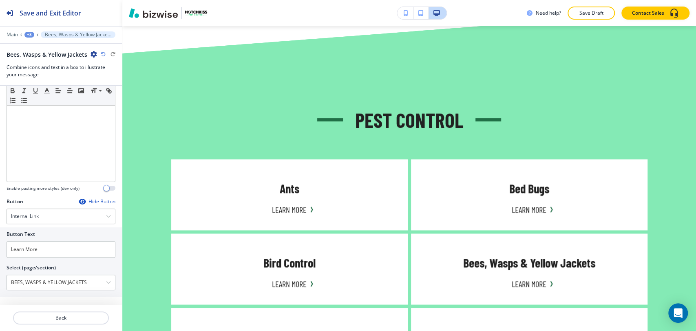
click at [32, 34] on div "+3" at bounding box center [29, 35] width 10 height 6
click at [56, 76] on p "Pest Control" at bounding box center [51, 76] width 42 height 7
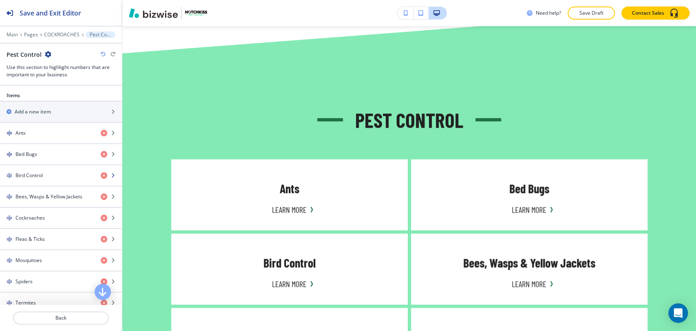
scroll to position [362, 0]
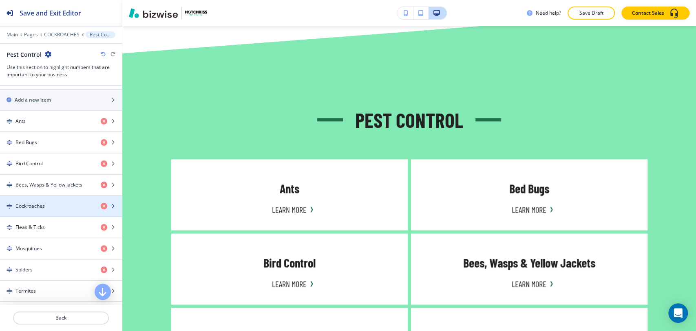
click at [65, 199] on div "button" at bounding box center [61, 199] width 122 height 7
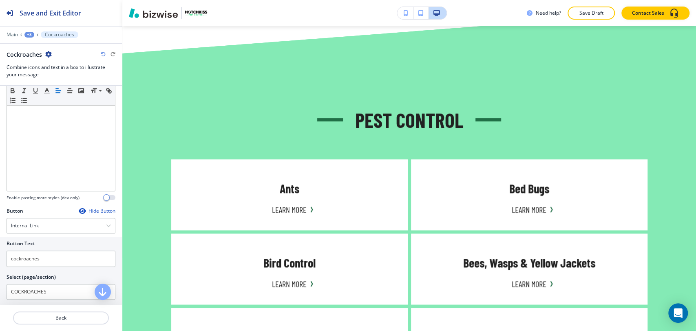
scroll to position [272, 0]
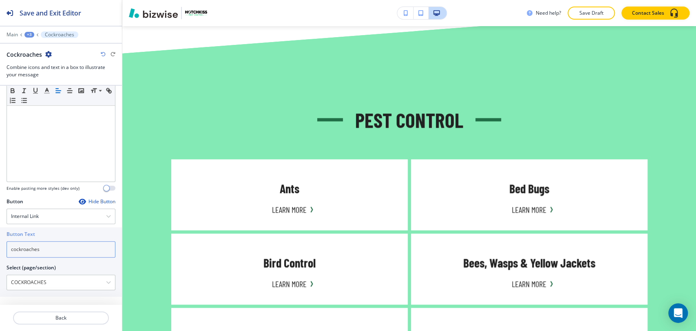
click at [60, 246] on input "cockroaches" at bounding box center [61, 249] width 109 height 16
paste input "Learn More"
type input "Learn More"
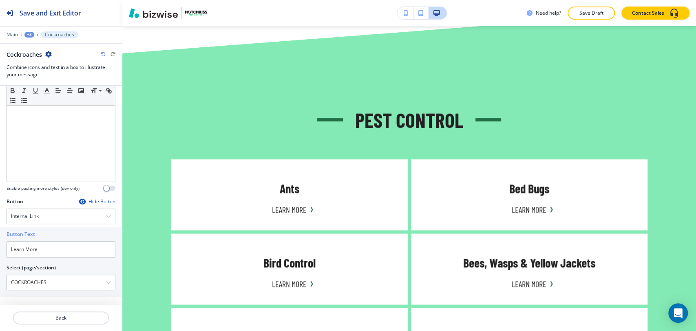
click at [29, 34] on div "+3" at bounding box center [29, 35] width 10 height 6
click at [49, 77] on p "Pest Control" at bounding box center [51, 76] width 42 height 7
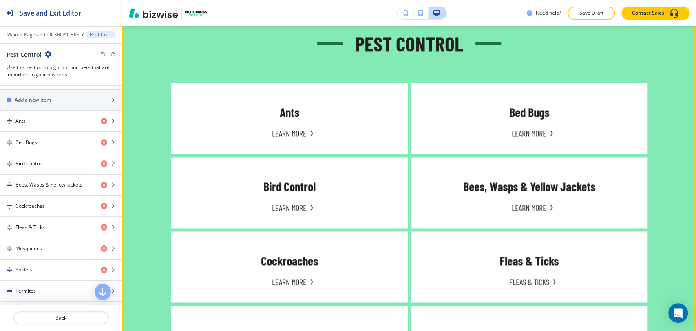
scroll to position [806, 0]
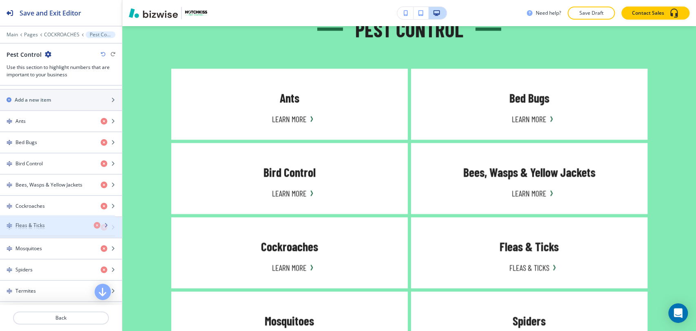
click at [53, 223] on div "Fleas & Ticks" at bounding box center [47, 226] width 94 height 7
click at [56, 228] on div "Fleas & Ticks" at bounding box center [47, 226] width 94 height 7
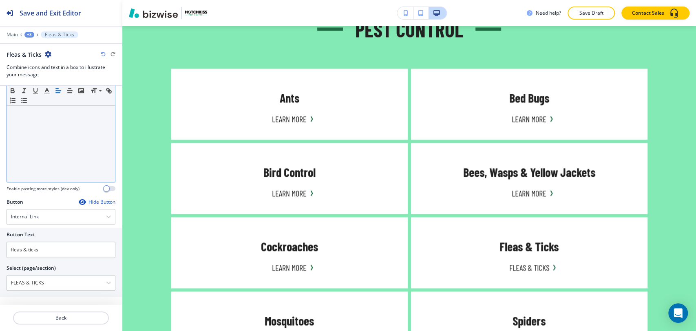
scroll to position [272, 0]
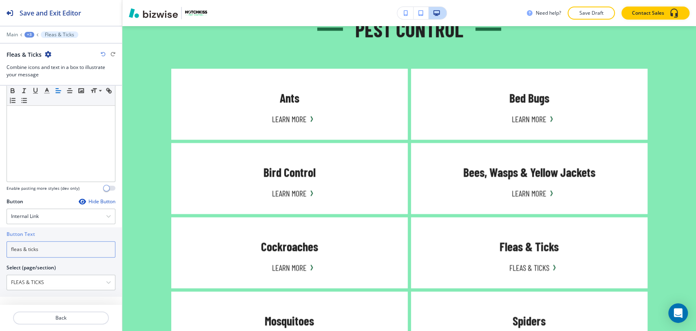
click at [54, 251] on input "fleas & ticks" at bounding box center [61, 249] width 109 height 16
click at [55, 251] on input "fleas & ticks" at bounding box center [61, 249] width 109 height 16
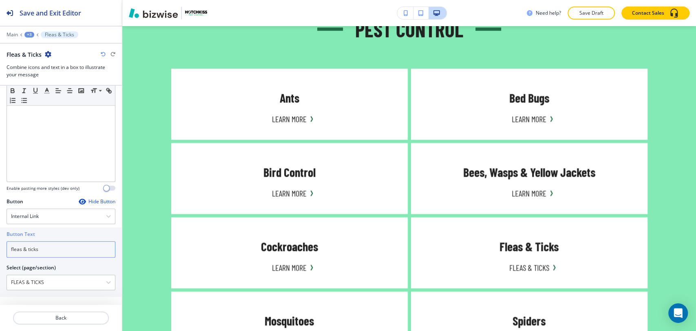
click at [55, 251] on input "fleas & ticks" at bounding box center [61, 249] width 109 height 16
paste input "Learn More"
type input "Learn More"
click at [29, 32] on div "+3" at bounding box center [29, 35] width 10 height 6
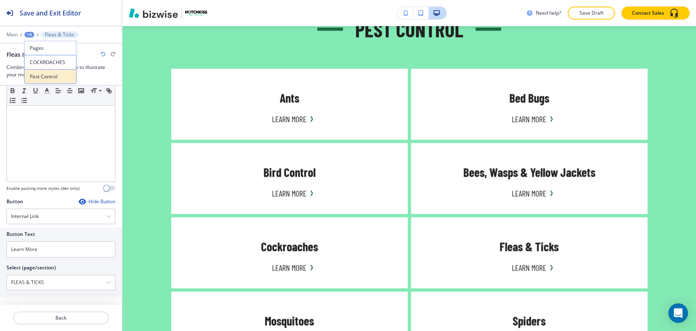
click at [36, 74] on p "Pest Control" at bounding box center [51, 76] width 42 height 7
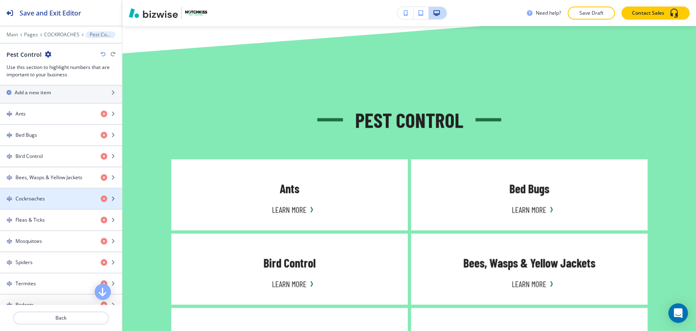
scroll to position [408, 0]
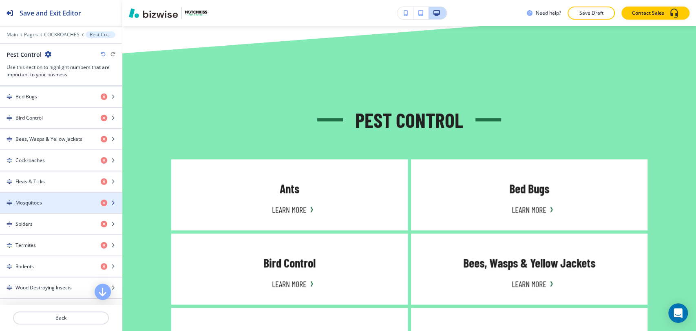
click at [47, 203] on div "Mosquitoes" at bounding box center [47, 202] width 94 height 7
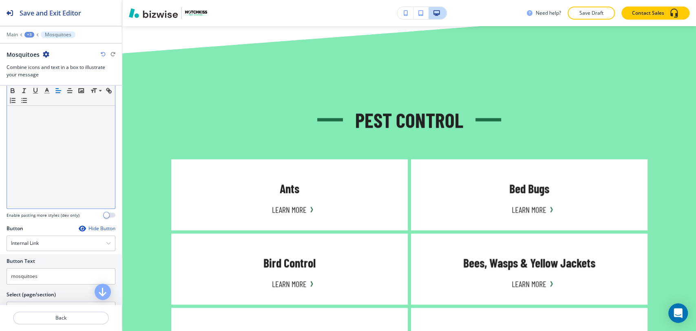
scroll to position [272, 0]
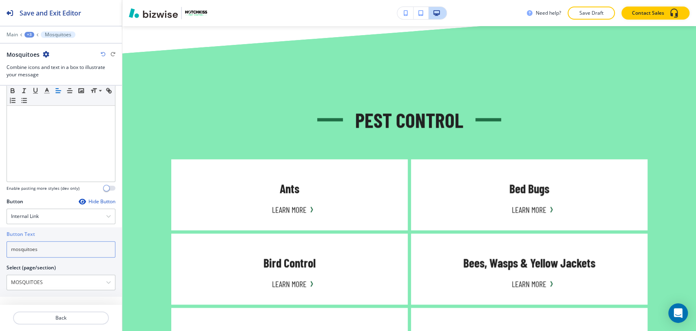
click at [55, 247] on input "mosquitoes" at bounding box center [61, 249] width 109 height 16
paste input "Learn More"
type input "Learn More"
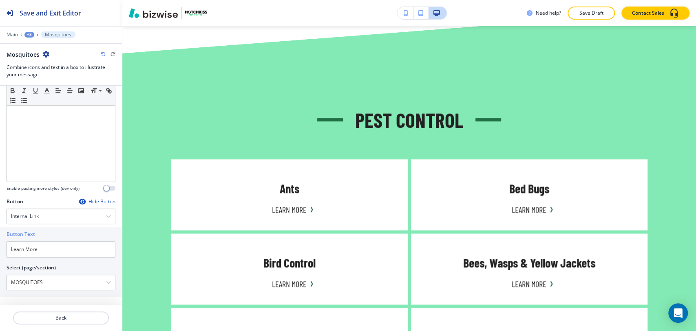
click at [31, 34] on div "+3" at bounding box center [29, 35] width 10 height 6
click at [46, 76] on p "Pest Control" at bounding box center [51, 76] width 42 height 7
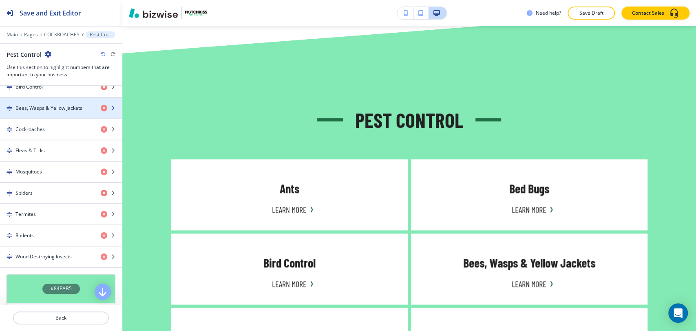
scroll to position [453, 0]
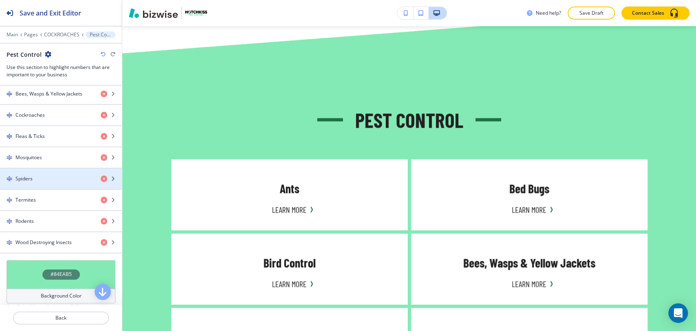
click at [58, 172] on div "button" at bounding box center [61, 171] width 122 height 7
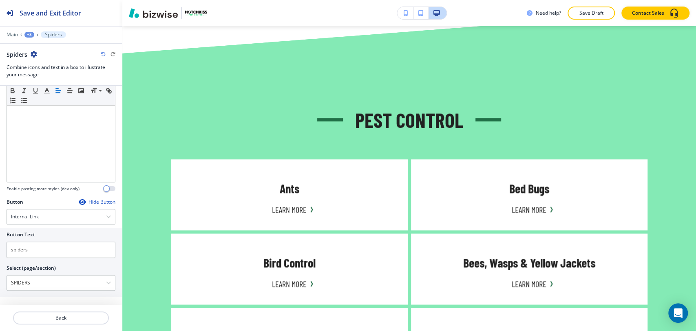
scroll to position [272, 0]
click at [52, 238] on div at bounding box center [61, 239] width 109 height 3
click at [51, 243] on input "spiders" at bounding box center [61, 249] width 109 height 16
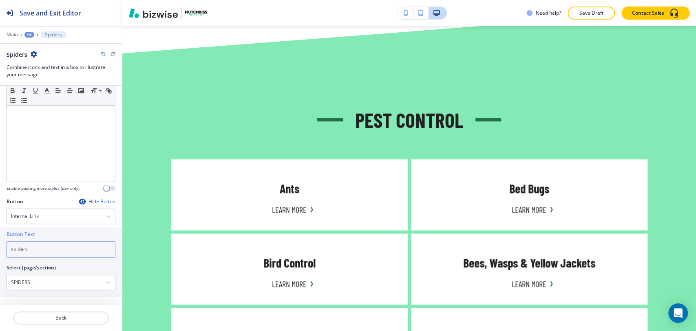
paste input "Learn More"
type input "Learn More"
click at [27, 37] on div "+3" at bounding box center [29, 35] width 10 height 6
click at [40, 77] on p "Pest Control" at bounding box center [51, 76] width 42 height 7
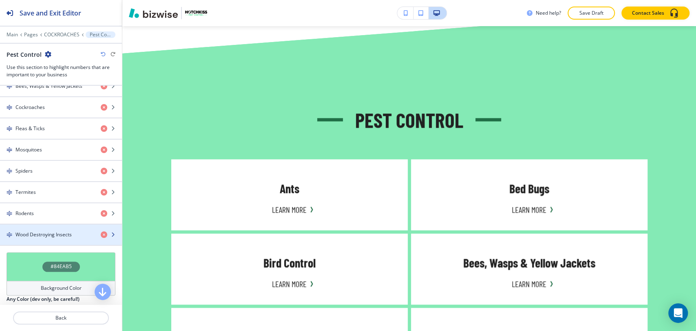
scroll to position [453, 0]
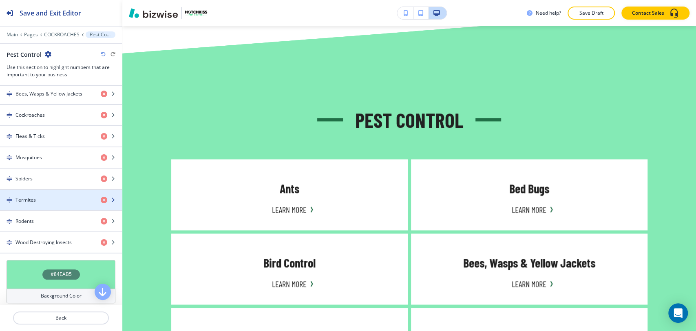
click at [64, 193] on div "button" at bounding box center [61, 193] width 122 height 7
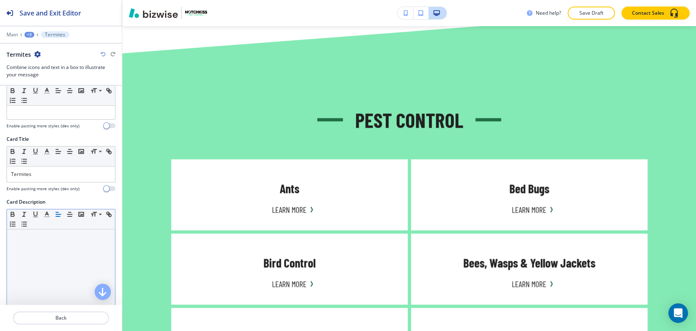
scroll to position [272, 0]
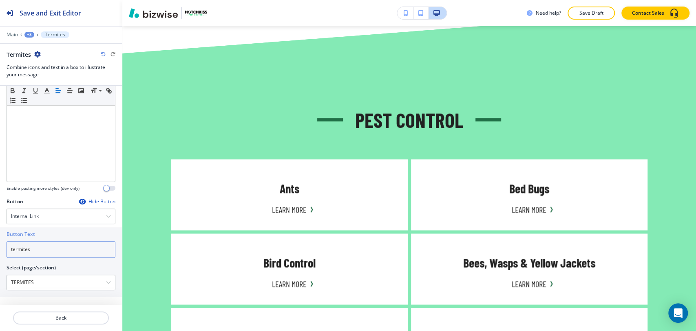
click at [66, 244] on input "termites" at bounding box center [61, 249] width 109 height 16
paste input "Learn More"
type input "Learn More"
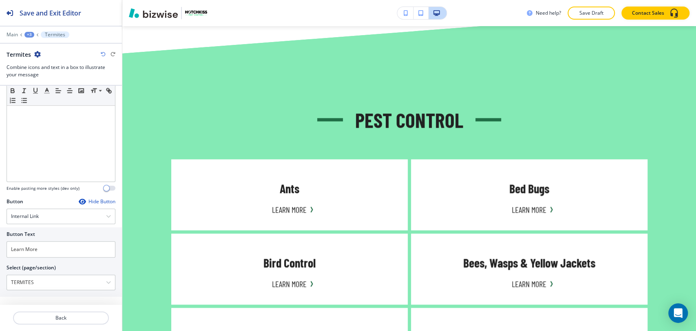
click at [33, 33] on div "+3" at bounding box center [29, 35] width 10 height 6
click at [55, 73] on p "Pest Control" at bounding box center [51, 76] width 42 height 7
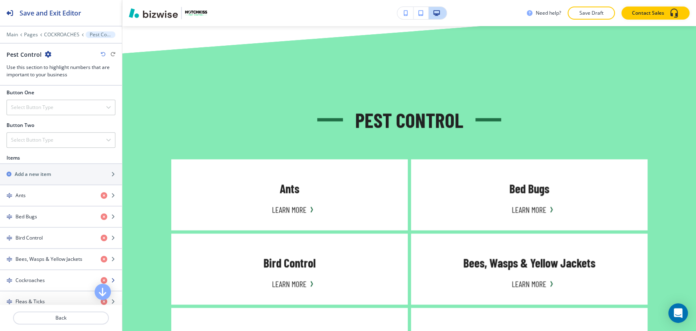
scroll to position [453, 0]
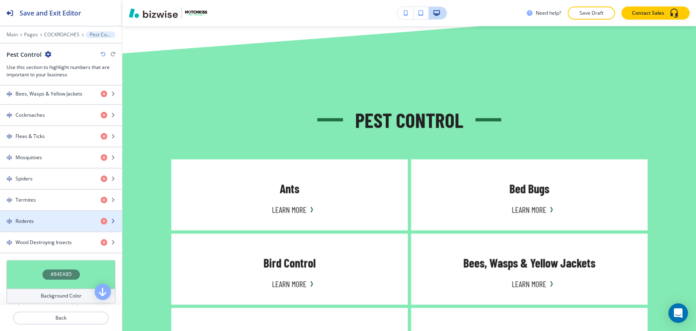
click at [61, 220] on div "Rodents" at bounding box center [47, 220] width 94 height 7
click at [52, 222] on div "Rodents" at bounding box center [47, 220] width 94 height 7
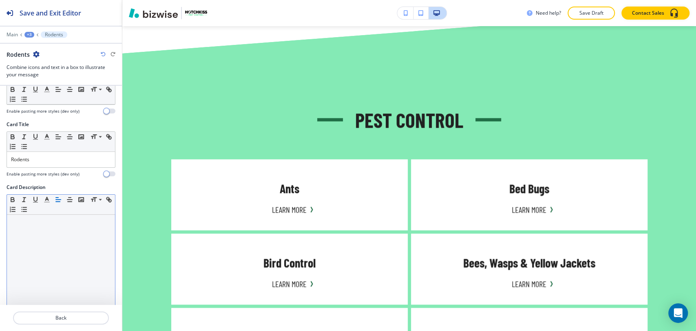
scroll to position [272, 0]
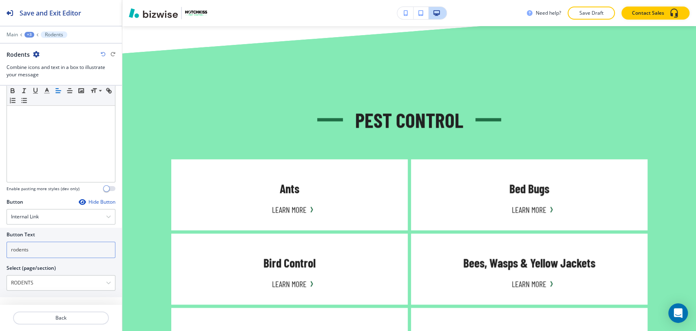
click at [48, 242] on input "rodents" at bounding box center [61, 249] width 109 height 16
paste input "Learn More"
type input "Learn More"
click at [29, 34] on div "+3" at bounding box center [29, 35] width 10 height 6
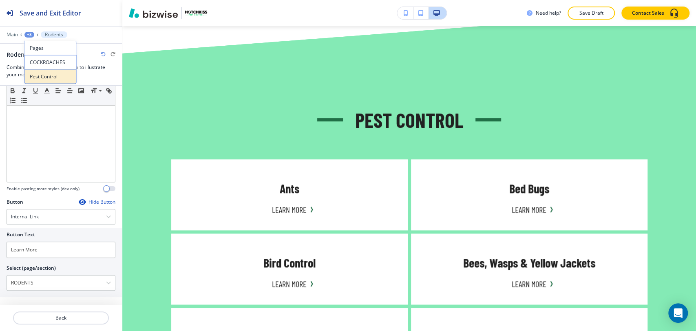
click at [45, 79] on p "Pest Control" at bounding box center [51, 76] width 42 height 7
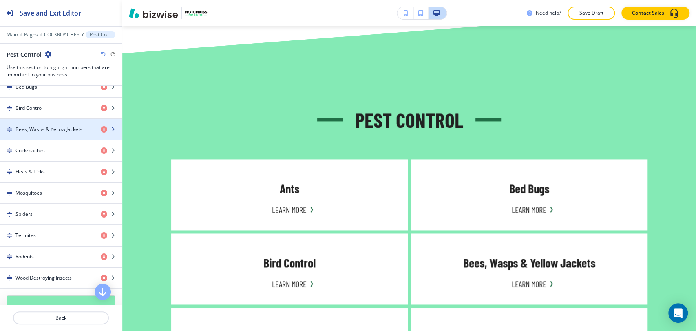
scroll to position [498, 0]
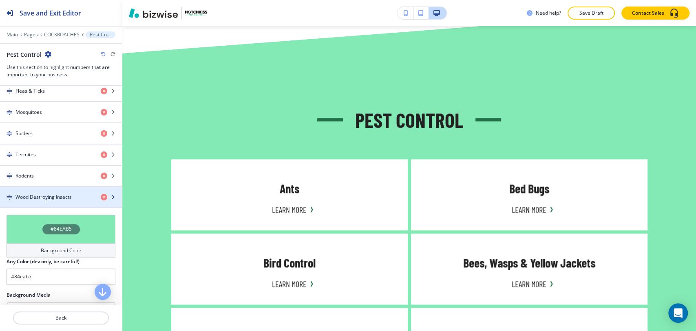
click at [62, 193] on h4 "Wood Destroying Insects" at bounding box center [43, 196] width 56 height 7
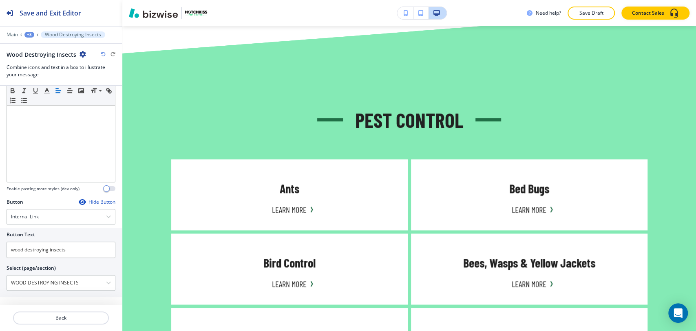
scroll to position [272, 0]
click at [87, 250] on input "wood destroying insects" at bounding box center [61, 249] width 109 height 16
click at [87, 248] on input "wood destroying insects" at bounding box center [61, 249] width 109 height 16
click at [86, 248] on input "wood destroying insects" at bounding box center [61, 249] width 109 height 16
click at [86, 247] on input "wood destroying insects" at bounding box center [61, 249] width 109 height 16
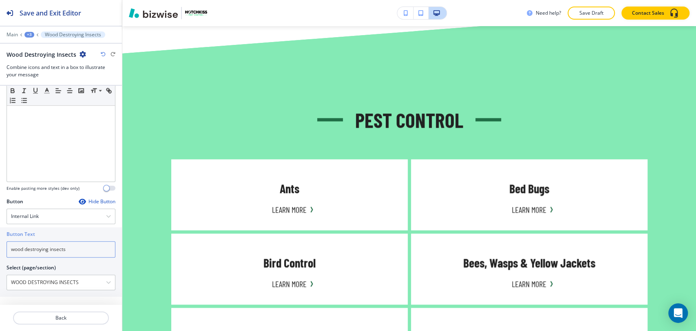
click at [86, 247] on input "wood destroying insects" at bounding box center [61, 249] width 109 height 16
paste input "Learn More"
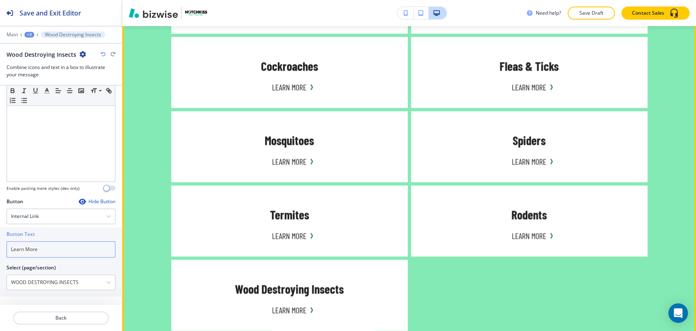
scroll to position [987, 0]
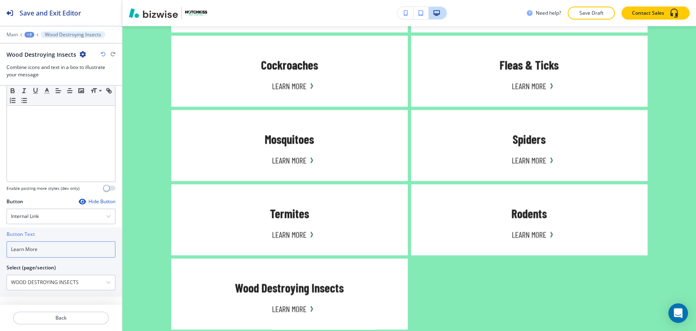
type input "Learn More"
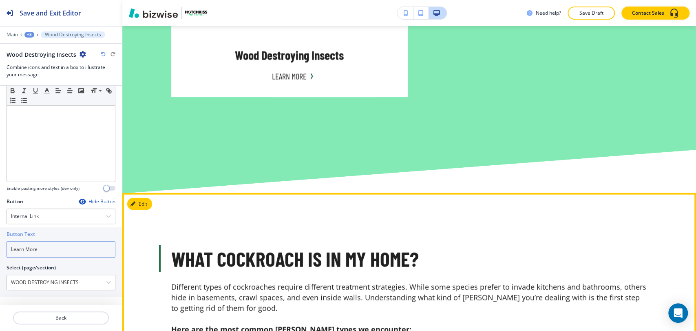
scroll to position [1259, 0]
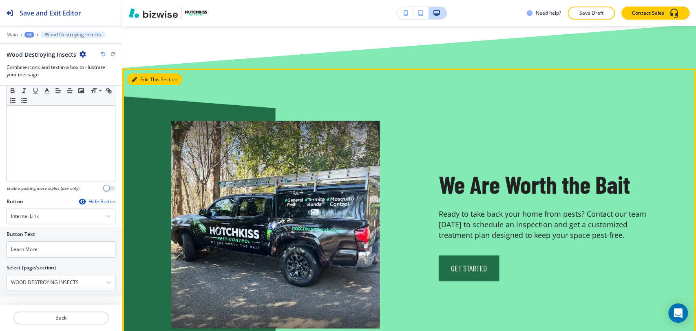
click at [147, 73] on button "Edit This Section" at bounding box center [154, 79] width 55 height 12
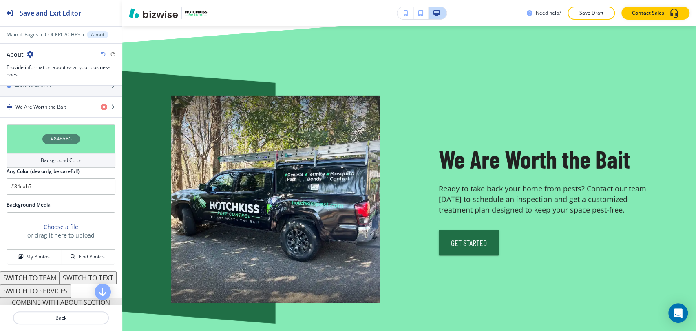
scroll to position [317, 0]
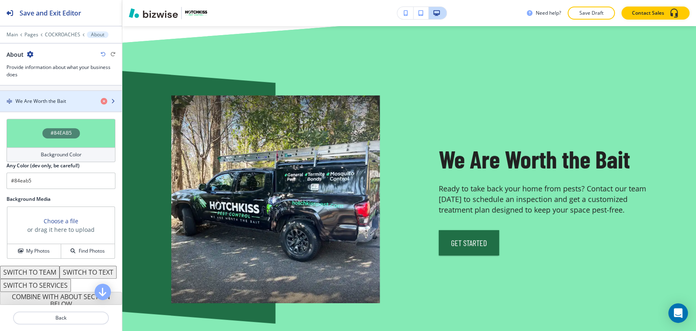
click at [58, 99] on h4 "We Are Worth the Bait" at bounding box center [40, 100] width 51 height 7
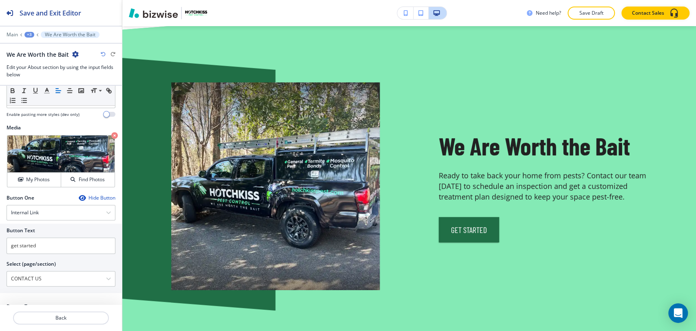
scroll to position [192, 0]
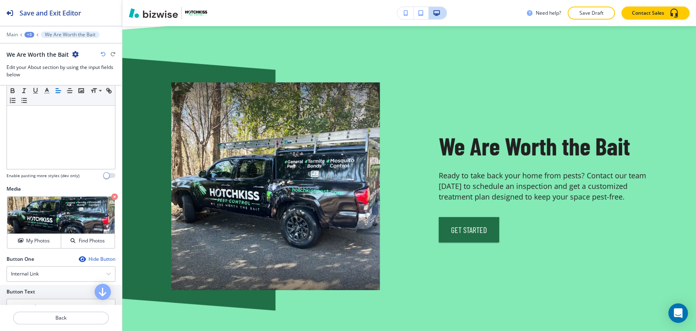
click at [30, 32] on div "+3" at bounding box center [29, 35] width 10 height 6
click at [46, 75] on p "About" at bounding box center [51, 76] width 42 height 7
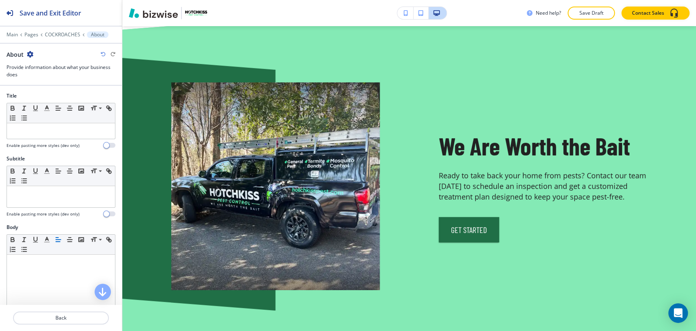
scroll to position [1737, 0]
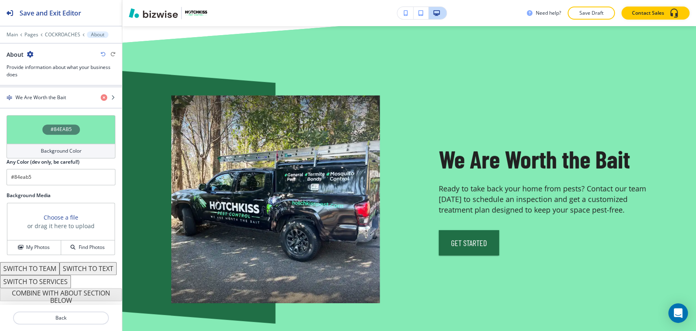
click at [66, 144] on div "Background Color" at bounding box center [61, 151] width 109 height 15
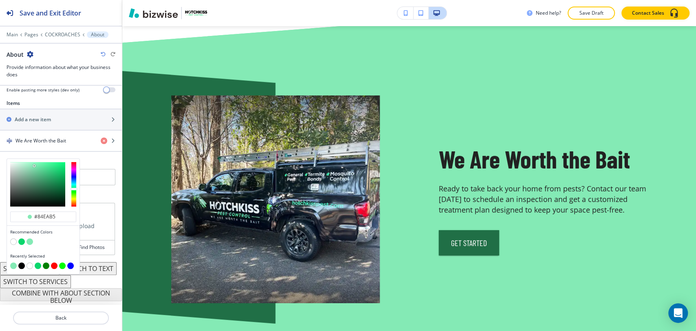
scroll to position [289, 0]
click at [21, 262] on button "button" at bounding box center [21, 265] width 7 height 7
type input "#000000"
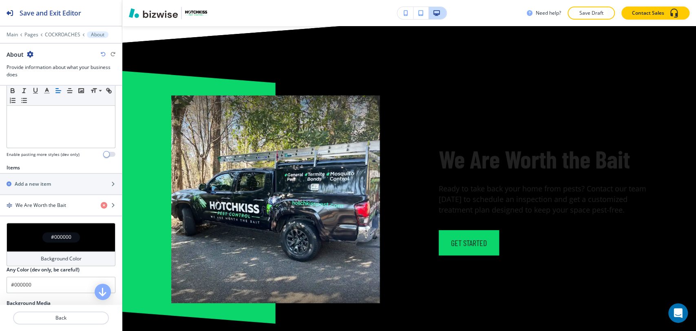
scroll to position [226, 0]
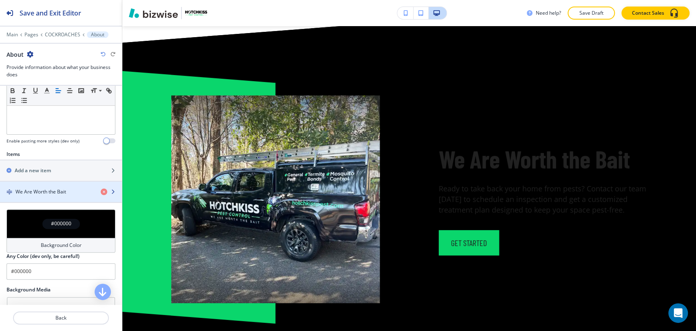
click at [71, 198] on div "button" at bounding box center [61, 198] width 122 height 7
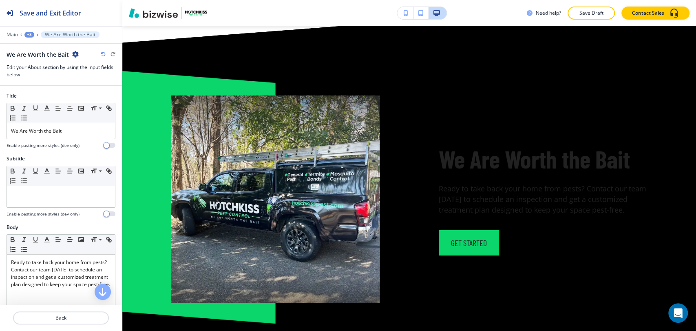
scroll to position [1750, 0]
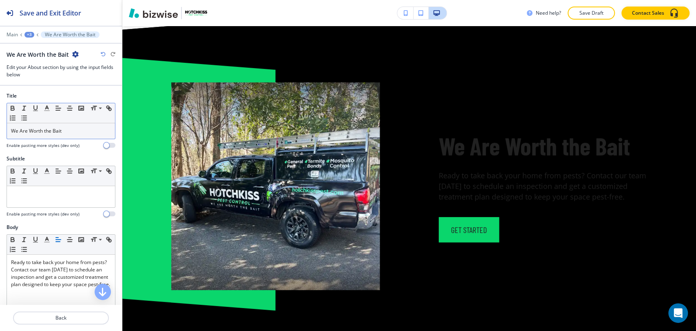
click at [81, 130] on p "We Are Worth the Bait" at bounding box center [61, 130] width 100 height 7
copy span "We Are Worth the Bait"
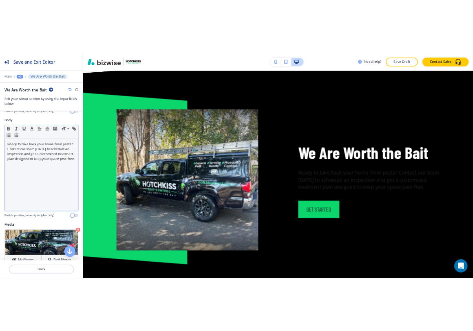
scroll to position [136, 0]
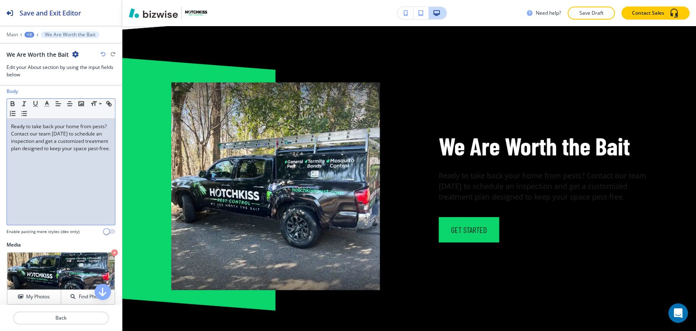
click at [73, 152] on p "Ready to take back your home from pests? Contact our team [DATE] to schedule an…" at bounding box center [61, 137] width 100 height 29
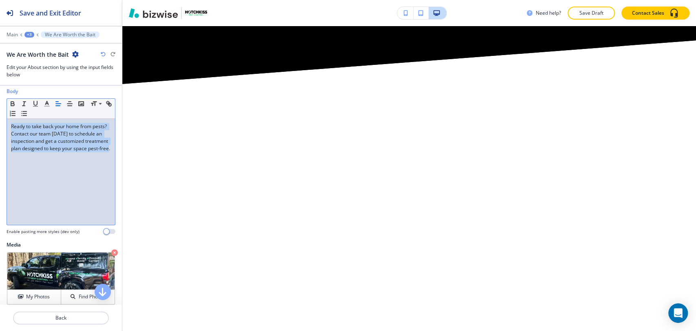
scroll to position [1750, 0]
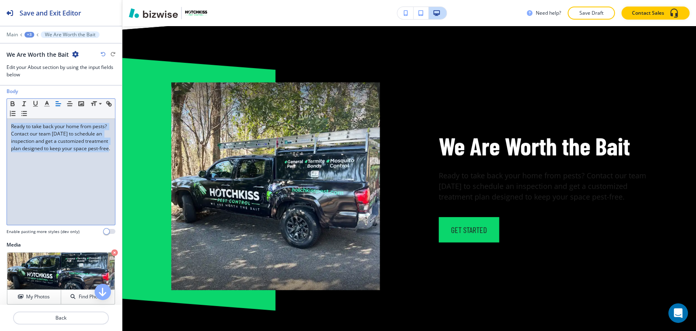
copy span "Ready to take back your home from pests? Contact our team [DATE] to schedule an…"
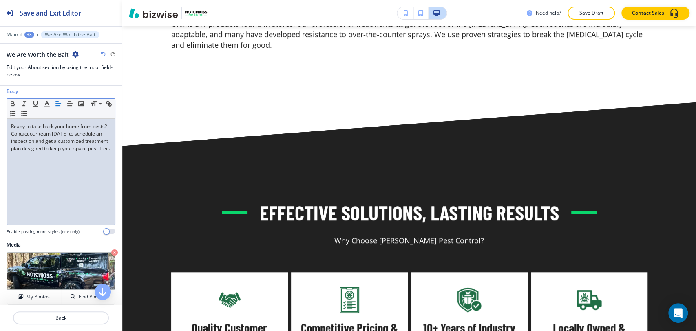
scroll to position [2430, 0]
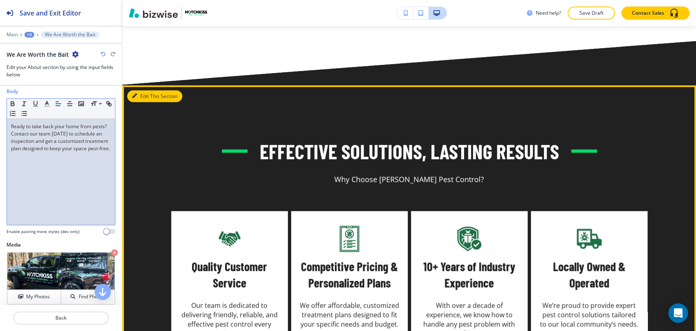
click at [144, 90] on button "Edit This Section" at bounding box center [154, 96] width 55 height 12
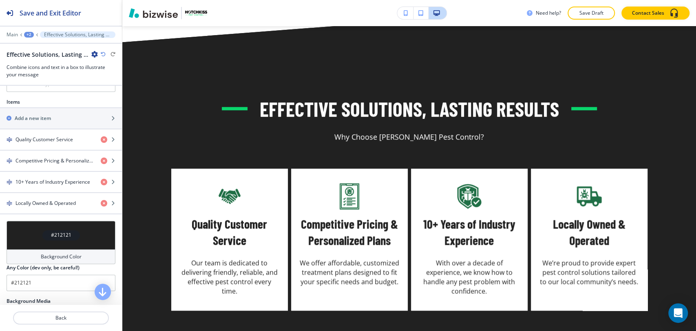
scroll to position [362, 0]
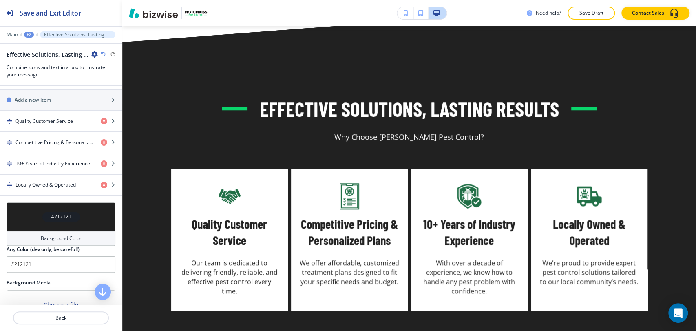
click at [46, 236] on h4 "Background Color" at bounding box center [61, 237] width 41 height 7
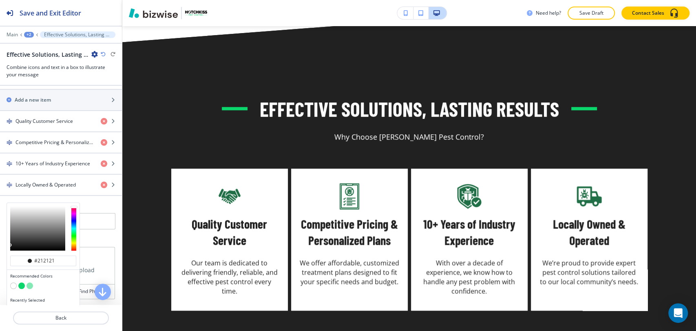
click at [30, 284] on button "button" at bounding box center [30, 285] width 7 height 7
type input "#84eab5"
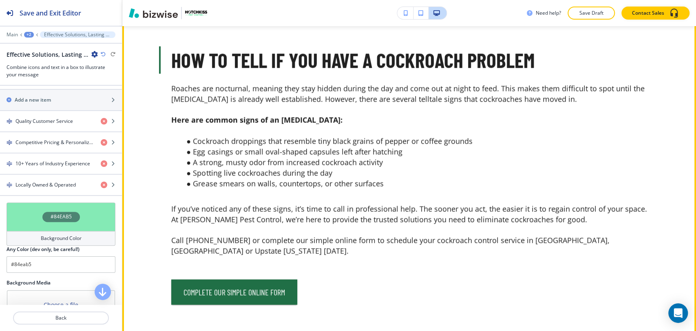
scroll to position [3378, 0]
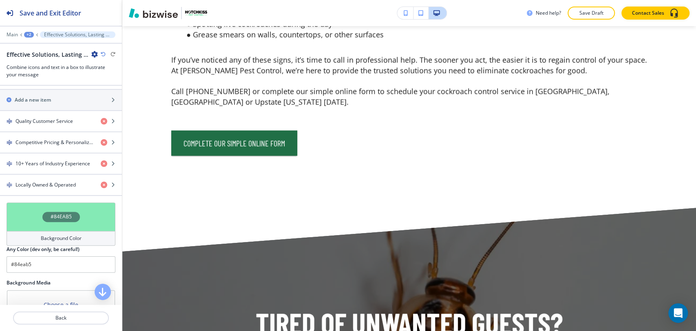
click at [31, 33] on div "+2" at bounding box center [29, 35] width 10 height 6
click at [52, 61] on p "COCKROACHES" at bounding box center [50, 62] width 42 height 7
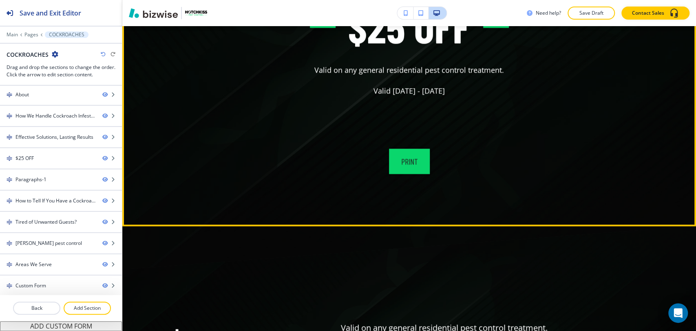
scroll to position [2773, 0]
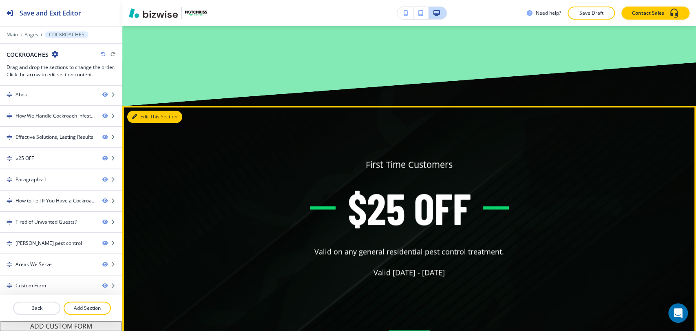
click at [144, 110] on button "Edit This Section" at bounding box center [154, 116] width 55 height 12
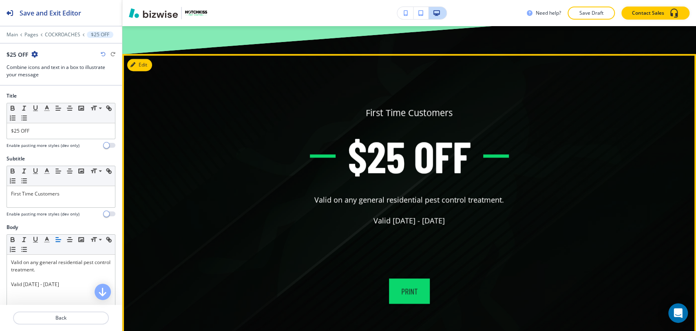
scroll to position [2835, 0]
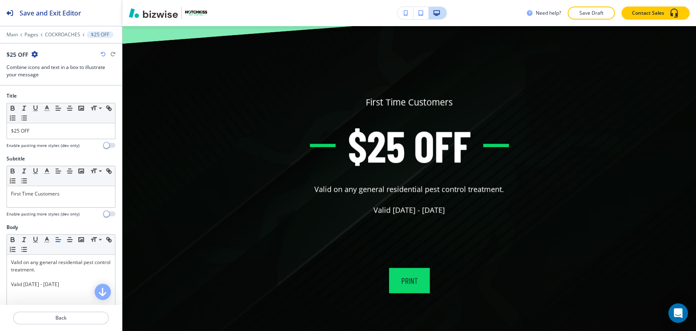
click at [37, 55] on icon "button" at bounding box center [34, 54] width 7 height 7
click at [51, 93] on p "Delete Section" at bounding box center [58, 96] width 42 height 7
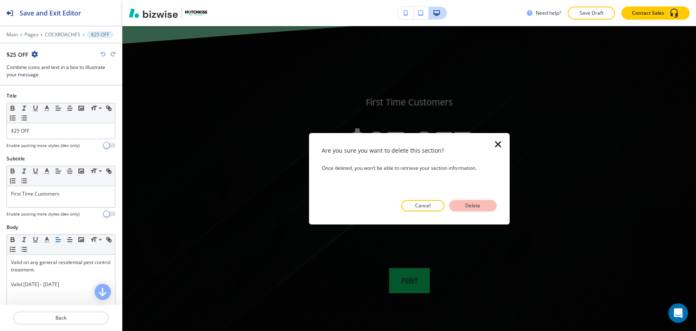
click at [482, 205] on p "Delete" at bounding box center [473, 205] width 20 height 7
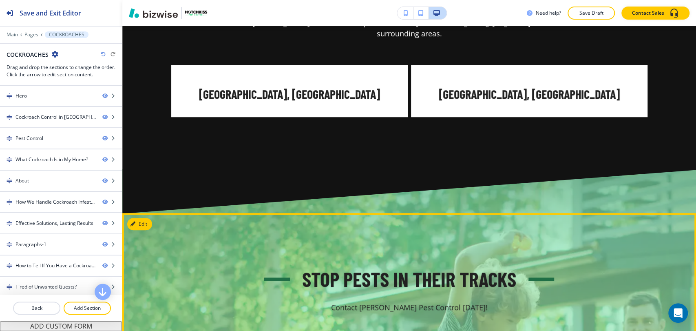
scroll to position [4466, 0]
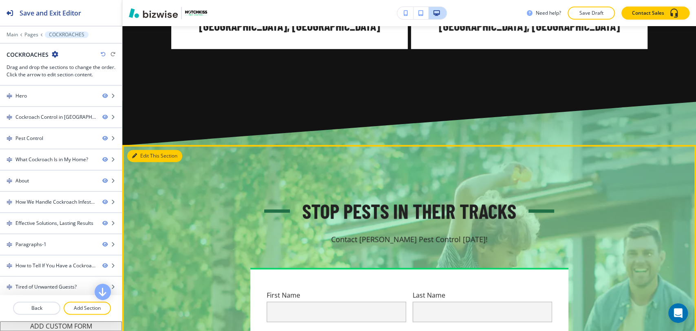
click at [148, 150] on button "Edit This Section" at bounding box center [154, 156] width 55 height 12
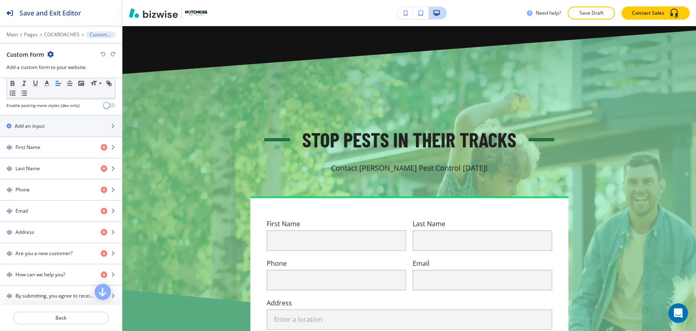
scroll to position [506, 0]
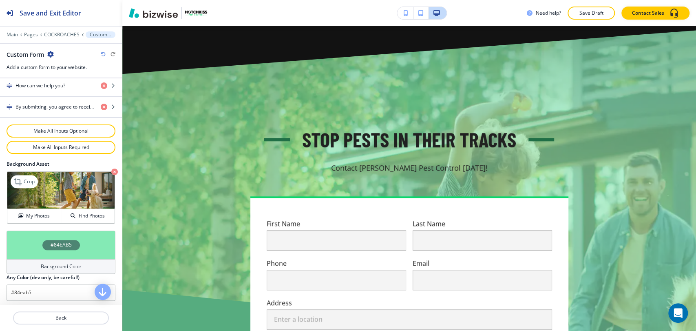
click at [111, 169] on icon "button" at bounding box center [114, 171] width 7 height 7
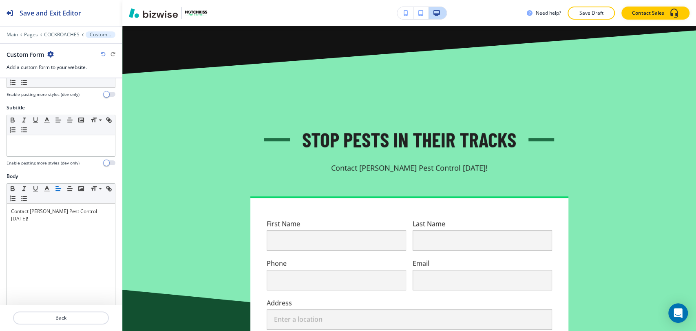
scroll to position [0, 0]
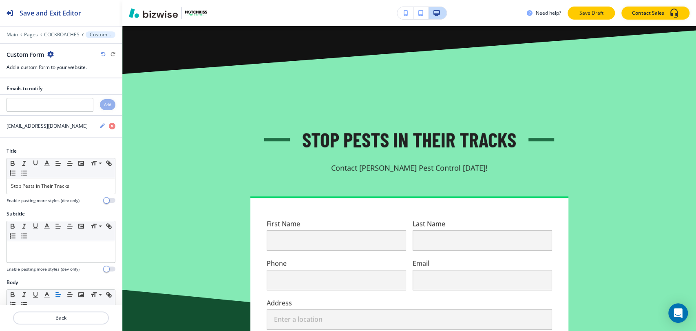
click at [585, 11] on p "Save Draft" at bounding box center [591, 12] width 26 height 7
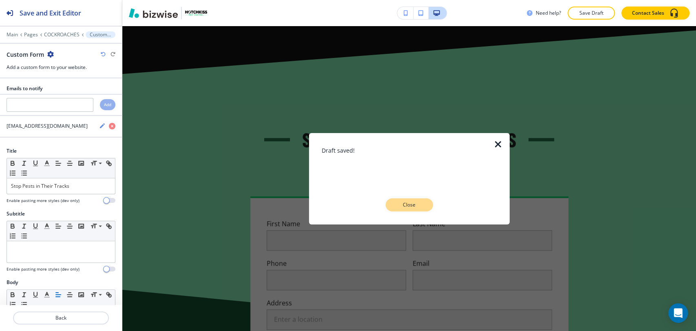
click at [401, 204] on p "Close" at bounding box center [409, 204] width 26 height 7
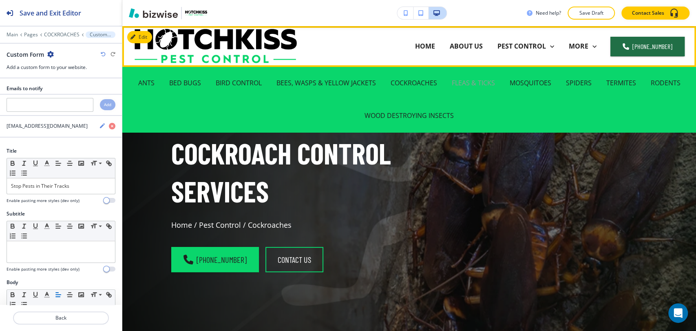
click at [466, 83] on p "FLEAS & TICKS" at bounding box center [473, 82] width 43 height 9
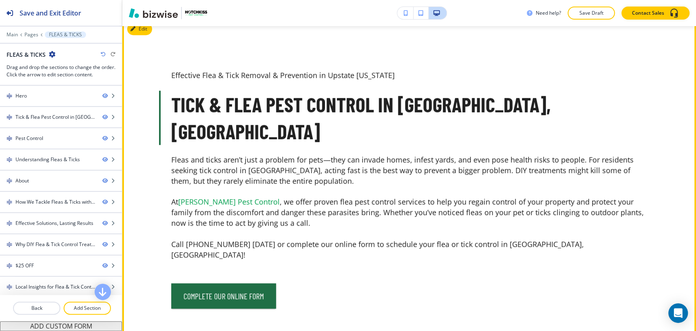
scroll to position [408, 0]
